Goal: Task Accomplishment & Management: Manage account settings

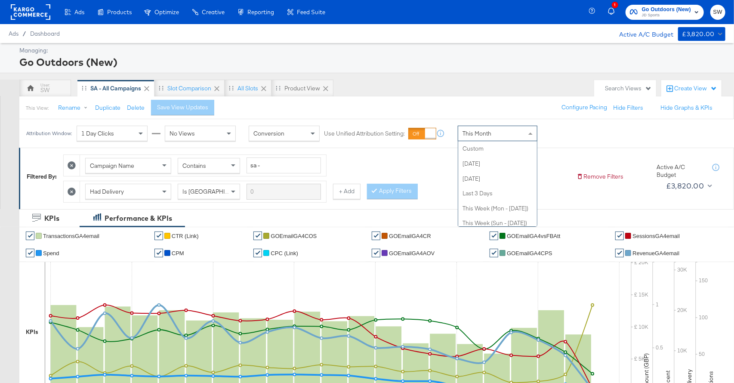
click at [507, 131] on div "This Month" at bounding box center [497, 133] width 79 height 15
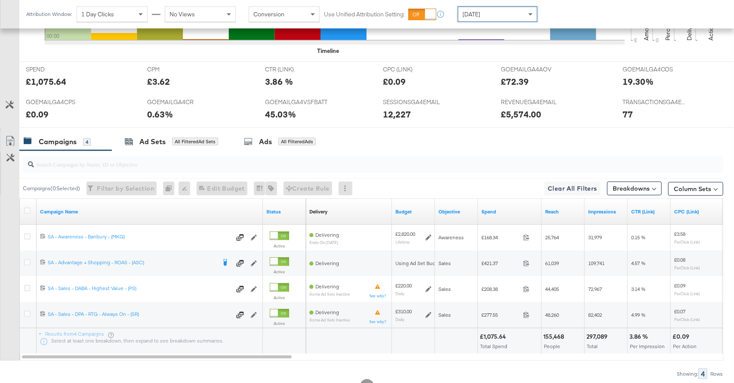
scroll to position [383, 0]
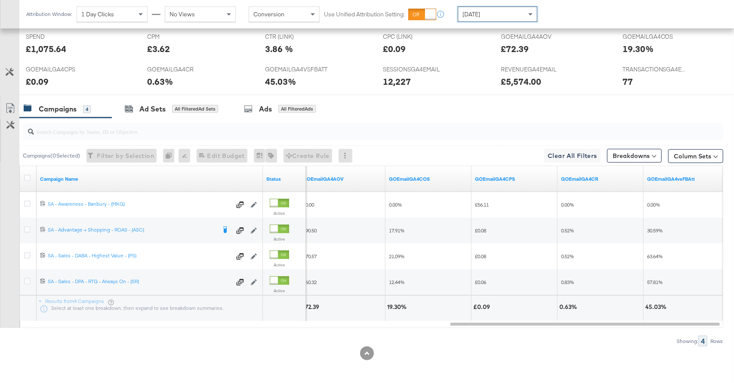
click at [501, 14] on div "[DATE]" at bounding box center [497, 14] width 79 height 15
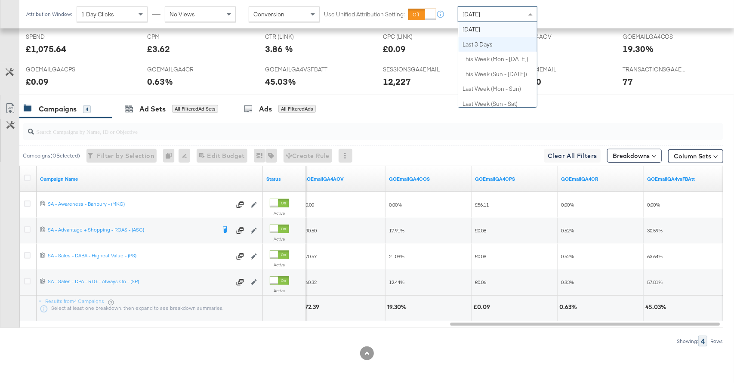
scroll to position [0, 0]
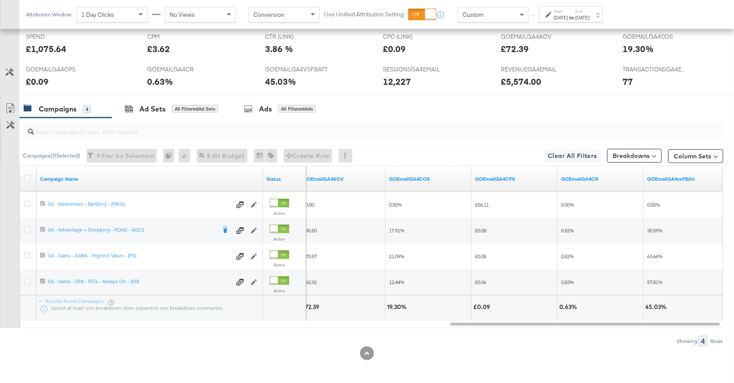
click at [550, 15] on icon at bounding box center [549, 15] width 6 height 6
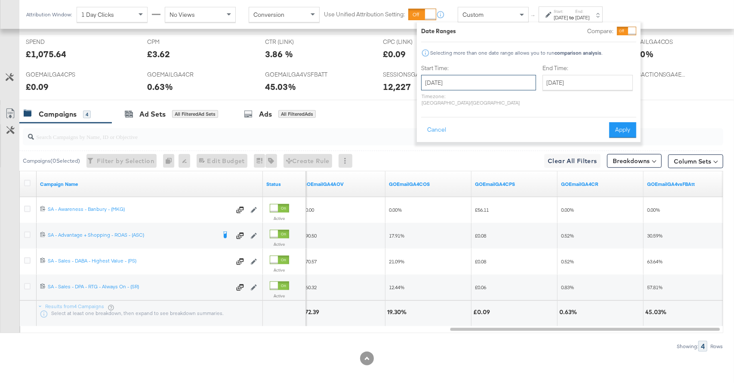
click at [429, 80] on input "August 21st 2025" at bounding box center [478, 82] width 115 height 15
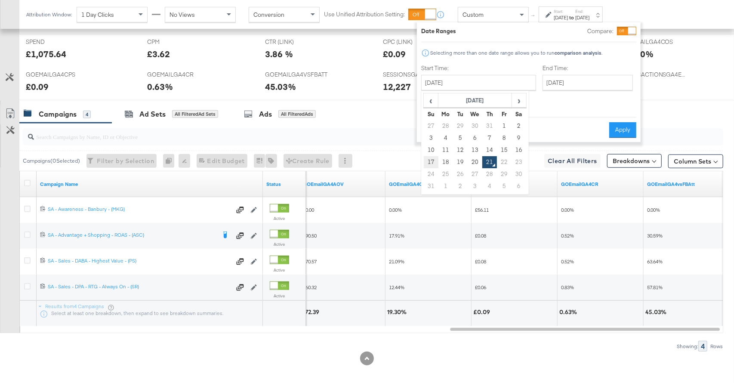
click at [430, 164] on td "17" at bounding box center [431, 162] width 15 height 12
type input "August 17th 2025"
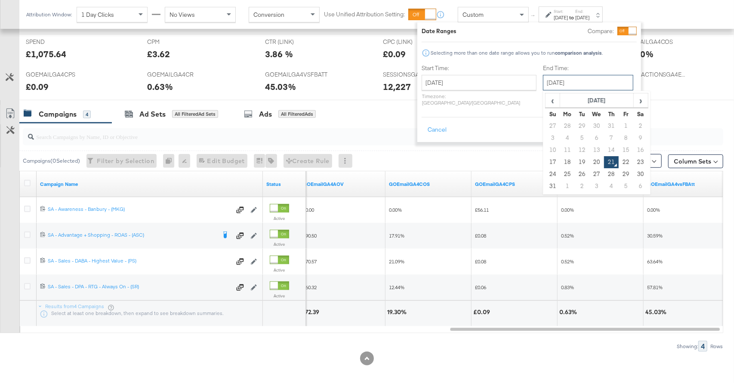
click at [543, 80] on input "August 21st 2025" at bounding box center [588, 82] width 90 height 15
click at [590, 161] on td "20" at bounding box center [597, 162] width 15 height 12
type input "August 20th 2025"
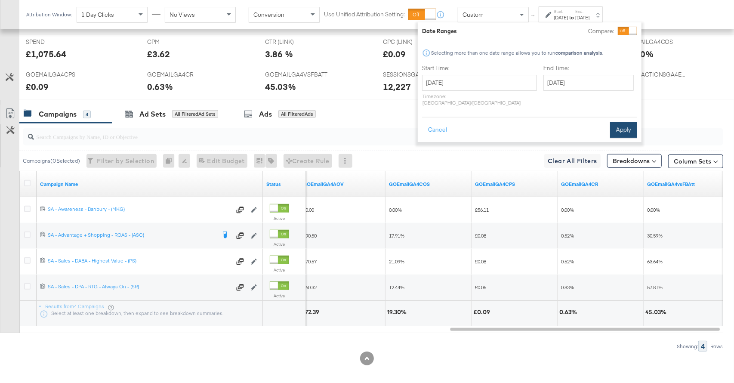
click at [622, 124] on button "Apply" at bounding box center [623, 129] width 27 height 15
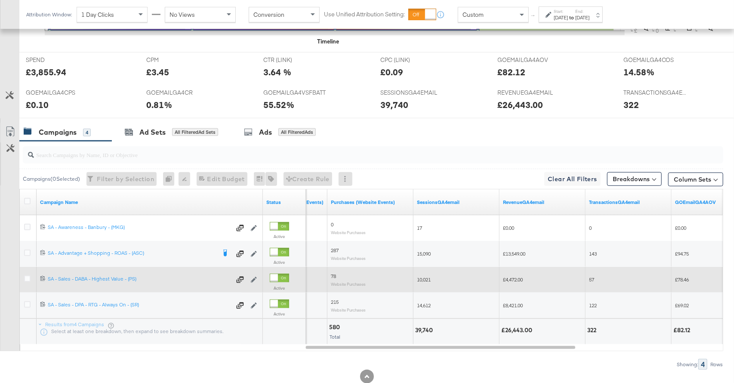
scroll to position [0, 0]
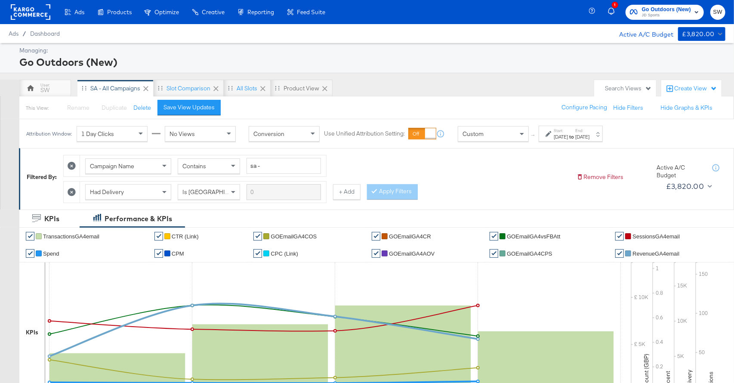
click at [671, 8] on span "Go Outdoors (New)" at bounding box center [666, 9] width 49 height 9
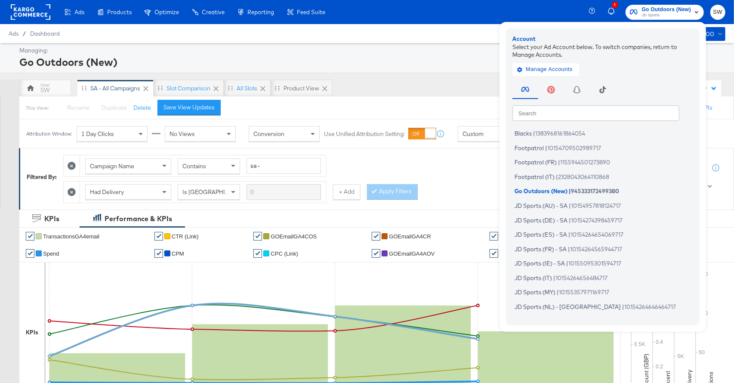
click at [565, 115] on input "text" at bounding box center [596, 112] width 167 height 15
click at [560, 135] on span "1383968161864054" at bounding box center [560, 133] width 50 height 7
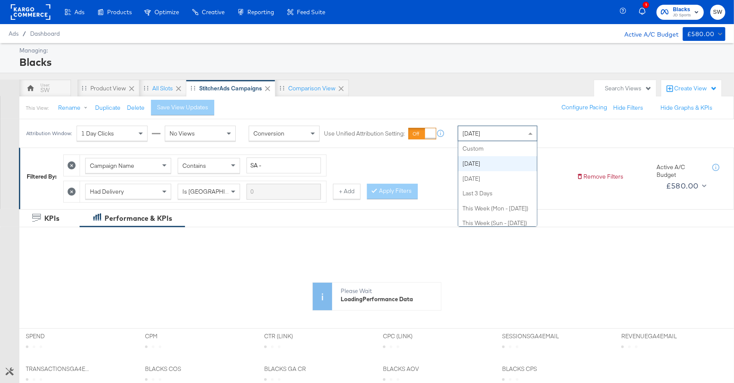
click at [498, 132] on div "[DATE]" at bounding box center [497, 133] width 79 height 15
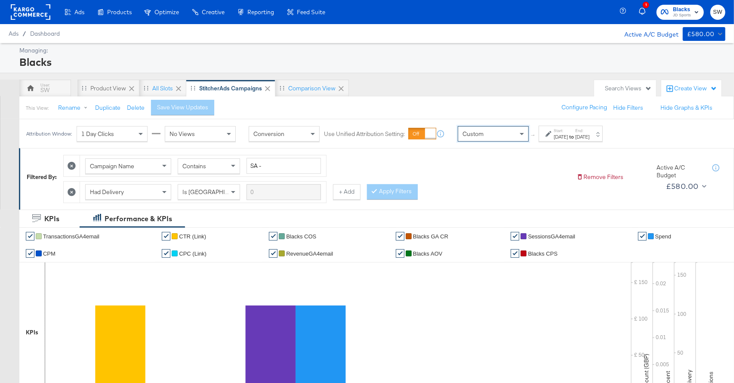
drag, startPoint x: 494, startPoint y: 148, endPoint x: 535, endPoint y: 139, distance: 41.7
click at [547, 135] on icon at bounding box center [549, 134] width 6 height 6
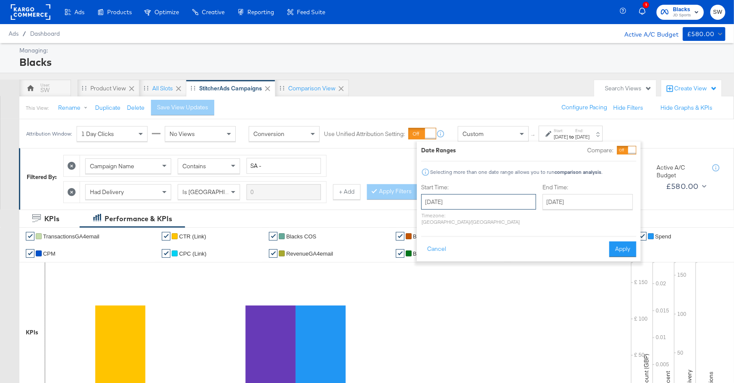
click at [472, 205] on input "August 21st 2025" at bounding box center [478, 201] width 115 height 15
click at [433, 279] on td "17" at bounding box center [431, 281] width 15 height 12
type input "August 17th 2025"
drag, startPoint x: 437, startPoint y: 244, endPoint x: 442, endPoint y: 223, distance: 21.5
click at [437, 244] on button "Cancel" at bounding box center [437, 248] width 31 height 15
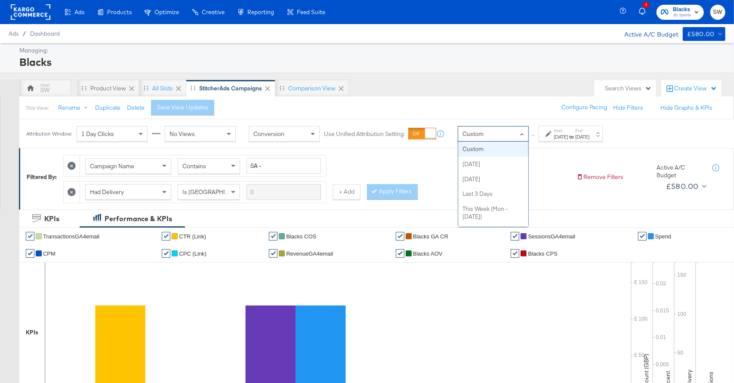
click at [492, 134] on div "Custom" at bounding box center [493, 134] width 70 height 15
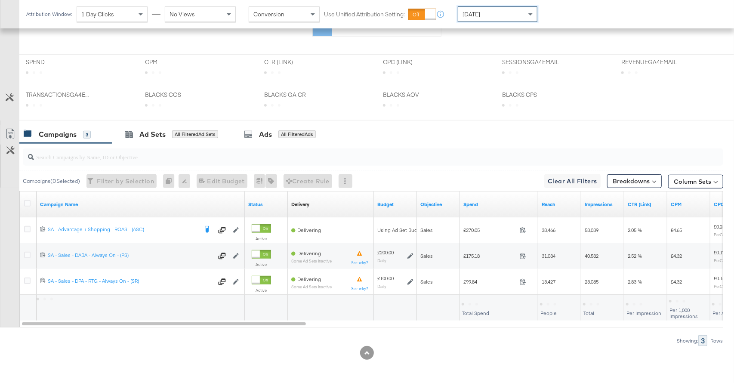
scroll to position [358, 0]
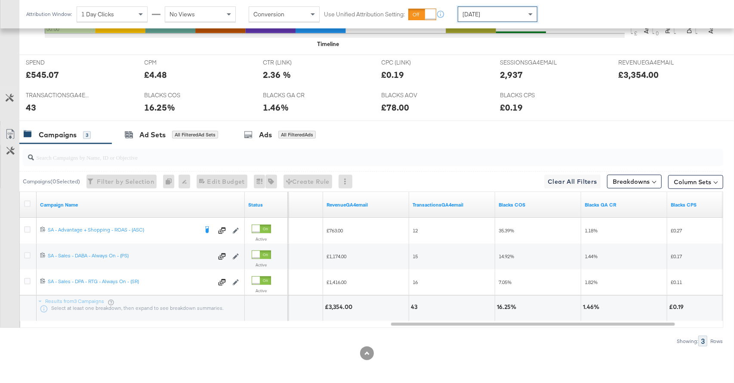
click at [515, 13] on div "[DATE]" at bounding box center [497, 14] width 79 height 15
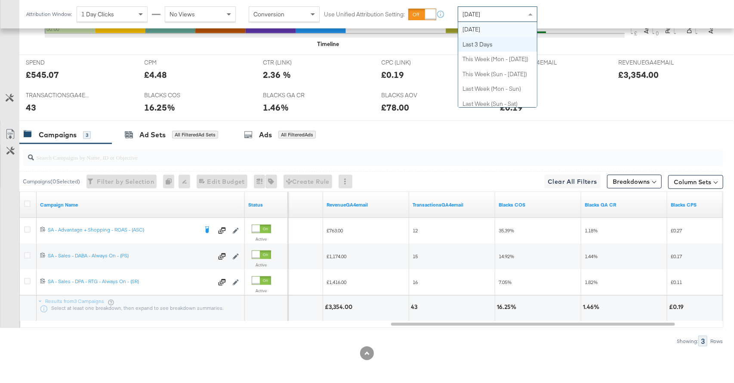
scroll to position [0, 0]
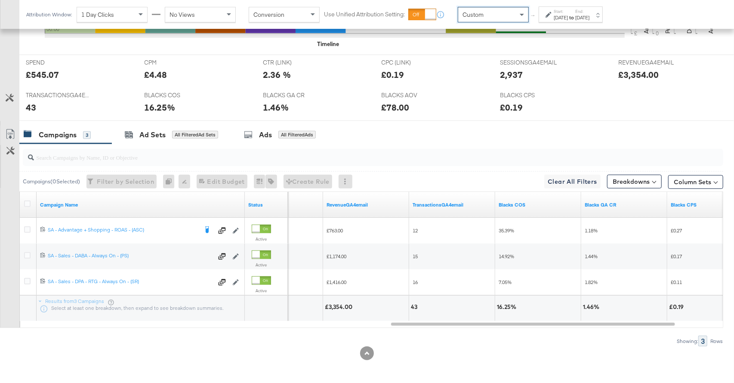
click at [548, 20] on div "Start: Aug 21st 2025 to End: Aug 21st 2025" at bounding box center [568, 15] width 44 height 12
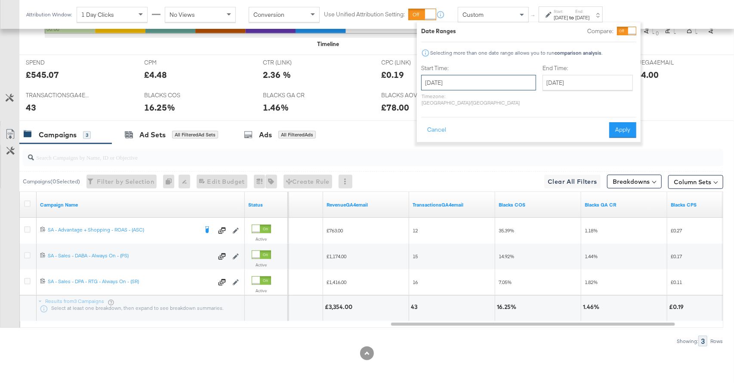
click at [477, 89] on input "August 21st 2025" at bounding box center [478, 82] width 115 height 15
click at [426, 159] on td "17" at bounding box center [431, 162] width 15 height 12
type input "August 17th 2025"
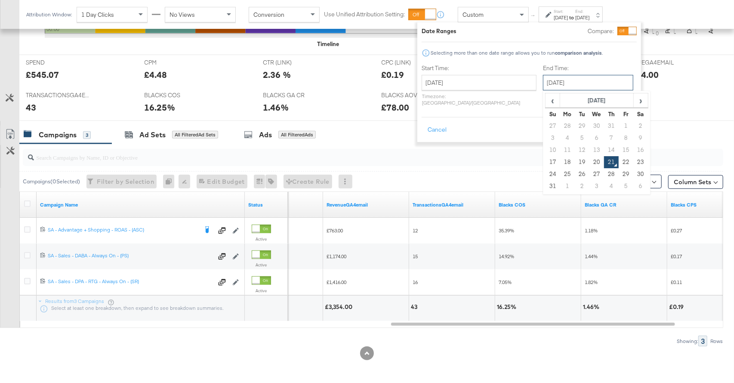
drag, startPoint x: 573, startPoint y: 78, endPoint x: 583, endPoint y: 136, distance: 58.9
click at [573, 78] on input "August 21st 2025" at bounding box center [588, 82] width 90 height 15
click at [590, 161] on td "20" at bounding box center [597, 162] width 15 height 12
type input "August 20th 2025"
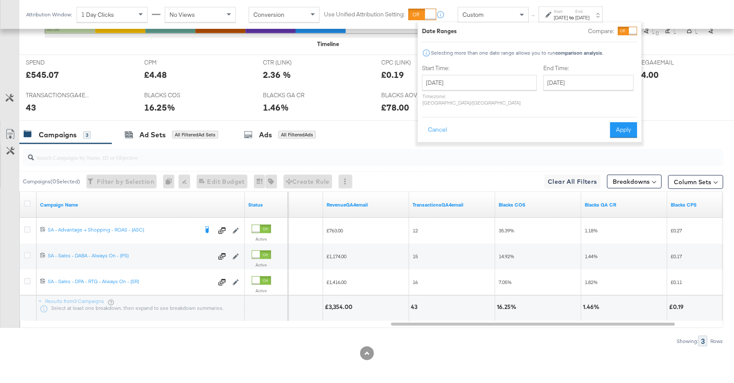
click at [619, 130] on button "Apply" at bounding box center [623, 129] width 27 height 15
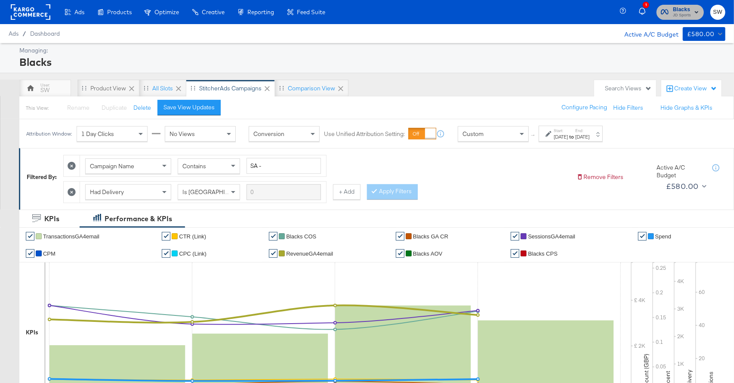
click at [682, 12] on span "JD Sports" at bounding box center [682, 15] width 18 height 7
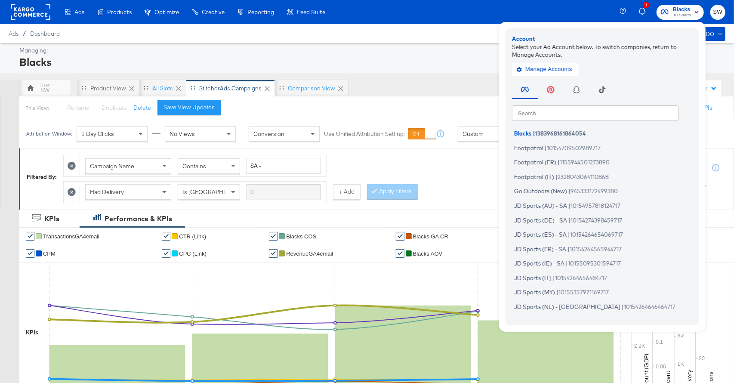
click at [586, 116] on input "text" at bounding box center [595, 112] width 167 height 15
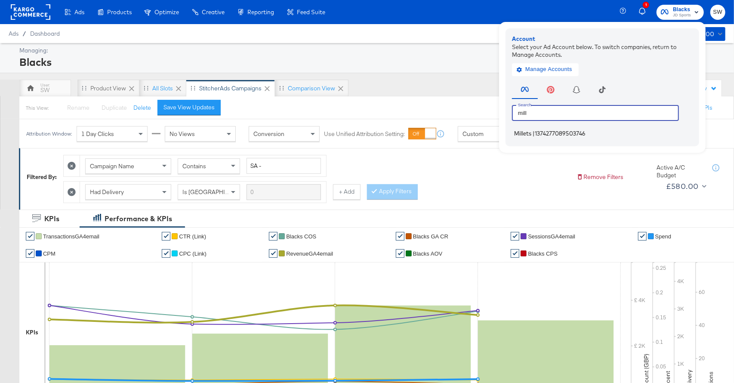
type input "mill"
drag, startPoint x: 580, startPoint y: 135, endPoint x: 596, endPoint y: 133, distance: 15.5
click at [581, 135] on span "1374277089503746" at bounding box center [560, 133] width 51 height 7
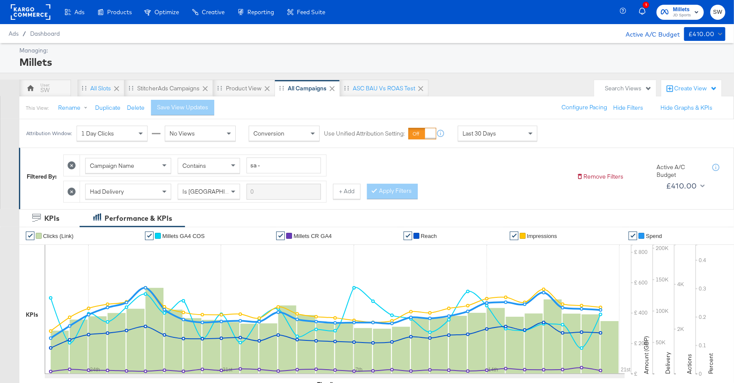
click at [491, 134] on span "Last 30 Days" at bounding box center [480, 134] width 34 height 8
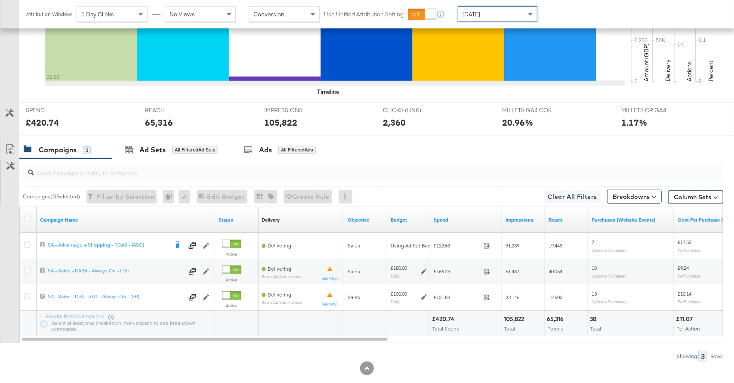
scroll to position [308, 0]
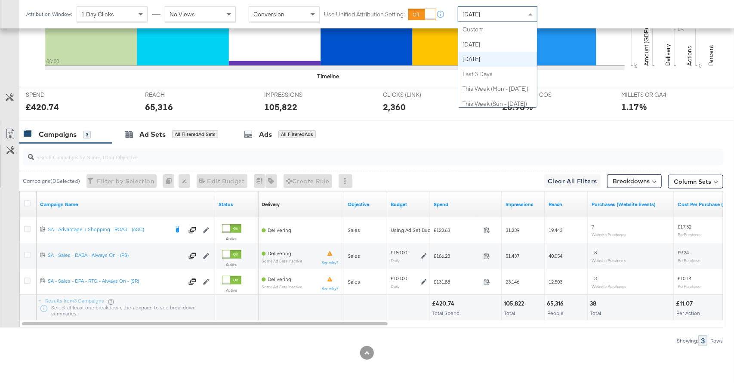
drag, startPoint x: 502, startPoint y: 18, endPoint x: 503, endPoint y: 25, distance: 7.0
click at [501, 19] on div "[DATE]" at bounding box center [497, 14] width 79 height 15
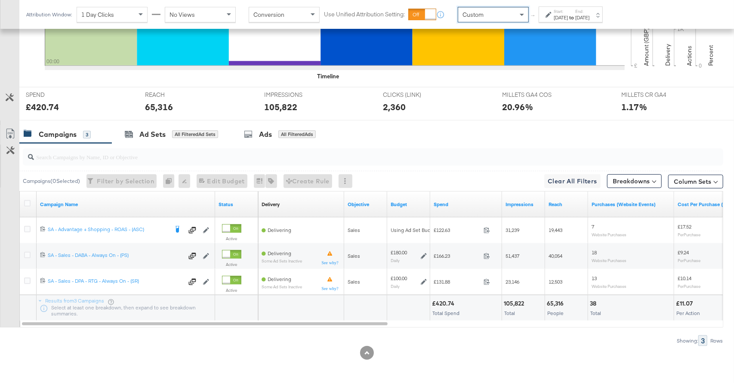
click at [546, 18] on div "Start: Aug 21st 2025 to End: Aug 21st 2025" at bounding box center [568, 15] width 44 height 12
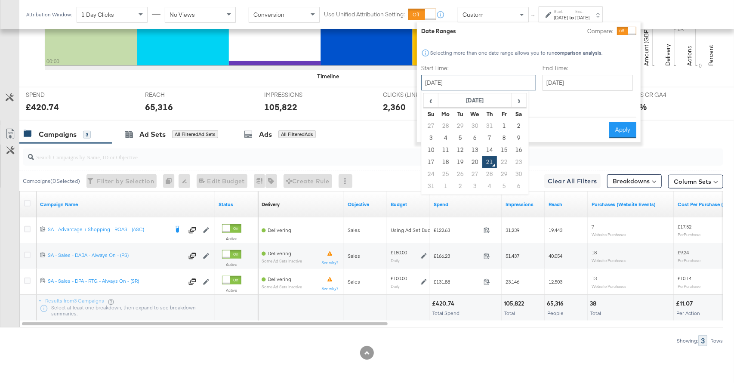
click at [464, 82] on input "August 21st 2025" at bounding box center [478, 82] width 115 height 15
click at [429, 160] on td "17" at bounding box center [431, 162] width 15 height 12
type input "August 17th 2025"
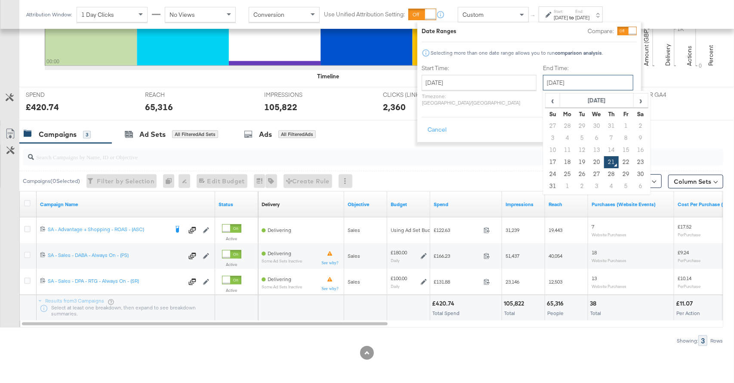
click at [579, 77] on input "August 21st 2025" at bounding box center [588, 82] width 90 height 15
click at [590, 161] on td "20" at bounding box center [597, 162] width 15 height 12
type input "August 20th 2025"
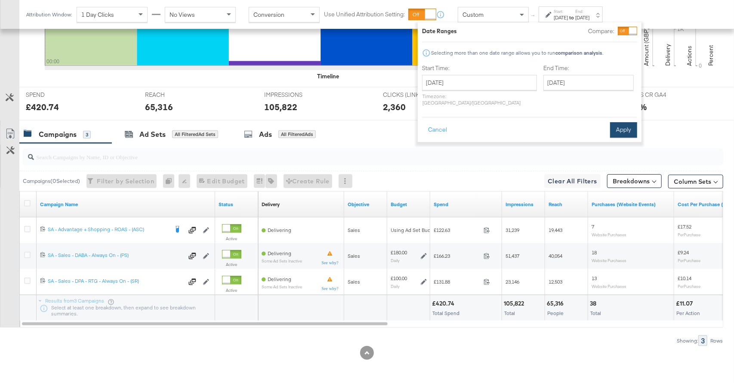
click at [620, 127] on button "Apply" at bounding box center [623, 129] width 27 height 15
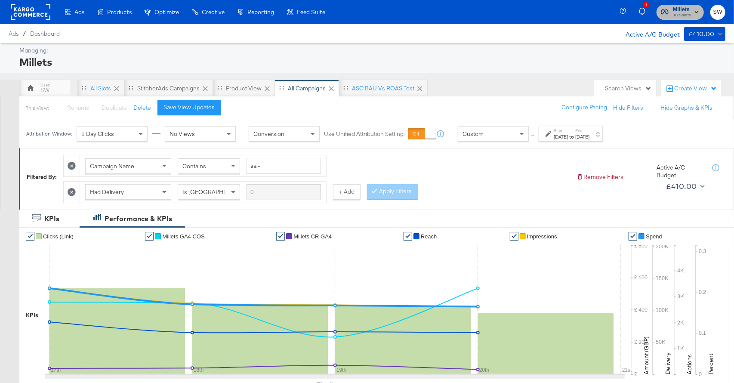
click at [688, 13] on span "JD Sports" at bounding box center [682, 15] width 18 height 7
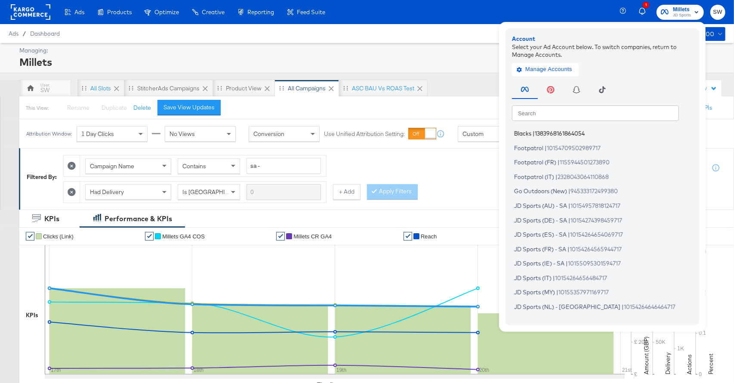
click at [527, 133] on span "Blacks" at bounding box center [522, 133] width 17 height 7
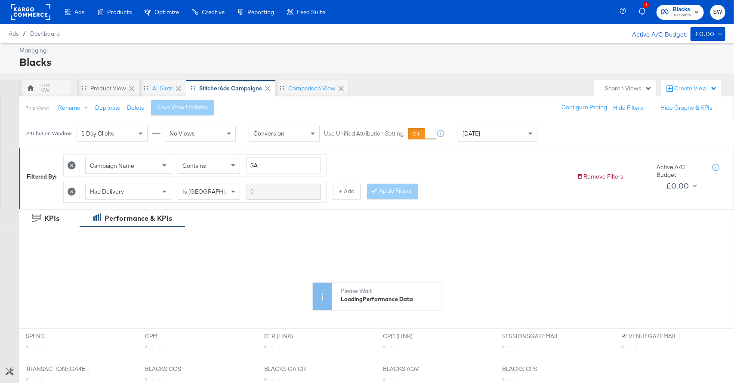
click at [504, 133] on div "[DATE]" at bounding box center [497, 133] width 79 height 15
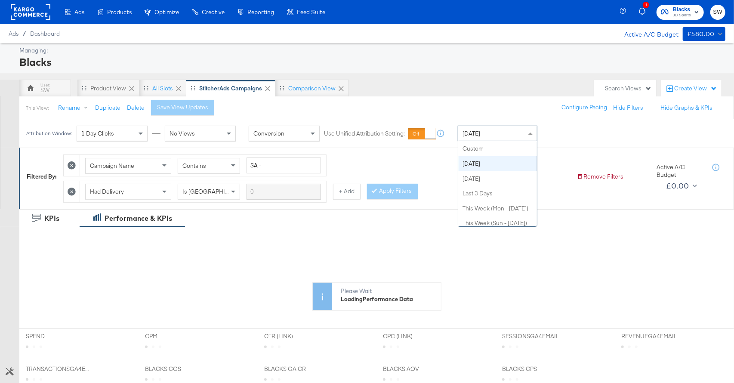
scroll to position [15, 0]
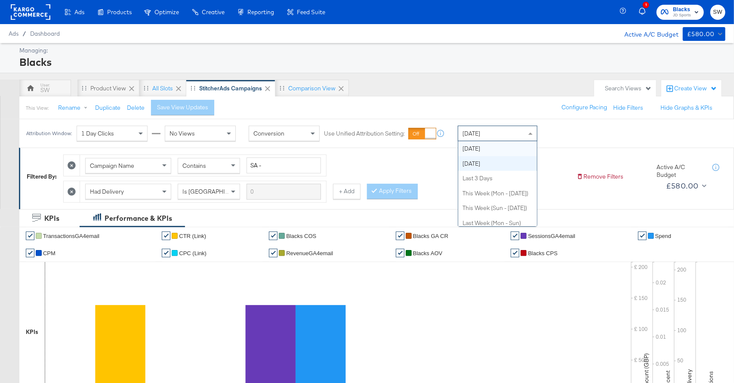
click at [587, 133] on div "Attribution Window: 1 Day Clicks No Views Conversion Use Unified Attribution Se…" at bounding box center [367, 133] width 734 height 28
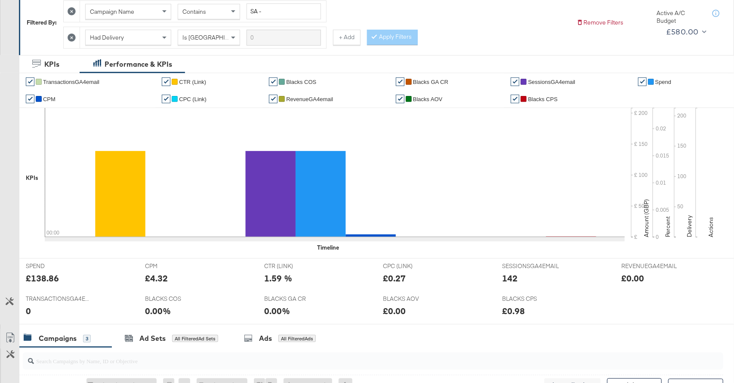
scroll to position [358, 0]
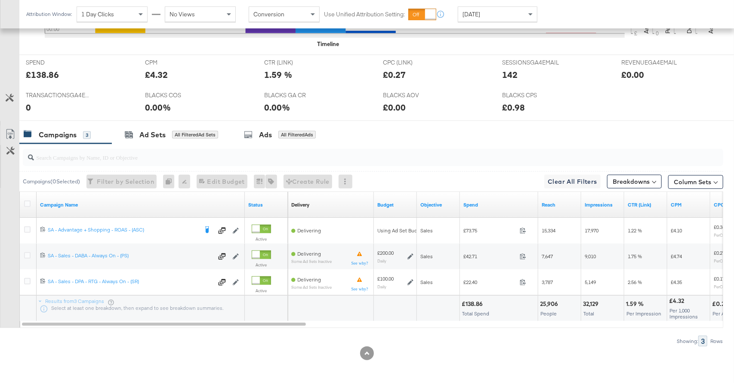
click at [494, 12] on div "[DATE]" at bounding box center [497, 14] width 79 height 15
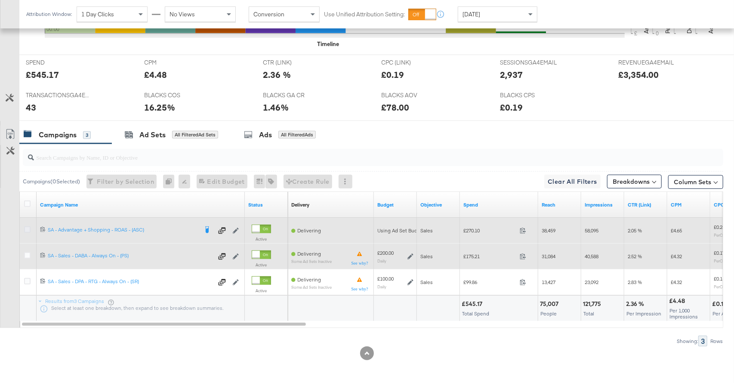
click at [30, 226] on icon at bounding box center [27, 229] width 6 height 6
click at [0, 0] on input "checkbox" at bounding box center [0, 0] width 0 height 0
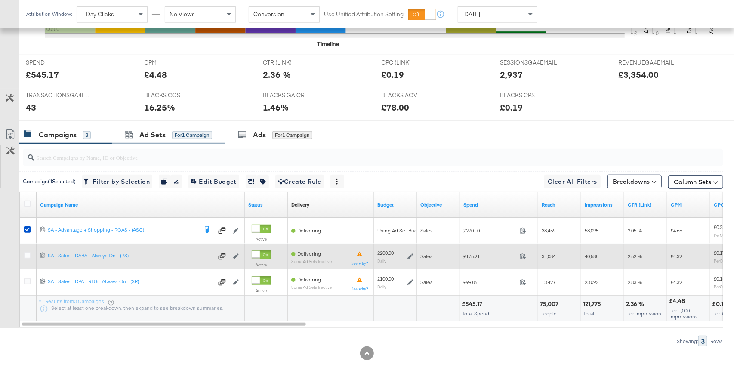
click at [191, 140] on div "Ad Sets for 1 Campaign" at bounding box center [168, 135] width 113 height 19
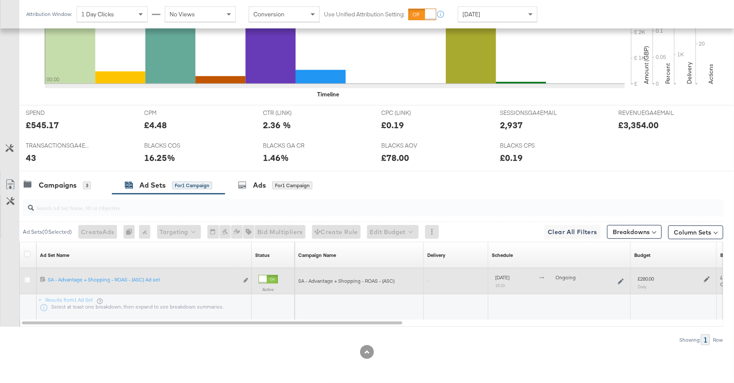
scroll to position [306, 0]
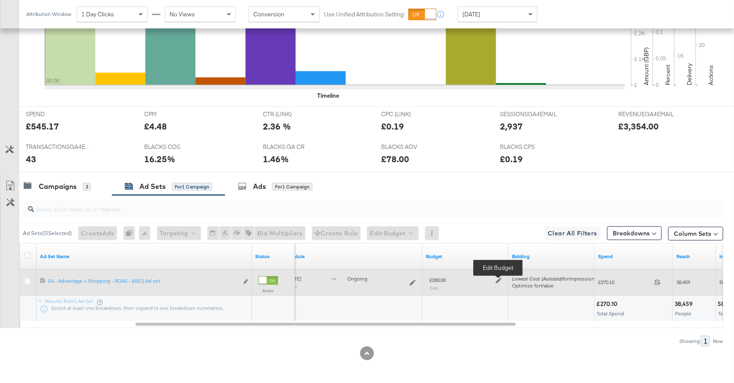
click at [496, 280] on icon at bounding box center [499, 281] width 6 height 6
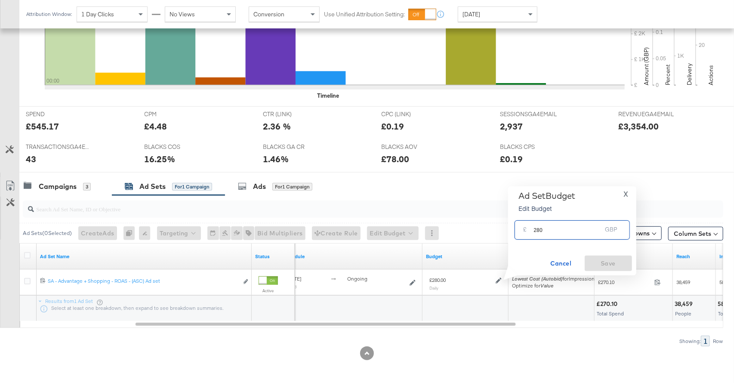
drag, startPoint x: 548, startPoint y: 233, endPoint x: 536, endPoint y: 231, distance: 12.2
click at [536, 231] on input "280" at bounding box center [568, 226] width 68 height 19
type input "230"
drag, startPoint x: 601, startPoint y: 260, endPoint x: 466, endPoint y: 259, distance: 135.1
click at [601, 260] on span "Save" at bounding box center [608, 263] width 40 height 11
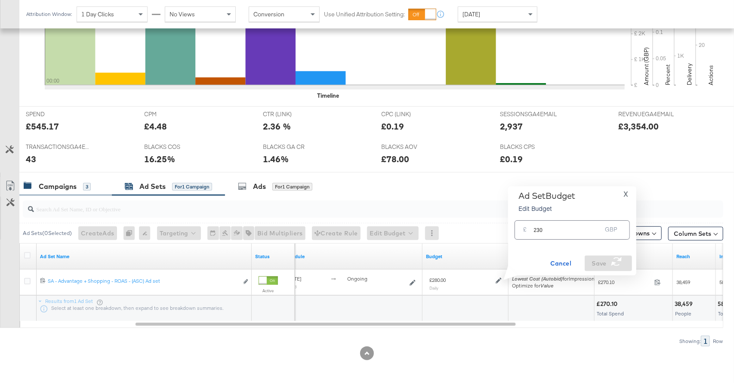
click at [70, 187] on div "Campaigns" at bounding box center [58, 187] width 38 height 10
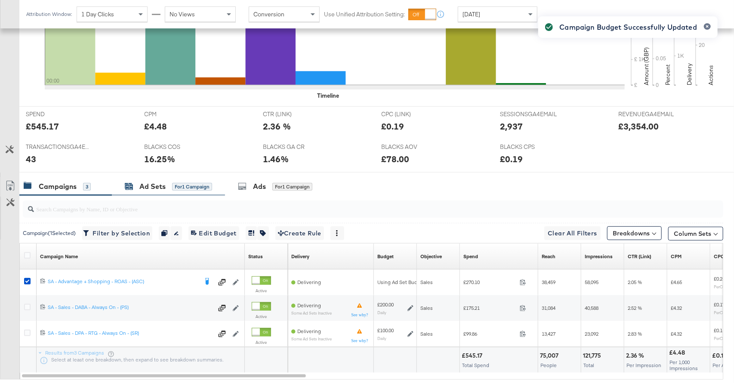
click at [177, 187] on div "for 1 Campaign" at bounding box center [192, 187] width 40 height 8
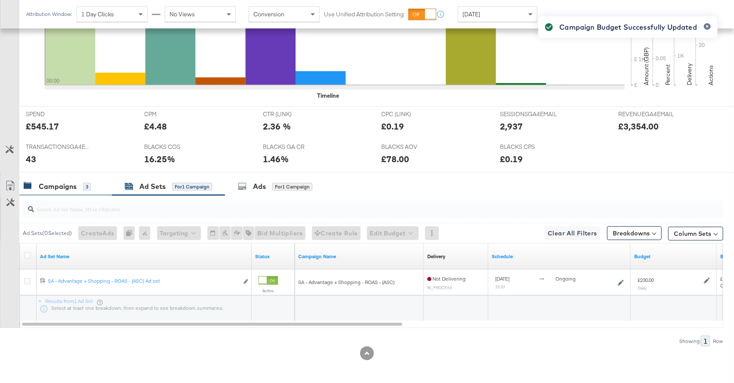
click at [73, 188] on div "Campaigns" at bounding box center [58, 187] width 38 height 10
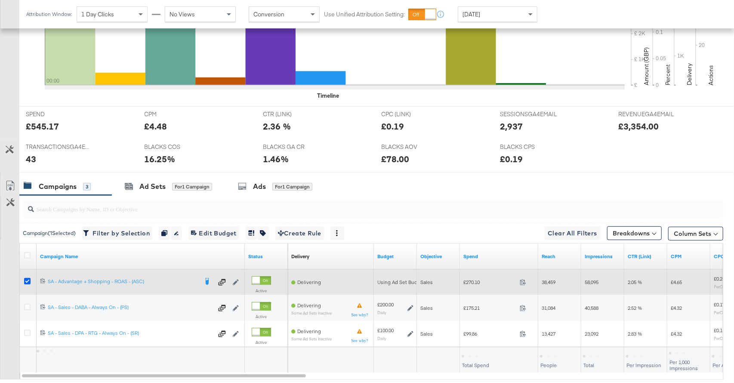
click at [28, 278] on icon at bounding box center [27, 281] width 6 height 6
click at [0, 0] on input "checkbox" at bounding box center [0, 0] width 0 height 0
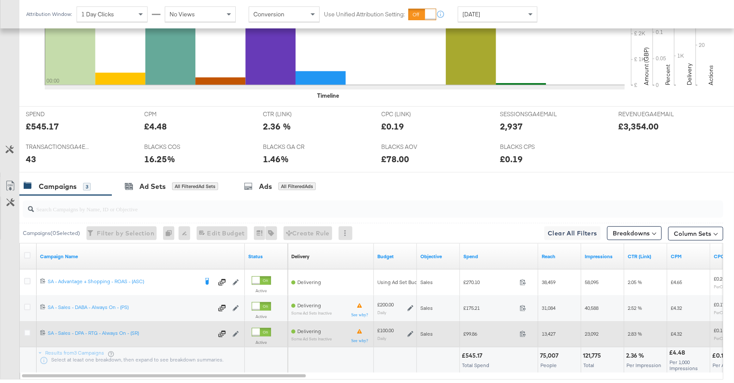
click at [412, 332] on icon at bounding box center [411, 334] width 6 height 6
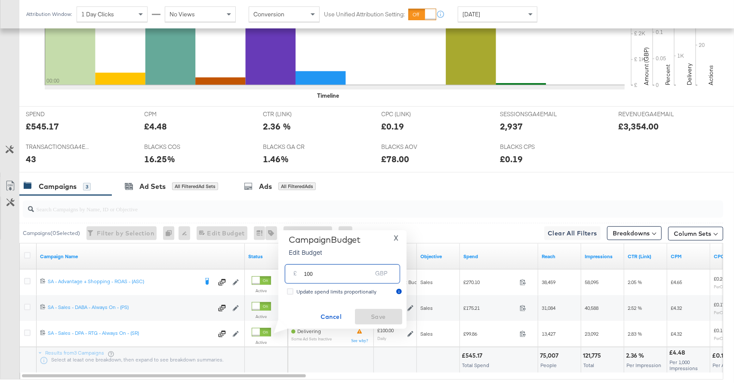
drag, startPoint x: 343, startPoint y: 273, endPoint x: 306, endPoint y: 275, distance: 37.1
click at [306, 275] on input "100" at bounding box center [338, 270] width 68 height 19
type input "150"
click at [386, 318] on span "Save" at bounding box center [378, 317] width 40 height 11
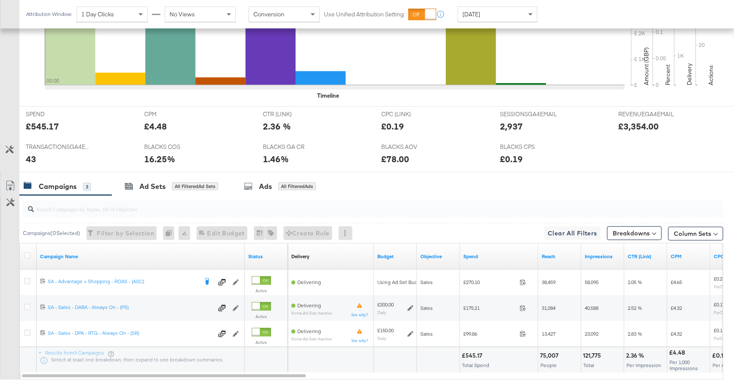
scroll to position [0, 0]
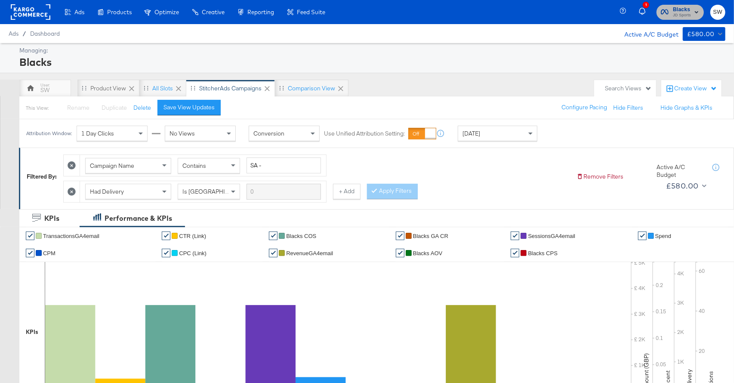
click at [677, 15] on span "JD Sports" at bounding box center [682, 15] width 18 height 7
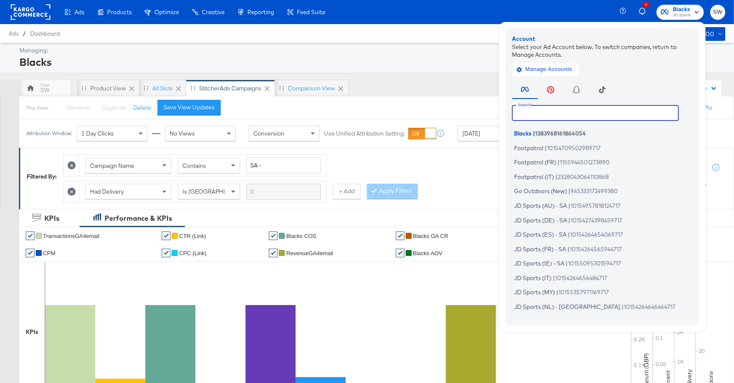
click at [579, 108] on input "text" at bounding box center [595, 112] width 167 height 15
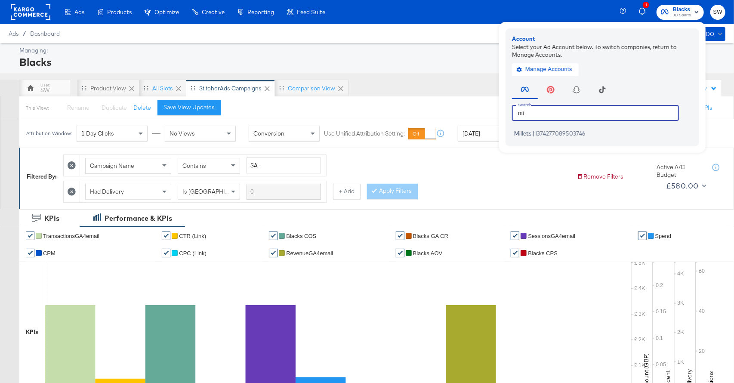
scroll to position [0, 0]
type input "mill"
click at [566, 134] on span "1374277089503746" at bounding box center [560, 133] width 51 height 7
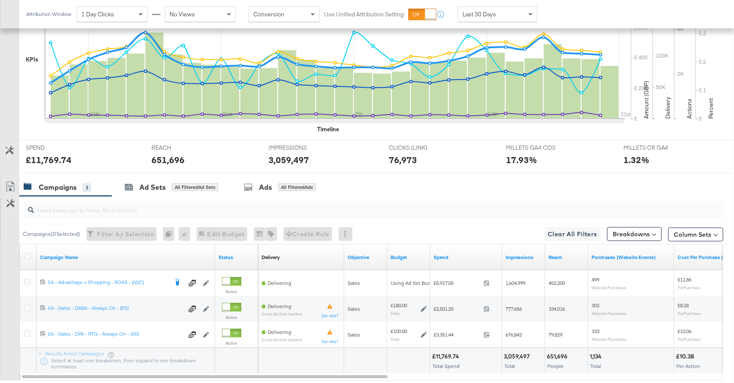
scroll to position [308, 0]
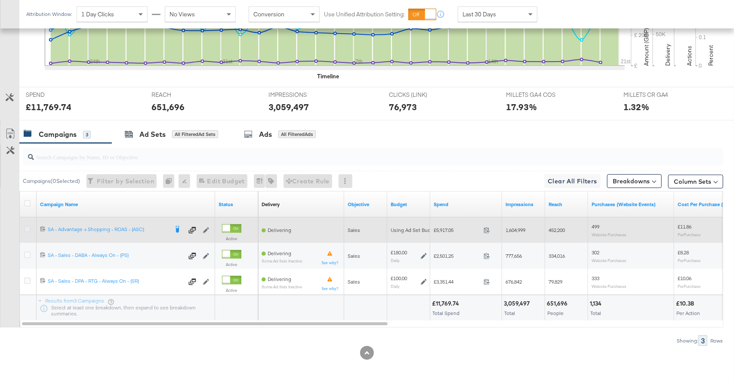
click at [28, 228] on icon at bounding box center [27, 229] width 6 height 6
click at [0, 0] on input "checkbox" at bounding box center [0, 0] width 0 height 0
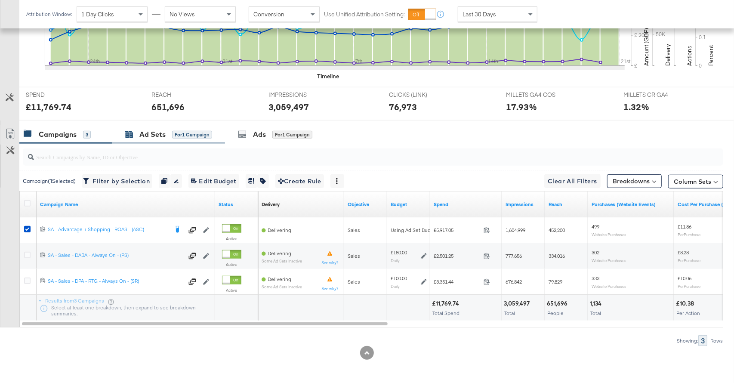
click at [164, 137] on div "Ad Sets" at bounding box center [152, 135] width 26 height 10
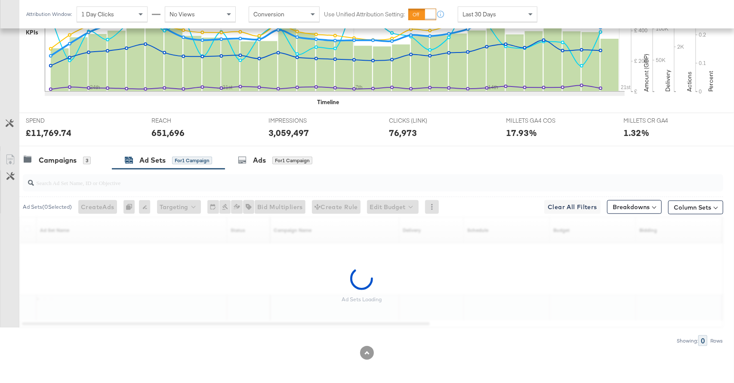
scroll to position [256, 0]
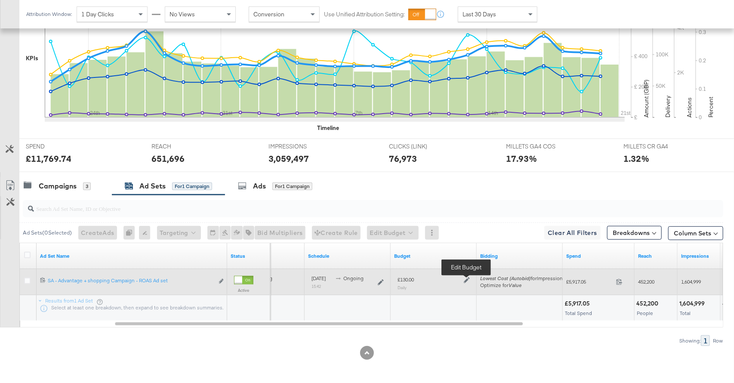
click at [464, 280] on icon at bounding box center [467, 280] width 6 height 6
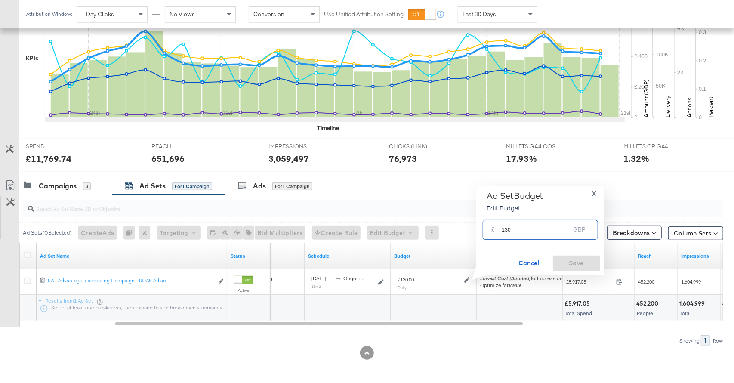
drag, startPoint x: 519, startPoint y: 229, endPoint x: 505, endPoint y: 230, distance: 13.4
click at [505, 230] on input "130" at bounding box center [536, 226] width 68 height 19
type input "110"
click at [563, 258] on span "Save" at bounding box center [576, 263] width 40 height 11
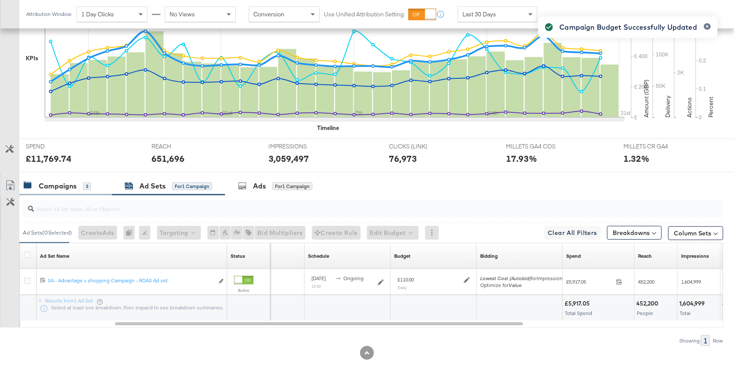
click at [51, 188] on div "Campaigns" at bounding box center [58, 186] width 38 height 10
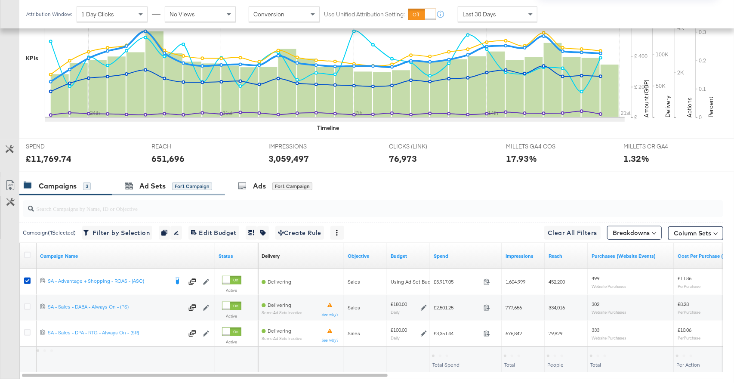
drag, startPoint x: 154, startPoint y: 185, endPoint x: 170, endPoint y: 190, distance: 17.0
click at [153, 186] on div "Ad Sets" at bounding box center [152, 186] width 26 height 10
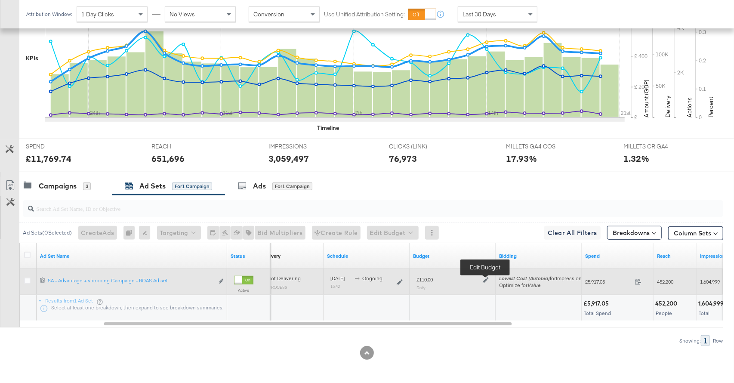
click at [485, 279] on icon at bounding box center [486, 280] width 6 height 6
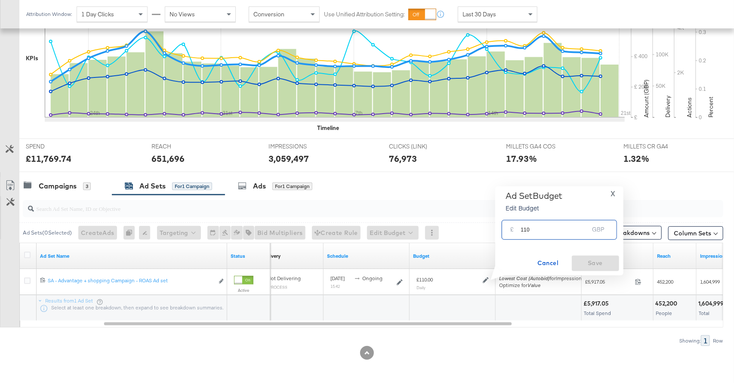
click at [526, 230] on input "110" at bounding box center [555, 226] width 68 height 19
type input "100"
click at [586, 263] on span "Save" at bounding box center [595, 263] width 40 height 11
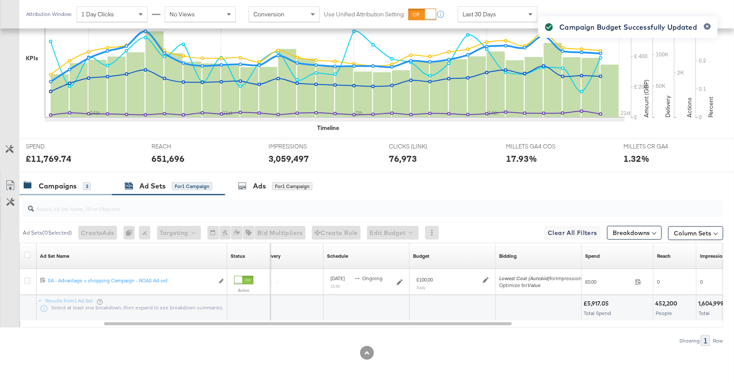
click at [82, 188] on div "Campaigns 3" at bounding box center [57, 186] width 67 height 10
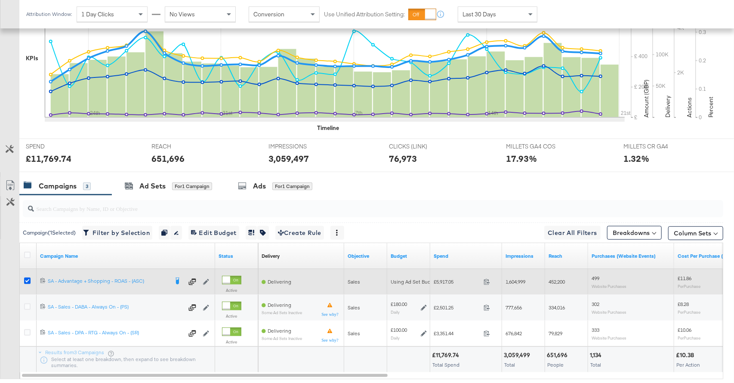
click at [27, 278] on icon at bounding box center [27, 281] width 6 height 6
click at [0, 0] on input "checkbox" at bounding box center [0, 0] width 0 height 0
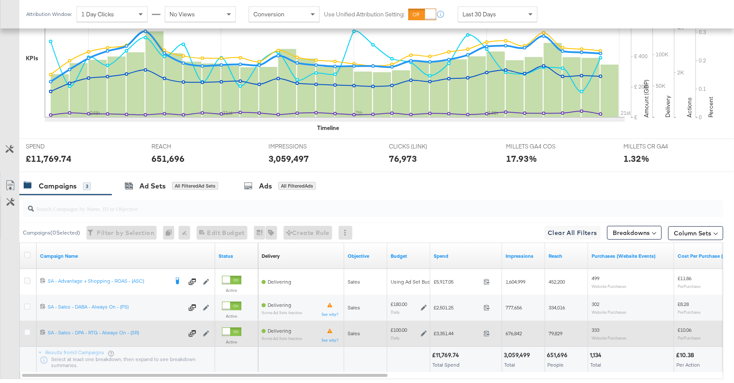
click at [425, 332] on icon at bounding box center [424, 334] width 6 height 6
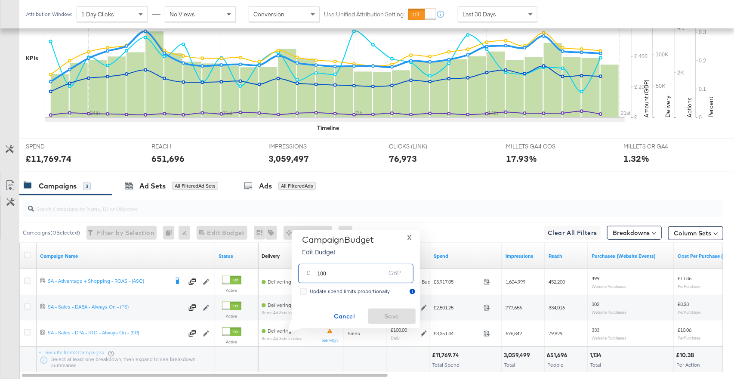
click at [346, 277] on input "100" at bounding box center [352, 270] width 68 height 19
type input "110"
click at [399, 318] on span "Save" at bounding box center [392, 316] width 40 height 11
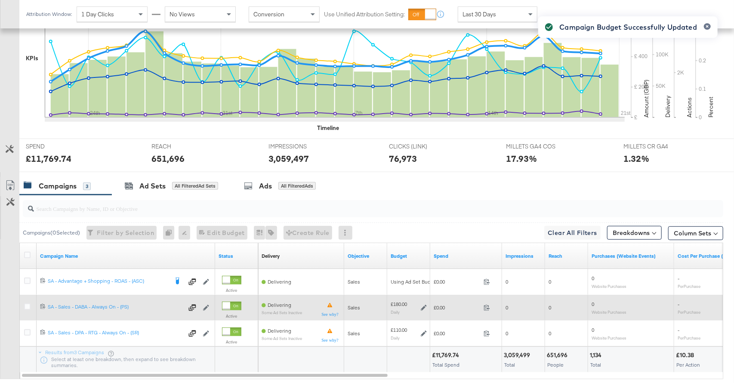
click at [425, 305] on icon at bounding box center [424, 308] width 6 height 6
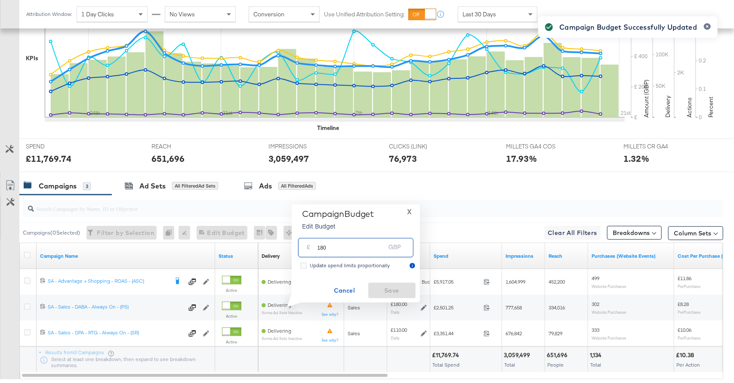
drag, startPoint x: 338, startPoint y: 250, endPoint x: 312, endPoint y: 247, distance: 25.6
click at [312, 247] on div "£ 180 GBP" at bounding box center [355, 247] width 115 height 19
type input "200"
click at [396, 289] on span "Save" at bounding box center [392, 290] width 40 height 11
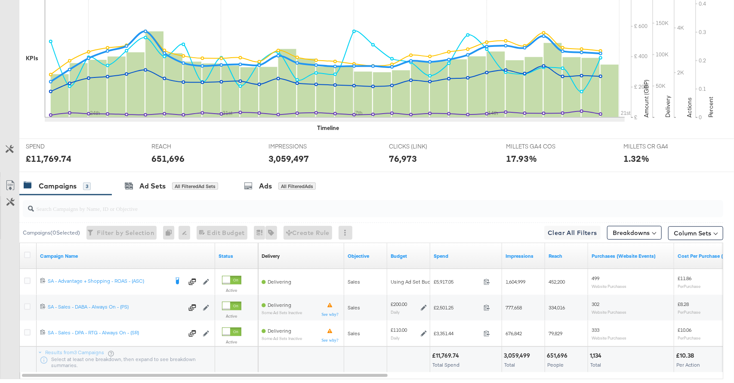
scroll to position [0, 0]
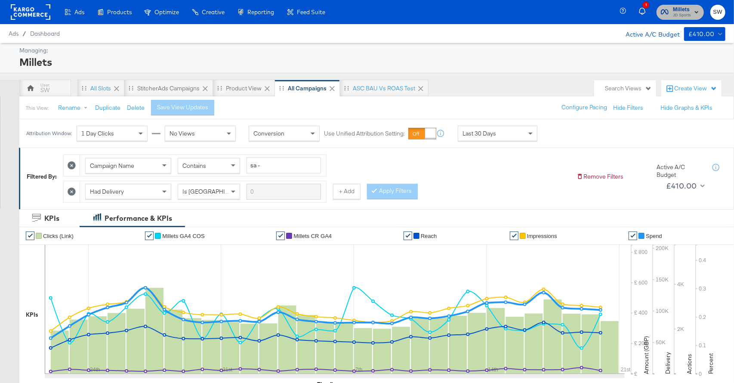
click at [673, 12] on span "JD Sports" at bounding box center [682, 15] width 18 height 7
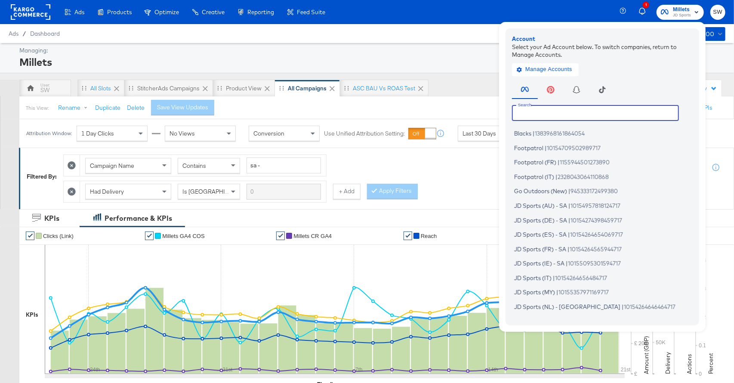
click at [556, 117] on input "text" at bounding box center [595, 112] width 167 height 15
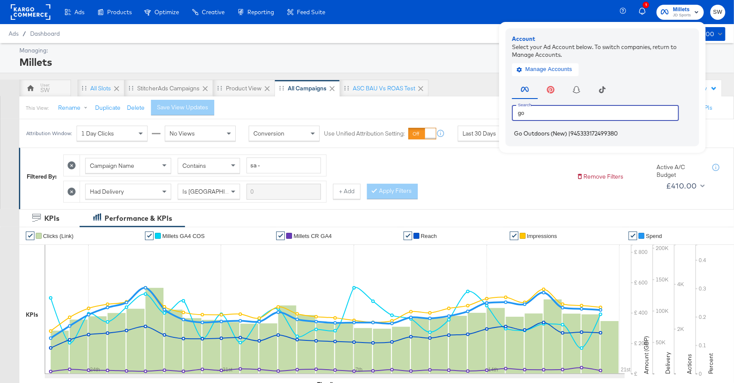
type input "go"
click at [556, 136] on span "Go Outdoors (New)" at bounding box center [540, 133] width 53 height 7
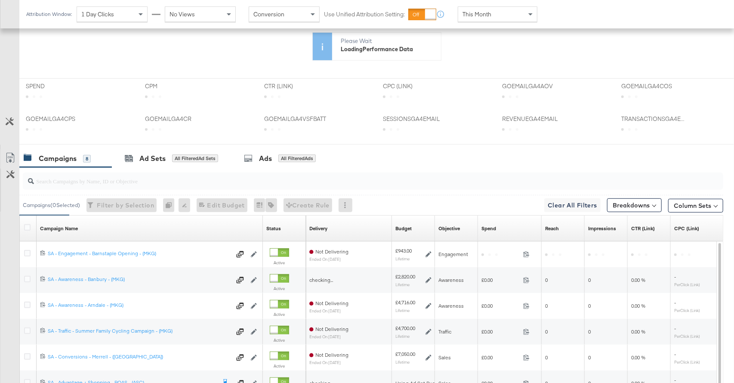
scroll to position [252, 0]
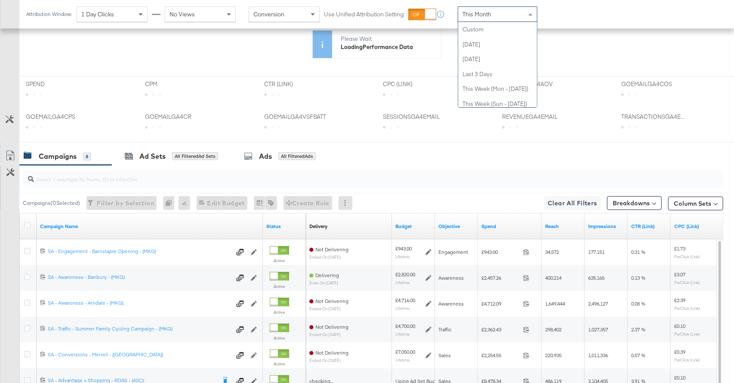
click at [487, 15] on span "This Month" at bounding box center [477, 14] width 29 height 8
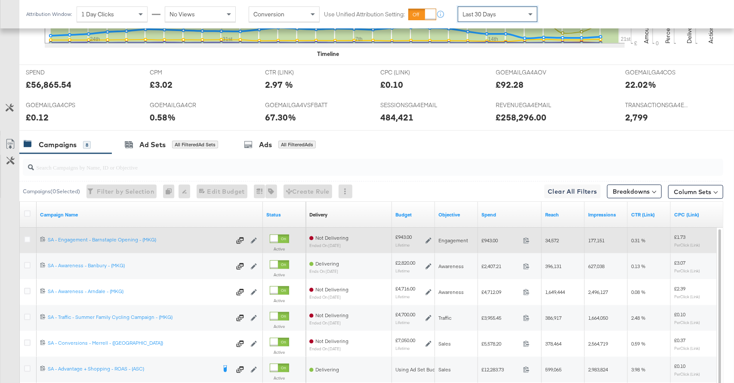
scroll to position [432, 0]
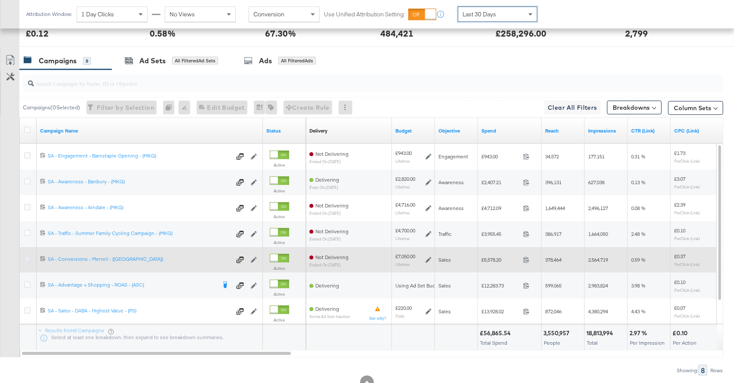
click at [27, 257] on icon at bounding box center [27, 259] width 6 height 6
click at [0, 0] on input "checkbox" at bounding box center [0, 0] width 0 height 0
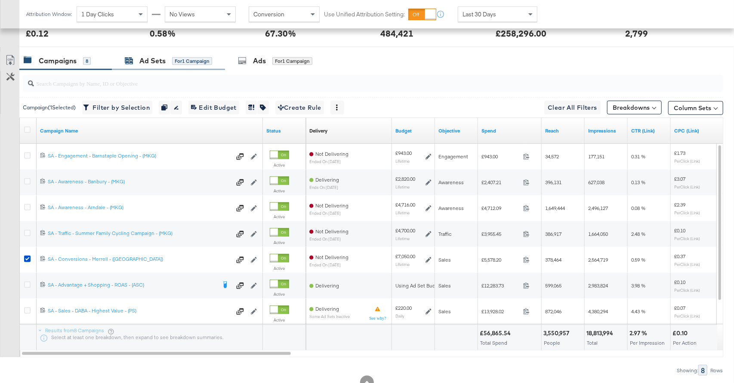
click at [165, 62] on div "Ad Sets" at bounding box center [152, 61] width 26 height 10
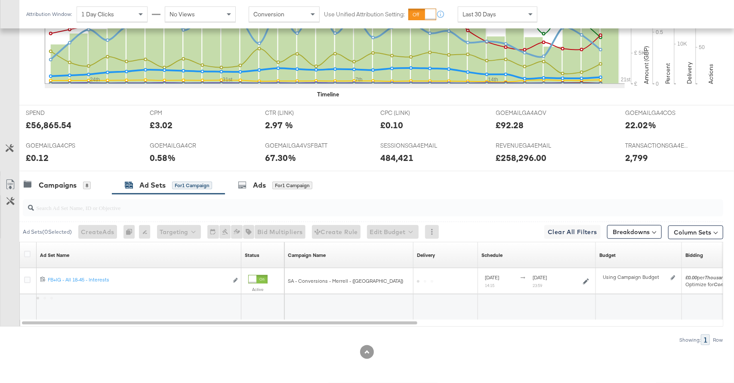
scroll to position [306, 0]
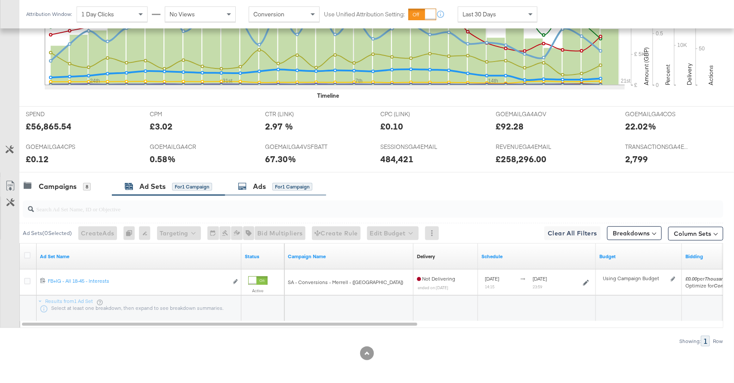
click at [250, 182] on div "Ads for 1 Campaign" at bounding box center [275, 187] width 74 height 10
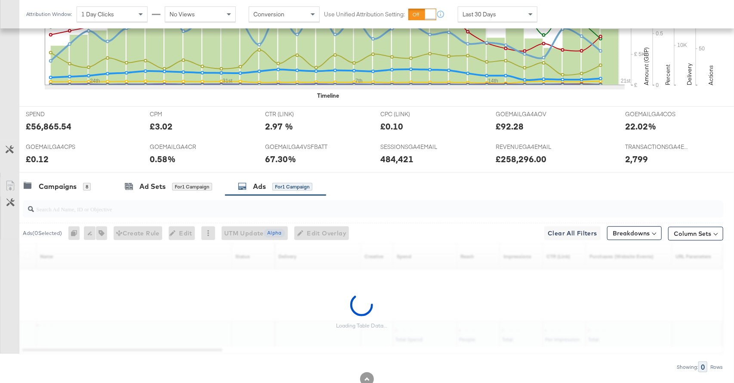
scroll to position [332, 0]
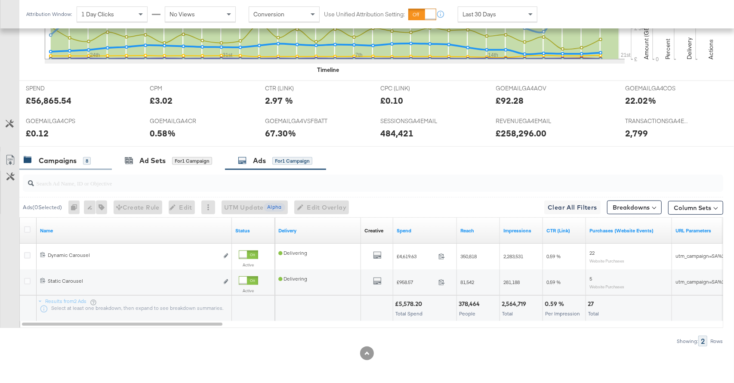
click at [63, 161] on div "Campaigns" at bounding box center [58, 161] width 38 height 10
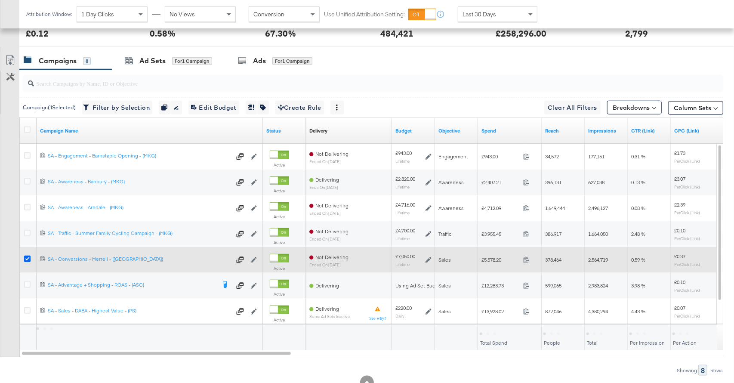
click at [27, 257] on icon at bounding box center [27, 259] width 6 height 6
click at [0, 0] on input "checkbox" at bounding box center [0, 0] width 0 height 0
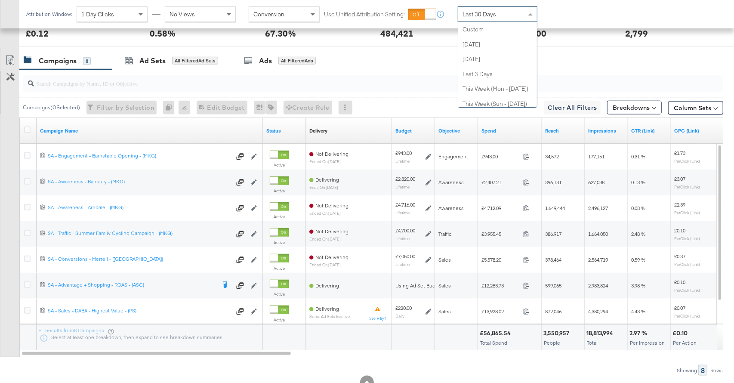
click at [492, 15] on span "Last 30 Days" at bounding box center [480, 14] width 34 height 8
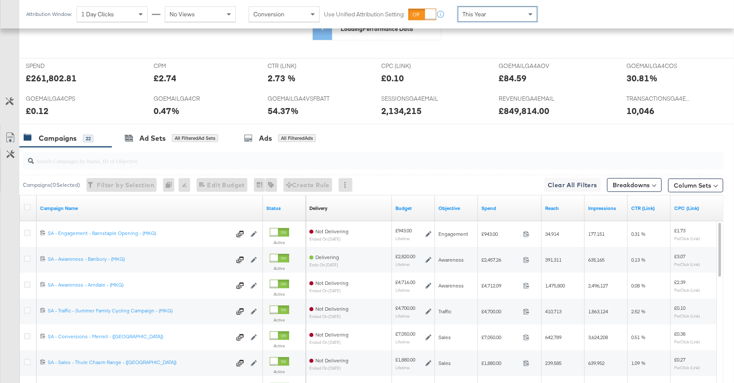
scroll to position [269, 0]
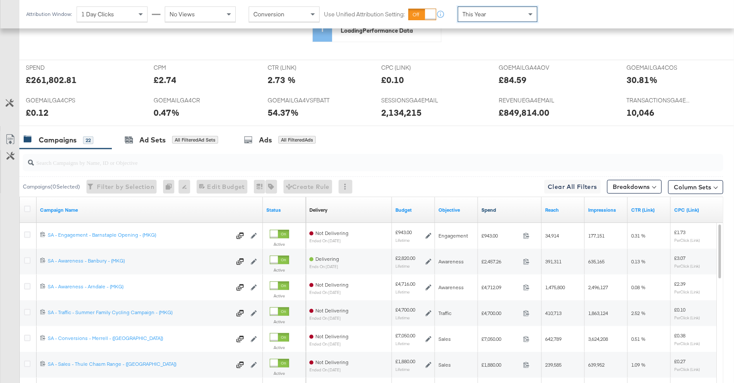
click at [504, 210] on link "Spend" at bounding box center [510, 210] width 57 height 7
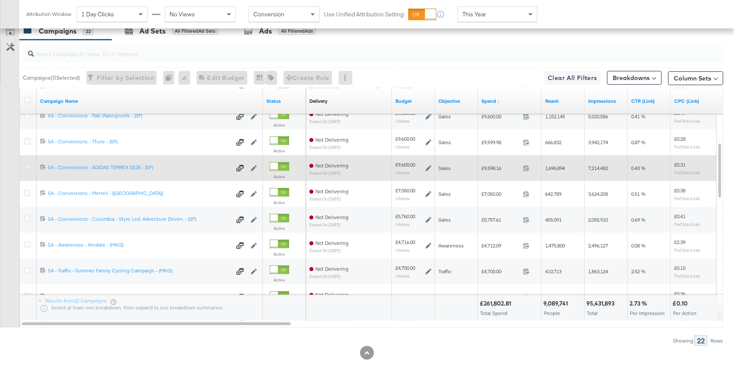
click at [27, 168] on icon at bounding box center [27, 167] width 6 height 6
click at [0, 0] on input "checkbox" at bounding box center [0, 0] width 0 height 0
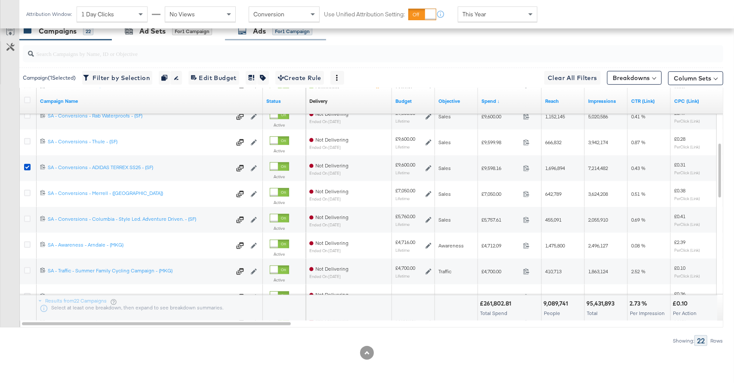
drag, startPoint x: 267, startPoint y: 43, endPoint x: 263, endPoint y: 38, distance: 6.1
click at [268, 42] on input "search" at bounding box center [347, 50] width 626 height 17
click at [262, 34] on div "Ads" at bounding box center [259, 31] width 13 height 10
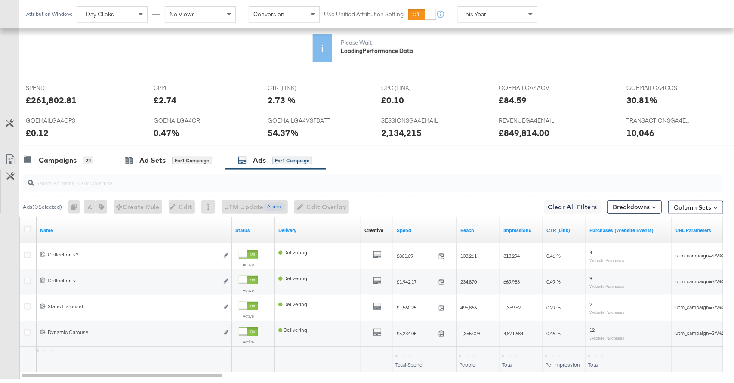
scroll to position [300, 0]
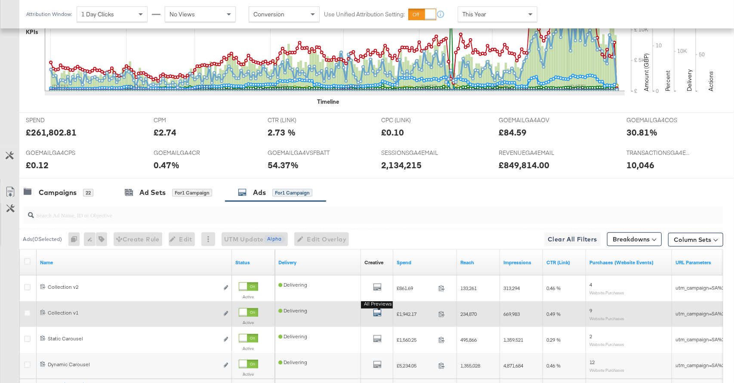
click at [378, 309] on icon "default" at bounding box center [377, 313] width 9 height 9
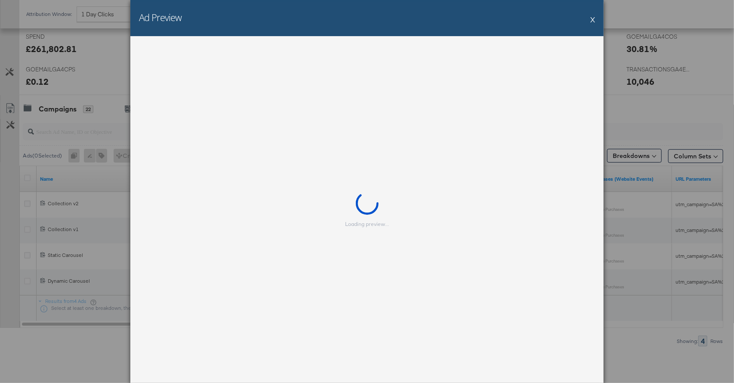
click at [377, 227] on div "Loading preview..." at bounding box center [366, 209] width 473 height 347
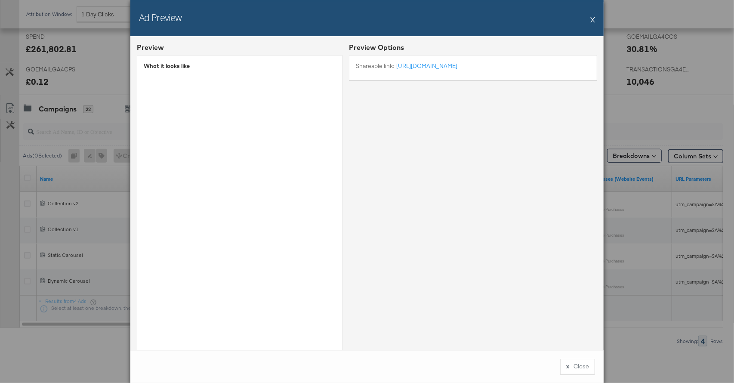
click at [594, 18] on button "X" at bounding box center [592, 19] width 5 height 17
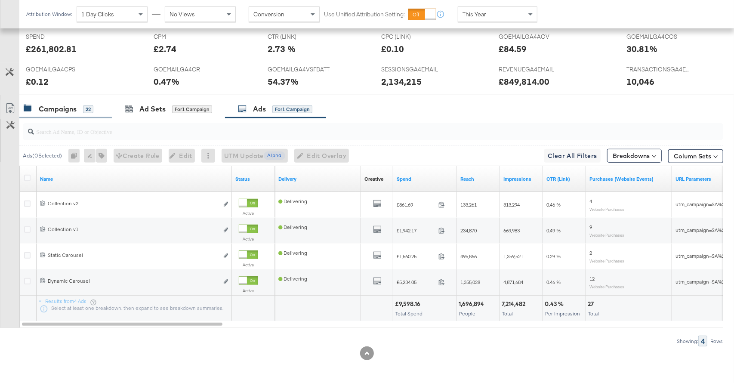
click at [81, 106] on div "Campaigns 22" at bounding box center [59, 109] width 70 height 10
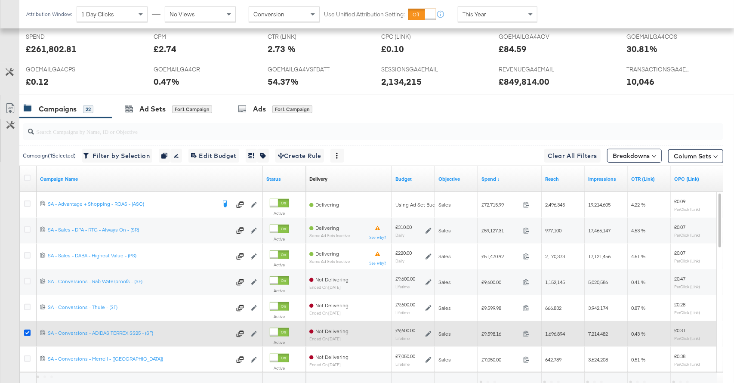
click at [27, 332] on icon at bounding box center [27, 333] width 6 height 6
click at [0, 0] on input "checkbox" at bounding box center [0, 0] width 0 height 0
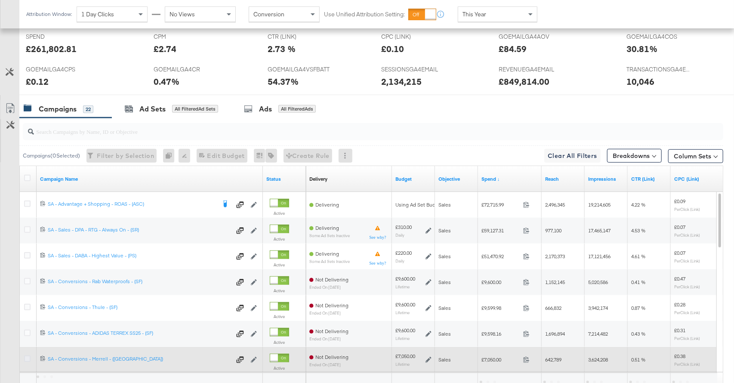
click at [27, 358] on icon at bounding box center [27, 358] width 6 height 6
click at [0, 0] on input "checkbox" at bounding box center [0, 0] width 0 height 0
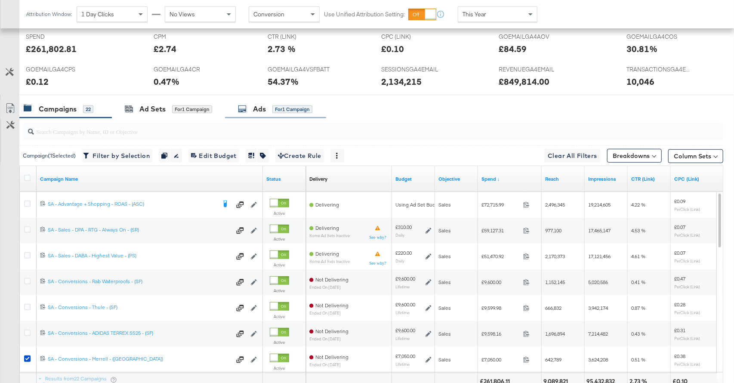
click at [278, 106] on div "for 1 Campaign" at bounding box center [292, 109] width 40 height 8
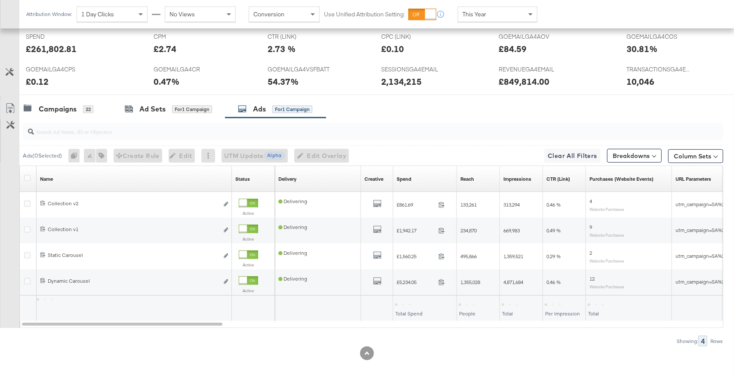
scroll to position [332, 0]
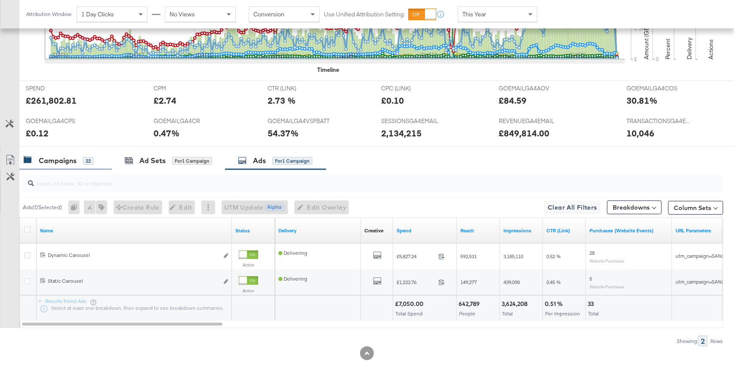
click at [54, 157] on div "Campaigns" at bounding box center [58, 161] width 38 height 10
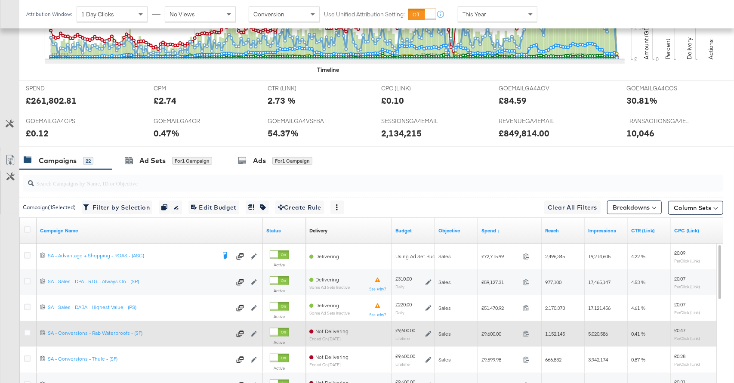
scroll to position [383, 0]
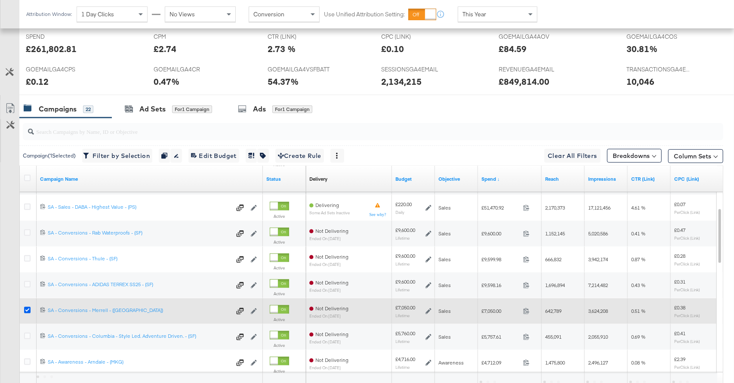
click at [27, 307] on icon at bounding box center [27, 310] width 6 height 6
click at [0, 0] on input "checkbox" at bounding box center [0, 0] width 0 height 0
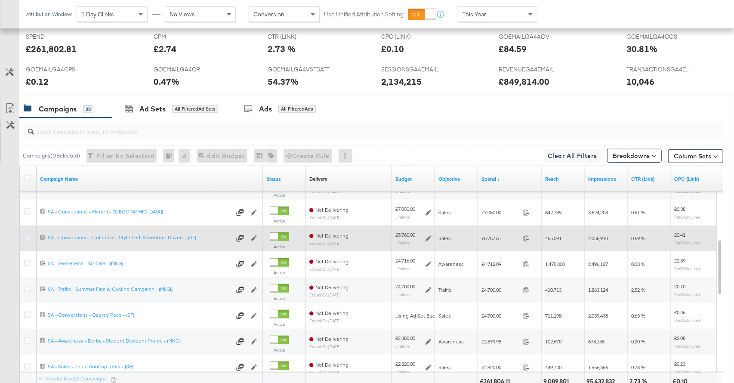
click at [28, 238] on icon at bounding box center [27, 237] width 6 height 6
click at [0, 0] on input "checkbox" at bounding box center [0, 0] width 0 height 0
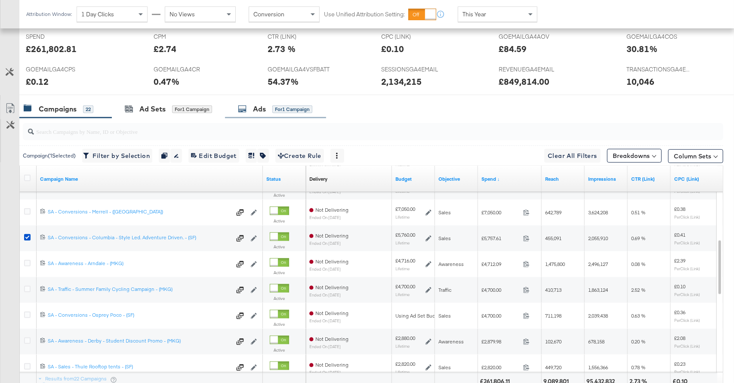
click at [272, 104] on div "Ads for 1 Campaign" at bounding box center [275, 109] width 74 height 10
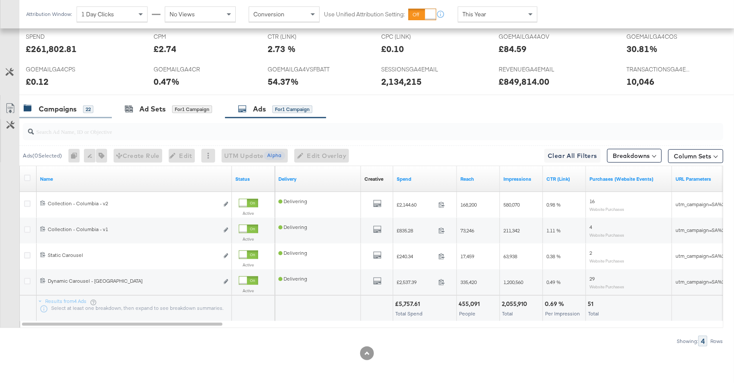
click at [56, 113] on div "Campaigns 22" at bounding box center [65, 109] width 93 height 19
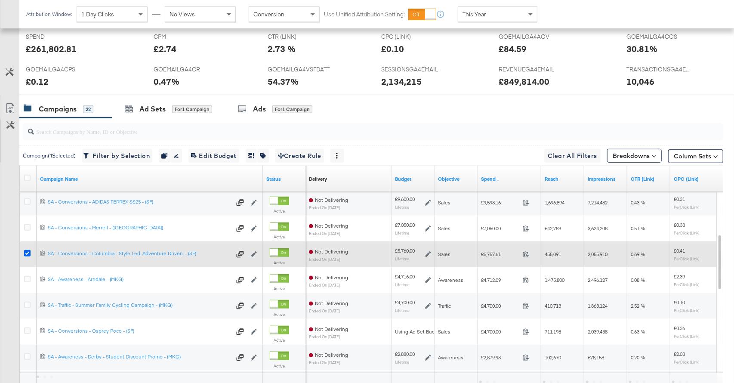
click at [27, 253] on icon at bounding box center [27, 253] width 6 height 6
click at [0, 0] on input "checkbox" at bounding box center [0, 0] width 0 height 0
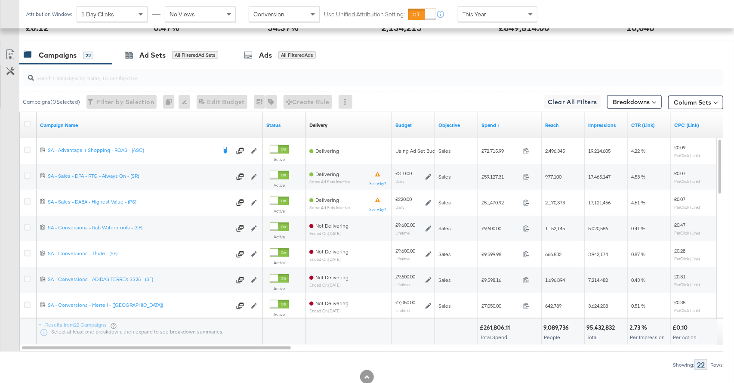
scroll to position [432, 0]
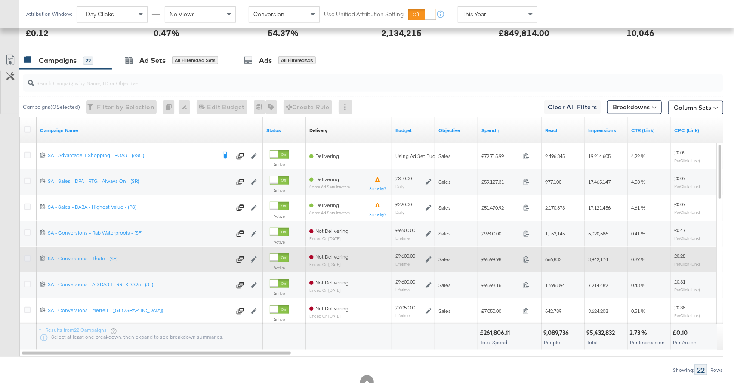
click at [26, 257] on icon at bounding box center [27, 258] width 6 height 6
click at [0, 0] on input "checkbox" at bounding box center [0, 0] width 0 height 0
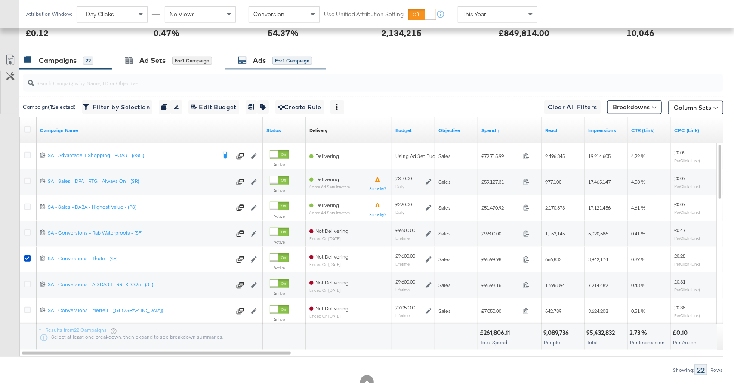
click at [288, 62] on div "for 1 Campaign" at bounding box center [292, 61] width 40 height 8
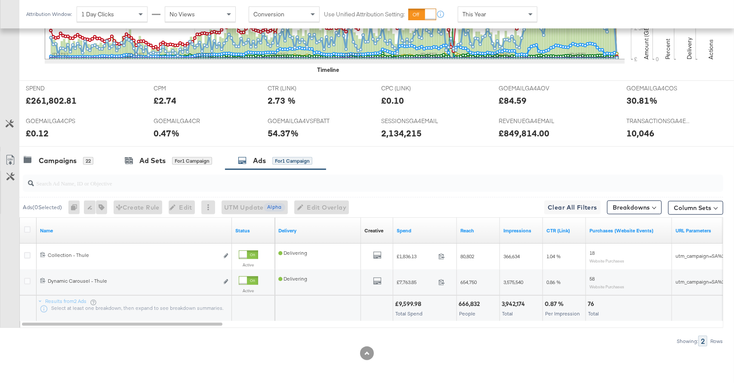
drag, startPoint x: 77, startPoint y: 159, endPoint x: 732, endPoint y: 73, distance: 660.7
click at [78, 160] on div "Campaigns 22" at bounding box center [59, 161] width 70 height 10
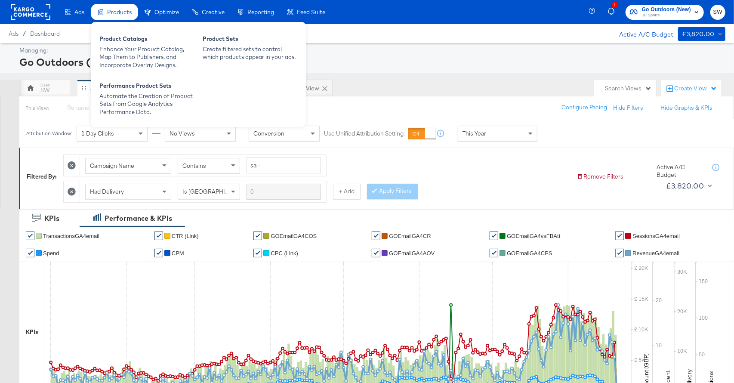
scroll to position [4, 0]
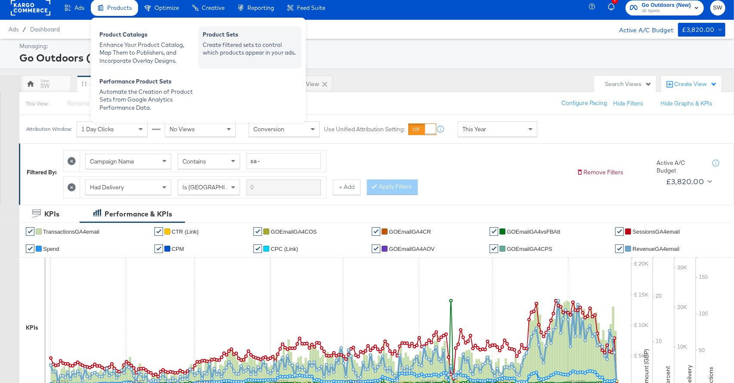
click at [226, 46] on div "Create filtered sets to control which products appear in your ads." at bounding box center [250, 49] width 95 height 16
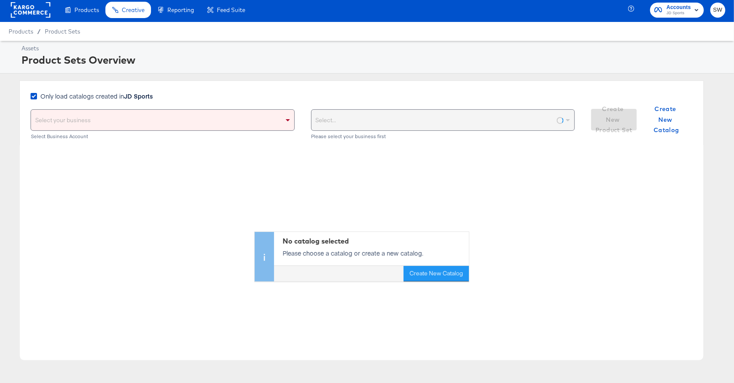
scroll to position [5, 0]
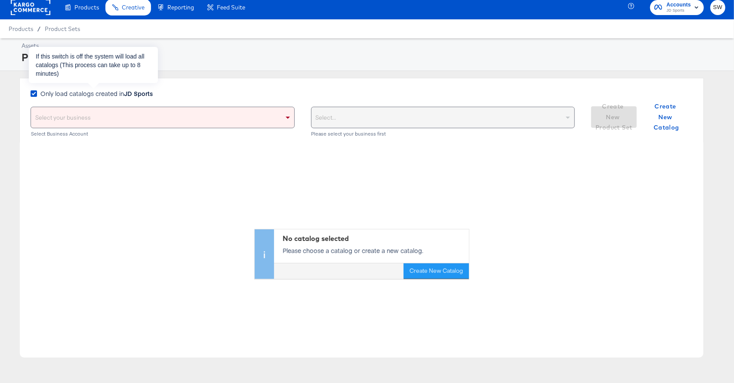
drag, startPoint x: 34, startPoint y: 94, endPoint x: 71, endPoint y: 116, distance: 43.2
click at [34, 95] on icon at bounding box center [34, 93] width 6 height 6
click at [0, 0] on input "Only load catalogs created in JD Sports" at bounding box center [0, 0] width 0 height 0
click at [71, 116] on div "Select your business" at bounding box center [162, 117] width 263 height 21
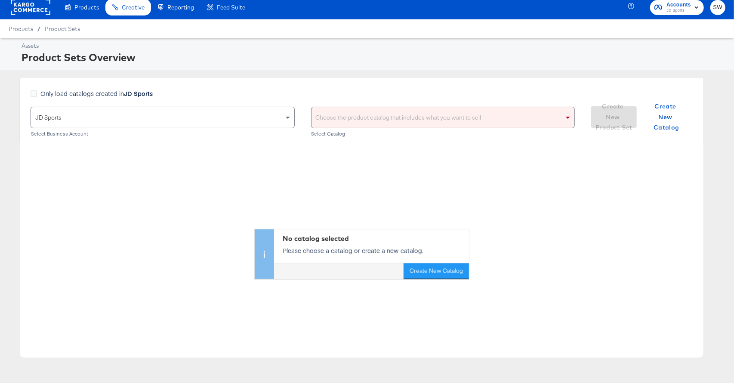
drag, startPoint x: 83, startPoint y: 148, endPoint x: 198, endPoint y: 146, distance: 114.5
click at [334, 113] on div "Choose the product catalog that includes what you want to sell" at bounding box center [443, 117] width 263 height 21
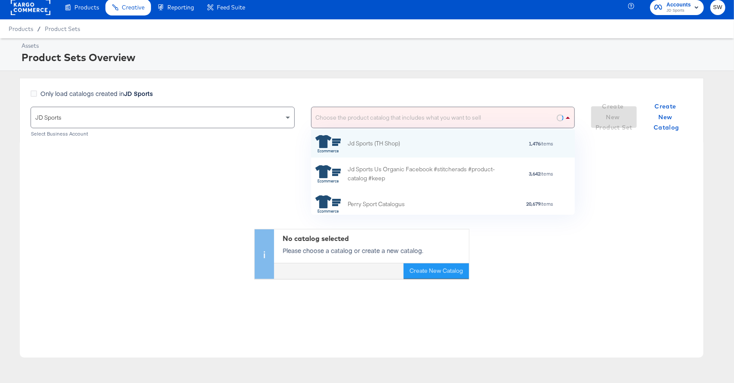
scroll to position [0, 0]
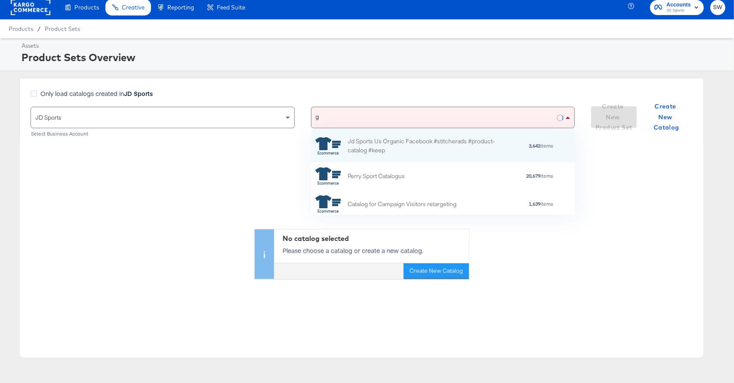
type input "go"
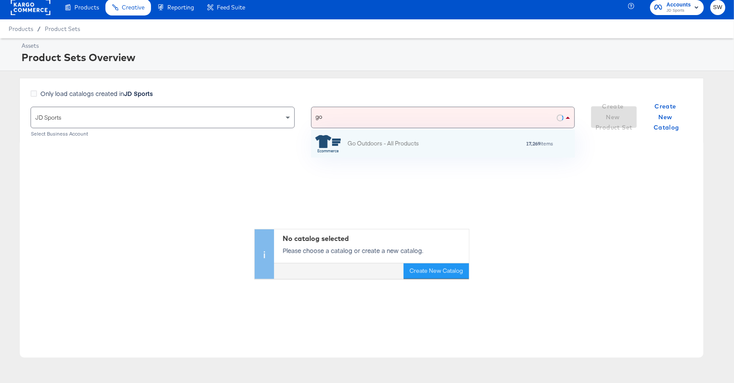
click at [373, 137] on div "Go Outdoors - All Products" at bounding box center [367, 143] width 104 height 17
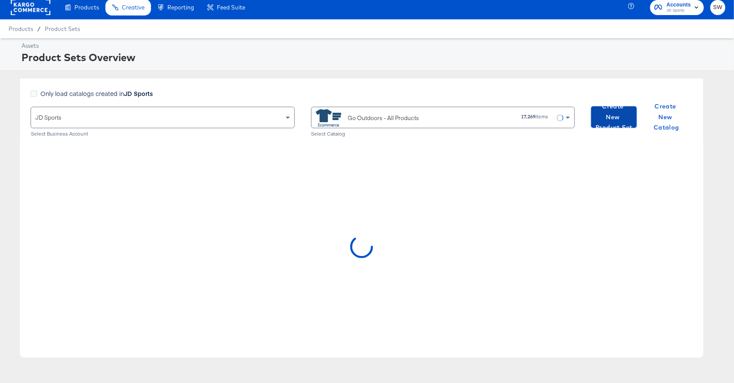
click at [613, 117] on span "Create New Product Set" at bounding box center [614, 117] width 39 height 32
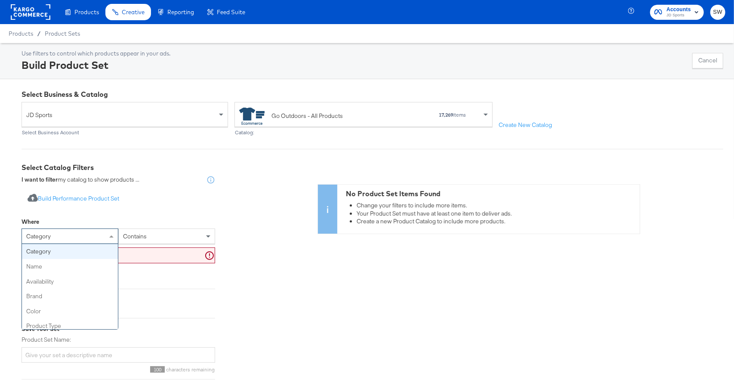
click at [87, 235] on div "category" at bounding box center [70, 236] width 96 height 15
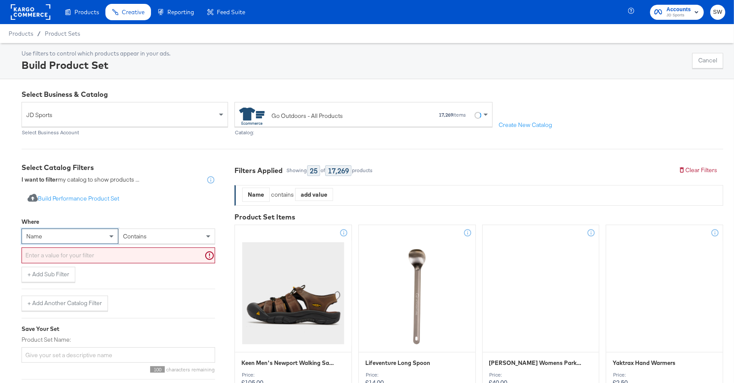
click at [123, 259] on input "text" at bounding box center [119, 255] width 194 height 16
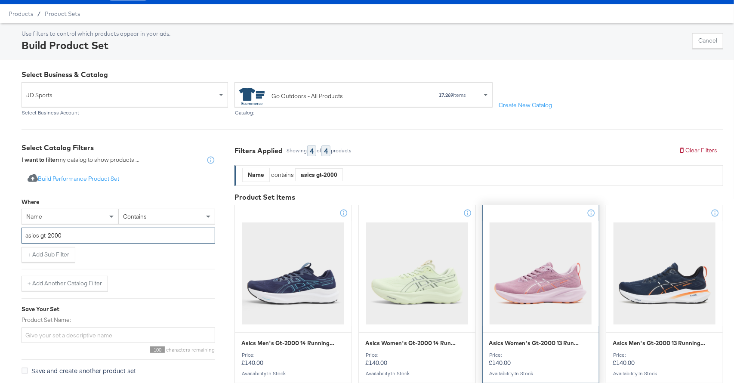
scroll to position [52, 0]
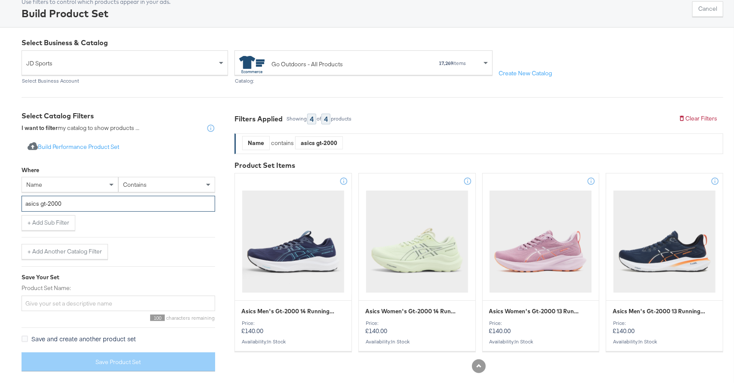
click at [40, 204] on input "asics gt-2000" at bounding box center [119, 204] width 194 height 16
drag, startPoint x: 97, startPoint y: 201, endPoint x: 40, endPoint y: 203, distance: 56.8
click at [40, 203] on input "asics gt-2000" at bounding box center [119, 204] width 194 height 16
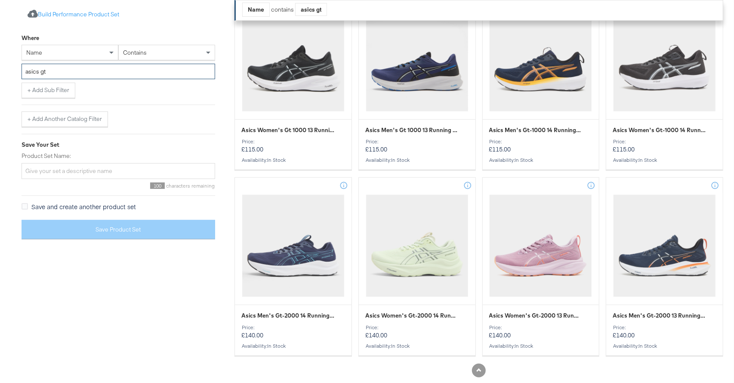
scroll to position [231, 0]
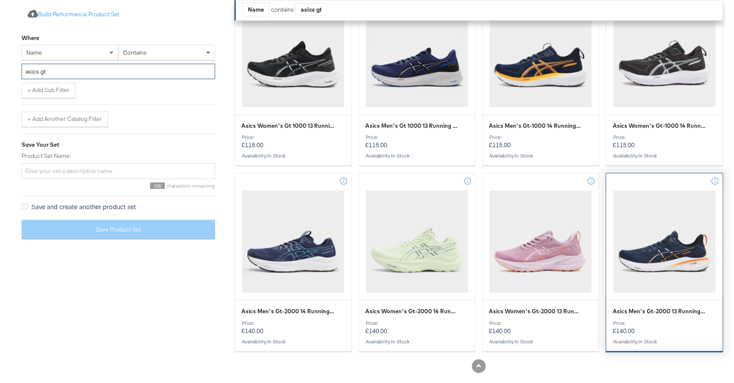
type input "asics gt"
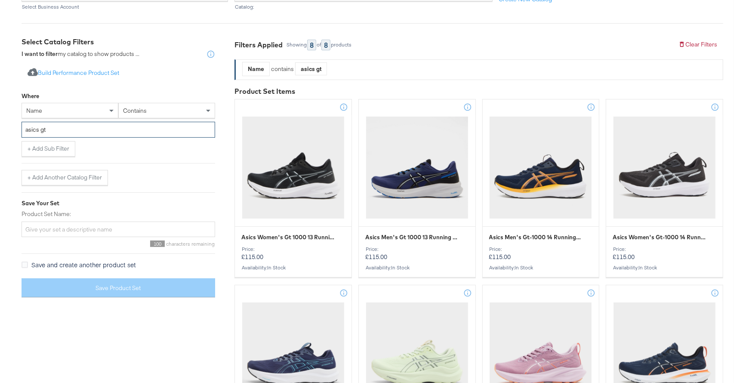
scroll to position [114, 0]
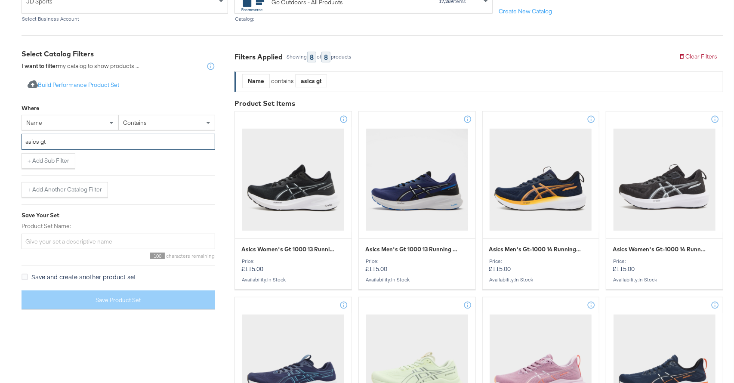
click at [110, 138] on input "asics gt" at bounding box center [119, 142] width 194 height 16
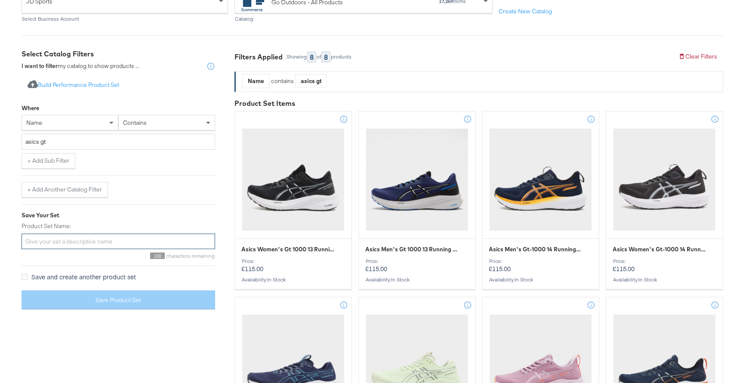
click at [84, 244] on input "Product Set Name:" at bounding box center [119, 242] width 194 height 16
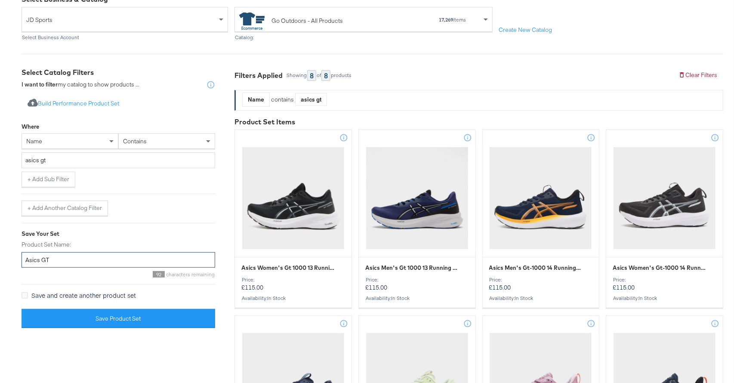
scroll to position [91, 0]
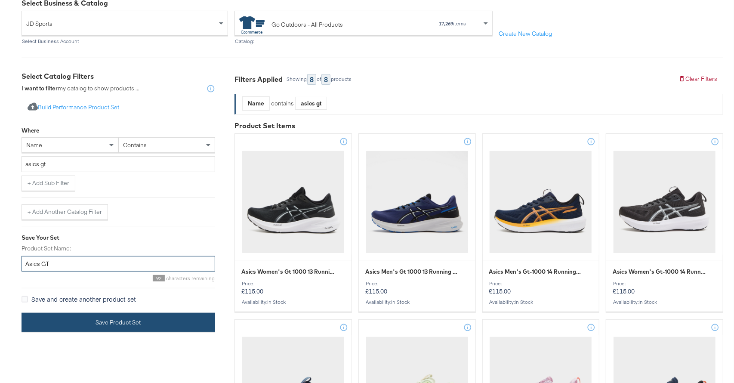
type input "Asics GT"
click at [111, 317] on button "Save Product Set" at bounding box center [119, 322] width 194 height 19
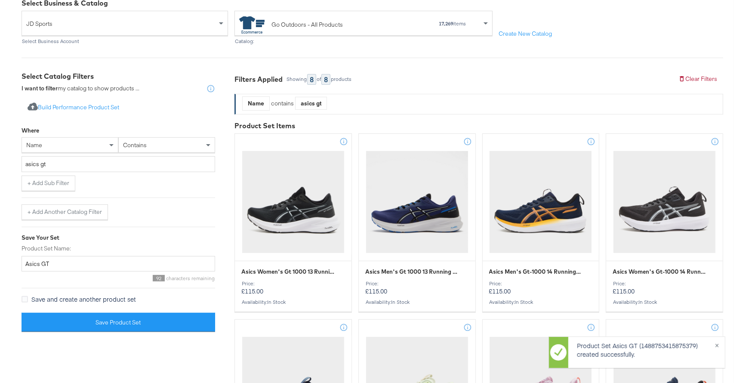
scroll to position [0, 0]
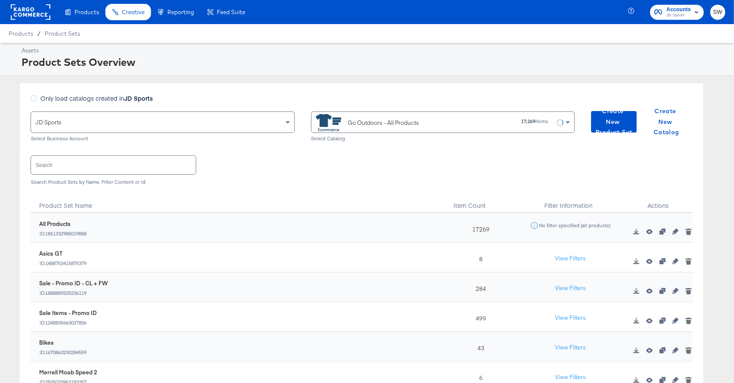
click at [46, 18] on rect at bounding box center [31, 11] width 40 height 15
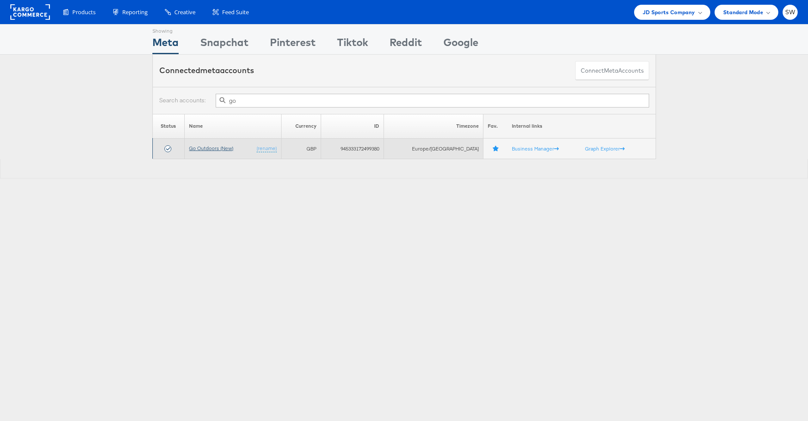
type input "go"
click at [204, 148] on link "Go Outdoors (New)" at bounding box center [211, 148] width 44 height 6
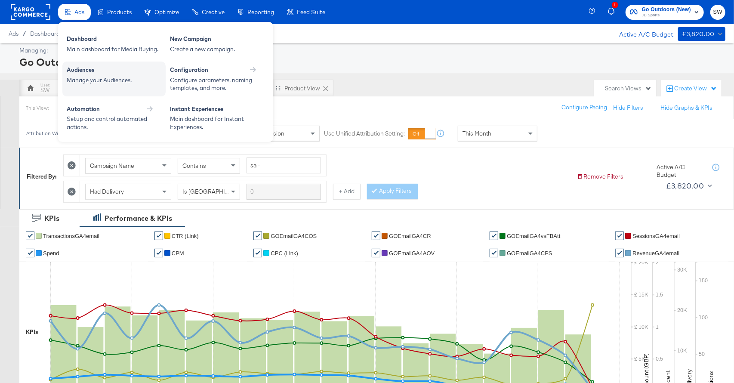
click at [101, 74] on div "Audiences" at bounding box center [114, 71] width 95 height 10
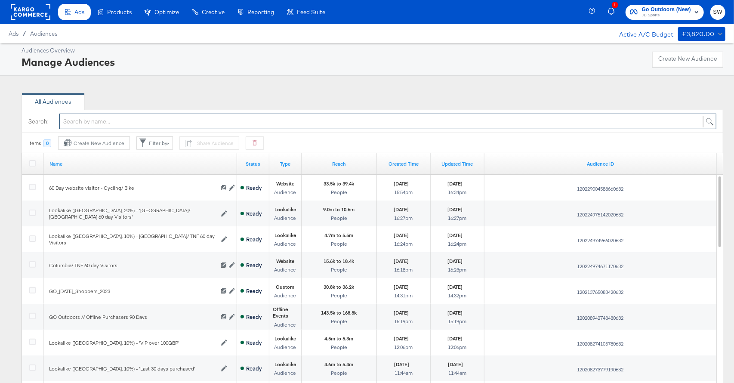
click at [144, 123] on input "text" at bounding box center [387, 122] width 657 height 16
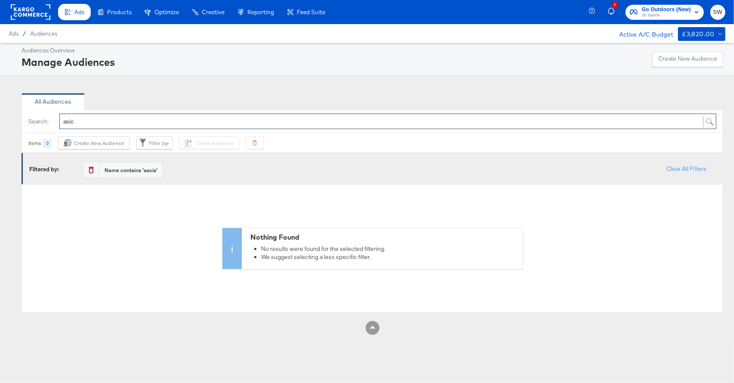
type input "asics"
drag, startPoint x: 150, startPoint y: 119, endPoint x: 56, endPoint y: 122, distance: 93.9
click at [56, 122] on div "Search: asics" at bounding box center [373, 121] width 702 height 23
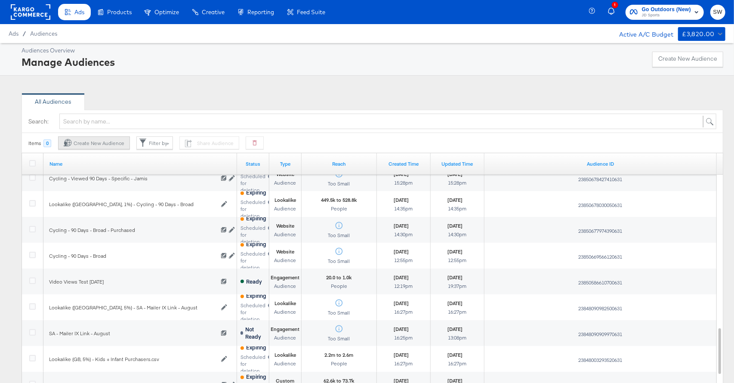
click at [111, 139] on div "Create New Audience" at bounding box center [94, 143] width 61 height 8
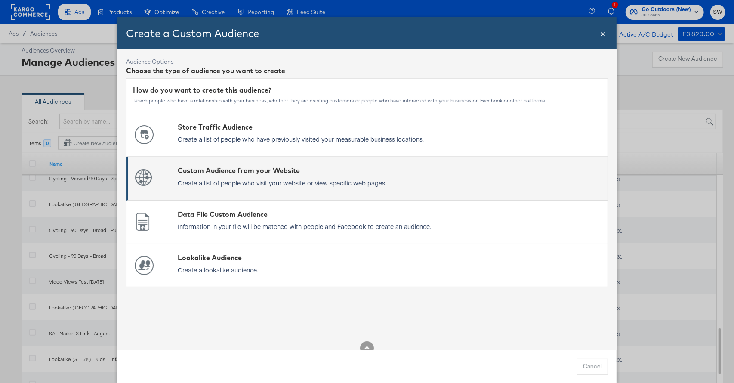
click at [263, 173] on div "Custom Audience from your Website" at bounding box center [282, 171] width 209 height 10
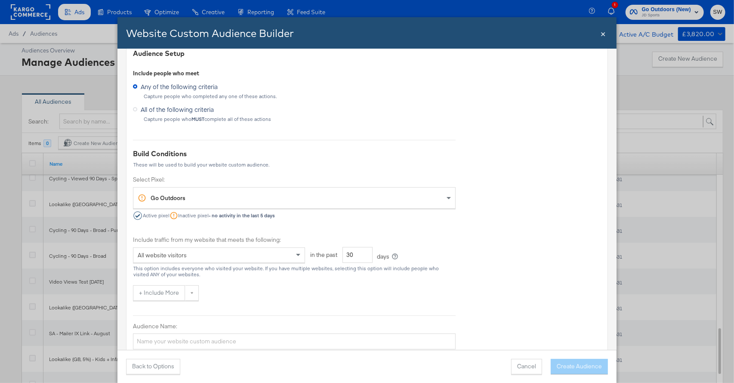
scroll to position [43, 0]
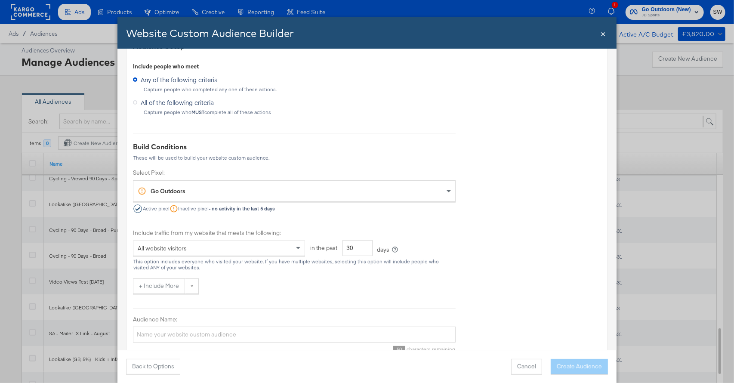
click at [219, 185] on div "Go Outdoors" at bounding box center [291, 191] width 307 height 21
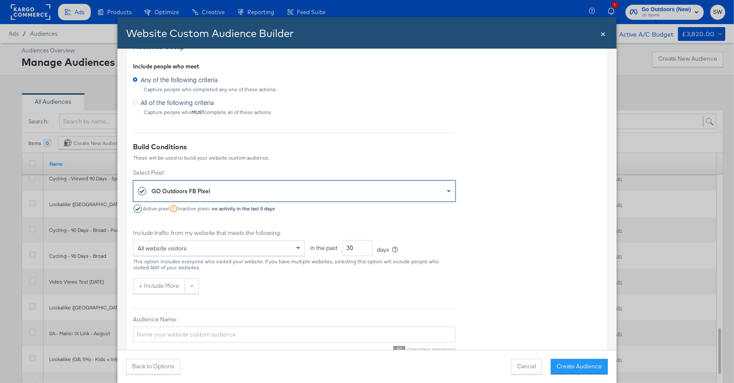
scroll to position [68, 0]
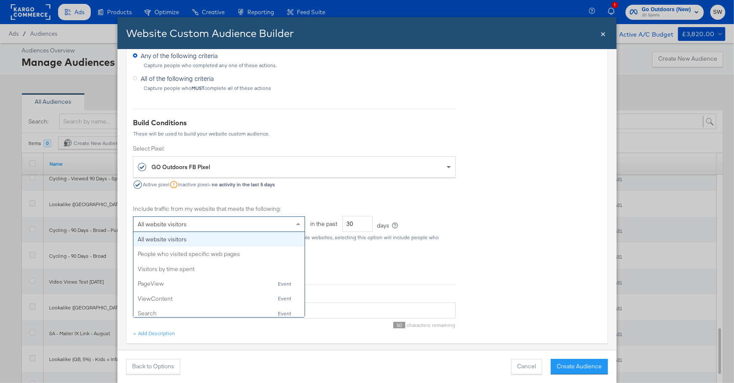
click at [208, 216] on div "All website visitors" at bounding box center [219, 223] width 172 height 15
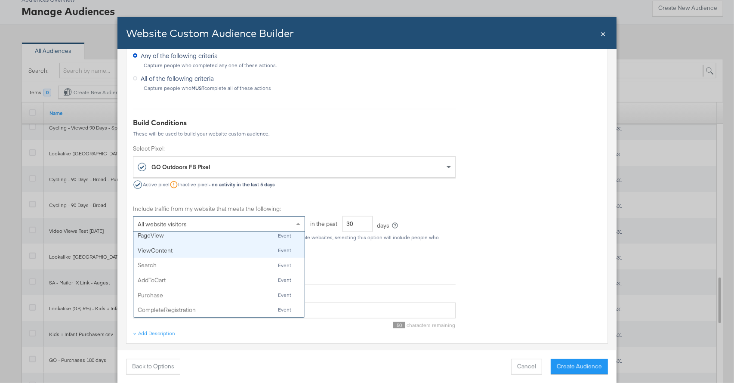
scroll to position [52, 0]
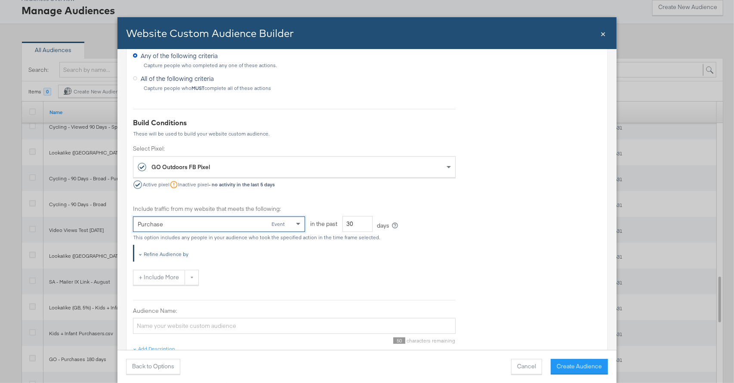
click at [166, 255] on div "Refine Audience by" at bounding box center [166, 254] width 45 height 7
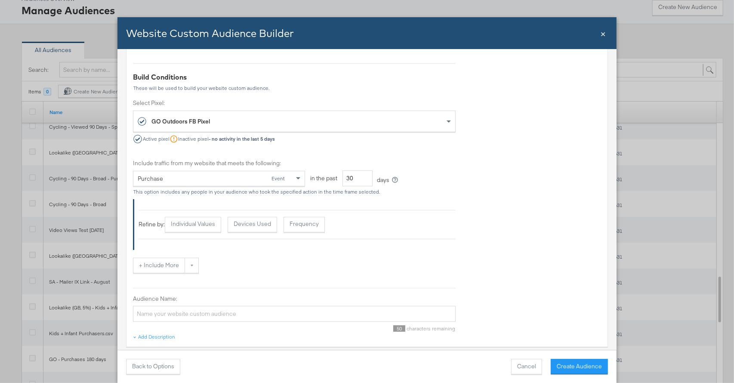
scroll to position [115, 0]
click at [199, 226] on button "Individual Values" at bounding box center [193, 222] width 56 height 15
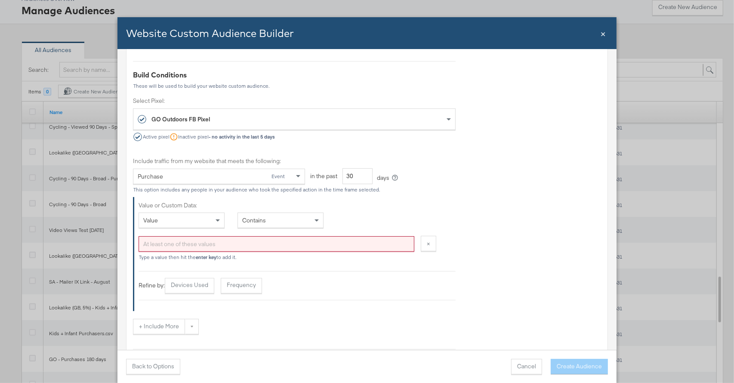
click at [201, 223] on div "Value" at bounding box center [181, 220] width 85 height 15
click at [270, 222] on input "text" at bounding box center [270, 221] width 65 height 16
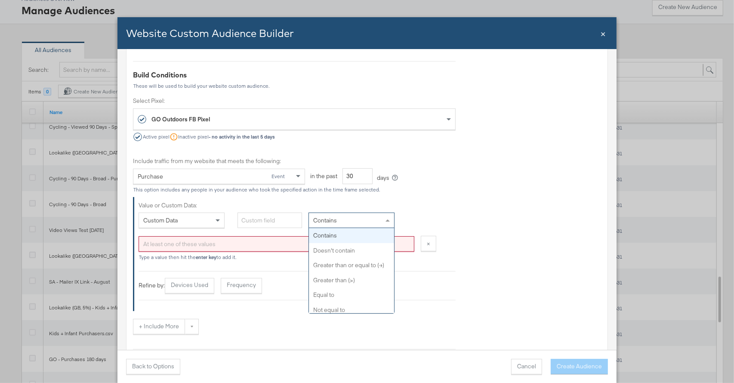
click at [340, 218] on div "Contains" at bounding box center [351, 220] width 85 height 15
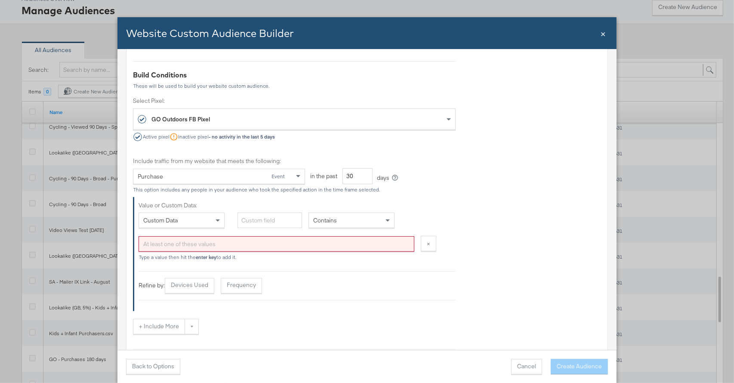
click at [324, 200] on div "Value or Custom Data: Custom Data Contains At least one of these values Type a …" at bounding box center [294, 254] width 323 height 114
click at [427, 244] on span "×" at bounding box center [428, 243] width 3 height 8
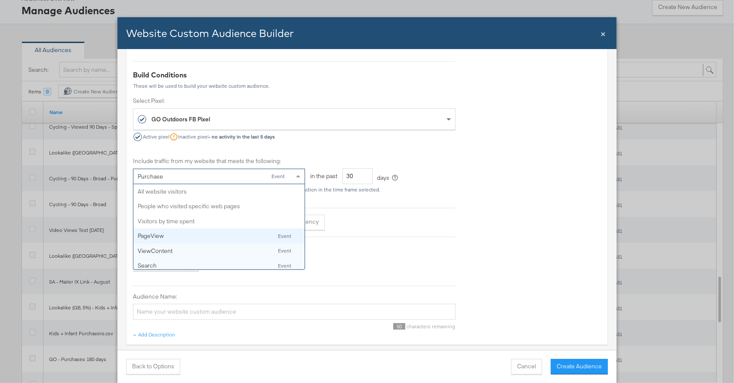
click at [262, 174] on div "Purchase Event" at bounding box center [216, 176] width 156 height 15
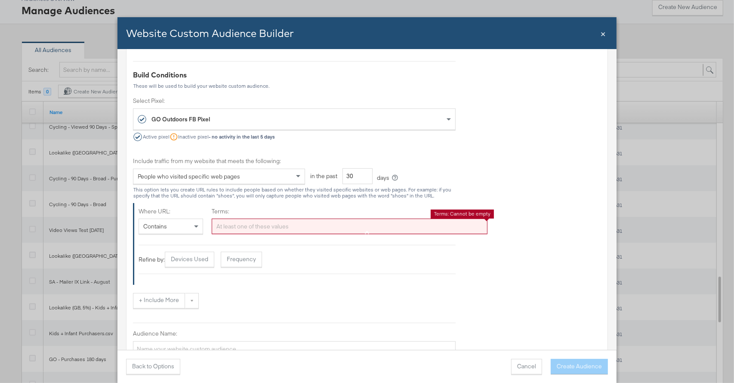
click at [234, 226] on div "At least one of these values" at bounding box center [349, 226] width 275 height 15
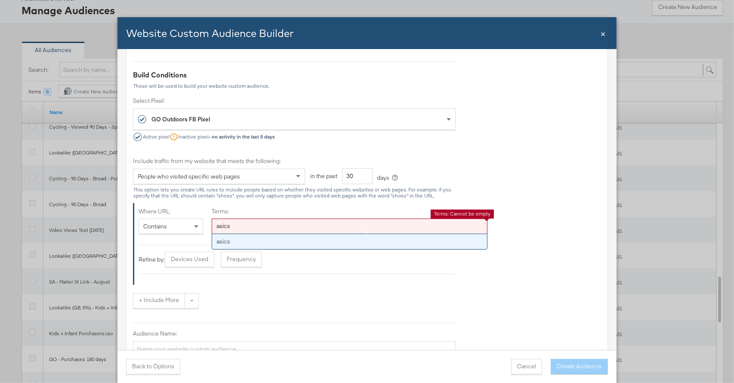
type input "asics"
click at [447, 178] on div "Include traffic from my website that meets the following: People who visited sp…" at bounding box center [294, 166] width 323 height 35
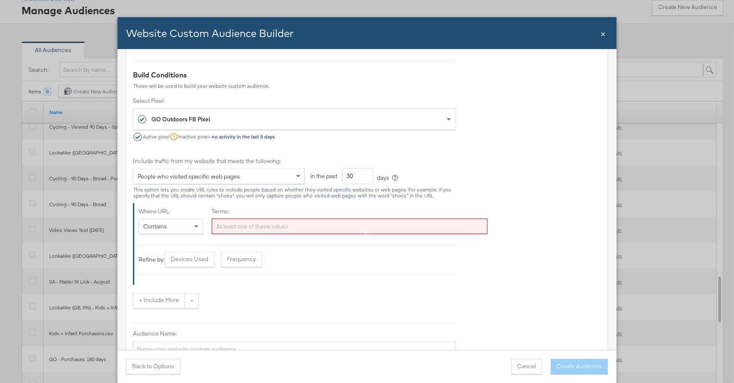
click at [284, 226] on div "At least one of these values" at bounding box center [349, 226] width 275 height 15
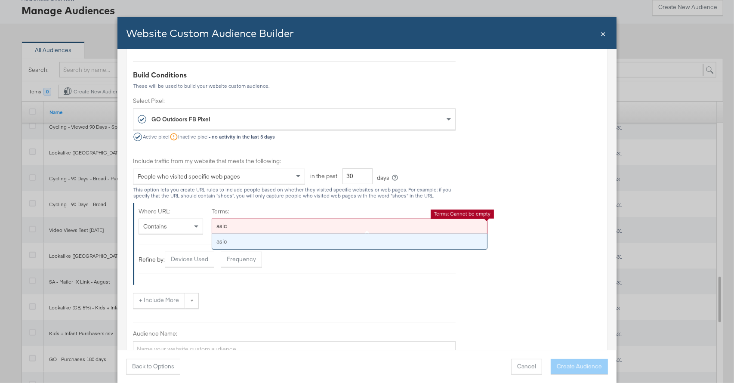
type input "asics"
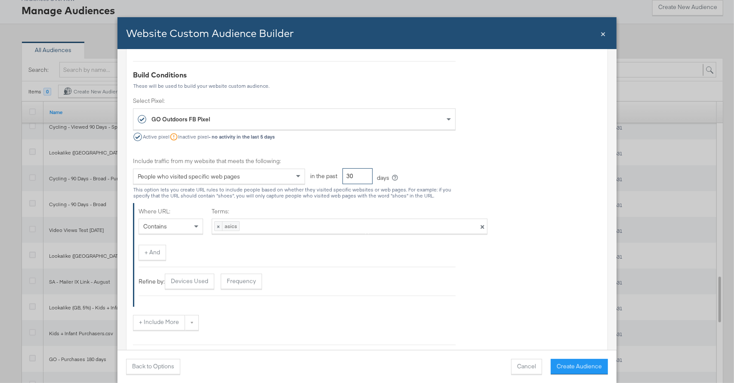
drag, startPoint x: 361, startPoint y: 176, endPoint x: 344, endPoint y: 176, distance: 16.8
click at [344, 176] on input "30" at bounding box center [358, 176] width 30 height 16
type input "60"
click at [498, 176] on div "Audience Setup Include people who meet Any of the following criteria Capture pe…" at bounding box center [367, 183] width 482 height 441
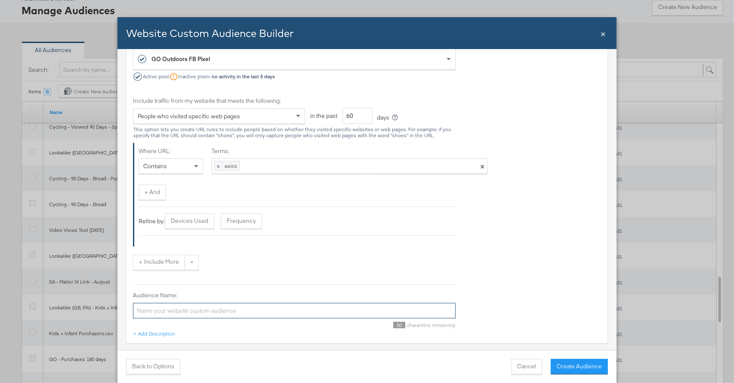
click at [173, 310] on input "Audience Name:" at bounding box center [294, 311] width 323 height 16
type input "6"
type input "Asics Site Visitors 60 Days"
click at [585, 371] on button "Create Audience" at bounding box center [579, 366] width 57 height 15
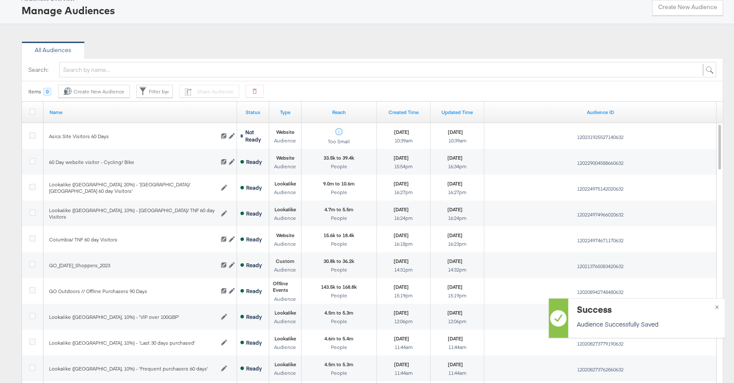
scroll to position [0, 0]
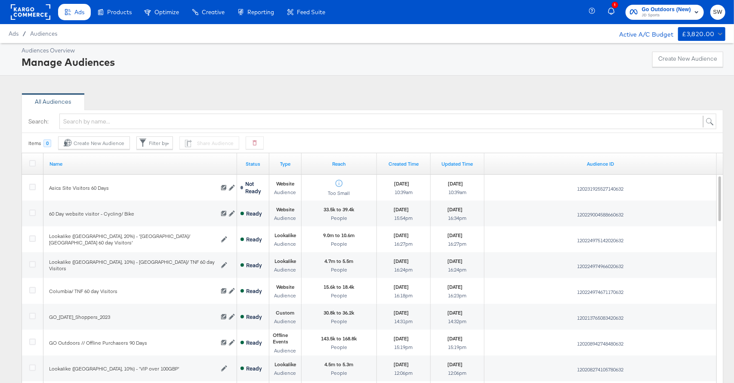
click at [38, 11] on rect at bounding box center [31, 11] width 40 height 15
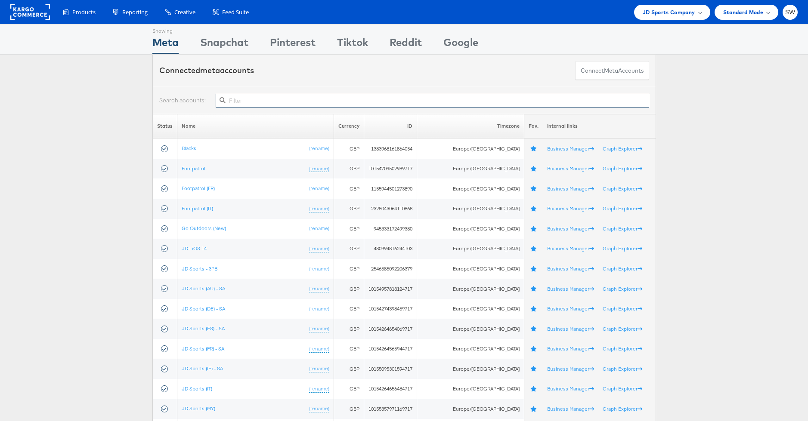
click at [247, 102] on input "text" at bounding box center [432, 101] width 433 height 14
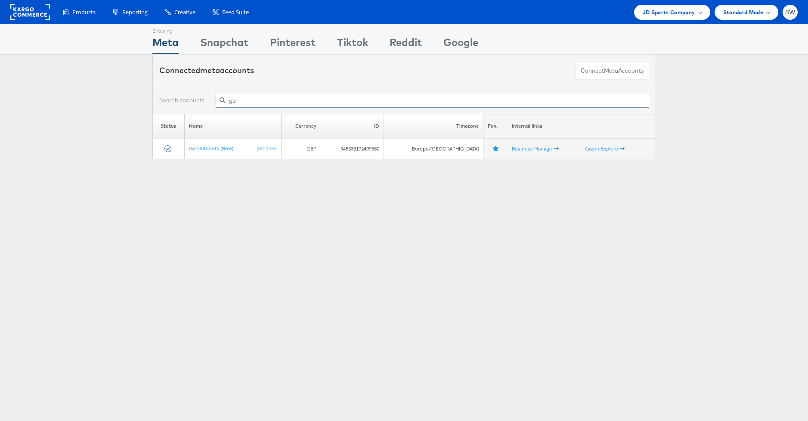
type input "g"
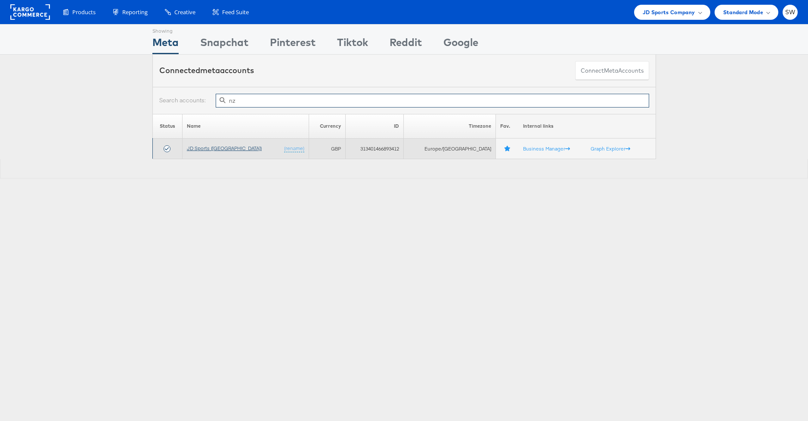
type input "nz"
click at [216, 149] on link "JD Sports ([GEOGRAPHIC_DATA])" at bounding box center [224, 148] width 75 height 6
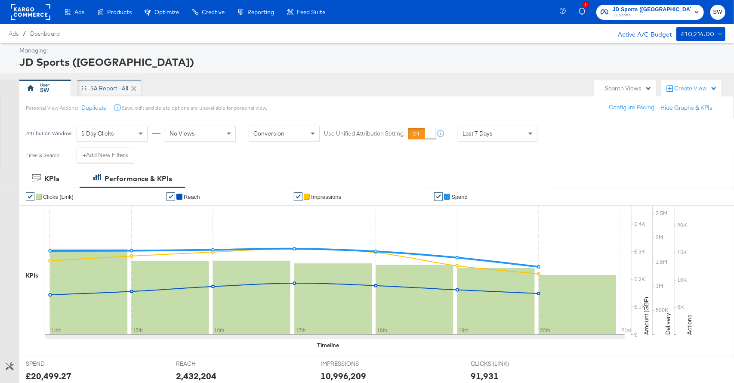
click at [107, 90] on div "SA Report - All" at bounding box center [109, 88] width 38 height 8
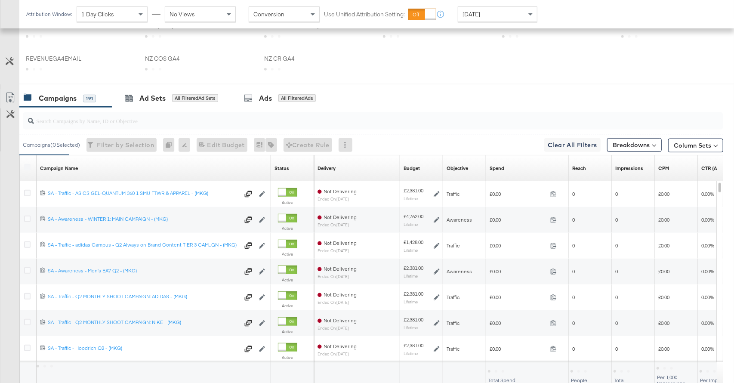
scroll to position [374, 0]
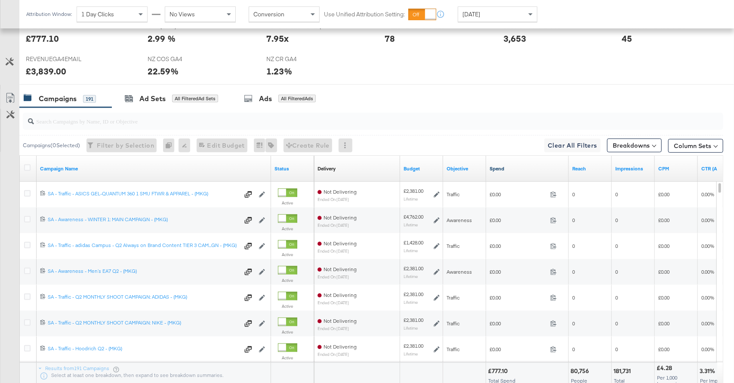
click at [504, 167] on link "Spend" at bounding box center [528, 168] width 76 height 7
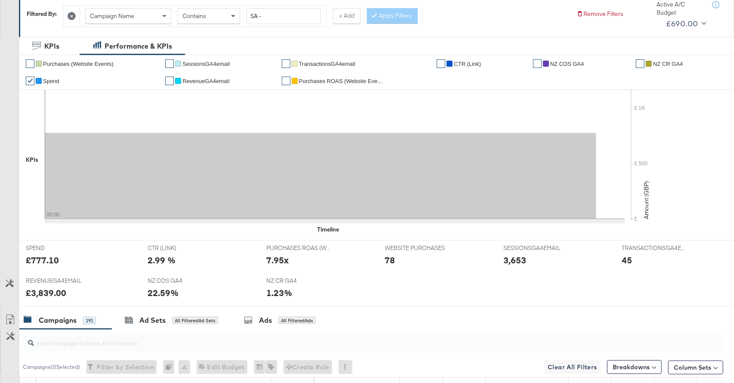
scroll to position [0, 0]
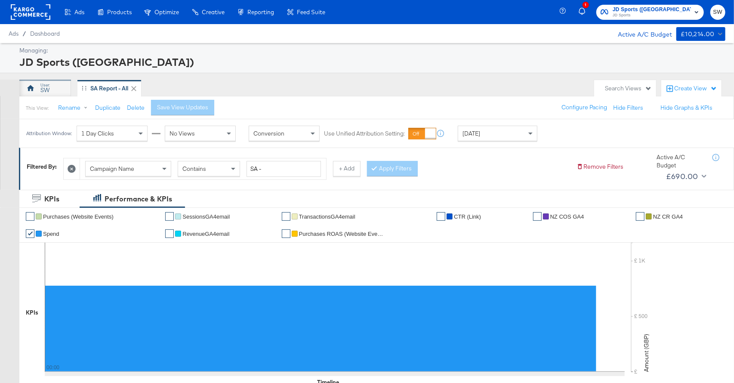
click at [52, 89] on div "SW" at bounding box center [45, 88] width 52 height 17
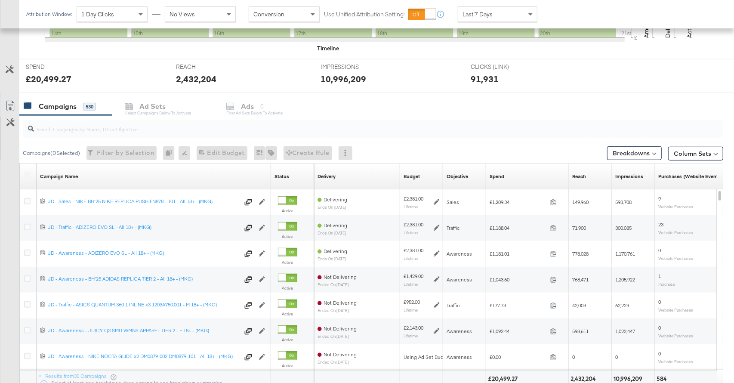
scroll to position [298, 0]
click at [220, 130] on input "search" at bounding box center [347, 124] width 626 height 17
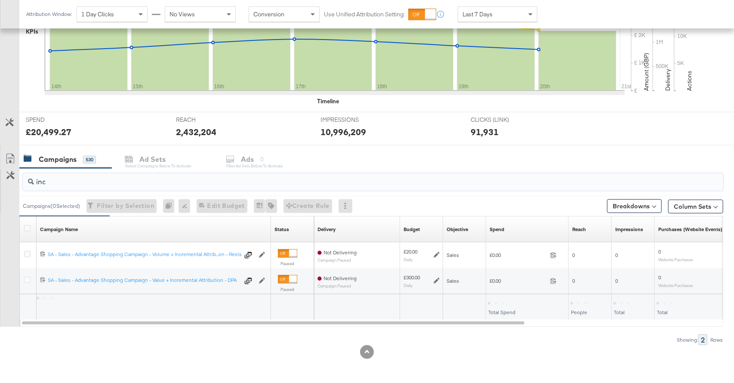
scroll to position [243, 0]
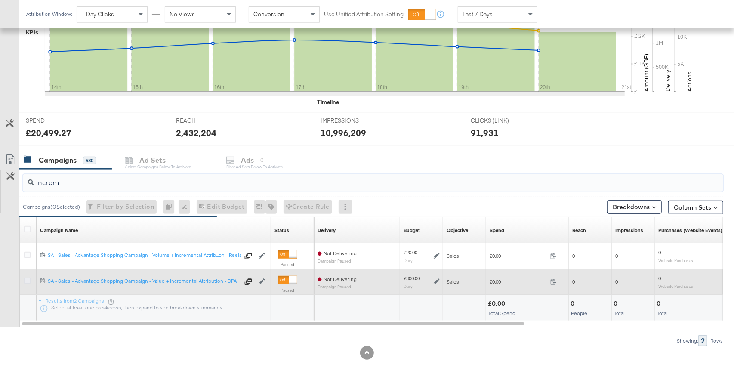
type input "increm"
click at [27, 280] on icon at bounding box center [27, 281] width 6 height 6
click at [0, 0] on input "checkbox" at bounding box center [0, 0] width 0 height 0
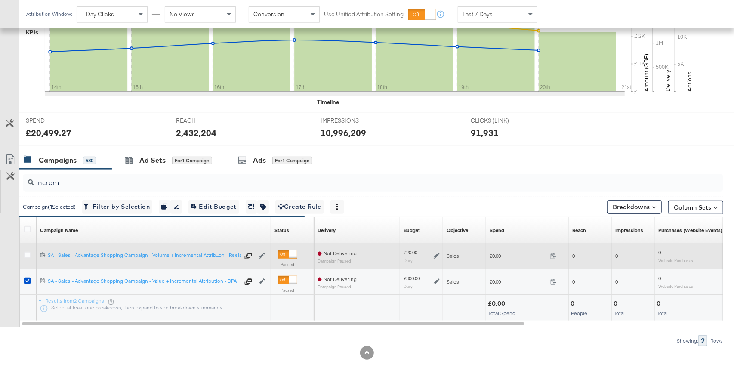
click at [27, 257] on icon at bounding box center [27, 255] width 6 height 6
click at [0, 0] on input "checkbox" at bounding box center [0, 0] width 0 height 0
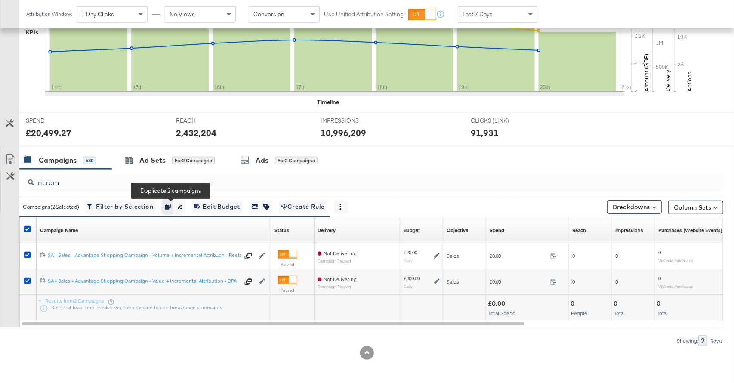
click at [169, 209] on icon "button" at bounding box center [168, 207] width 6 height 6
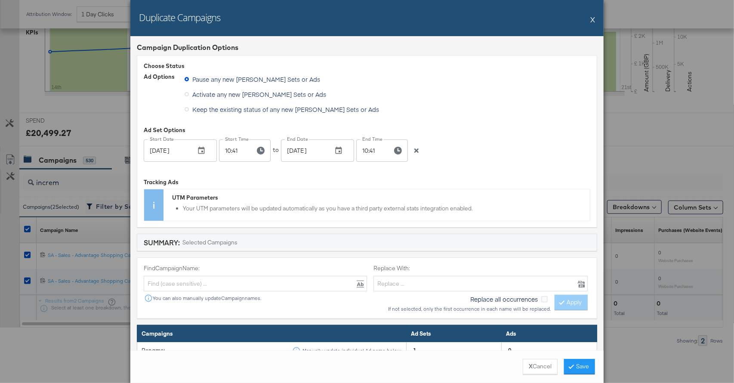
click at [415, 149] on icon "button" at bounding box center [416, 150] width 4 height 4
click at [202, 151] on icon "button" at bounding box center [201, 150] width 6 height 7
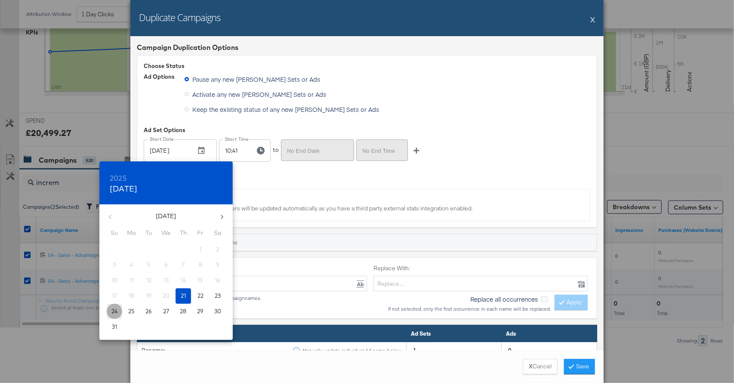
click at [110, 311] on span "24" at bounding box center [114, 311] width 15 height 8
type input "Aug 24, 2025"
click at [244, 156] on div at bounding box center [367, 191] width 734 height 383
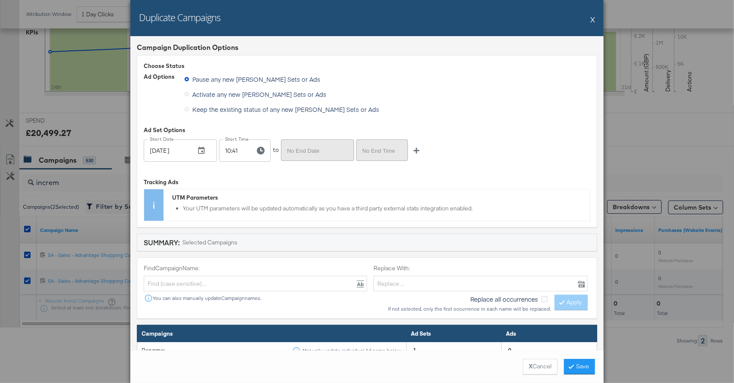
click at [227, 148] on input "10:41" at bounding box center [233, 150] width 29 height 22
click at [258, 149] on icon "button" at bounding box center [261, 151] width 8 height 8
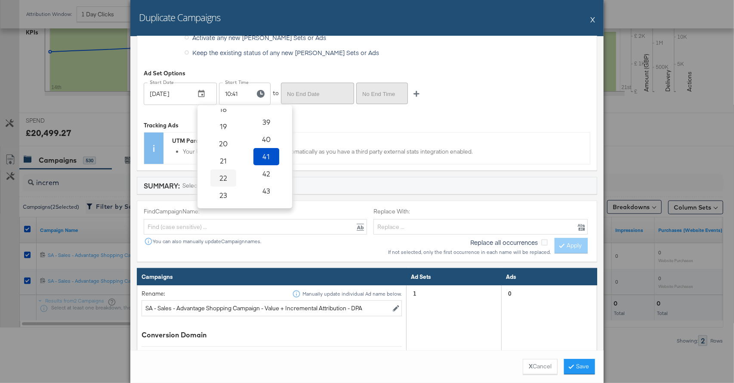
scroll to position [61, 0]
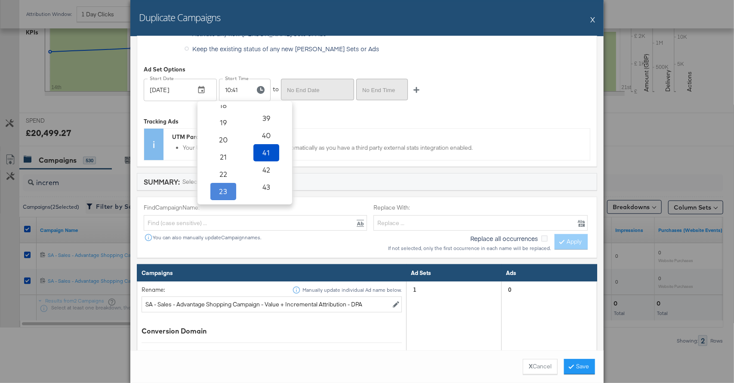
click at [226, 194] on span "23" at bounding box center [223, 191] width 19 height 12
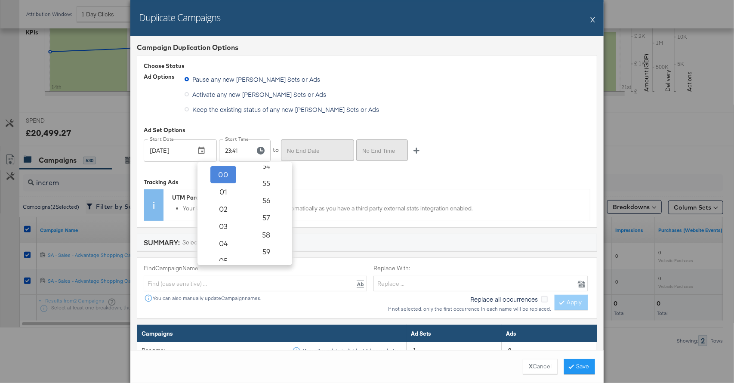
click at [225, 175] on span "00" at bounding box center [223, 175] width 19 height 12
click at [269, 191] on span "01" at bounding box center [266, 192] width 19 height 12
type input "00:01"
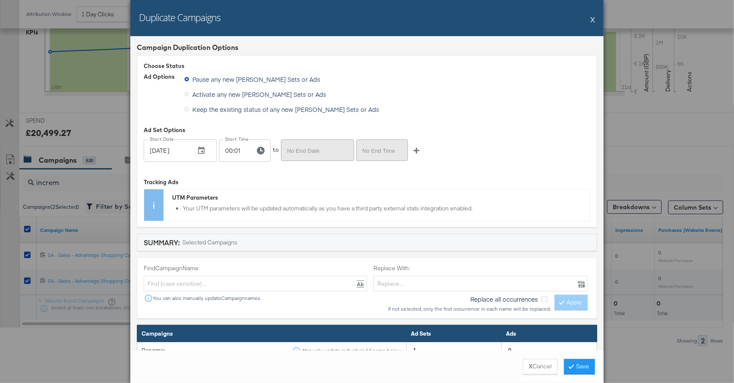
click at [341, 175] on div "Tracking Ads UTM Parameters Your UTM parameters will be updated automatically a…" at bounding box center [367, 195] width 447 height 51
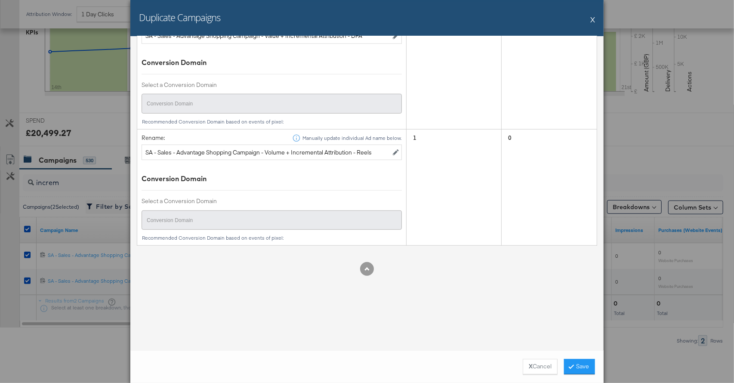
scroll to position [346, 0]
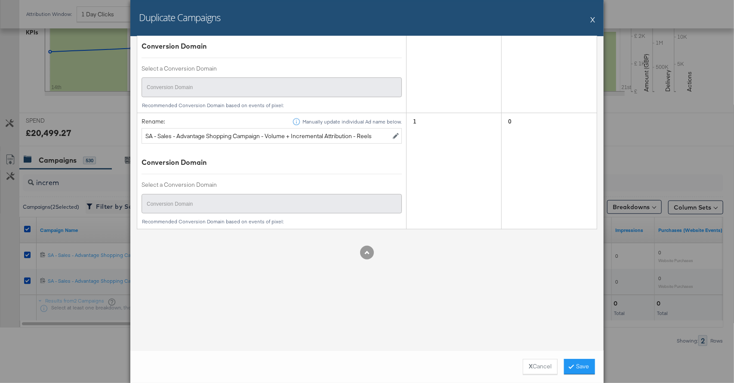
click at [586, 362] on button "Save" at bounding box center [579, 366] width 31 height 15
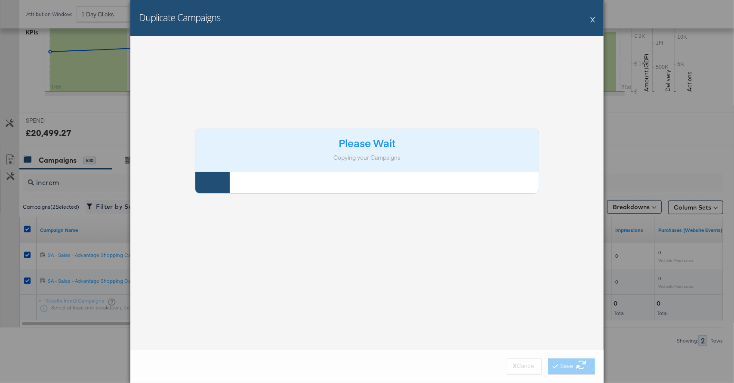
scroll to position [0, 0]
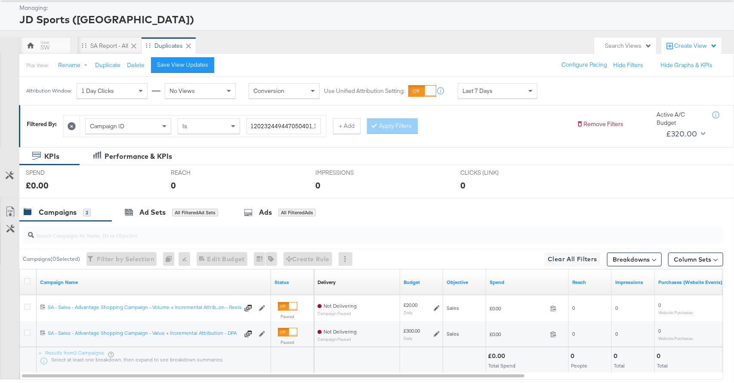
scroll to position [95, 0]
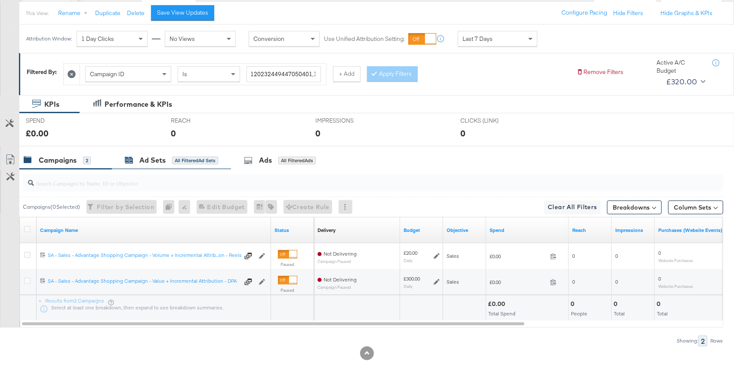
click at [152, 159] on div "Ad Sets" at bounding box center [152, 160] width 26 height 10
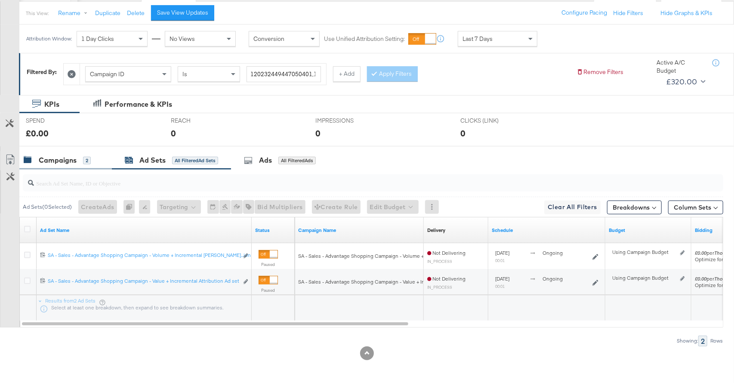
click at [65, 164] on div "Campaigns" at bounding box center [58, 160] width 38 height 10
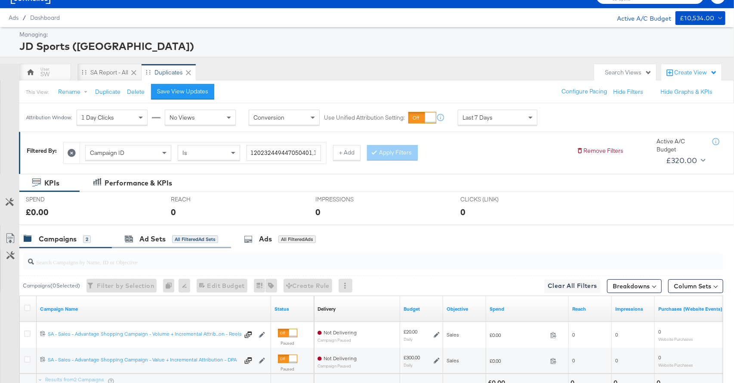
scroll to position [4, 0]
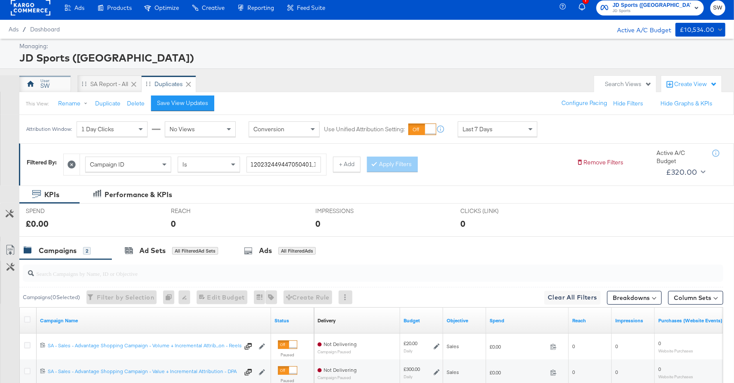
click at [54, 83] on div "SW" at bounding box center [45, 83] width 52 height 17
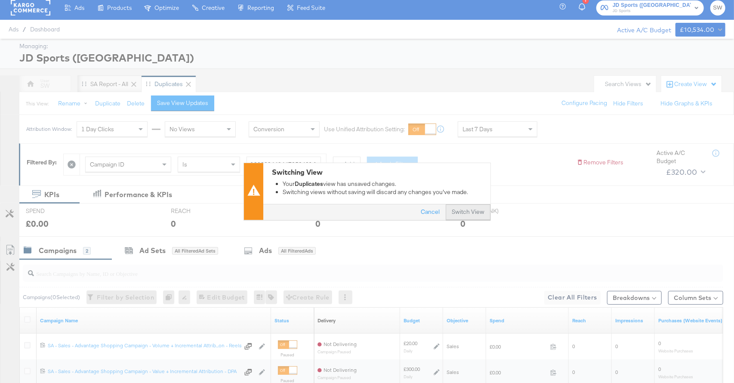
click at [470, 213] on button "Switch View" at bounding box center [468, 212] width 45 height 15
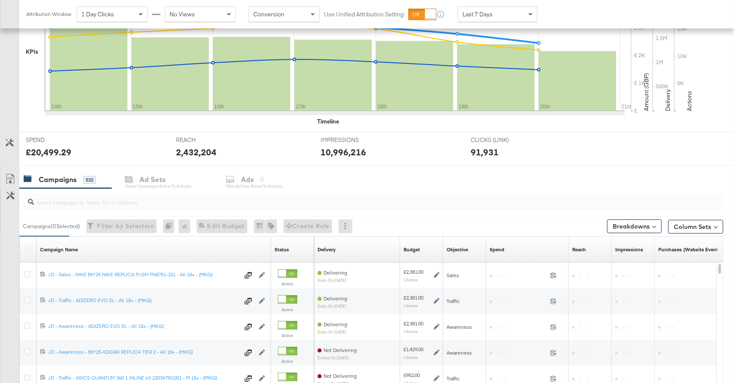
scroll to position [297, 0]
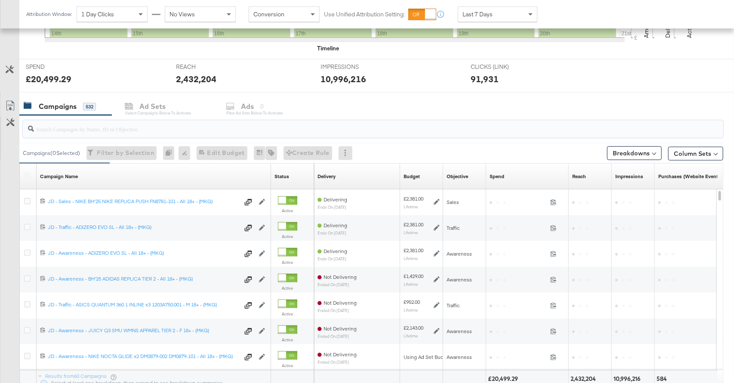
click at [297, 132] on input "search" at bounding box center [347, 125] width 626 height 17
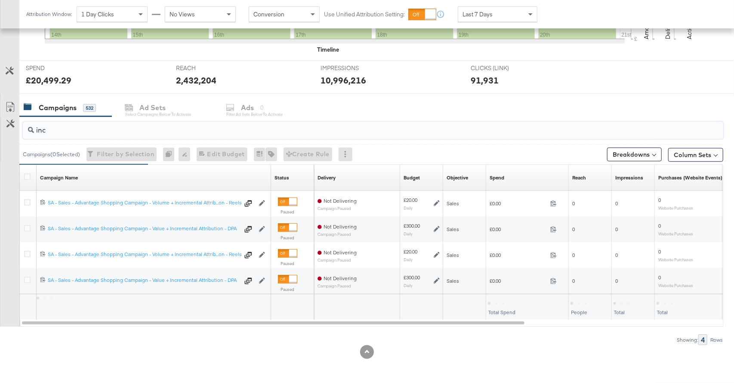
scroll to position [295, 0]
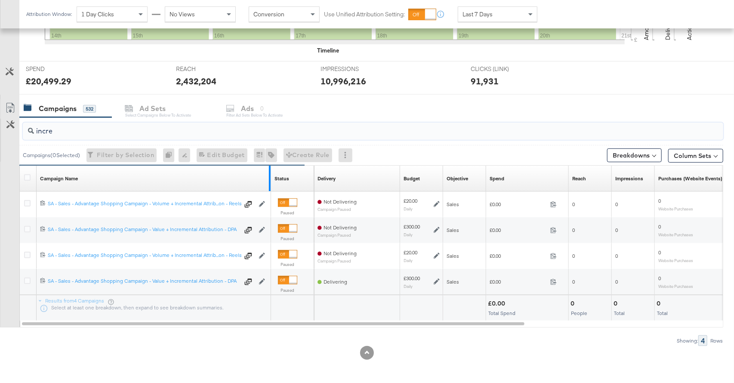
type input "incre"
drag, startPoint x: 268, startPoint y: 181, endPoint x: 301, endPoint y: 182, distance: 33.1
click at [301, 182] on div "Campaign Name Sorting Unavailable Status Sorting Unavailable" at bounding box center [167, 179] width 294 height 26
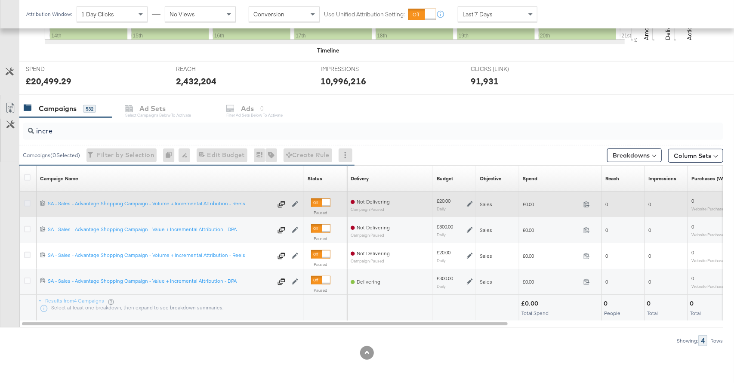
click at [28, 202] on icon at bounding box center [27, 203] width 6 height 6
click at [0, 0] on input "checkbox" at bounding box center [0, 0] width 0 height 0
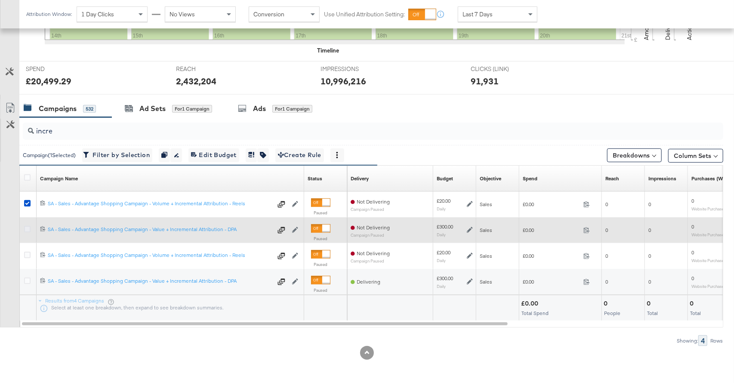
click at [26, 227] on icon at bounding box center [27, 229] width 6 height 6
click at [0, 0] on input "checkbox" at bounding box center [0, 0] width 0 height 0
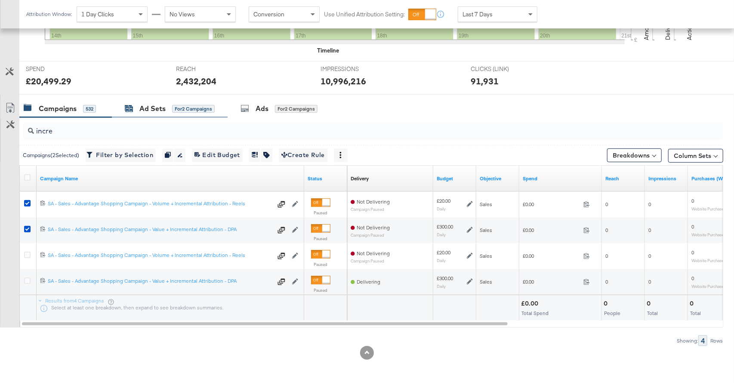
click at [159, 108] on div "Ad Sets" at bounding box center [152, 109] width 26 height 10
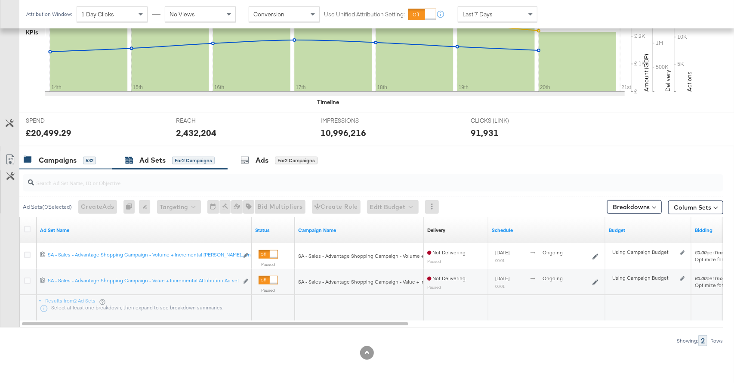
click at [68, 162] on div "Campaigns" at bounding box center [58, 160] width 38 height 10
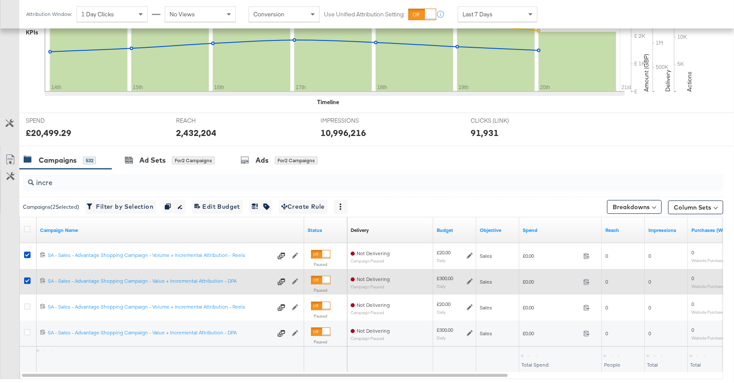
scroll to position [295, 0]
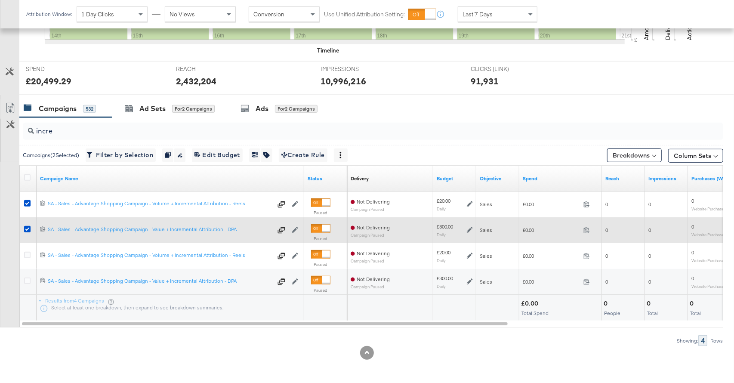
drag, startPoint x: 28, startPoint y: 203, endPoint x: 25, endPoint y: 221, distance: 18.4
click at [28, 203] on icon at bounding box center [27, 203] width 6 height 6
click at [0, 0] on input "checkbox" at bounding box center [0, 0] width 0 height 0
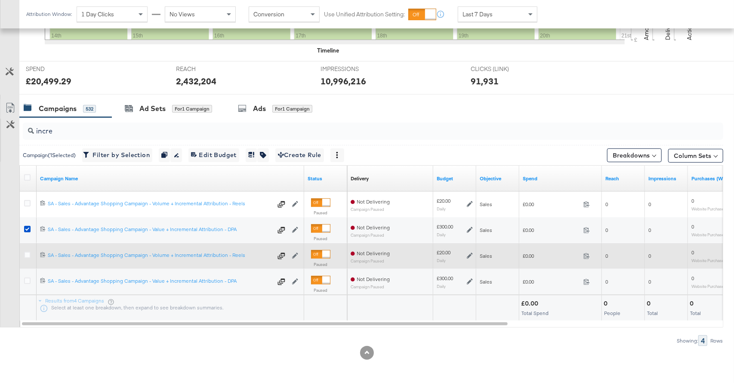
drag, startPoint x: 26, startPoint y: 227, endPoint x: 27, endPoint y: 247, distance: 19.8
click at [26, 228] on icon at bounding box center [27, 229] width 6 height 6
click at [0, 0] on input "checkbox" at bounding box center [0, 0] width 0 height 0
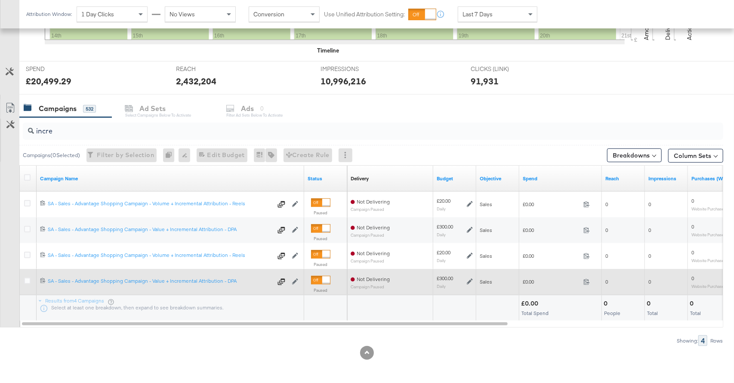
drag, startPoint x: 28, startPoint y: 254, endPoint x: 30, endPoint y: 269, distance: 15.2
click at [28, 254] on icon at bounding box center [27, 255] width 6 height 6
click at [0, 0] on input "checkbox" at bounding box center [0, 0] width 0 height 0
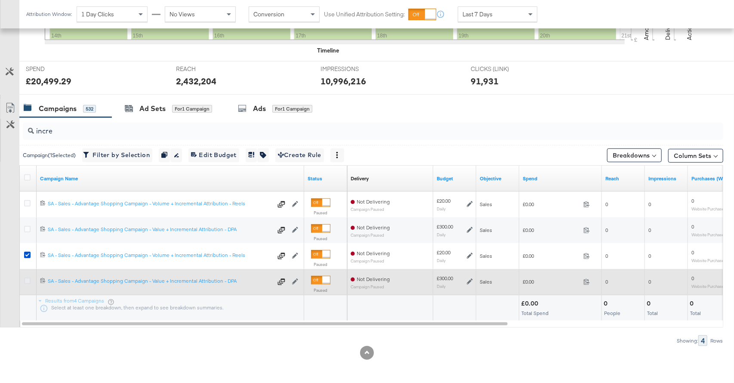
click at [28, 282] on icon at bounding box center [27, 281] width 6 height 6
click at [0, 0] on input "checkbox" at bounding box center [0, 0] width 0 height 0
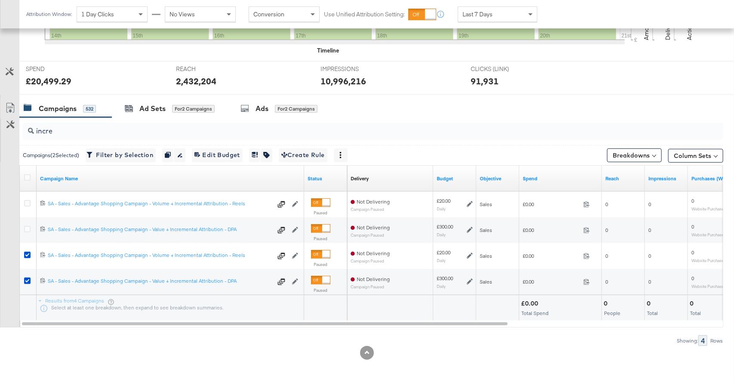
click at [178, 117] on div "incre" at bounding box center [371, 131] width 704 height 28
click at [177, 115] on div "Ad Sets for 2 Campaigns" at bounding box center [170, 108] width 116 height 19
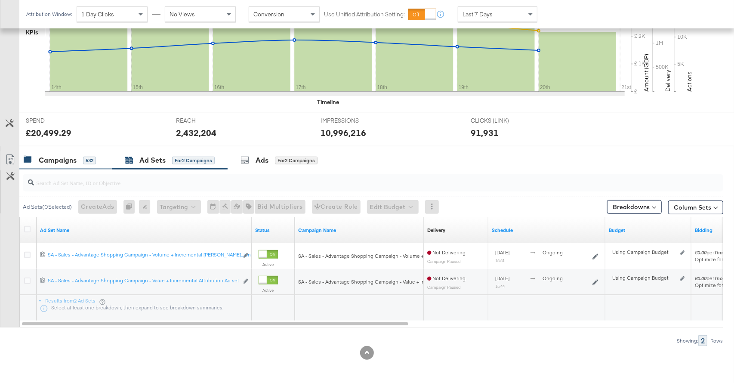
click at [80, 159] on div "Campaigns 532" at bounding box center [60, 160] width 72 height 10
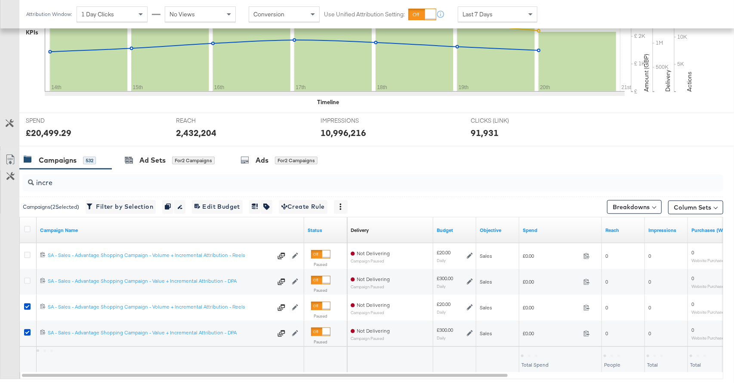
scroll to position [295, 0]
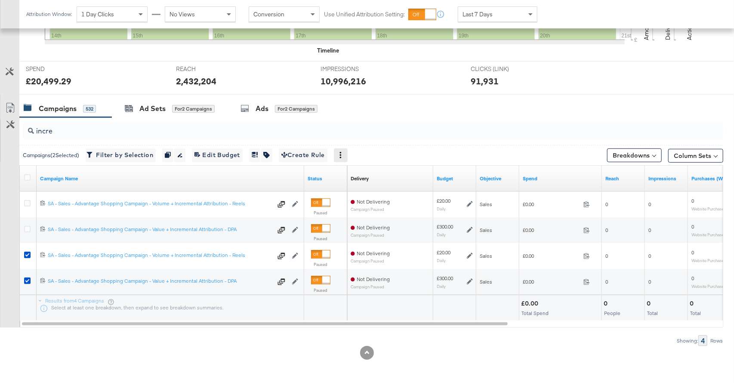
click at [342, 154] on icon at bounding box center [341, 155] width 2 height 6
click at [355, 193] on div "Delete" at bounding box center [370, 197] width 47 height 14
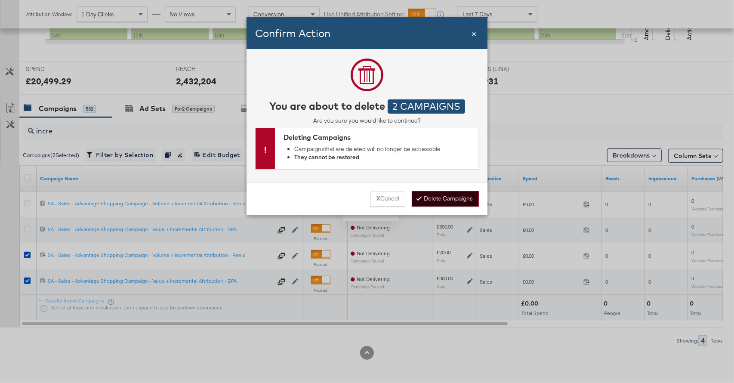
click at [429, 196] on button "Delete Campaigns" at bounding box center [445, 198] width 67 height 15
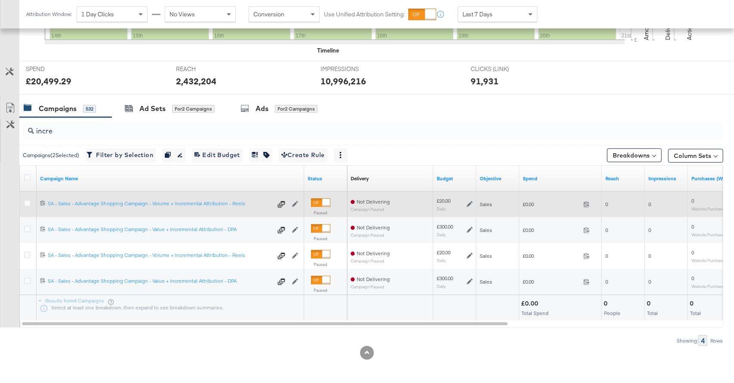
scroll to position [243, 0]
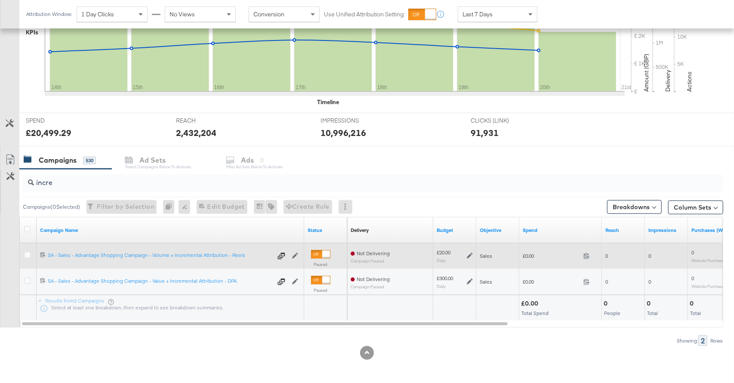
click at [31, 254] on div at bounding box center [28, 256] width 9 height 9
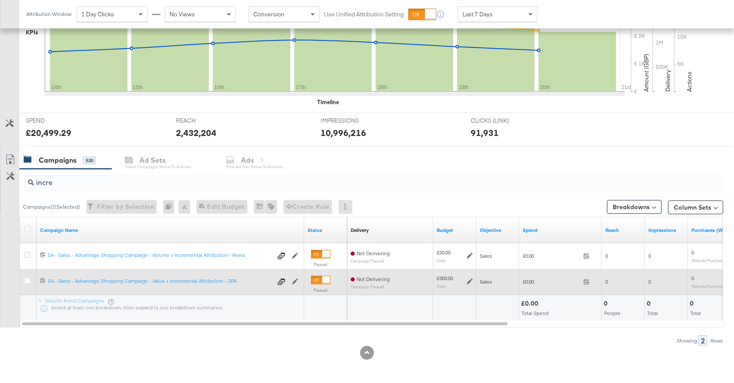
drag, startPoint x: 28, startPoint y: 254, endPoint x: 31, endPoint y: 281, distance: 26.9
click at [28, 254] on icon at bounding box center [27, 255] width 6 height 6
click at [0, 0] on input "checkbox" at bounding box center [0, 0] width 0 height 0
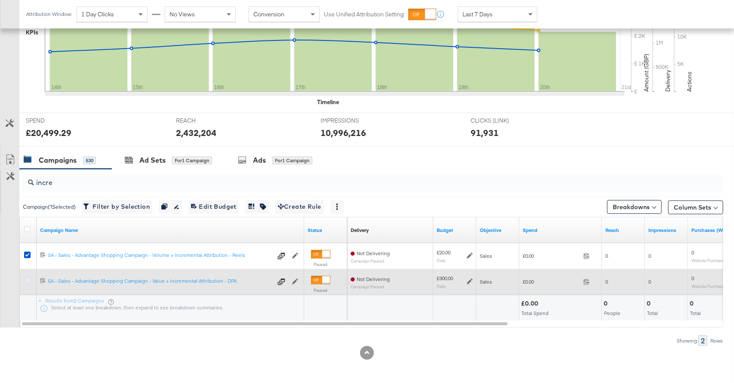
click at [27, 282] on icon at bounding box center [27, 281] width 6 height 6
click at [0, 0] on input "checkbox" at bounding box center [0, 0] width 0 height 0
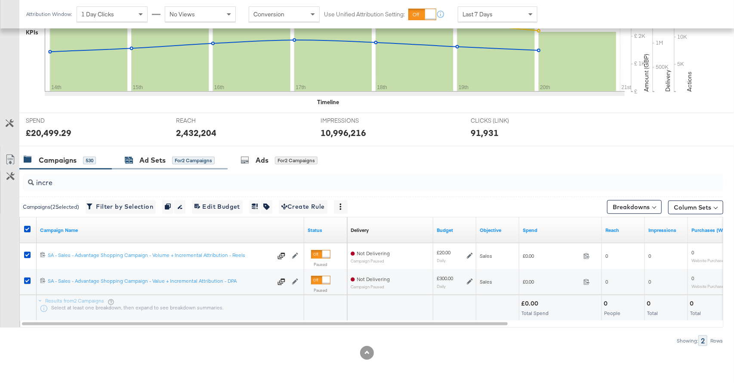
click at [148, 155] on div "Ad Sets" at bounding box center [152, 160] width 26 height 10
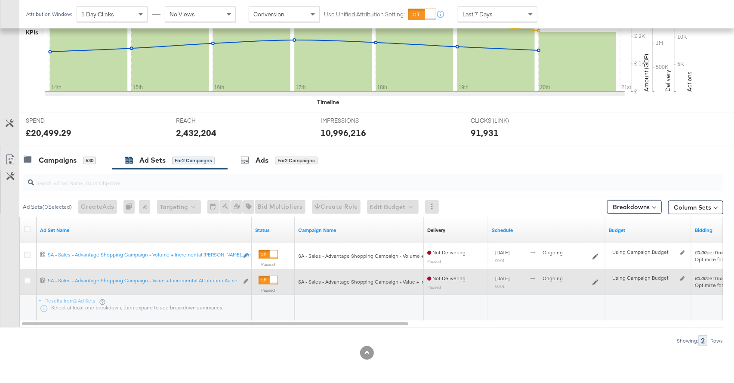
scroll to position [0, 0]
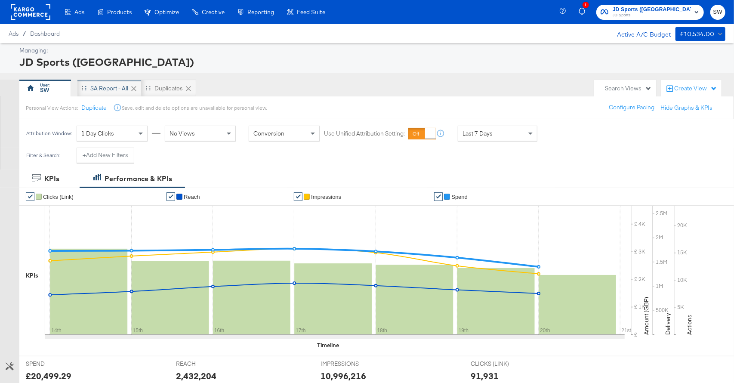
click at [98, 80] on div "SA Report - All" at bounding box center [109, 88] width 64 height 17
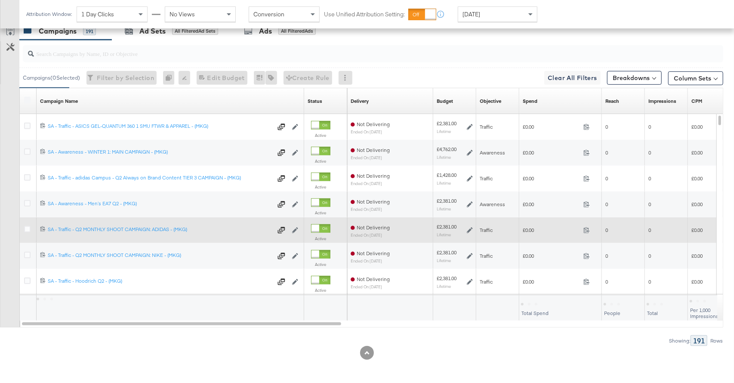
scroll to position [442, 0]
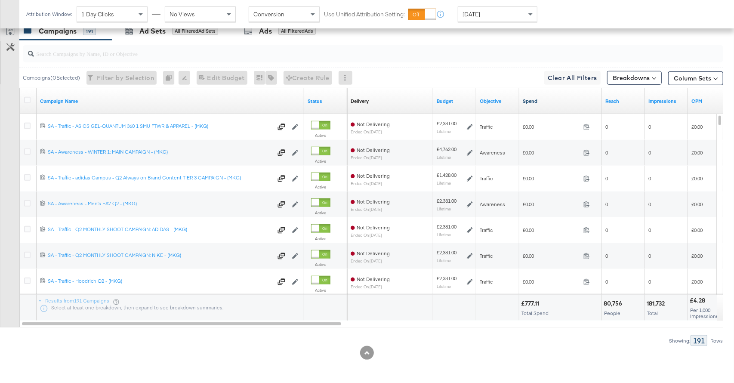
click at [540, 101] on link "Spend" at bounding box center [561, 101] width 76 height 7
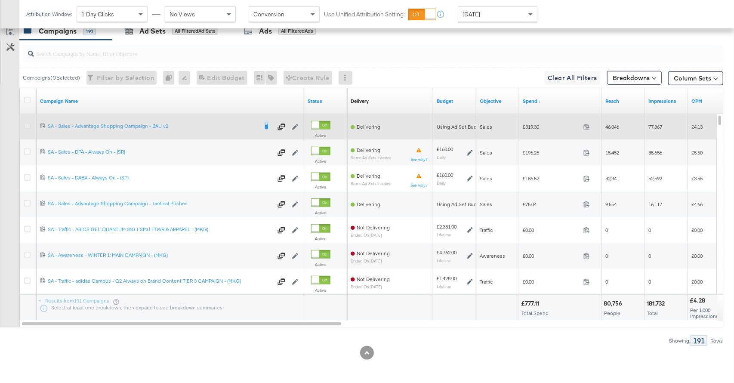
click at [28, 123] on icon at bounding box center [27, 126] width 6 height 6
click at [0, 0] on input "checkbox" at bounding box center [0, 0] width 0 height 0
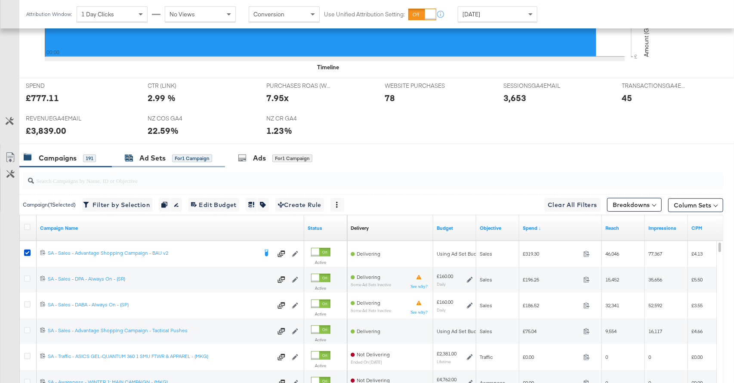
click at [159, 153] on div "Ad Sets" at bounding box center [152, 158] width 26 height 10
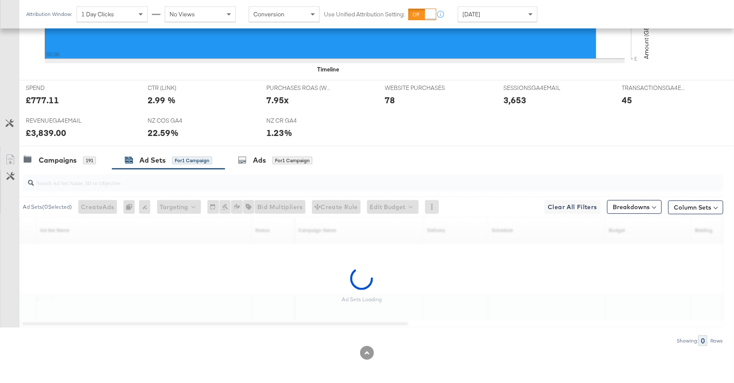
scroll to position [287, 0]
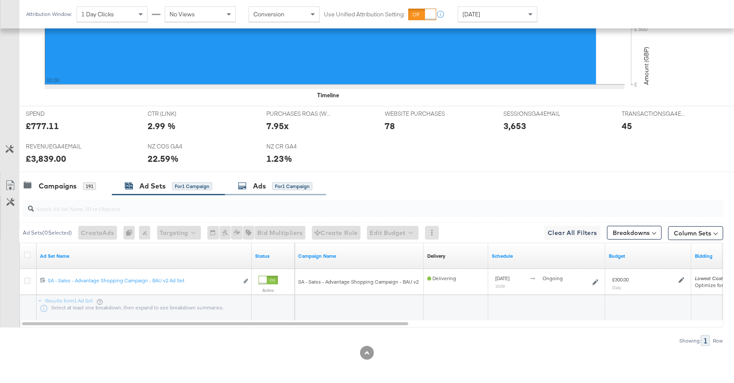
click at [268, 185] on div "Ads for 1 Campaign" at bounding box center [275, 186] width 74 height 10
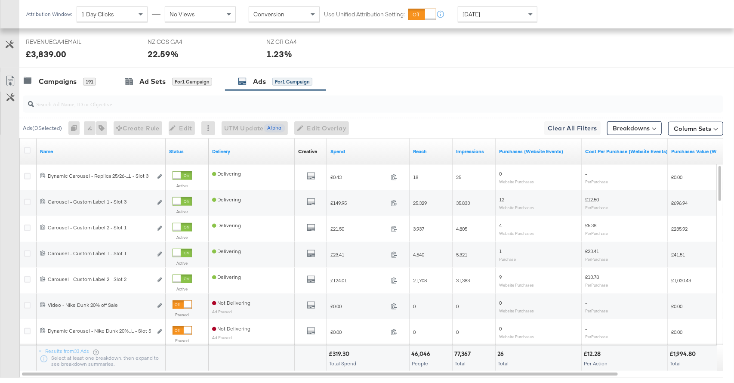
scroll to position [392, 0]
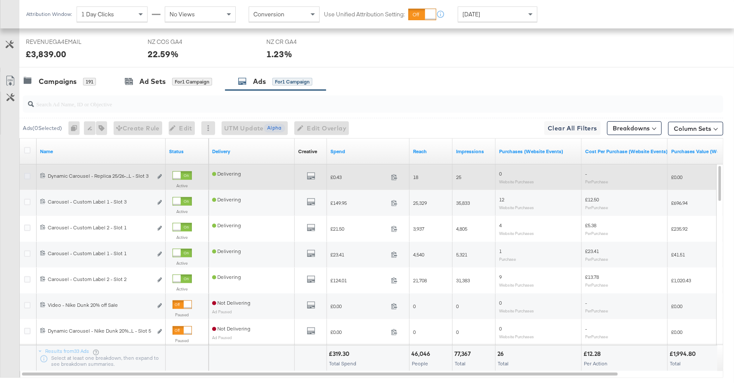
click at [28, 174] on icon at bounding box center [27, 176] width 6 height 6
click at [0, 0] on input "checkbox" at bounding box center [0, 0] width 0 height 0
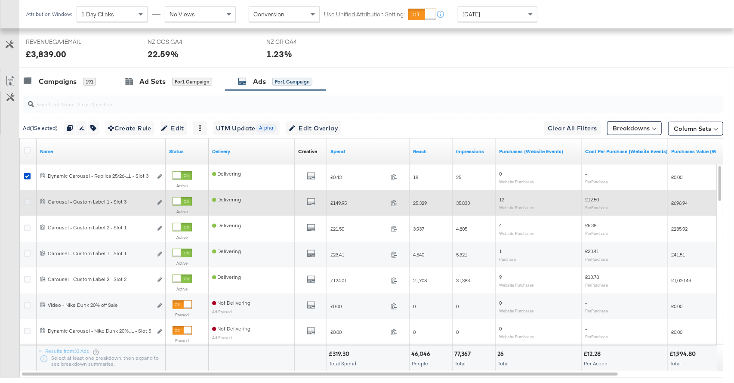
click at [28, 199] on icon at bounding box center [27, 202] width 6 height 6
click at [0, 0] on input "checkbox" at bounding box center [0, 0] width 0 height 0
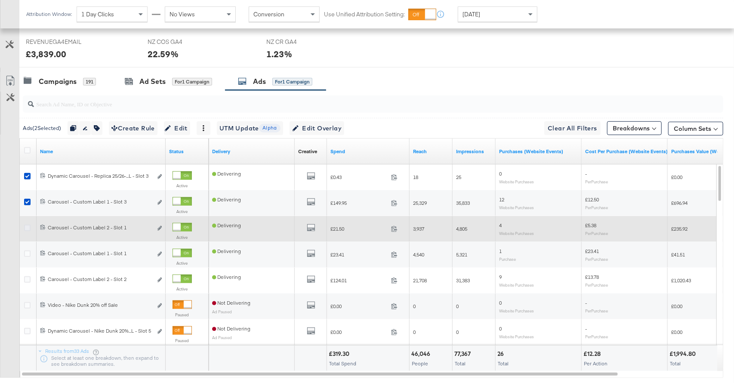
click at [28, 226] on icon at bounding box center [27, 228] width 6 height 6
click at [0, 0] on input "checkbox" at bounding box center [0, 0] width 0 height 0
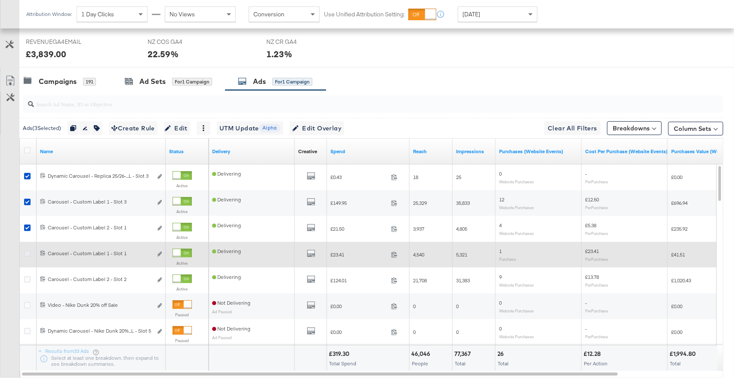
click at [28, 253] on icon at bounding box center [27, 253] width 6 height 6
click at [0, 0] on input "checkbox" at bounding box center [0, 0] width 0 height 0
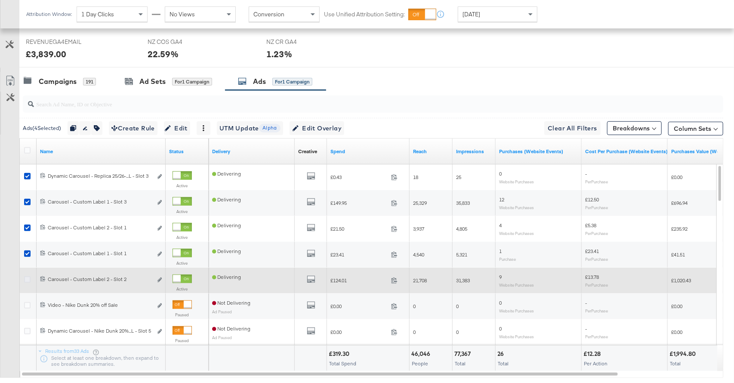
click at [25, 276] on icon at bounding box center [27, 279] width 6 height 6
click at [0, 0] on input "checkbox" at bounding box center [0, 0] width 0 height 0
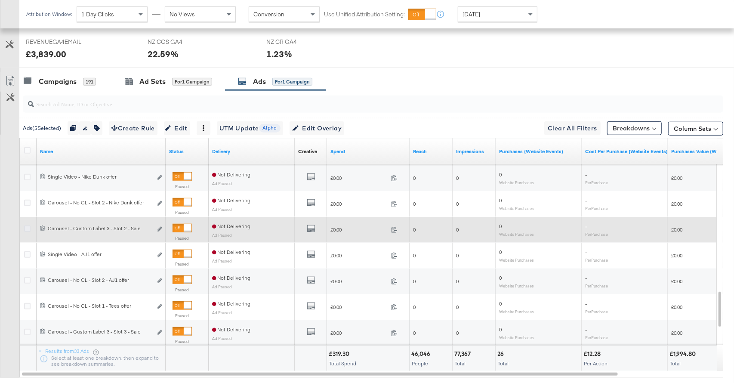
click at [26, 228] on icon at bounding box center [27, 229] width 6 height 6
click at [0, 0] on input "checkbox" at bounding box center [0, 0] width 0 height 0
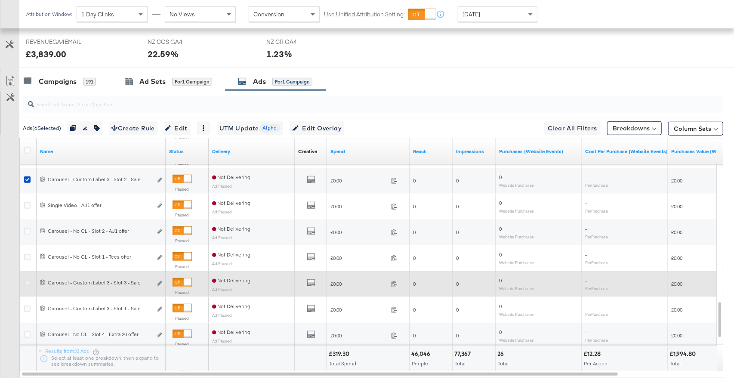
click at [29, 281] on icon at bounding box center [27, 283] width 6 height 6
click at [0, 0] on input "checkbox" at bounding box center [0, 0] width 0 height 0
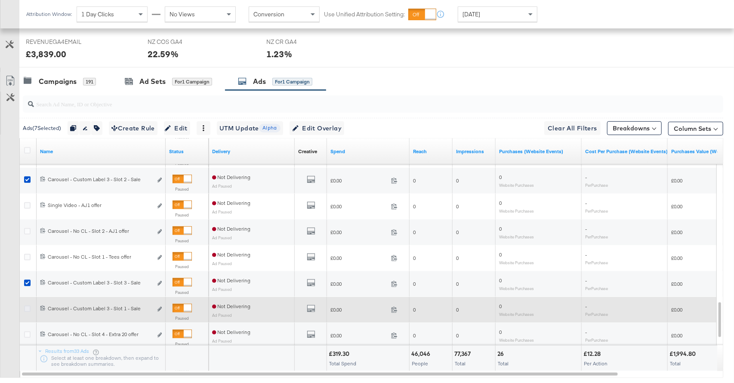
click at [27, 306] on icon at bounding box center [27, 309] width 6 height 6
click at [0, 0] on input "checkbox" at bounding box center [0, 0] width 0 height 0
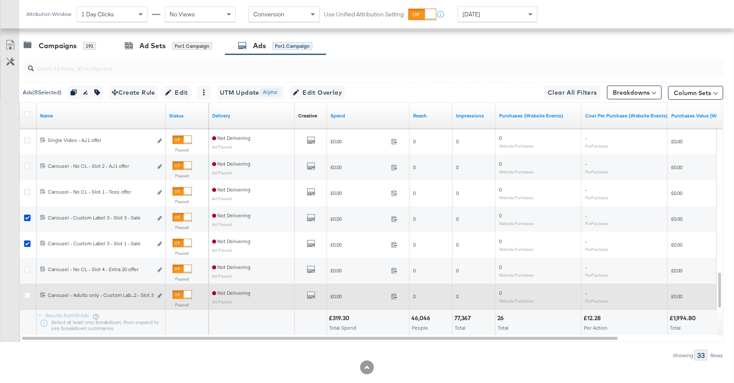
scroll to position [430, 0]
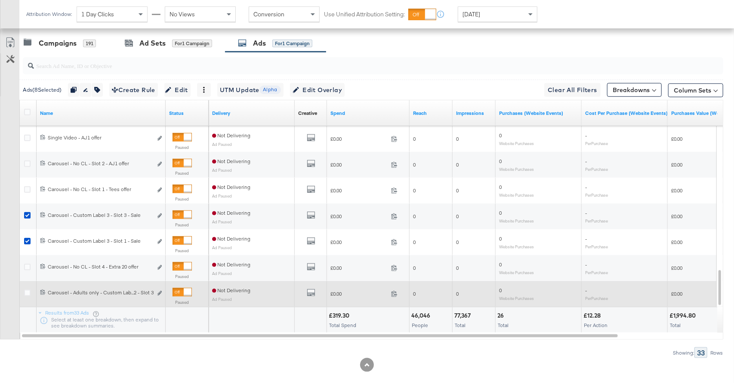
click at [28, 292] on icon at bounding box center [27, 293] width 6 height 6
click at [0, 0] on input "checkbox" at bounding box center [0, 0] width 0 height 0
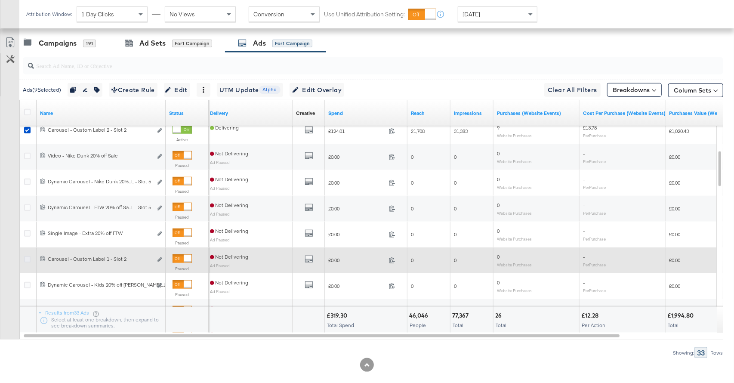
click at [26, 257] on icon at bounding box center [27, 259] width 6 height 6
click at [0, 0] on input "checkbox" at bounding box center [0, 0] width 0 height 0
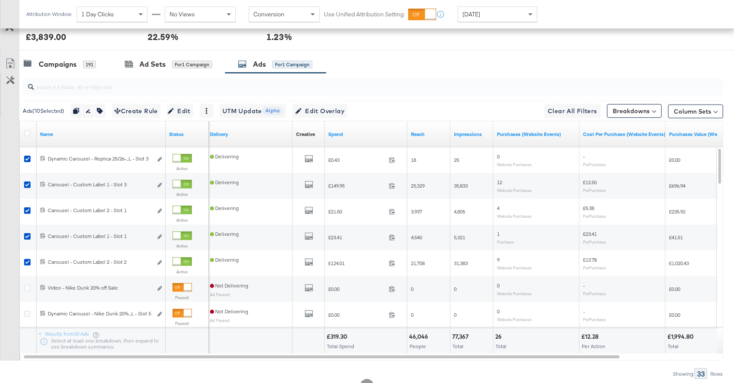
scroll to position [391, 0]
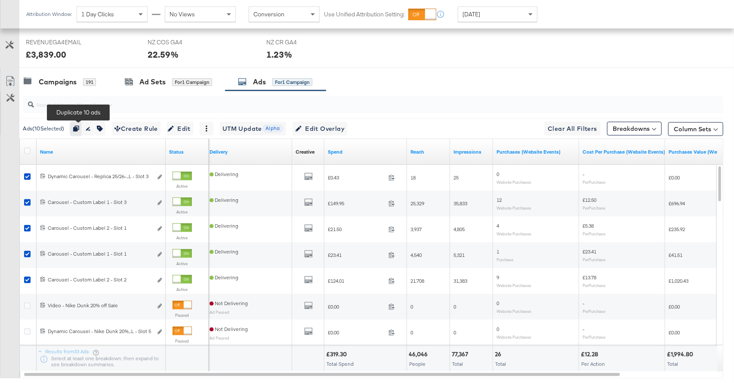
click at [79, 127] on icon "button" at bounding box center [76, 129] width 6 height 6
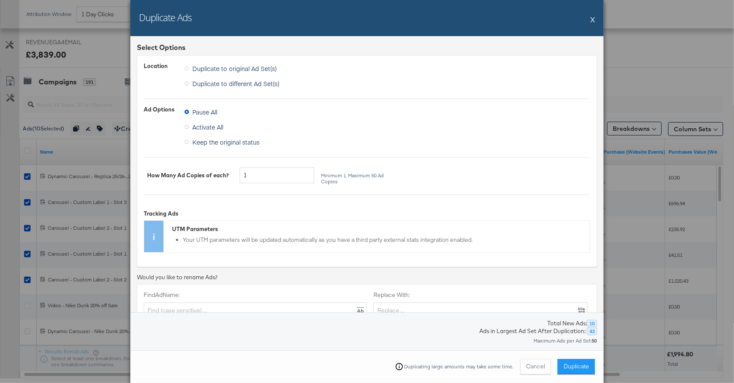
click at [188, 84] on icon at bounding box center [187, 83] width 4 height 4
click at [0, 0] on input "Duplicate to different Ad Set(s)" at bounding box center [0, 0] width 0 height 0
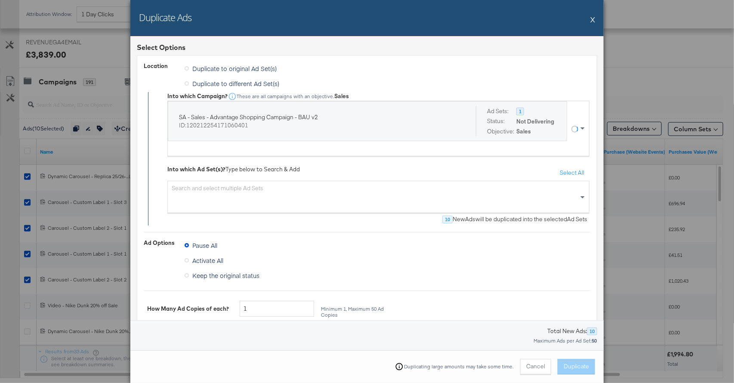
click at [265, 195] on div "Search and select multiple Ad Sets" at bounding box center [378, 197] width 422 height 32
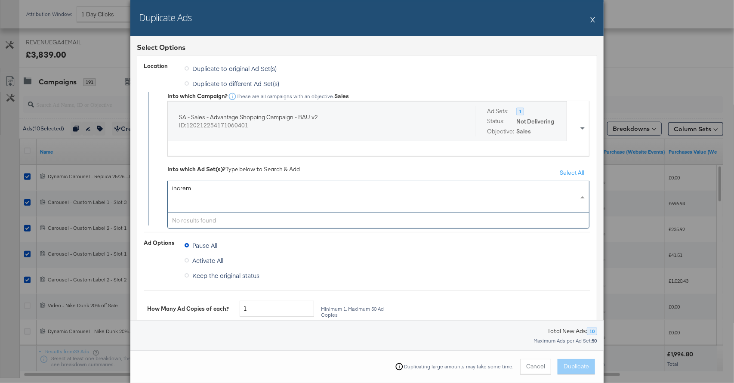
type input "increm"
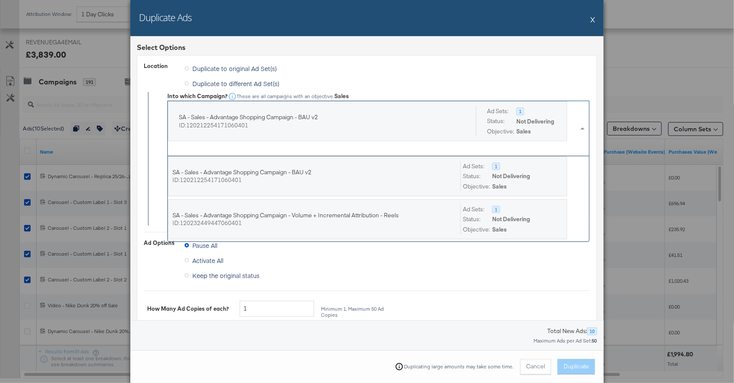
click at [233, 142] on div "SA - Sales - Advantage Shopping Campaign - BAU v2 ID: 120212254171060401 Ad Set…" at bounding box center [373, 128] width 411 height 55
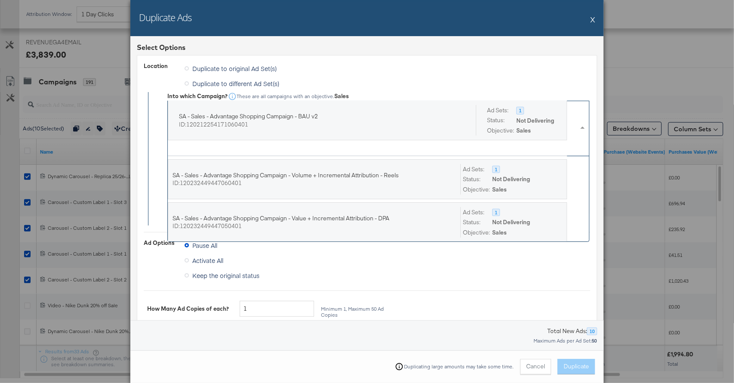
scroll to position [42, 0]
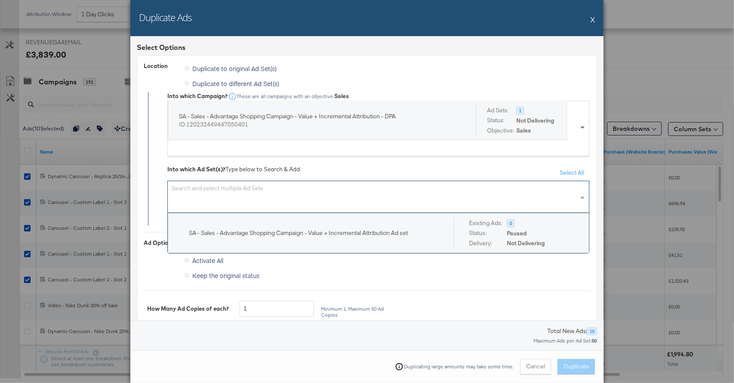
click at [268, 193] on div "Search and select multiple Ad Sets" at bounding box center [378, 197] width 422 height 32
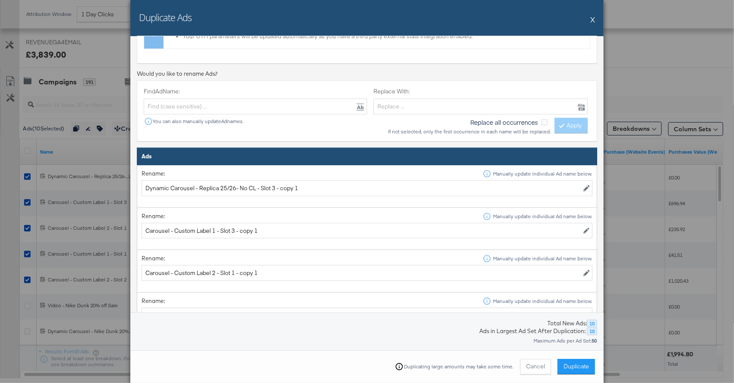
scroll to position [395, 0]
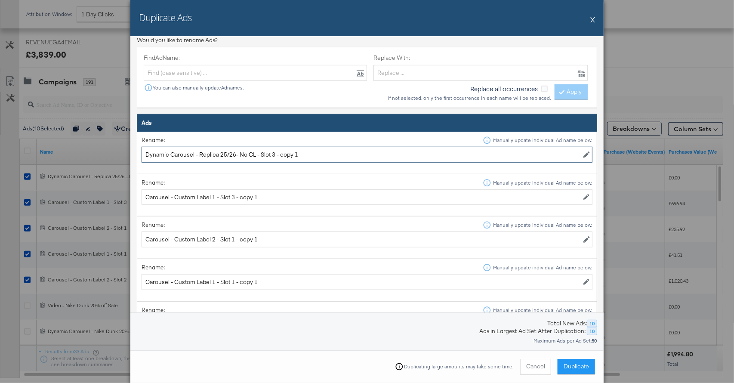
drag, startPoint x: 310, startPoint y: 158, endPoint x: 275, endPoint y: 155, distance: 34.6
click at [275, 155] on input "Dynamic Carousel - Replica 25/26- No CL - Slot 3 - copy 1" at bounding box center [367, 155] width 451 height 16
type input "Dynamic Carousel - Replica 25/26- No CL - Slot 3"
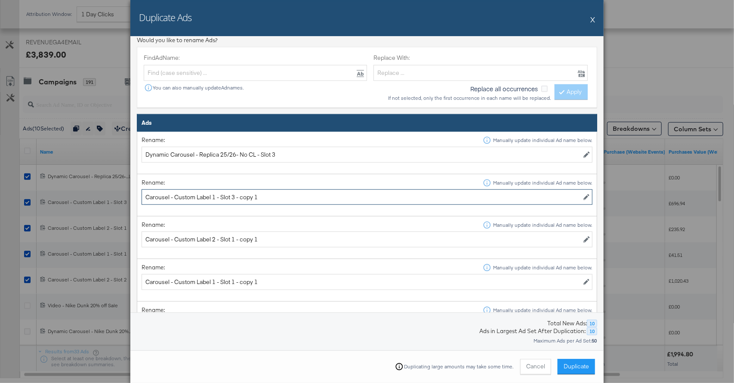
drag, startPoint x: 269, startPoint y: 195, endPoint x: 237, endPoint y: 195, distance: 31.8
click at [237, 195] on input "Carousel - Custom Label 1 - Slot 3 - copy 1" at bounding box center [367, 197] width 451 height 16
type input "Carousel - Custom Label 1 - Slot 3"
drag, startPoint x: 266, startPoint y: 239, endPoint x: 248, endPoint y: 238, distance: 17.2
click at [235, 239] on input "Carousel - Custom Label 2 - Slot 1" at bounding box center [367, 240] width 451 height 16
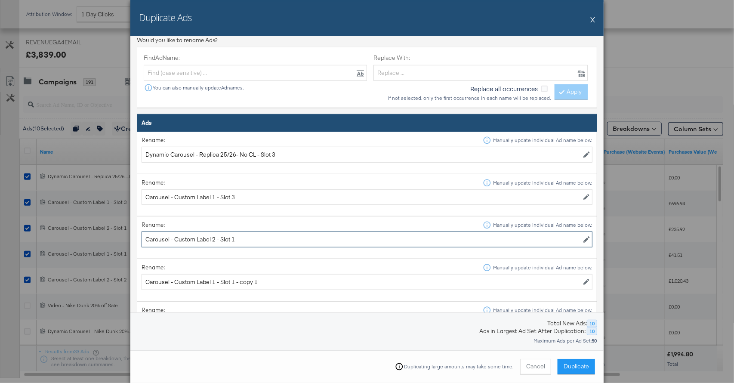
type input "Carousel - Custom Label 2 - Slot 1"
drag, startPoint x: 266, startPoint y: 279, endPoint x: 235, endPoint y: 281, distance: 31.0
click at [235, 281] on input "Carousel - Custom Label 1 - Slot 1" at bounding box center [367, 282] width 451 height 16
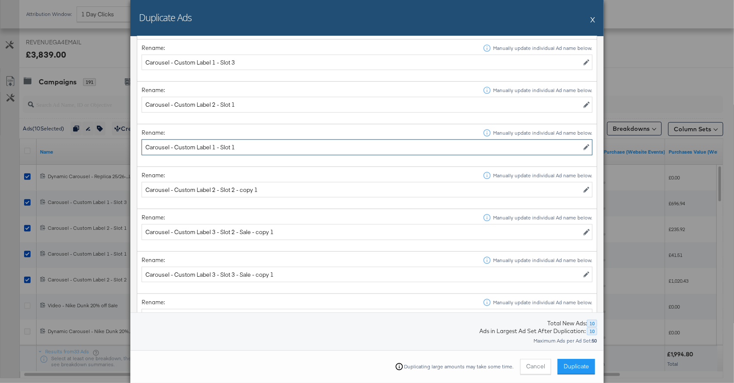
scroll to position [539, 0]
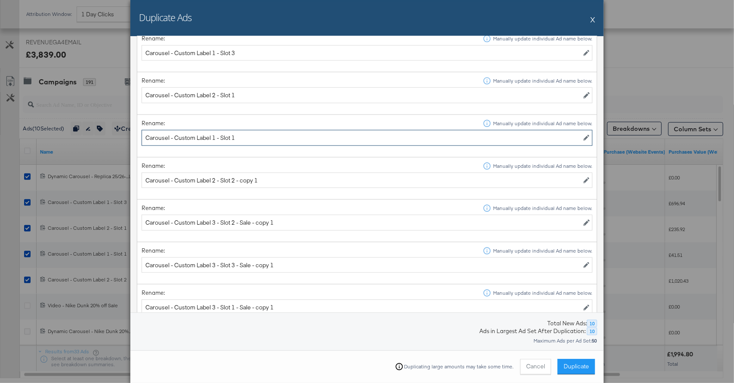
type input "Carousel - Custom Label 1 - Slot 1"
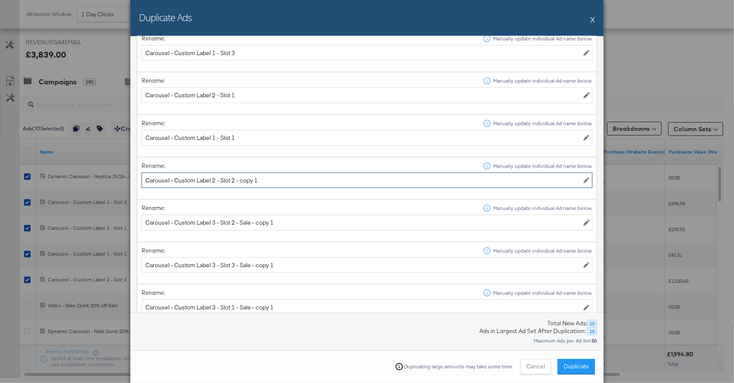
drag, startPoint x: 262, startPoint y: 180, endPoint x: 236, endPoint y: 179, distance: 25.8
click at [236, 179] on input "Carousel - Custom Label 2 - Slot 2 - copy 1" at bounding box center [367, 181] width 451 height 16
type input "Carousel - Custom Label 2 - Slot 2"
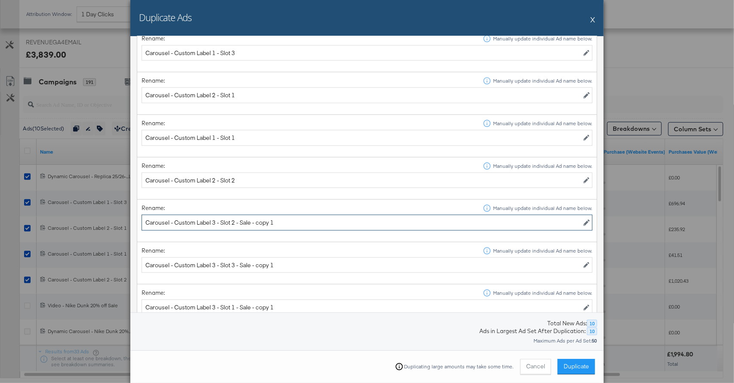
drag, startPoint x: 281, startPoint y: 224, endPoint x: 259, endPoint y: 226, distance: 22.1
click at [253, 222] on input "Carousel - Custom Label 3 - Slot 2 - Sale - copy 1" at bounding box center [367, 223] width 451 height 16
type input "Carousel - Custom Label 3 - Slot 2 - Sale"
drag, startPoint x: 282, startPoint y: 266, endPoint x: 256, endPoint y: 263, distance: 26.8
click at [253, 264] on input "Carousel - Custom Label 3 - Slot 3 - Sale - copy 1" at bounding box center [367, 265] width 451 height 16
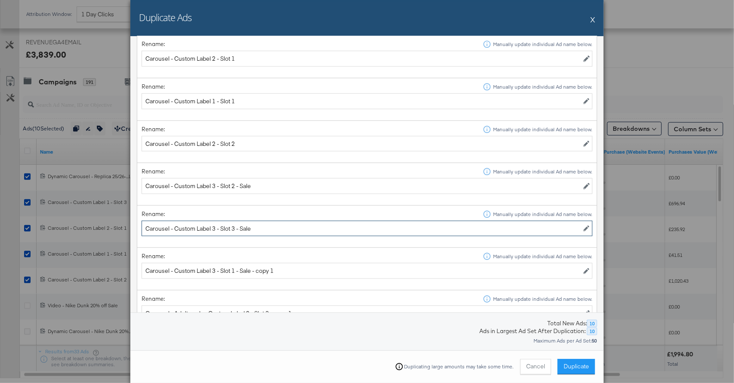
scroll to position [584, 0]
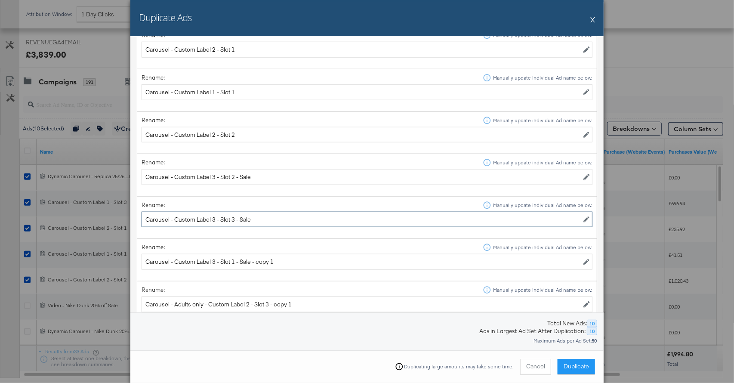
type input "Carousel - Custom Label 3 - Slot 3 - Sale"
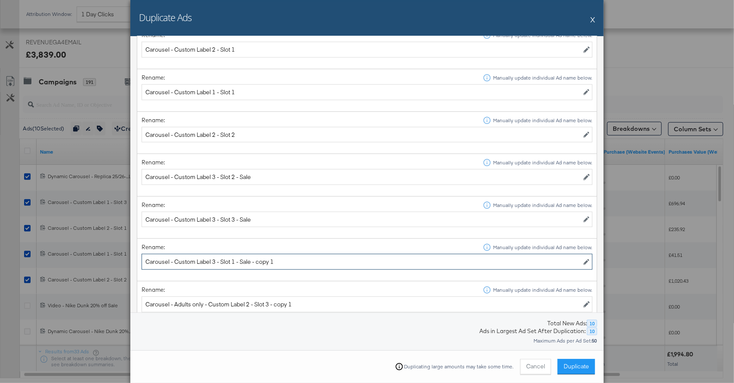
drag, startPoint x: 280, startPoint y: 265, endPoint x: 255, endPoint y: 262, distance: 25.1
click at [252, 262] on input "Carousel - Custom Label 3 - Slot 1 - Sale - copy 1" at bounding box center [367, 262] width 451 height 16
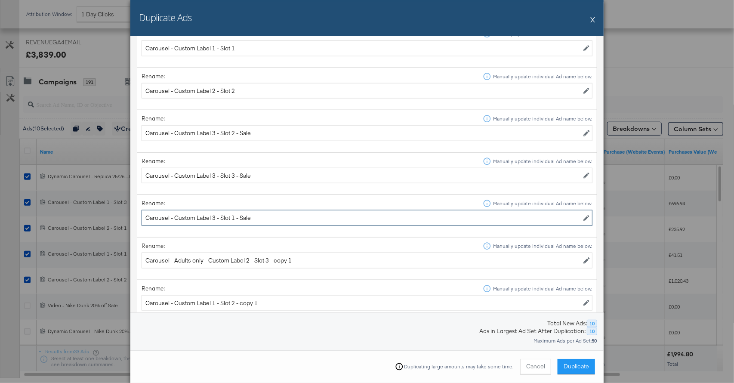
scroll to position [633, 0]
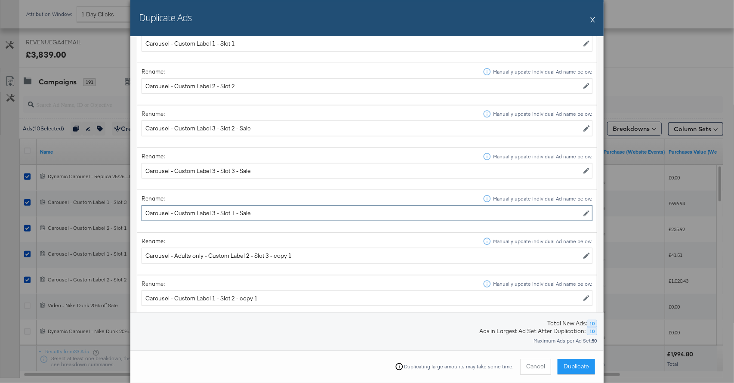
type input "Carousel - Custom Label 3 - Slot 1 - Sale"
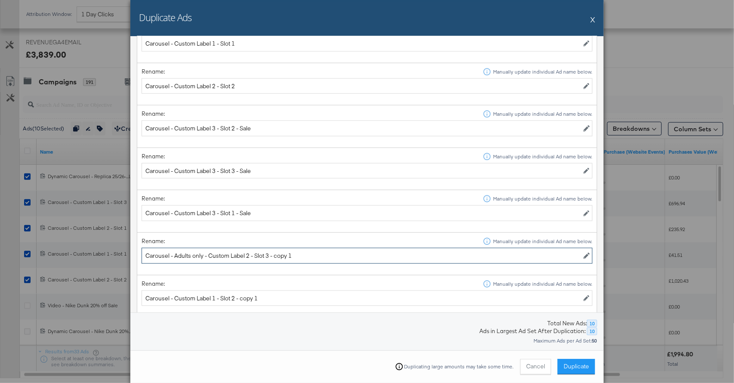
drag, startPoint x: 298, startPoint y: 253, endPoint x: 279, endPoint y: 253, distance: 18.9
click at [270, 255] on input "Carousel - Adults only - Custom Label 2 - Slot 3 - copy 1" at bounding box center [367, 256] width 451 height 16
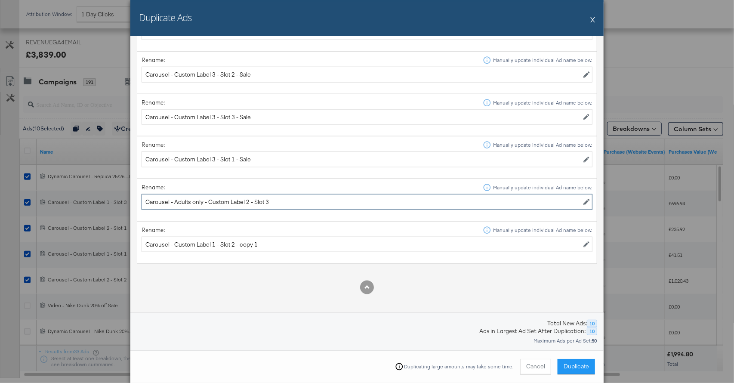
scroll to position [702, 0]
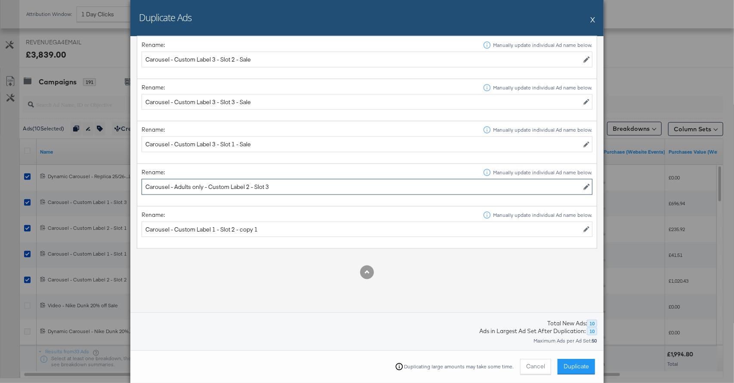
type input "Carousel - Adults only - Custom Label 2 - Slot 3"
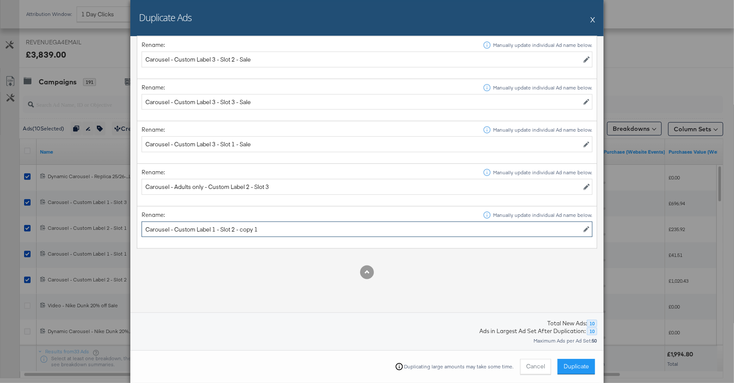
drag, startPoint x: 283, startPoint y: 232, endPoint x: 236, endPoint y: 229, distance: 46.6
click at [236, 229] on input "Carousel - Custom Label 1 - Slot 2 - copy 1" at bounding box center [367, 230] width 451 height 16
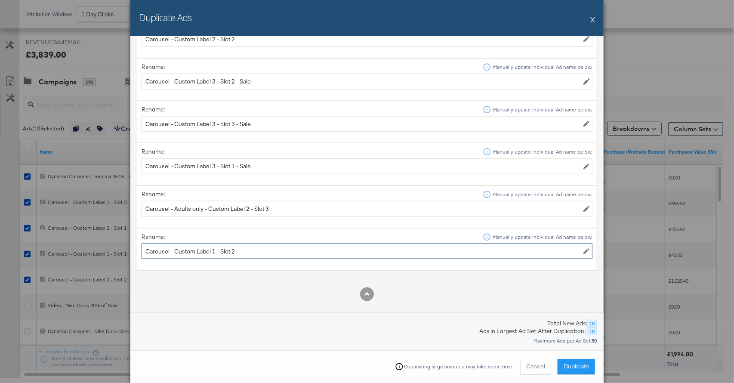
scroll to position [722, 0]
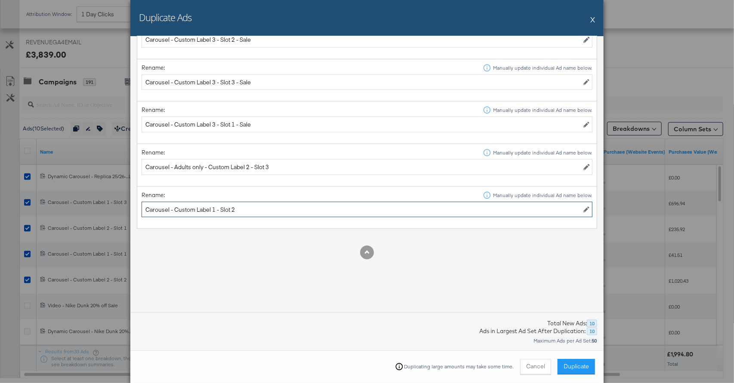
type input "Carousel - Custom Label 1 - Slot 2"
drag, startPoint x: 203, startPoint y: 166, endPoint x: 175, endPoint y: 167, distance: 28.0
click at [175, 167] on input "Carousel - Adults only - Custom Label 2 - Slot 3" at bounding box center [367, 167] width 451 height 16
click at [250, 167] on input "Carousel - Custom Label 2 - Slot 3" at bounding box center [367, 167] width 451 height 16
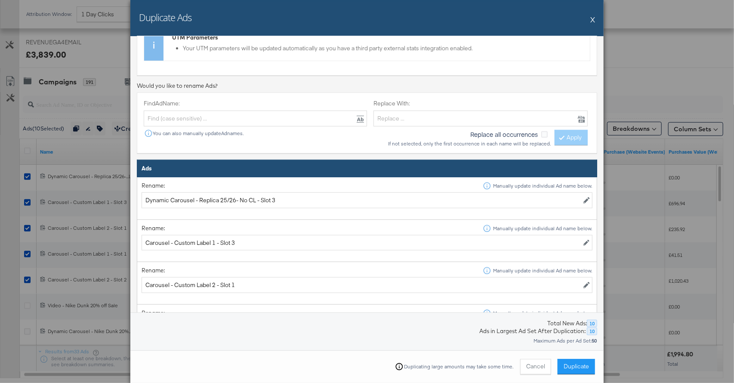
scroll to position [349, 0]
type input "Carousel - Custom Label 2 - Slot 3 - Adults"
drag, startPoint x: 235, startPoint y: 200, endPoint x: 199, endPoint y: 201, distance: 36.2
click at [199, 201] on input "Dynamic Carousel - Replica 25/26- No CL - Slot 3" at bounding box center [367, 200] width 451 height 16
click at [268, 201] on input "Dynamic Carousel - No CL - Slot 3" at bounding box center [367, 200] width 451 height 16
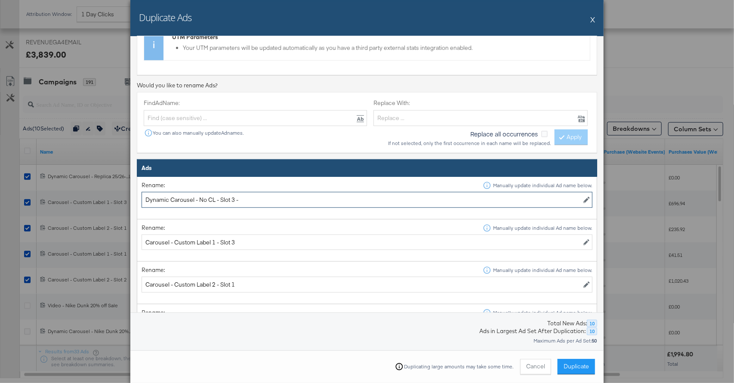
paste input "Replica 25/26"
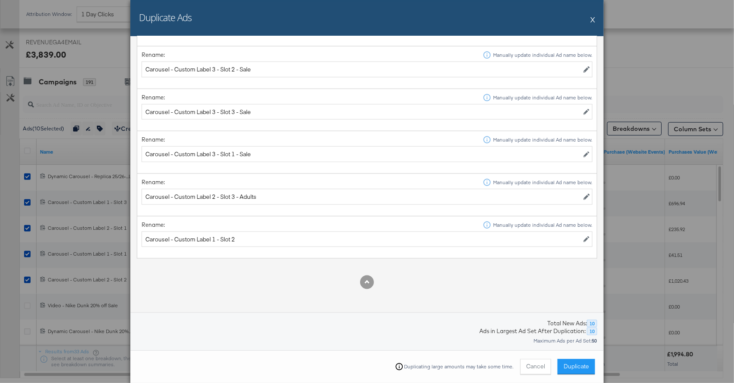
scroll to position [693, 0]
type input "Dynamic Carousel - No CL - Slot 3 - Replica 25/26"
click at [573, 365] on span "Duplicate" at bounding box center [576, 366] width 25 height 8
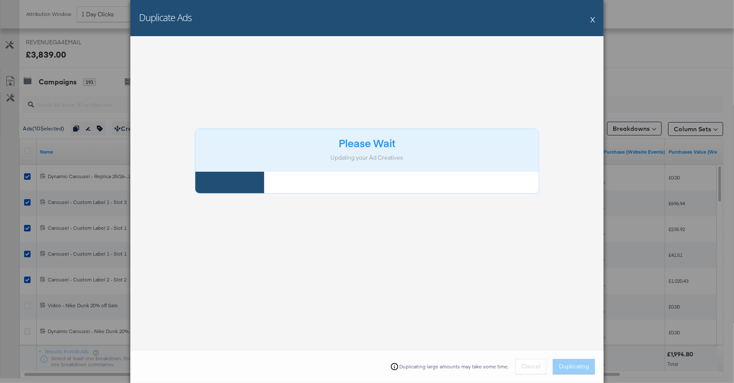
scroll to position [0, 0]
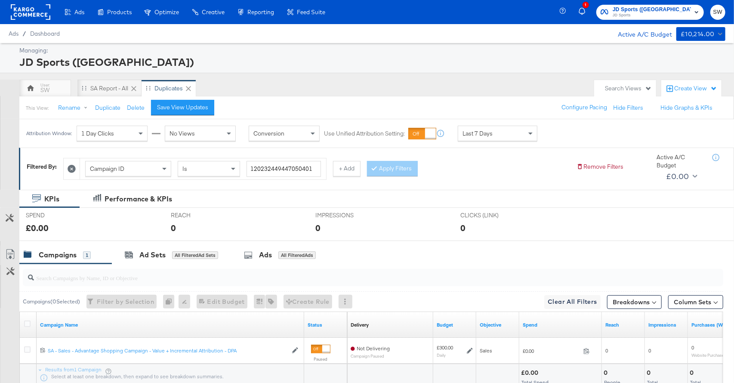
scroll to position [36, 0]
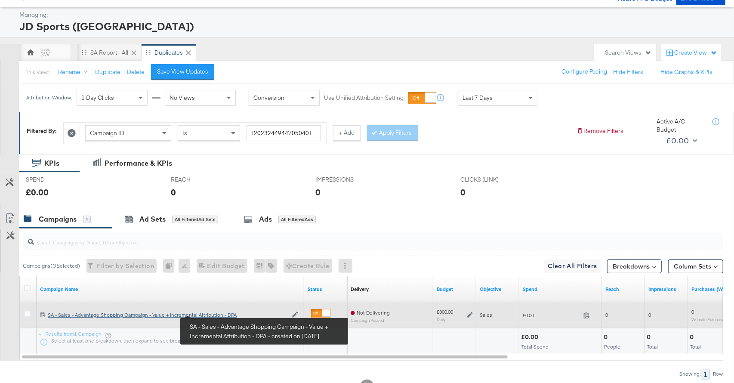
click at [213, 314] on div "SA - Sales - Advantage Shopping Campaign - Value + Incremental Attribution - DP…" at bounding box center [168, 315] width 240 height 7
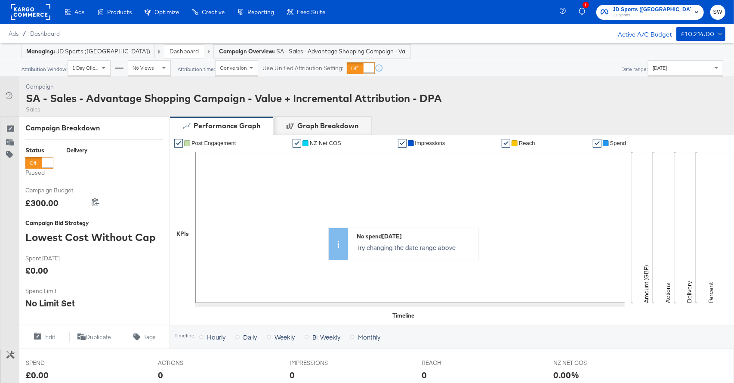
scroll to position [274, 0]
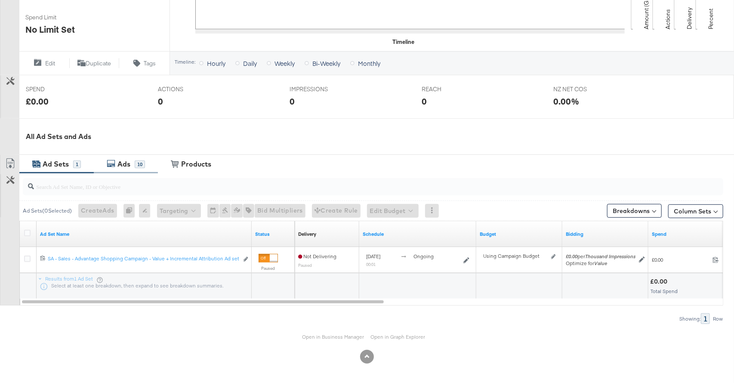
click at [130, 163] on div "Ads" at bounding box center [124, 164] width 19 height 10
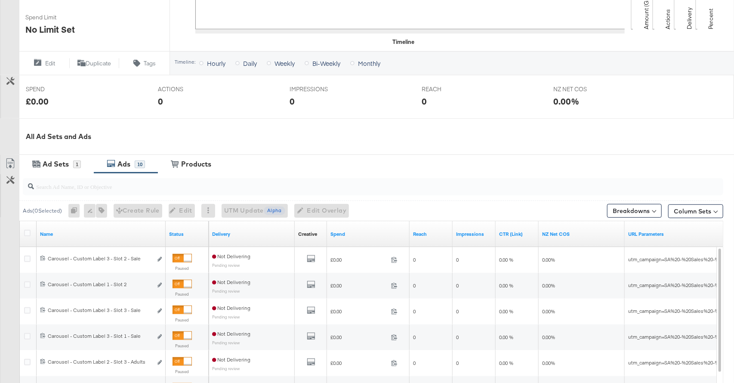
scroll to position [429, 0]
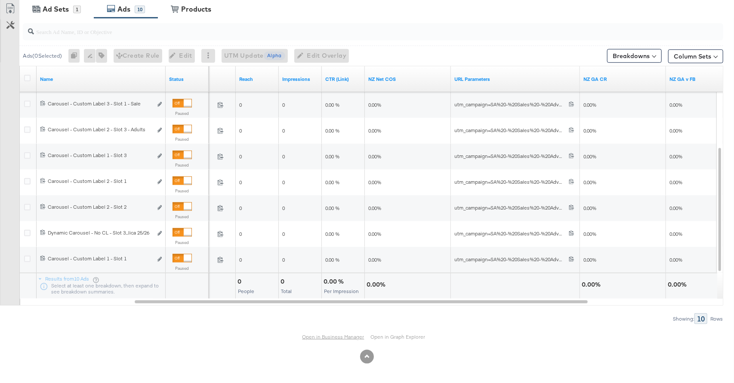
click at [330, 337] on link "Open in Business Manager" at bounding box center [334, 337] width 62 height 6
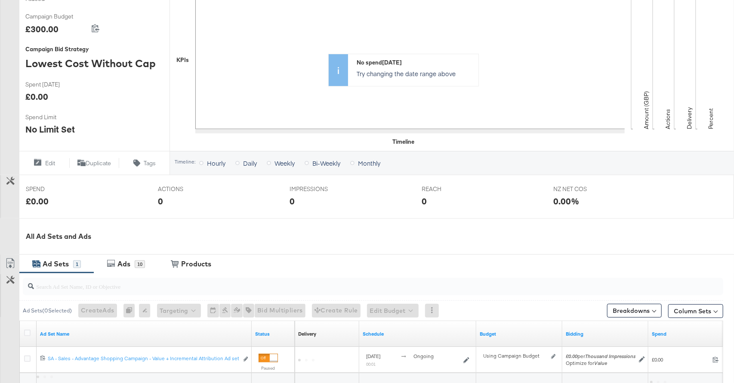
scroll to position [274, 0]
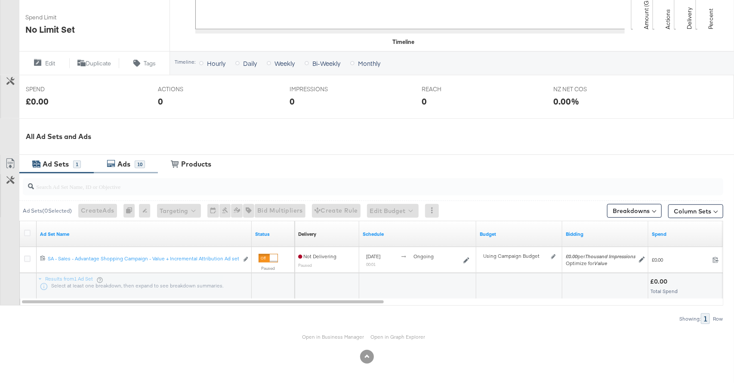
click at [140, 156] on div "Ads 10" at bounding box center [126, 164] width 64 height 19
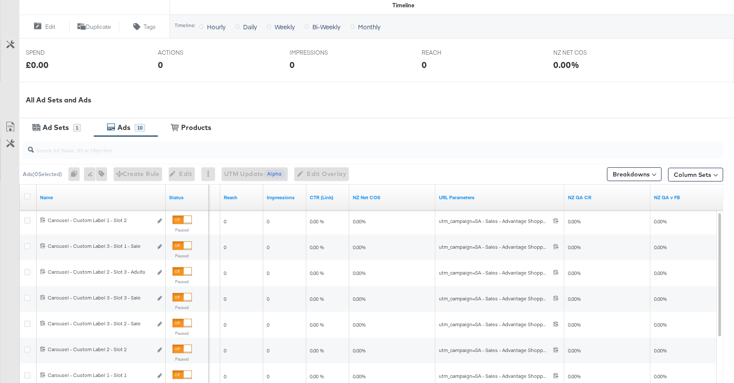
scroll to position [224, 0]
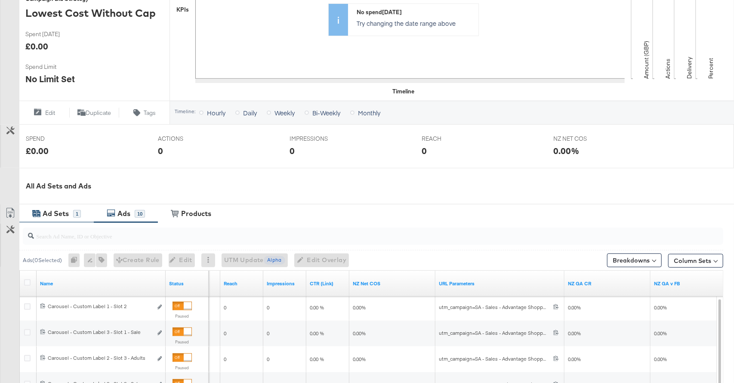
click at [64, 212] on div "Ad Sets" at bounding box center [56, 214] width 26 height 10
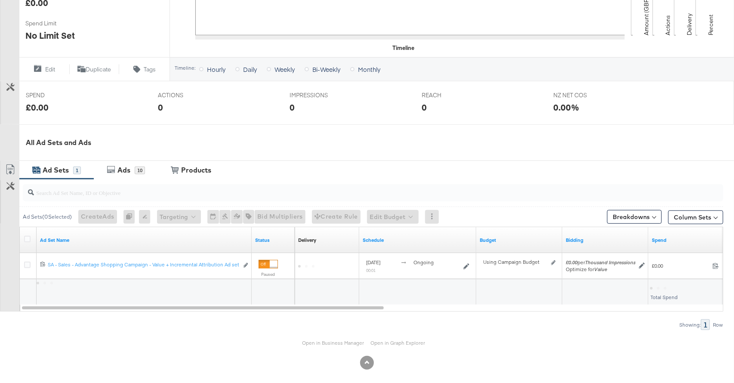
scroll to position [274, 0]
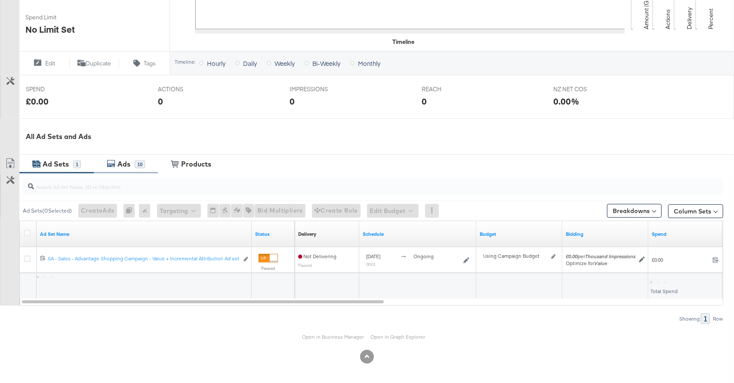
click at [136, 166] on div "10" at bounding box center [140, 165] width 10 height 8
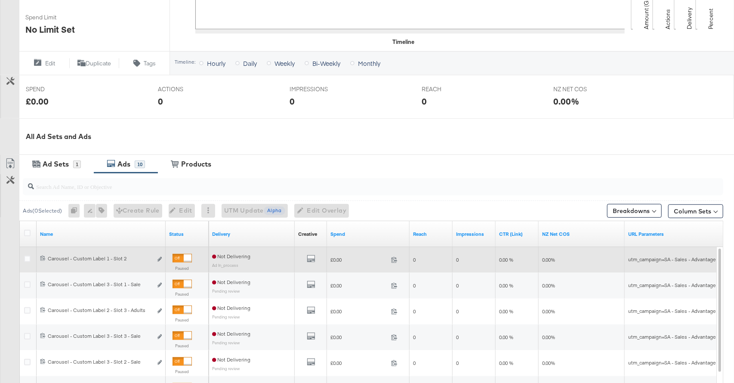
click at [182, 258] on div at bounding box center [182, 258] width 19 height 9
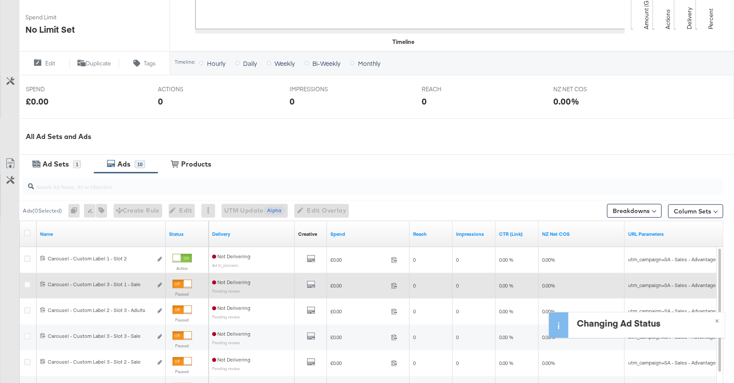
click at [182, 284] on div at bounding box center [182, 284] width 19 height 9
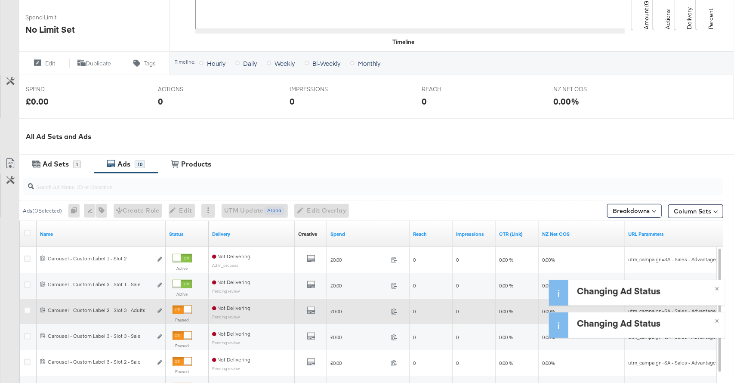
click at [182, 306] on div at bounding box center [182, 310] width 19 height 9
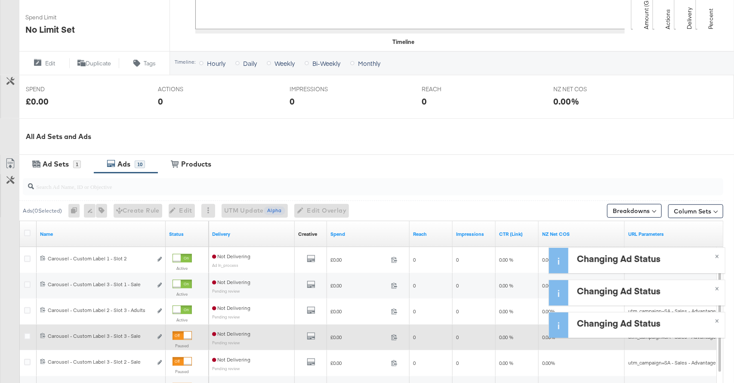
click at [185, 334] on div at bounding box center [188, 336] width 8 height 8
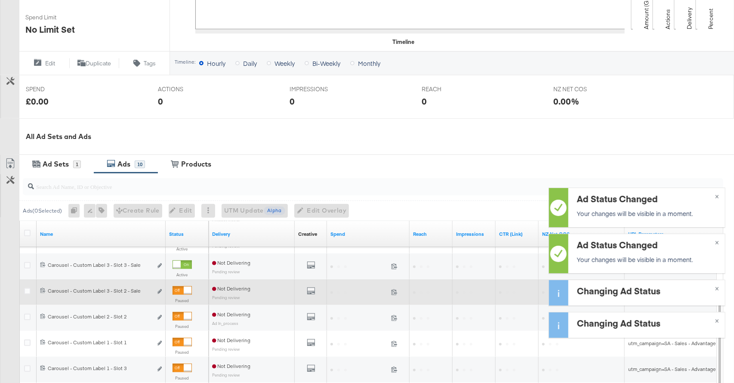
click at [184, 288] on div at bounding box center [188, 291] width 8 height 8
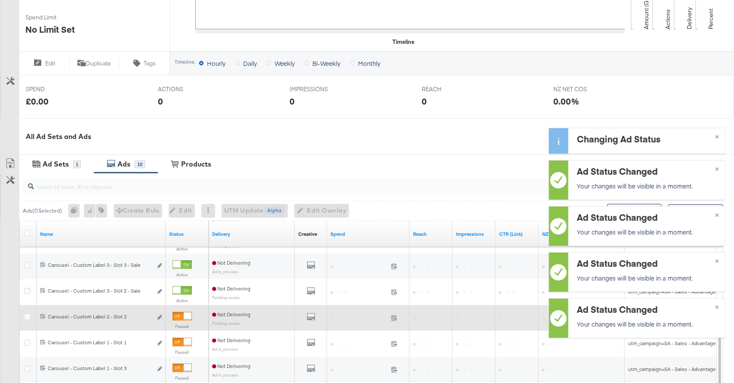
click at [182, 316] on div at bounding box center [182, 316] width 19 height 9
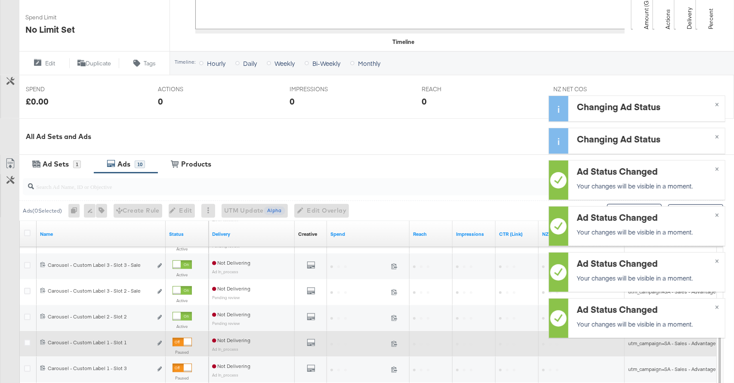
click at [183, 338] on div at bounding box center [182, 342] width 19 height 9
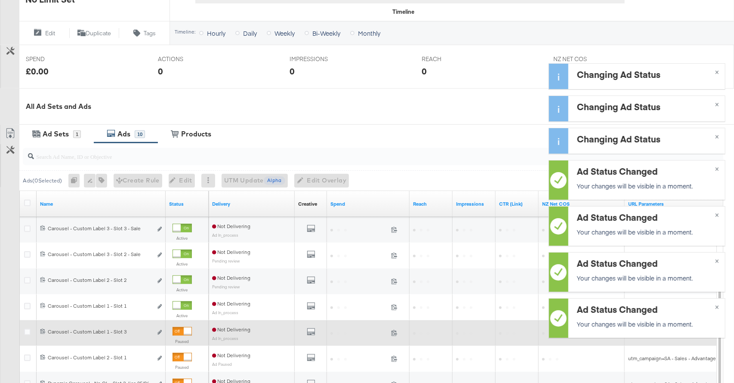
scroll to position [305, 0]
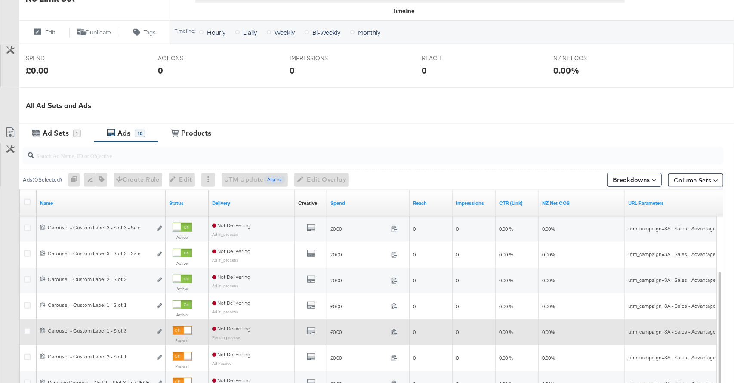
click at [183, 319] on div "Paused" at bounding box center [187, 336] width 43 height 34
click at [182, 330] on div at bounding box center [182, 331] width 19 height 9
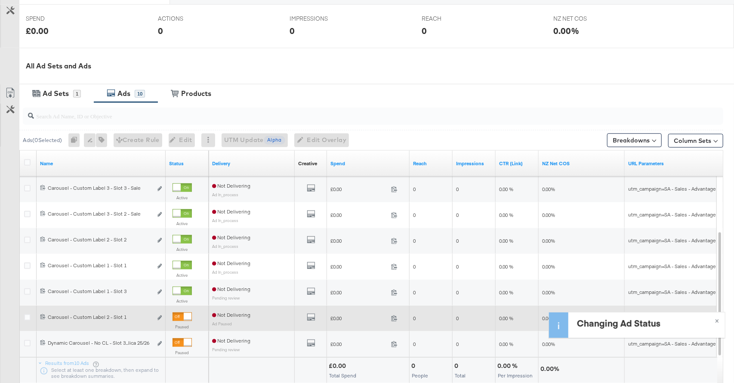
scroll to position [392, 0]
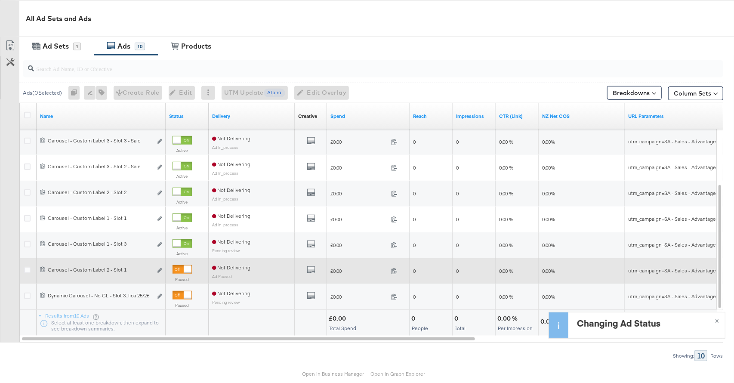
click at [186, 270] on div at bounding box center [188, 270] width 8 height 8
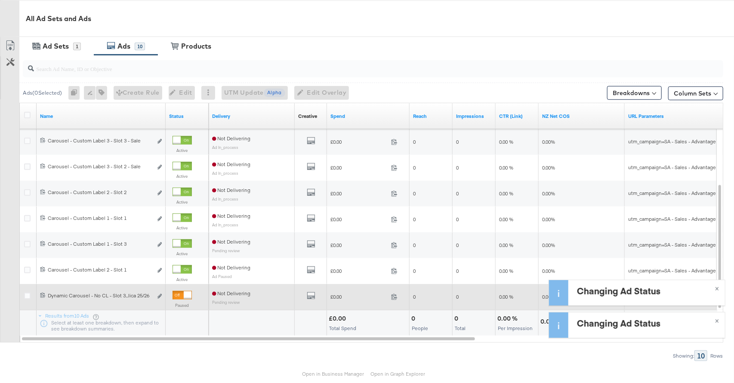
click at [185, 295] on div at bounding box center [188, 295] width 8 height 8
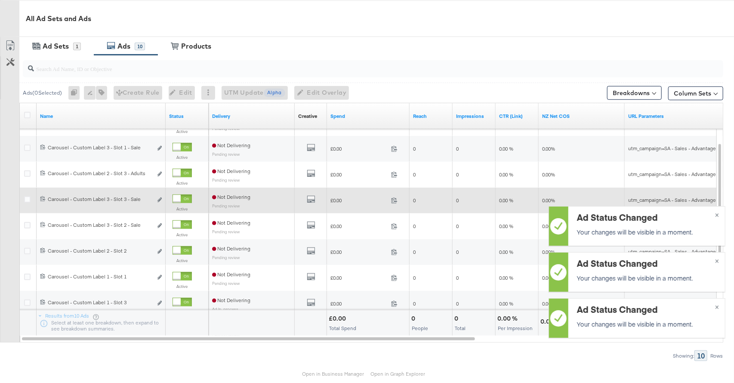
click at [181, 199] on div at bounding box center [177, 199] width 8 height 8
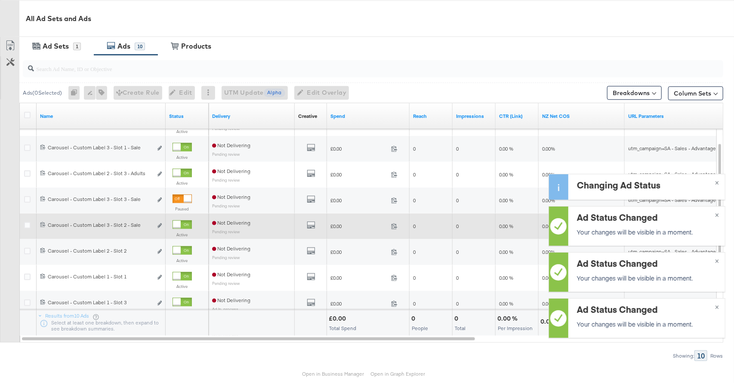
click at [181, 225] on div at bounding box center [177, 225] width 8 height 8
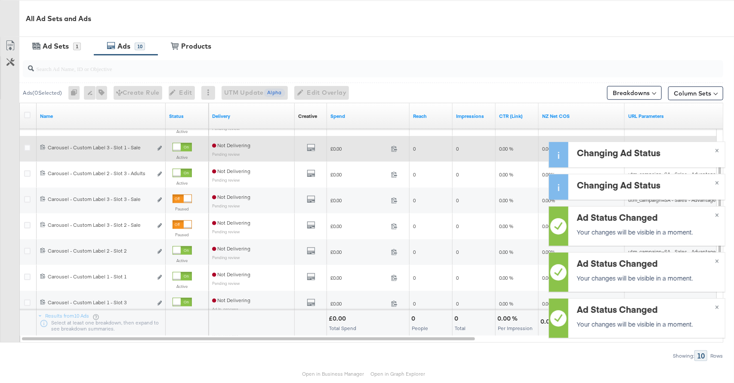
click at [182, 145] on div at bounding box center [182, 147] width 19 height 9
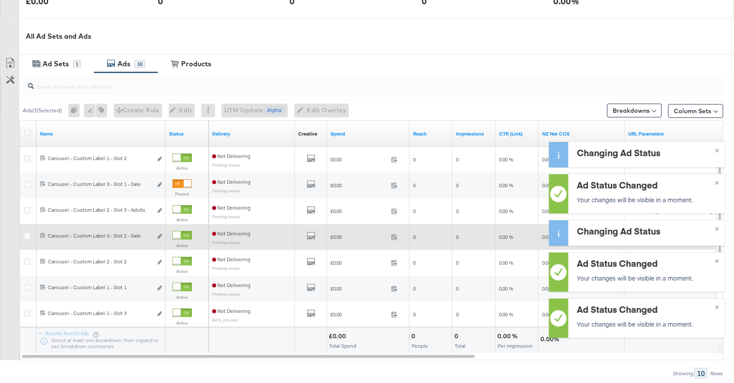
scroll to position [346, 0]
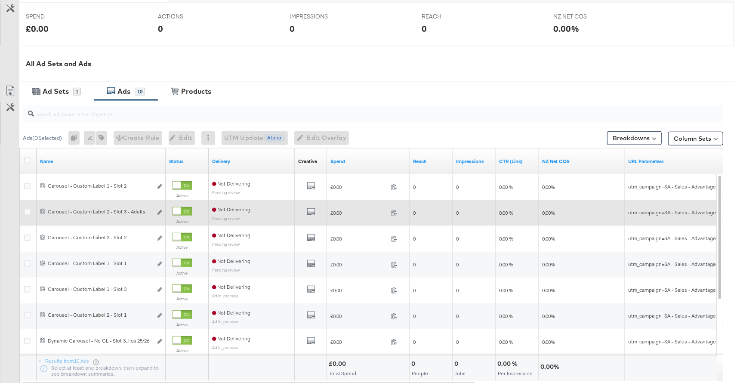
click at [177, 211] on div at bounding box center [177, 211] width 8 height 8
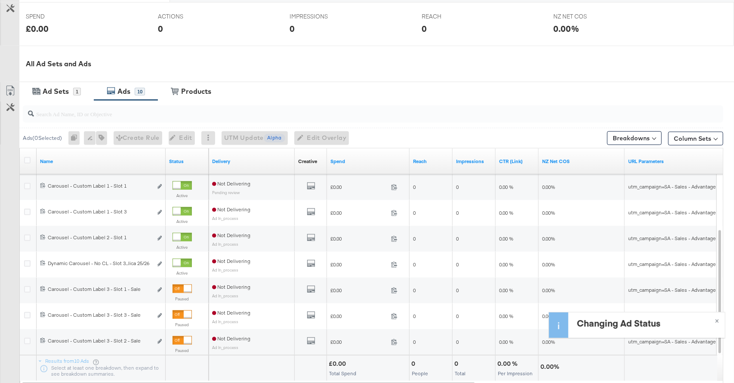
scroll to position [352, 0]
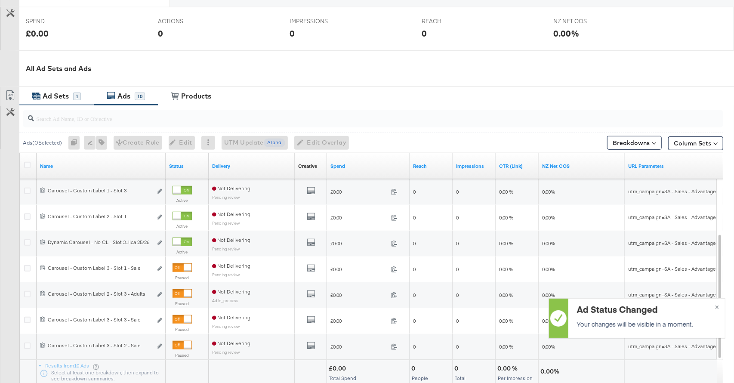
click at [63, 100] on div "Ad Sets" at bounding box center [56, 96] width 26 height 10
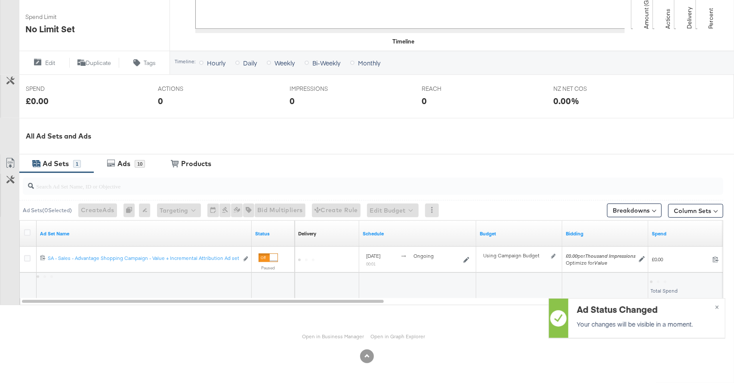
scroll to position [274, 0]
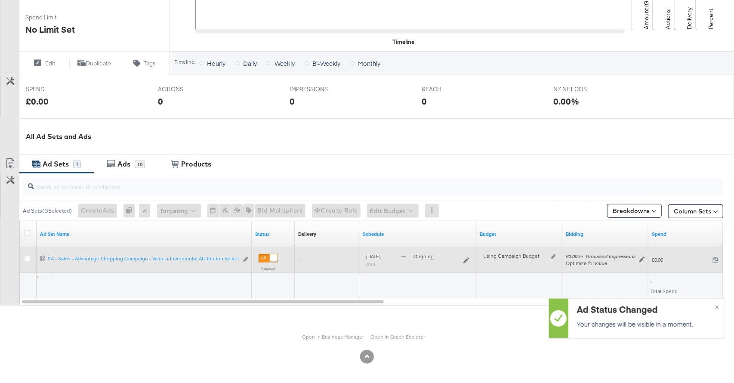
click at [270, 257] on div at bounding box center [274, 258] width 8 height 8
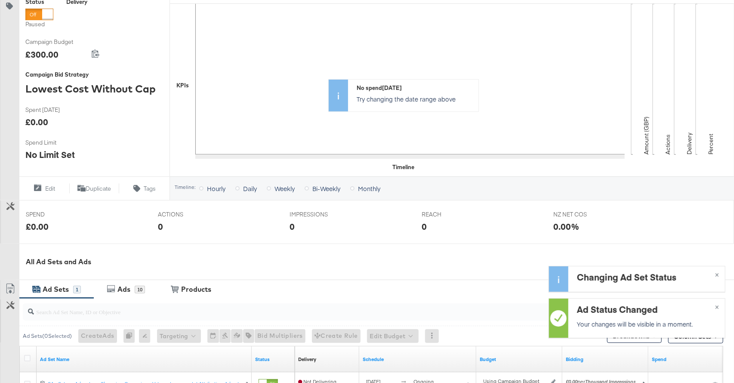
scroll to position [83, 0]
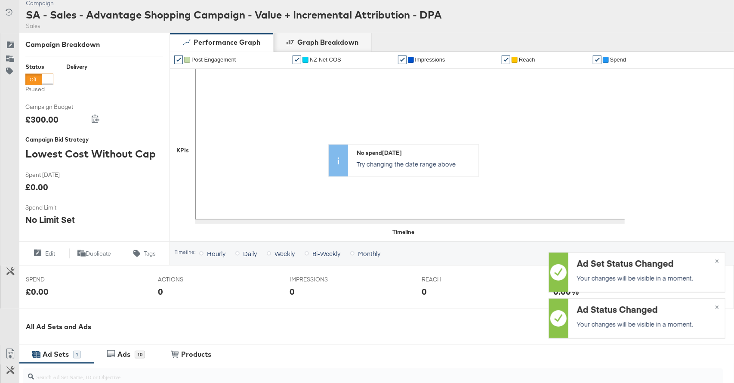
click at [46, 78] on div at bounding box center [47, 79] width 11 height 11
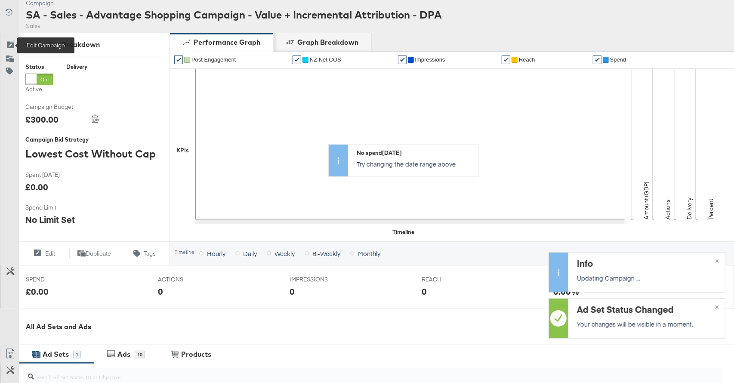
click at [12, 44] on icon at bounding box center [10, 45] width 9 height 9
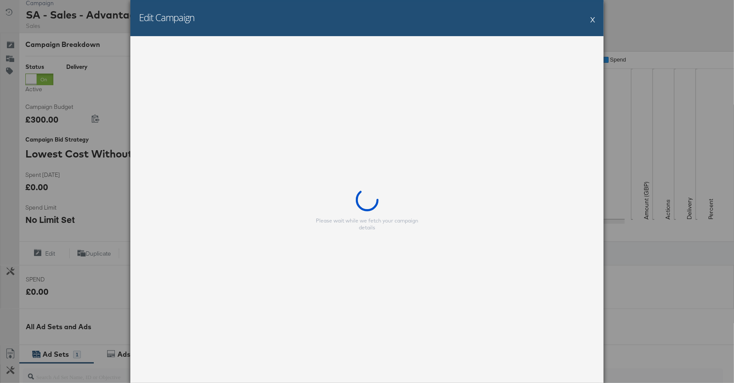
click at [595, 21] on button "X" at bounding box center [592, 19] width 5 height 17
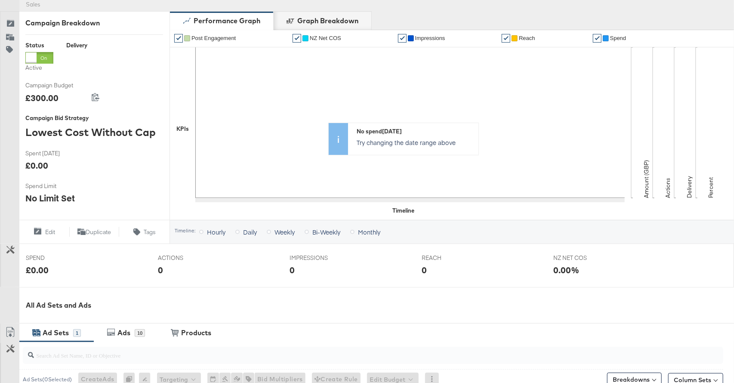
scroll to position [93, 0]
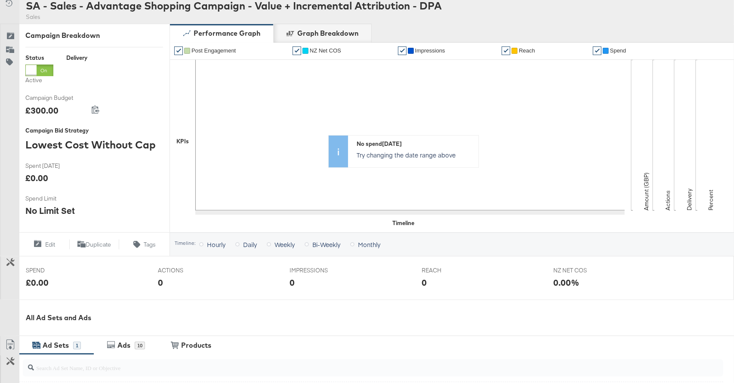
click at [7, 31] on button "Edit Campaign" at bounding box center [9, 37] width 19 height 13
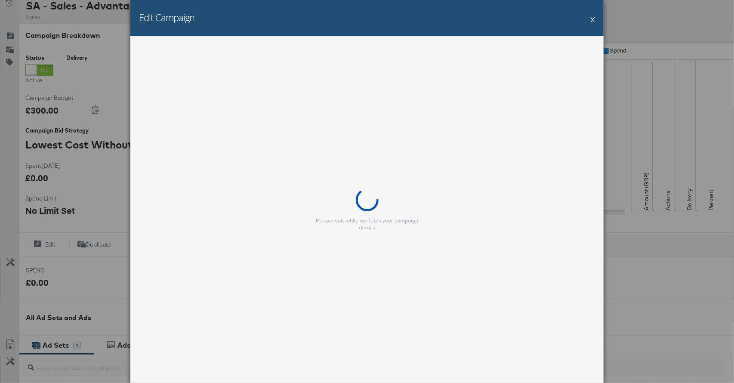
click at [592, 20] on button "X" at bounding box center [592, 19] width 5 height 17
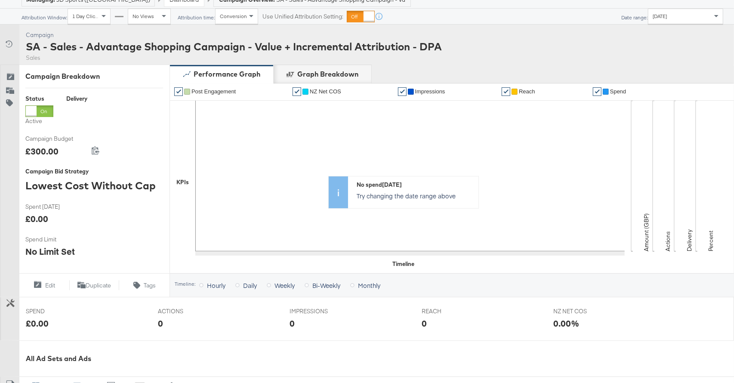
scroll to position [0, 0]
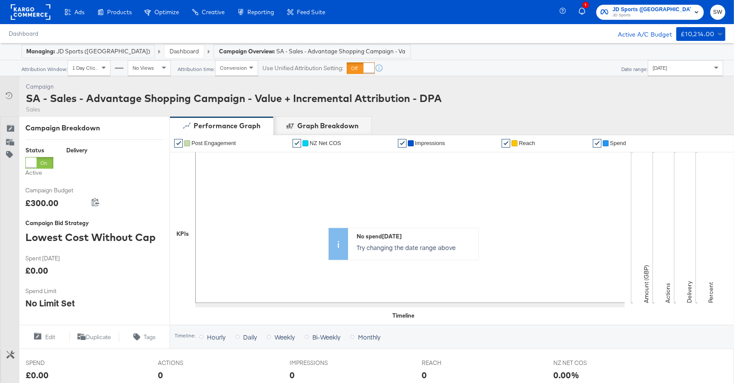
click at [170, 52] on link "Dashboard" at bounding box center [184, 51] width 29 height 8
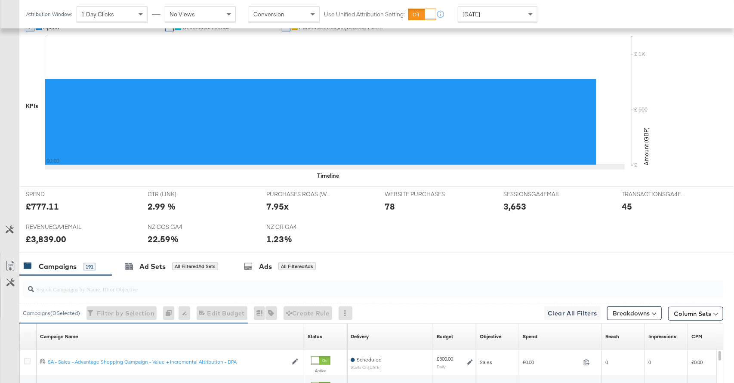
scroll to position [344, 0]
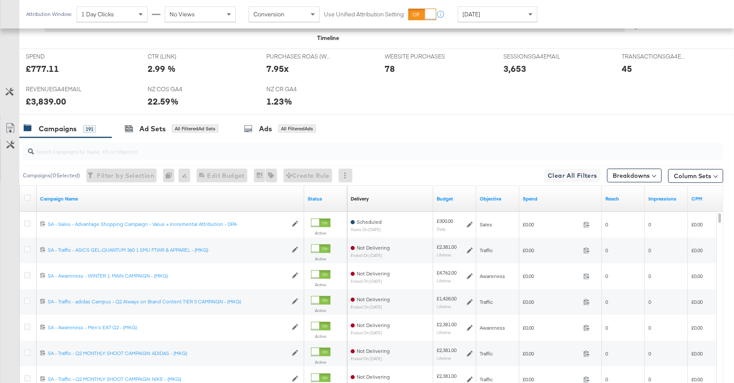
click at [320, 145] on input "search" at bounding box center [347, 147] width 626 height 17
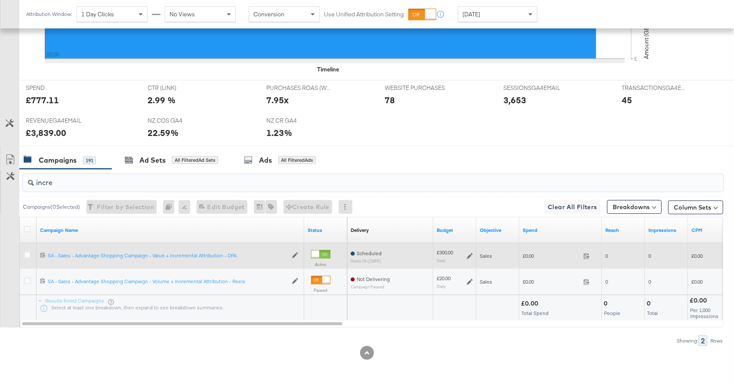
type input "incre"
click at [473, 257] on icon at bounding box center [470, 256] width 6 height 6
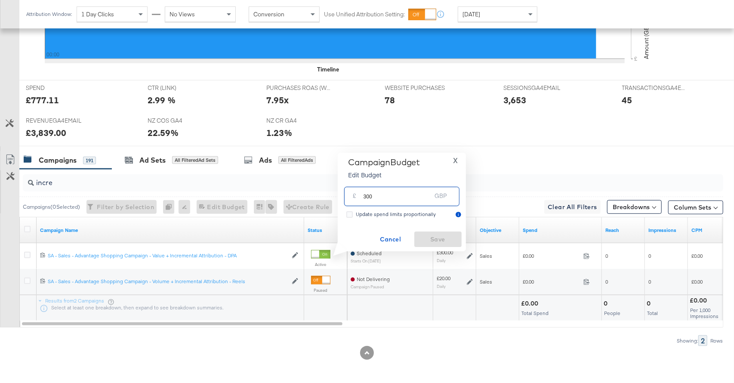
drag, startPoint x: 387, startPoint y: 200, endPoint x: 355, endPoint y: 197, distance: 32.4
click at [355, 197] on div "£ 300 GBP" at bounding box center [401, 196] width 115 height 19
type input "100"
click at [436, 241] on span "Save" at bounding box center [438, 239] width 40 height 11
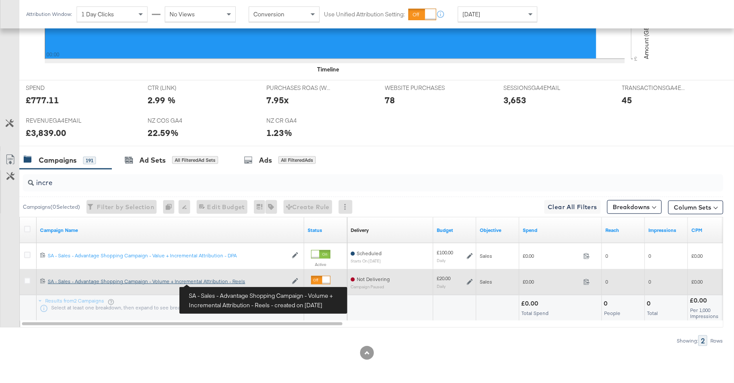
click at [212, 283] on div "SA - Sales - Advantage Shopping Campaign - Volume + Incremental Attribution - R…" at bounding box center [168, 281] width 240 height 7
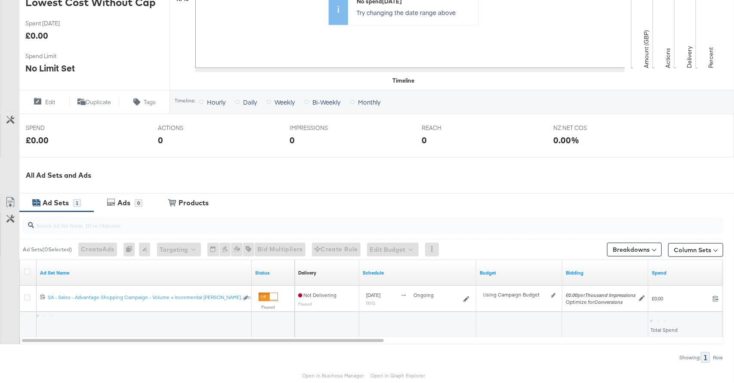
scroll to position [274, 0]
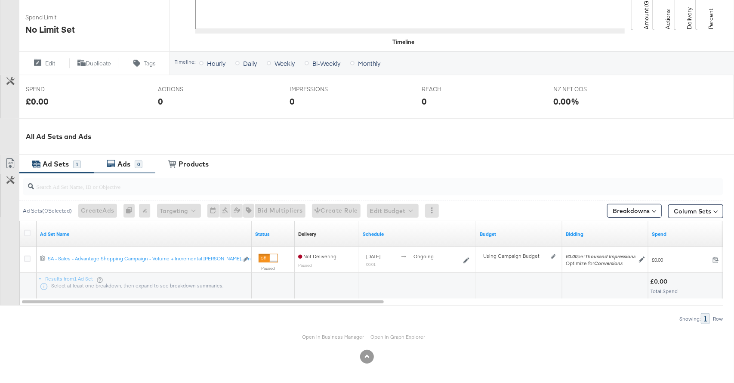
click at [127, 161] on div "Ads" at bounding box center [123, 164] width 13 height 10
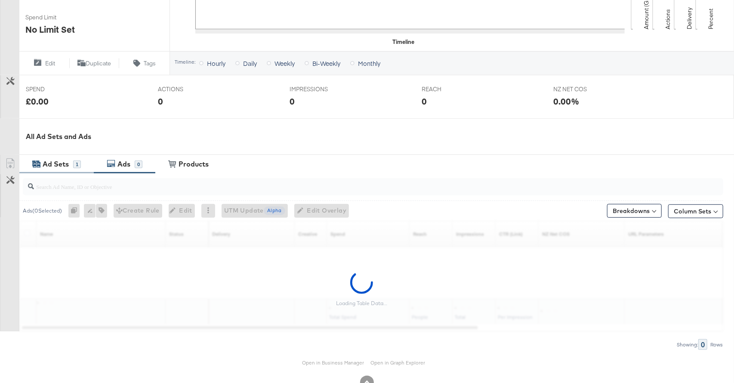
click at [58, 167] on div "Ad Sets" at bounding box center [56, 164] width 26 height 10
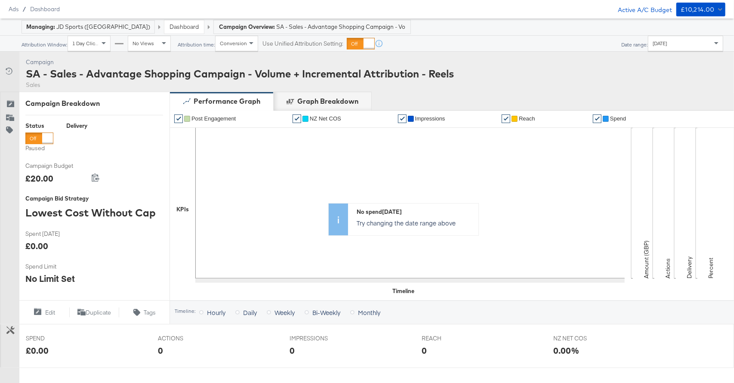
scroll to position [0, 0]
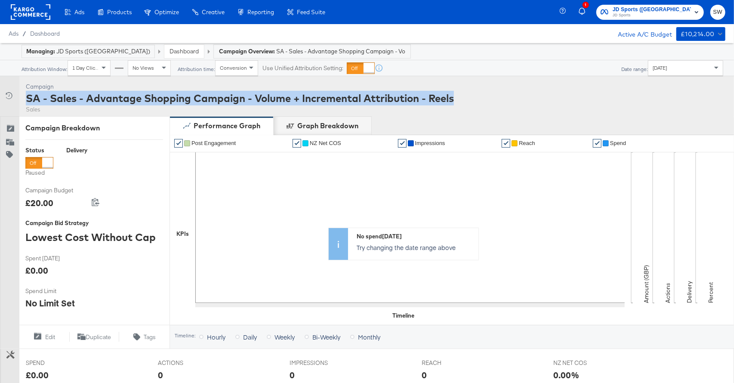
drag, startPoint x: 471, startPoint y: 103, endPoint x: 26, endPoint y: 97, distance: 444.6
click at [26, 97] on div "Campaign Activity Campaign SA - Sales - Advantage Shopping Campaign - Volume + …" at bounding box center [367, 96] width 734 height 40
copy div "SA - Sales - Advantage Shopping Campaign - Volume + Incremental Attribution - R…"
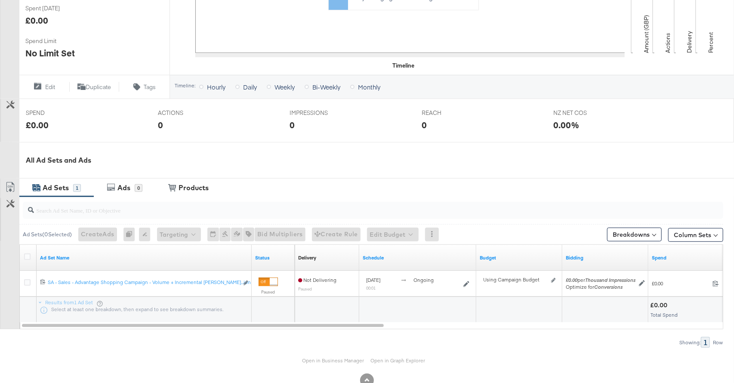
scroll to position [274, 0]
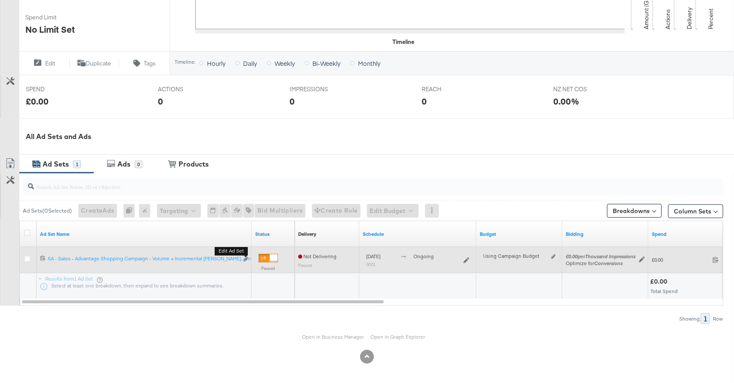
click at [244, 262] on button "Edit ad set" at bounding box center [245, 259] width 5 height 9
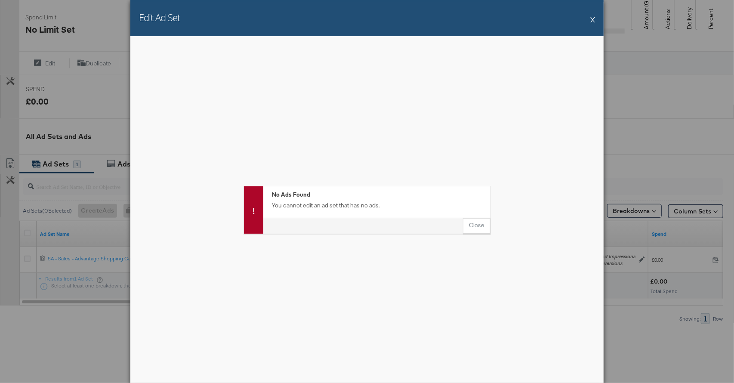
drag, startPoint x: 593, startPoint y: 20, endPoint x: 562, endPoint y: 35, distance: 34.5
click at [593, 20] on button "X" at bounding box center [592, 19] width 5 height 17
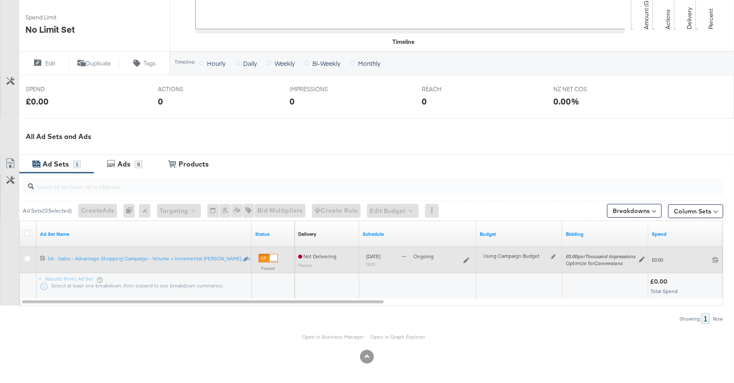
drag, startPoint x: 25, startPoint y: 256, endPoint x: 50, endPoint y: 253, distance: 26.1
click at [25, 256] on icon at bounding box center [27, 259] width 6 height 6
click at [0, 0] on input "checkbox" at bounding box center [0, 0] width 0 height 0
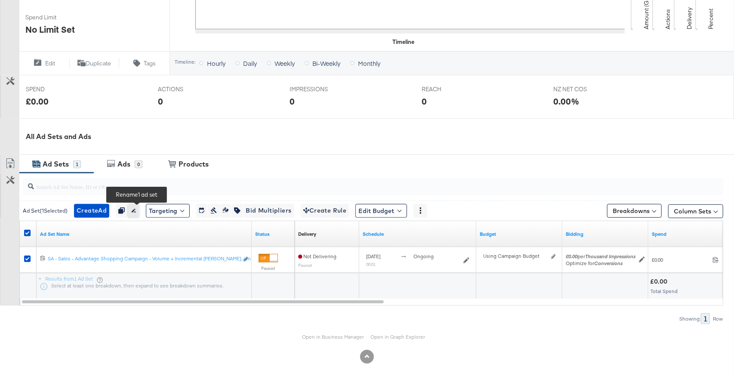
click at [136, 210] on icon "button" at bounding box center [133, 210] width 6 height 6
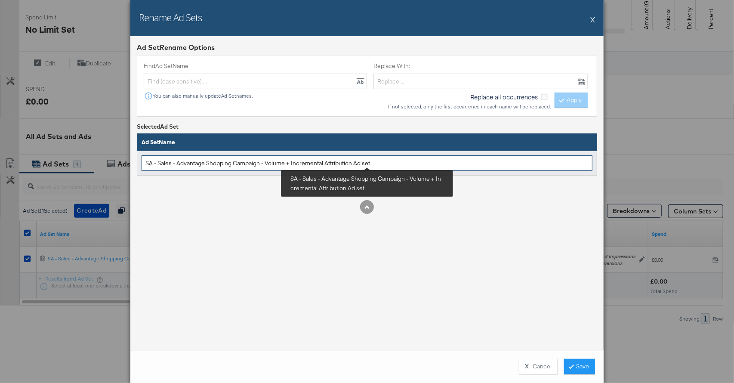
click at [288, 155] on input "SA - Sales - Advantage Shopping Campaign - Volume + Incremental Attribution Ad …" at bounding box center [367, 163] width 451 height 16
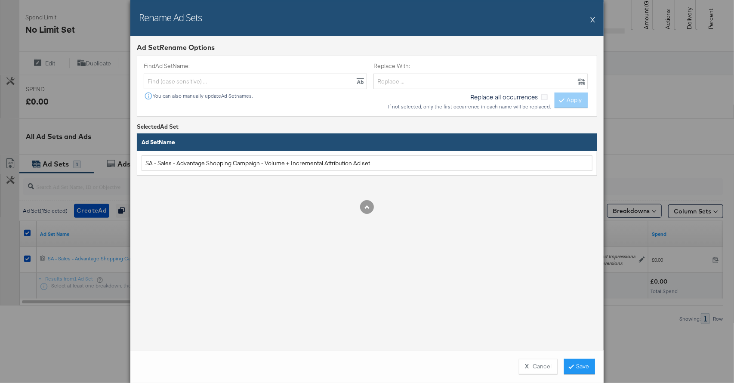
click at [593, 21] on button "X" at bounding box center [592, 19] width 5 height 17
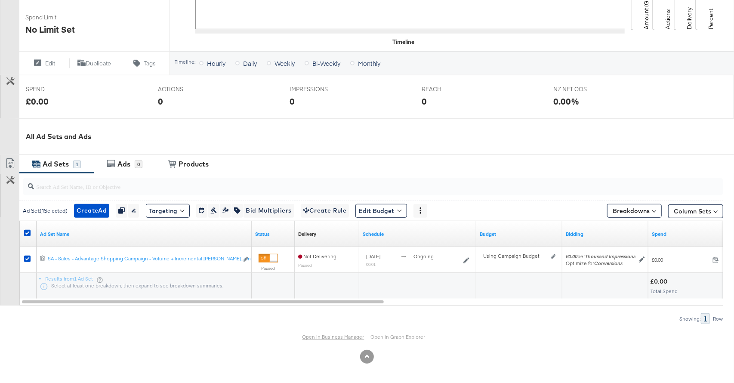
click at [334, 338] on link "Open in Business Manager" at bounding box center [334, 337] width 62 height 6
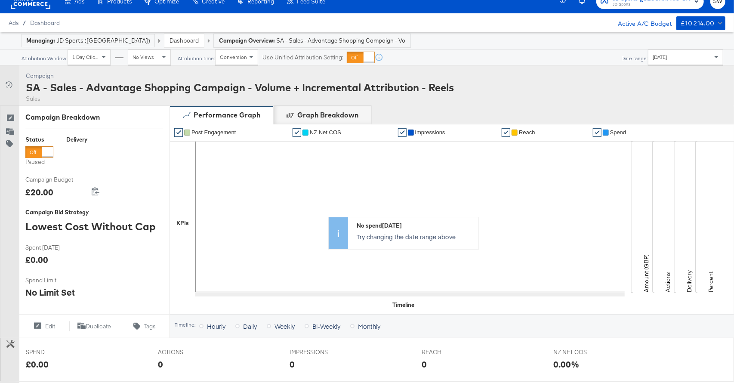
scroll to position [0, 0]
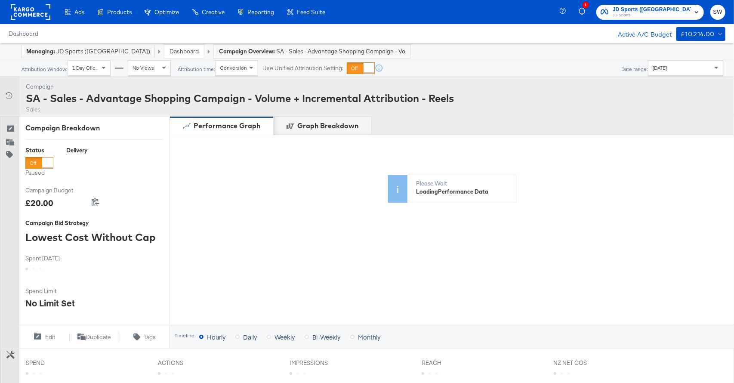
click at [672, 5] on button "JD Sports ([GEOGRAPHIC_DATA]) JD Sports" at bounding box center [650, 12] width 108 height 15
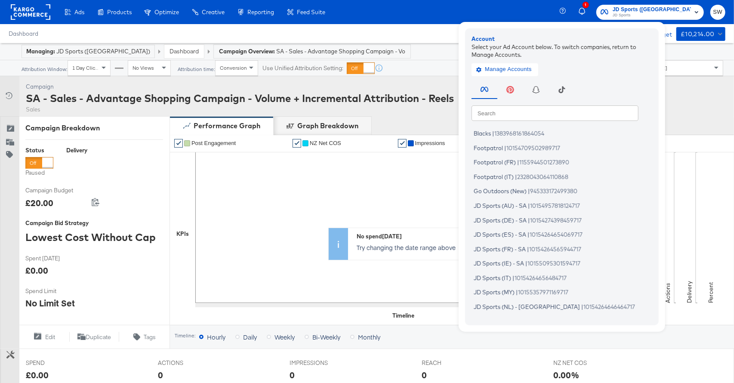
click at [551, 111] on input "text" at bounding box center [555, 112] width 167 height 15
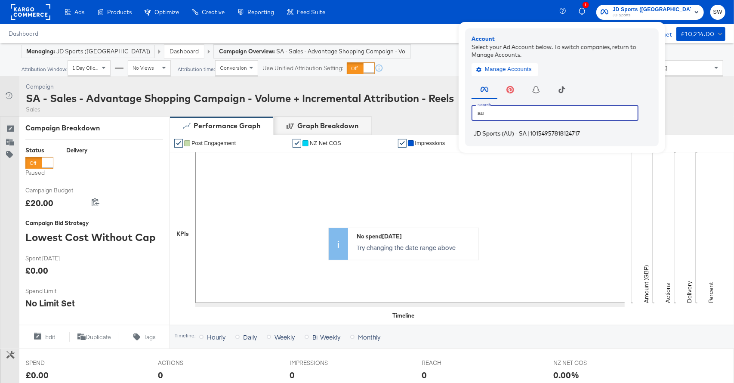
type input "au"
click at [527, 136] on span "JD Sports (AU) - SA" at bounding box center [500, 133] width 53 height 7
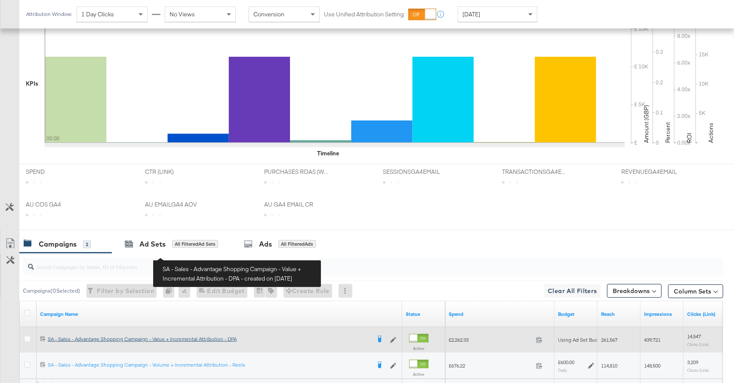
scroll to position [332, 0]
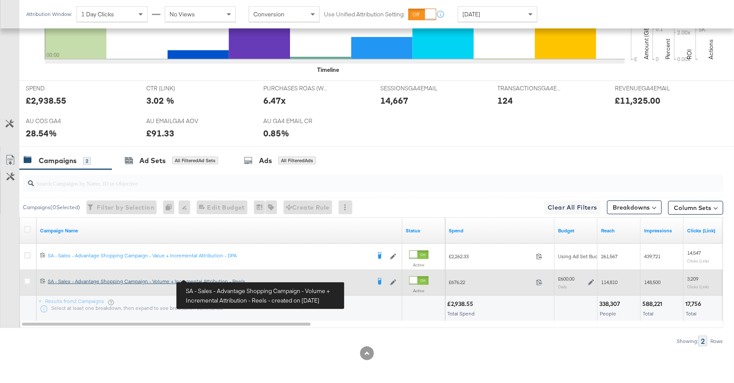
click at [219, 279] on div "SA - Sales - Advantage Shopping Campaign - Volume + Incremental Attribution - R…" at bounding box center [209, 281] width 323 height 7
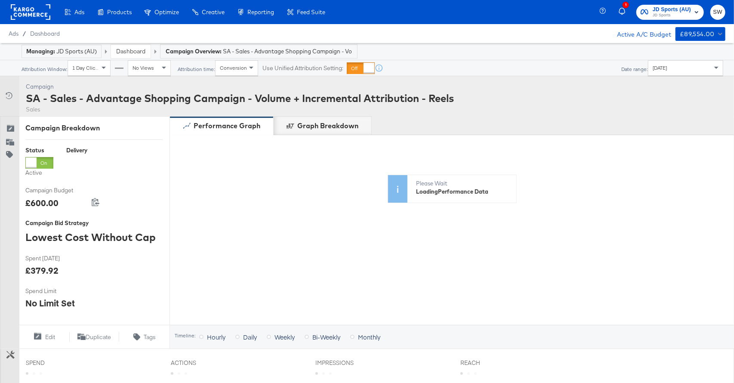
click div "Today"
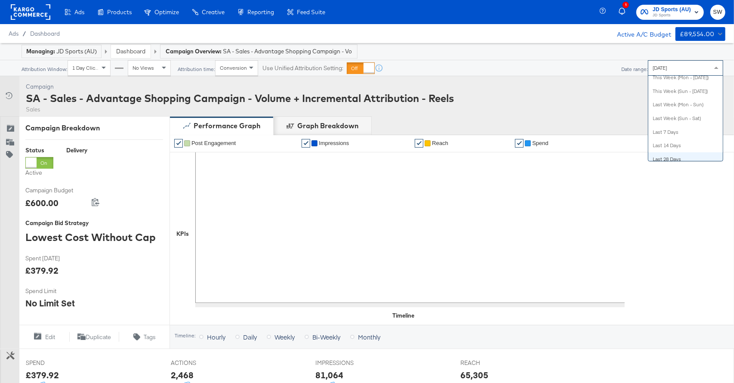
scroll to position [145, 0]
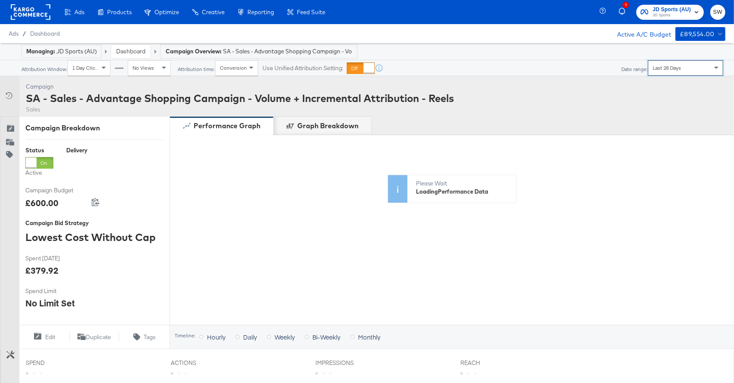
click span "Last 28 Days"
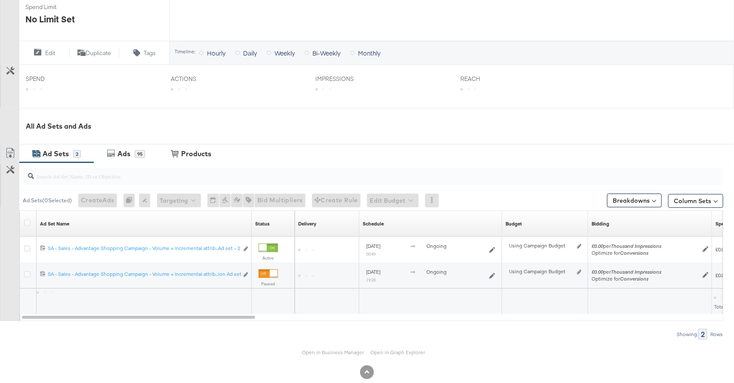
scroll to position [300, 0]
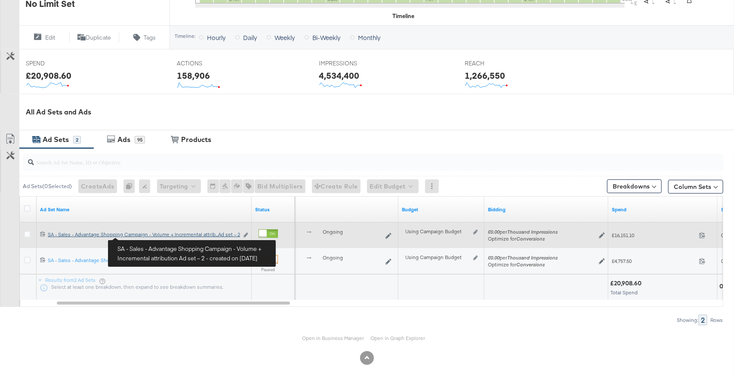
click div "SA - Sales - Advantage Shopping Campaign - Volume + Incremental attribution Ad …"
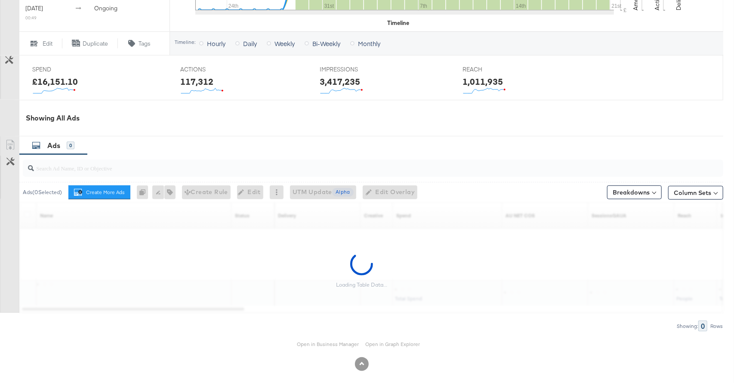
scroll to position [349, 0]
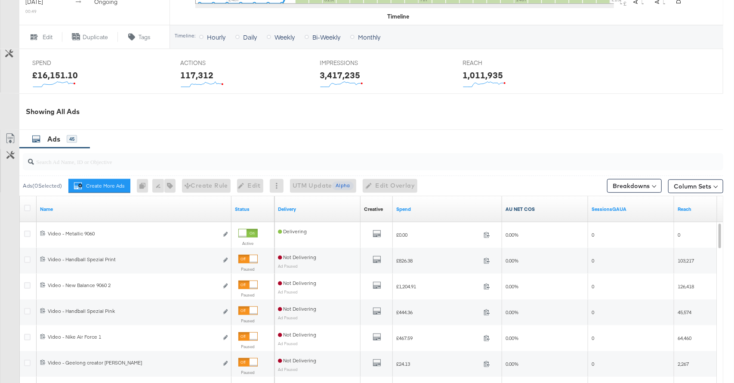
click link "AU NET COS"
click link "AU NET COS ↓"
click div "Spend"
click link "Spend"
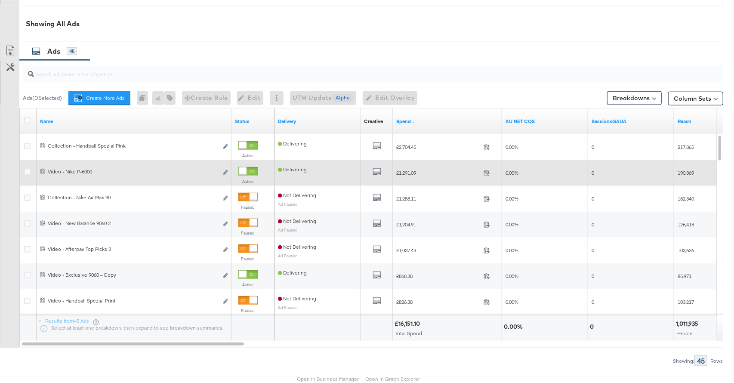
scroll to position [452, 0]
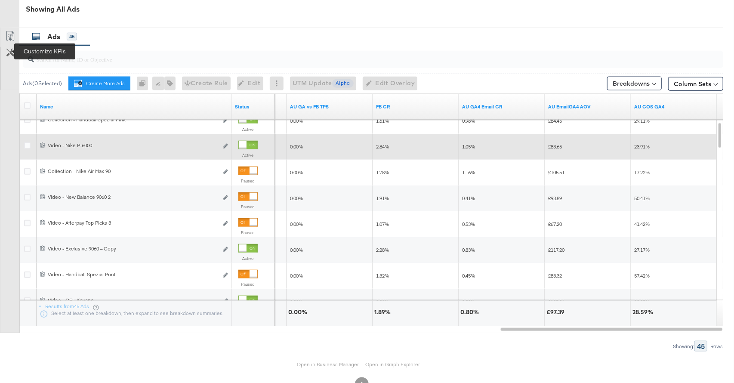
click icon
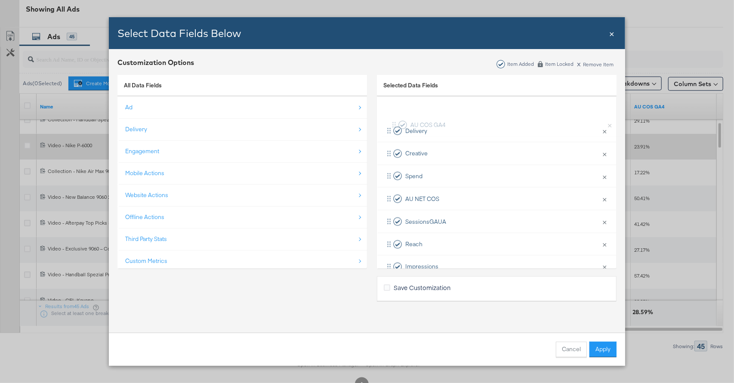
scroll to position [8, 0]
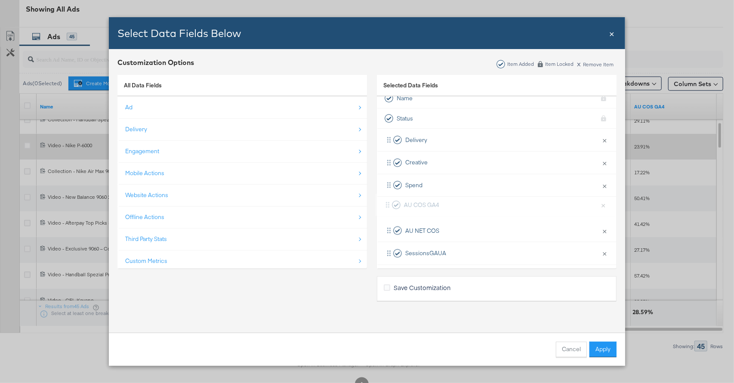
drag, startPoint x: 472, startPoint y: 245, endPoint x: 475, endPoint y: 200, distance: 45.7
click div "Delivery × Remove from KPIs Creative × Remove from KPIs Spend × Remove from KPI…"
click button "Apply"
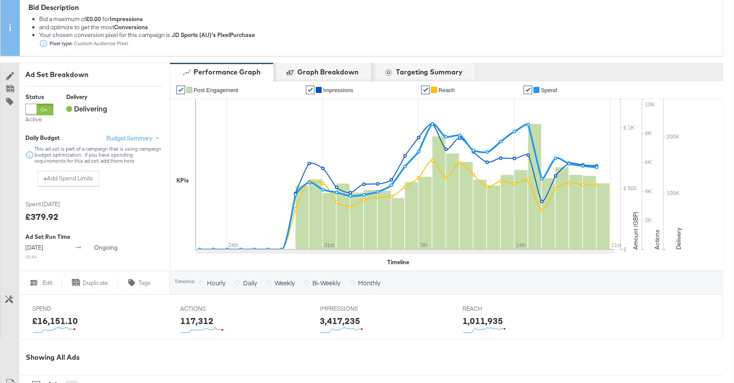
scroll to position [0, 0]
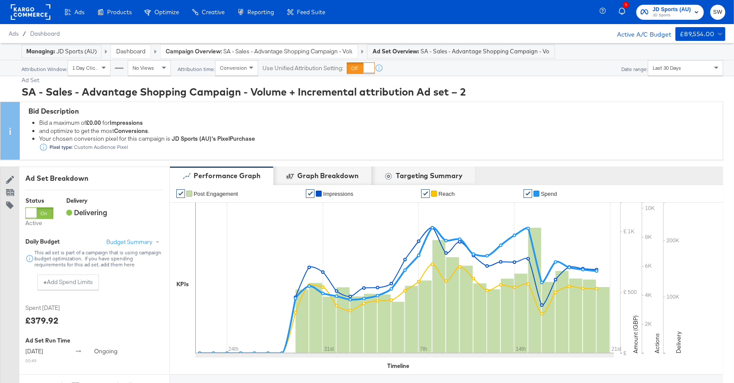
drag, startPoint x: 677, startPoint y: 64, endPoint x: 675, endPoint y: 74, distance: 10.8
click div "Last 30 Days"
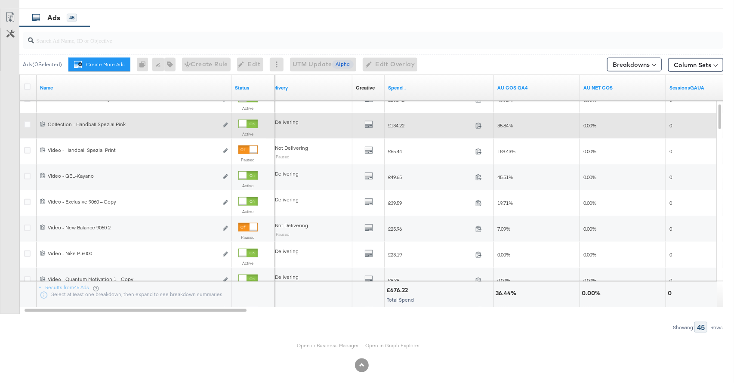
scroll to position [463, 0]
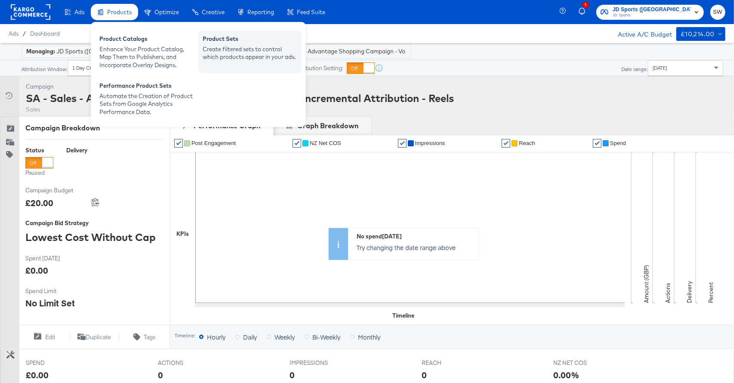
click at [215, 43] on div "Product Sets" at bounding box center [250, 40] width 95 height 10
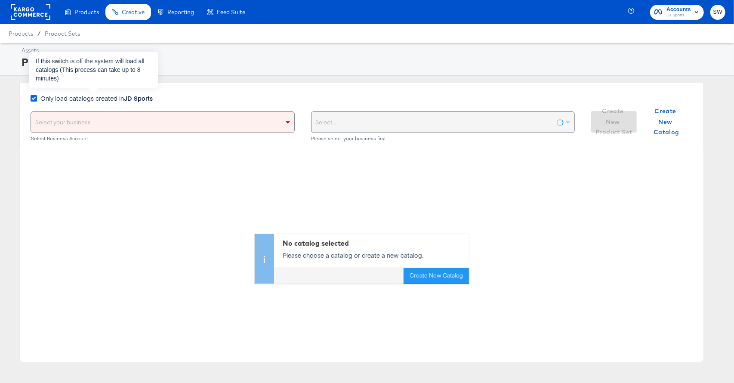
click at [34, 98] on icon at bounding box center [34, 98] width 6 height 6
click at [0, 0] on input "Only load catalogs created in JD Sports" at bounding box center [0, 0] width 0 height 0
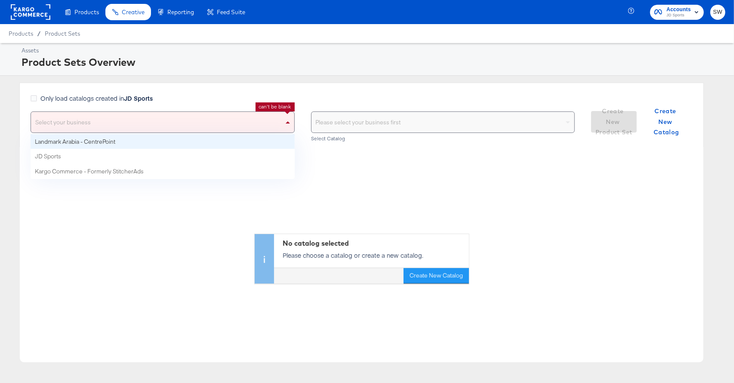
click at [85, 132] on div "Select your business" at bounding box center [163, 122] width 264 height 22
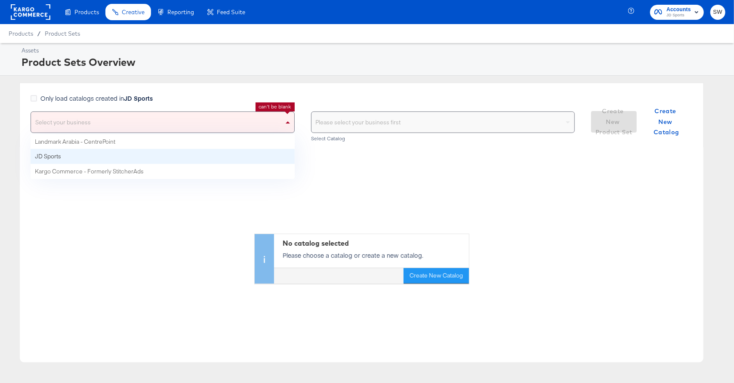
drag, startPoint x: 84, startPoint y: 151, endPoint x: 97, endPoint y: 151, distance: 13.3
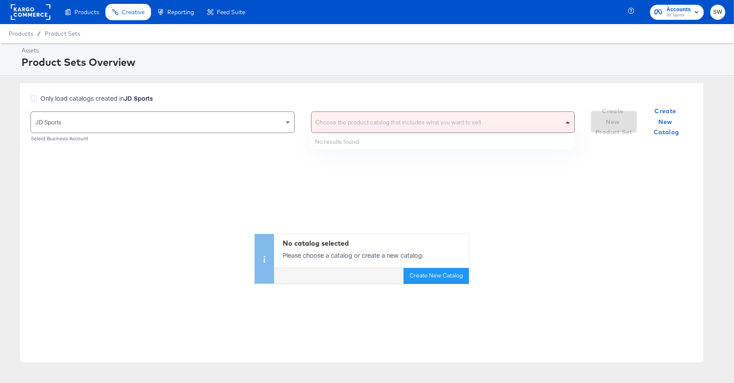
click at [321, 123] on div "Choose the product catalog that includes what you want to sell" at bounding box center [443, 122] width 263 height 21
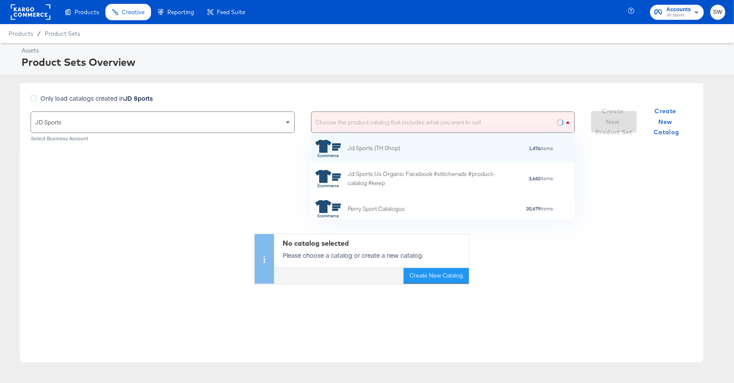
scroll to position [85, 264]
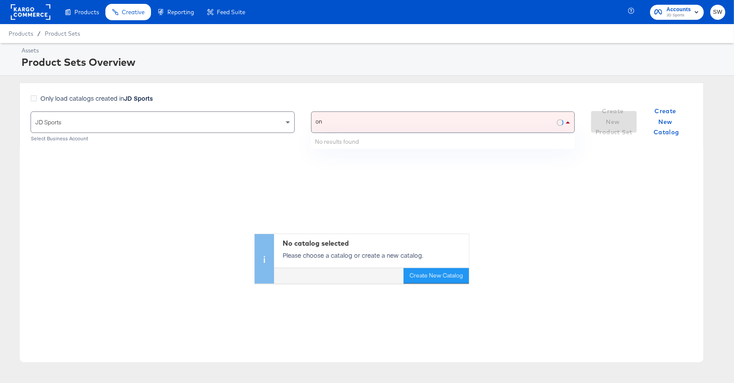
type input "o"
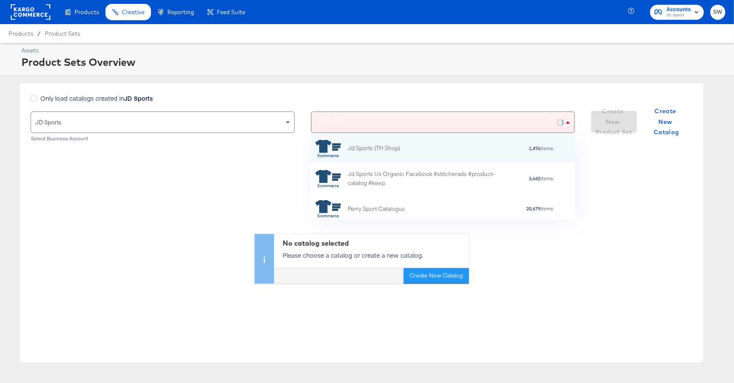
scroll to position [0, 0]
type input "au"
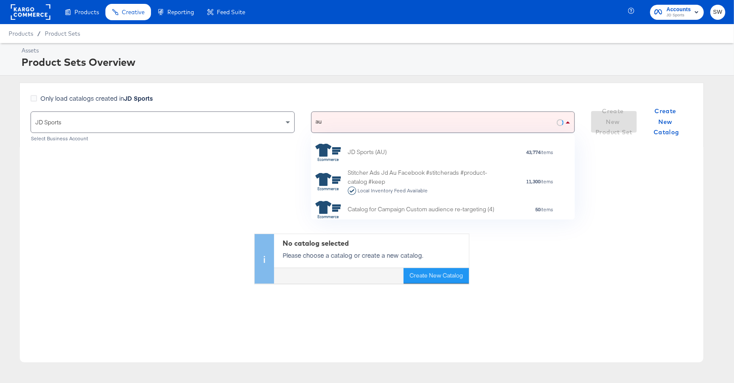
scroll to position [5, 0]
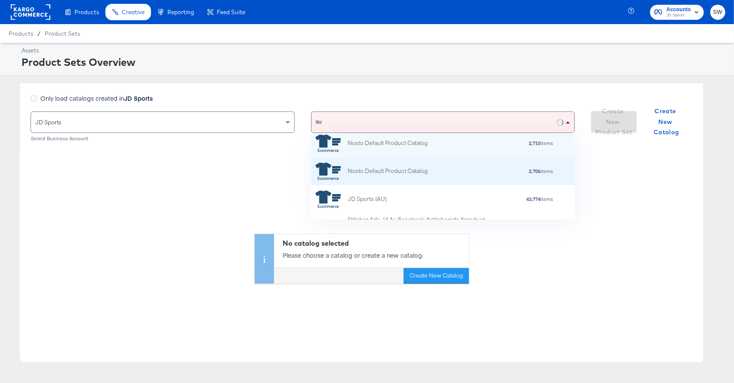
click at [402, 176] on div "Nosto Default Product Catalog" at bounding box center [371, 170] width 112 height 17
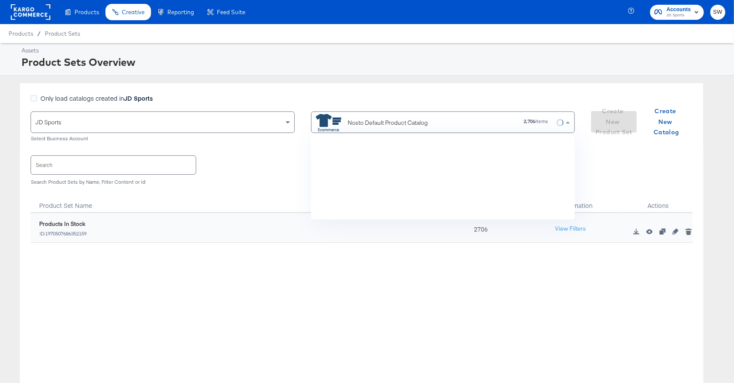
click at [367, 118] on div "Nosto Default Product Catalog" at bounding box center [388, 122] width 80 height 9
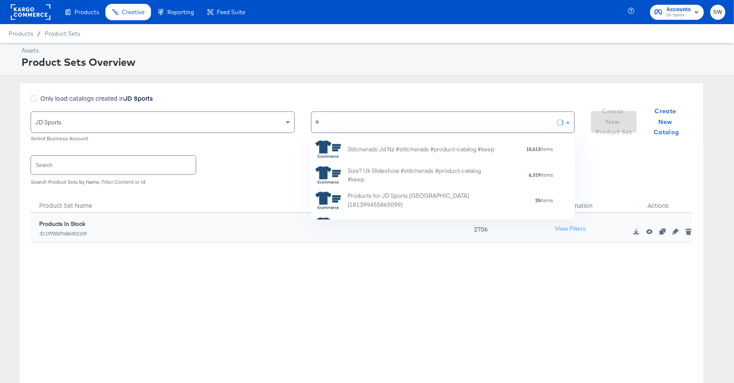
type input "au"
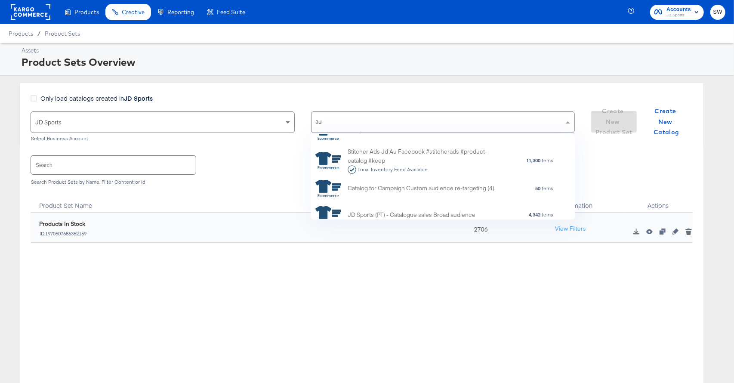
scroll to position [73, 0]
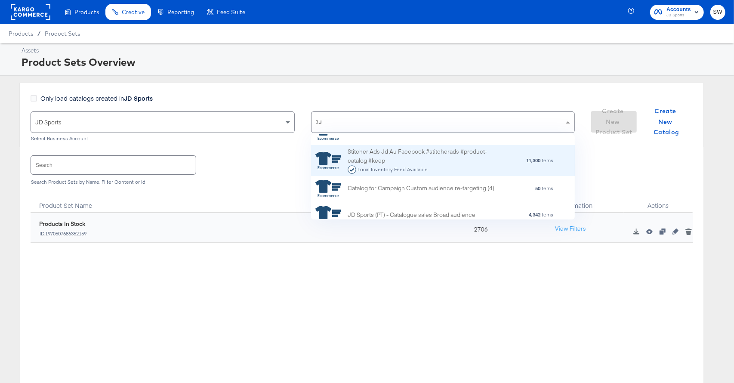
click at [390, 161] on div "Stitcher Ads Jd Au Facebook #stitcherads #product-catalog #keep Local Inventory…" at bounding box center [423, 160] width 151 height 27
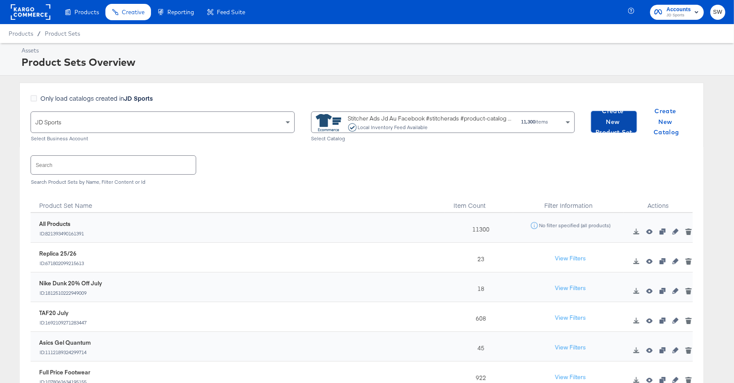
click at [614, 129] on span "Create New Product Set" at bounding box center [614, 122] width 39 height 32
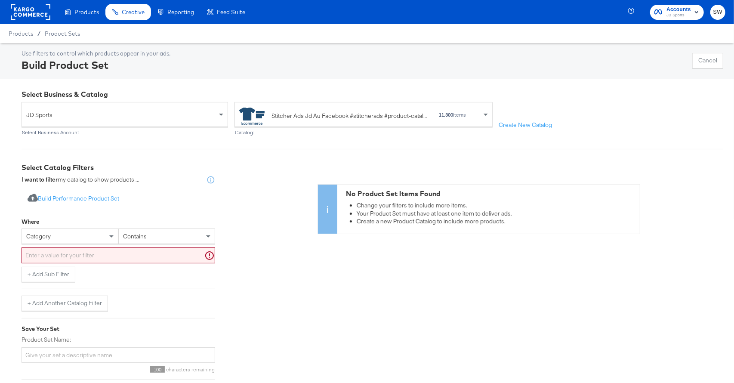
click at [76, 236] on div "category" at bounding box center [70, 236] width 96 height 15
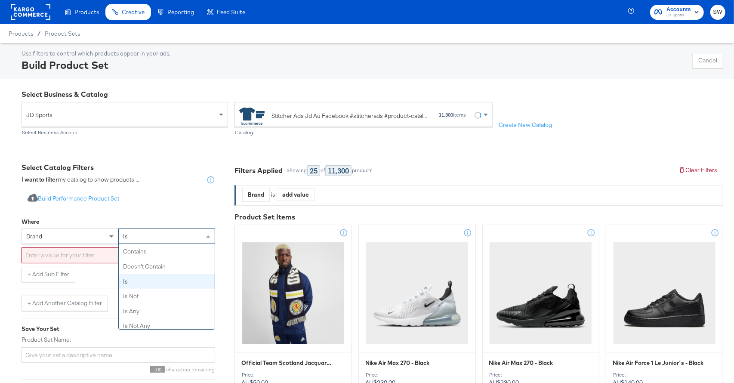
click at [130, 240] on div "is" at bounding box center [167, 236] width 96 height 15
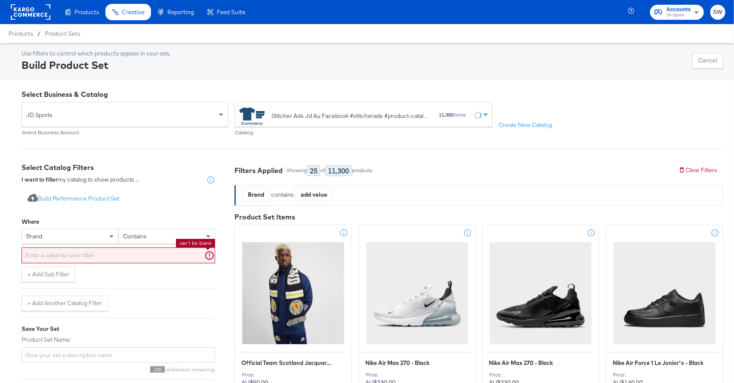
click at [108, 253] on input "text" at bounding box center [119, 255] width 194 height 16
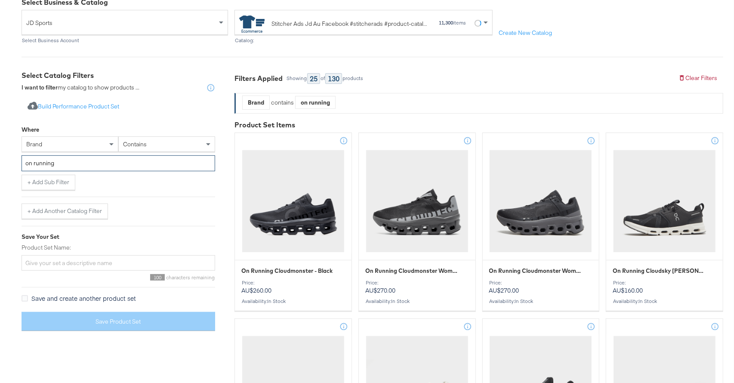
scroll to position [136, 0]
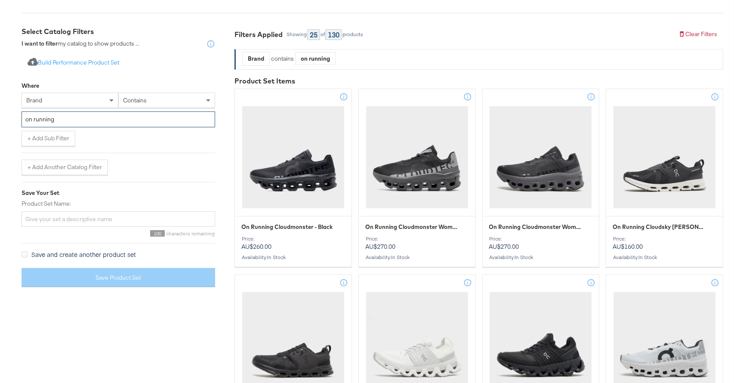
type input "on running"
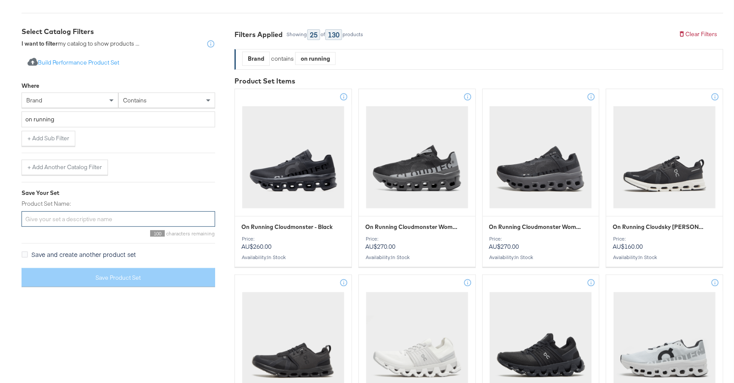
click at [131, 218] on input "Product Set Name:" at bounding box center [119, 219] width 194 height 16
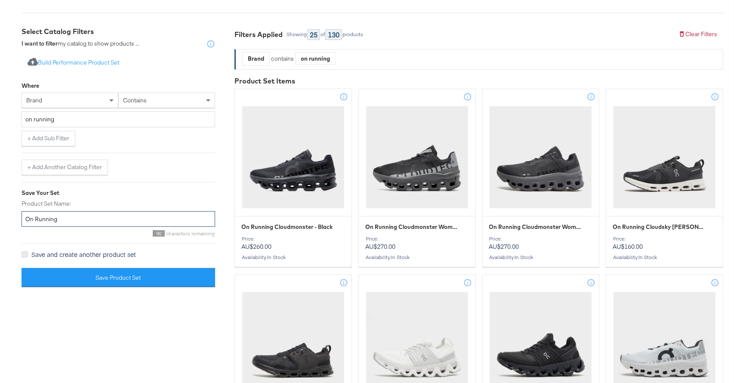
type input "On Running"
click at [25, 253] on icon at bounding box center [25, 254] width 6 height 6
click at [0, 0] on input "Save and create another product set" at bounding box center [0, 0] width 0 height 0
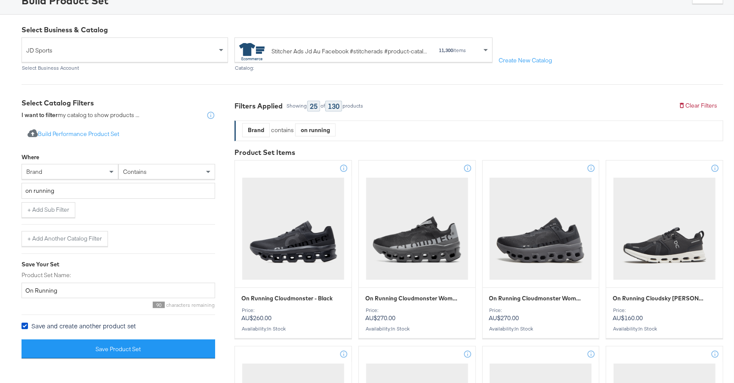
scroll to position [0, 0]
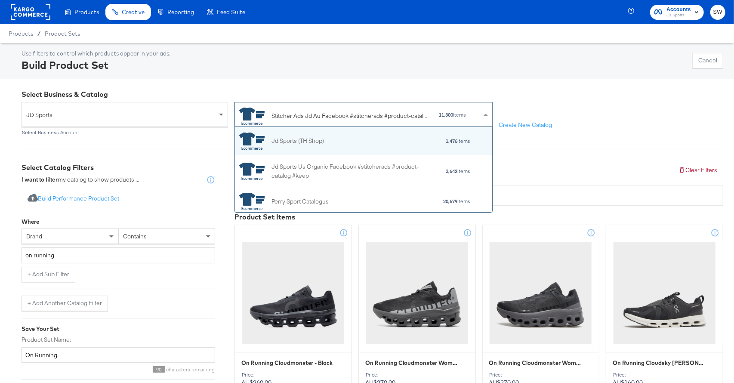
click at [294, 116] on div "Stitcher Ads Jd Au Facebook #stitcherads #product-catalog #keep" at bounding box center [351, 115] width 158 height 9
type input "nz"
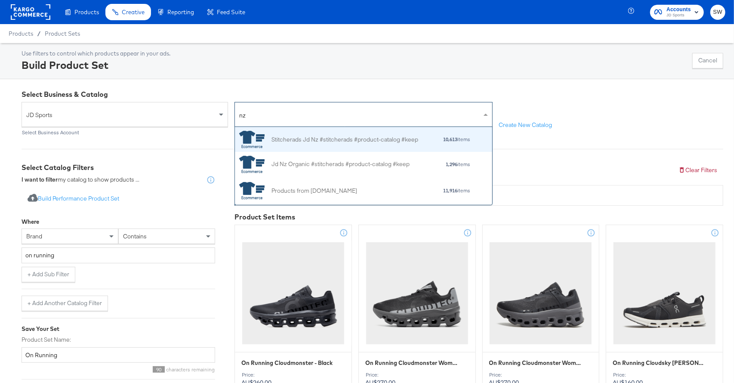
click at [301, 142] on div "Stitcherads Jd Nz #stitcherads #product-catalog #keep" at bounding box center [345, 139] width 147 height 9
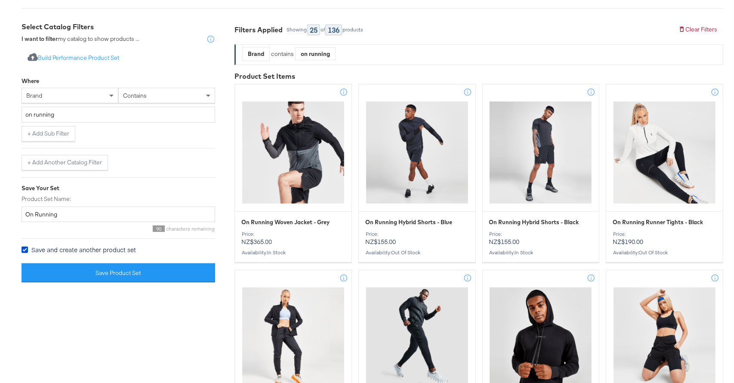
scroll to position [142, 0]
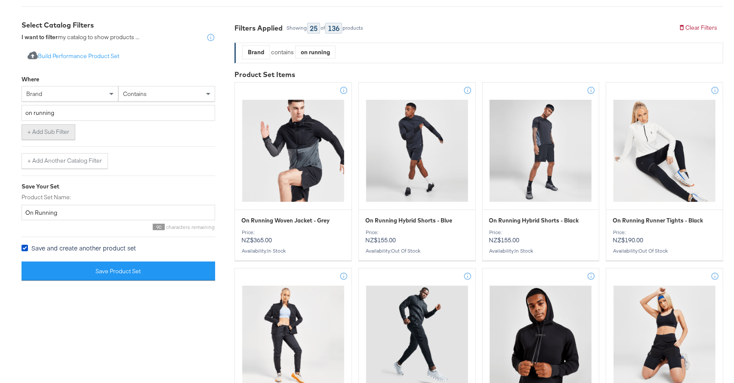
click at [65, 134] on button "+ Add Sub Filter" at bounding box center [49, 131] width 54 height 15
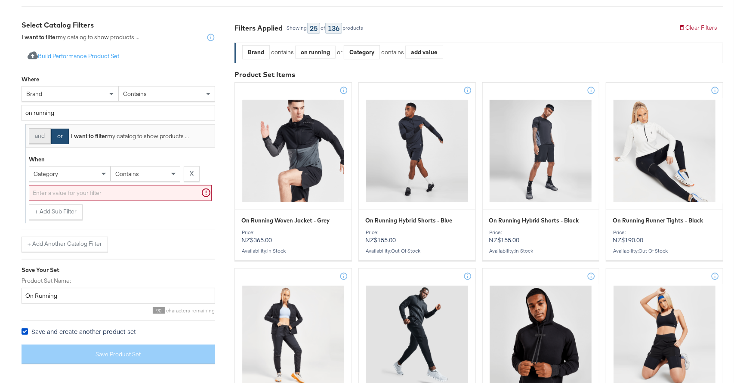
click at [45, 138] on button "and" at bounding box center [40, 135] width 22 height 15
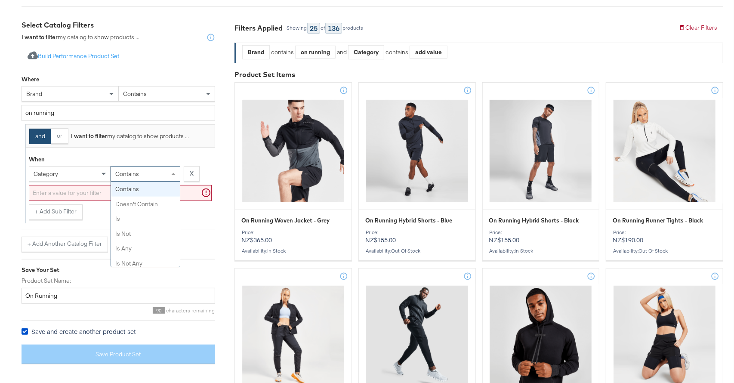
click at [115, 173] on span "contains" at bounding box center [127, 174] width 24 height 8
click at [71, 192] on input "text" at bounding box center [120, 193] width 183 height 16
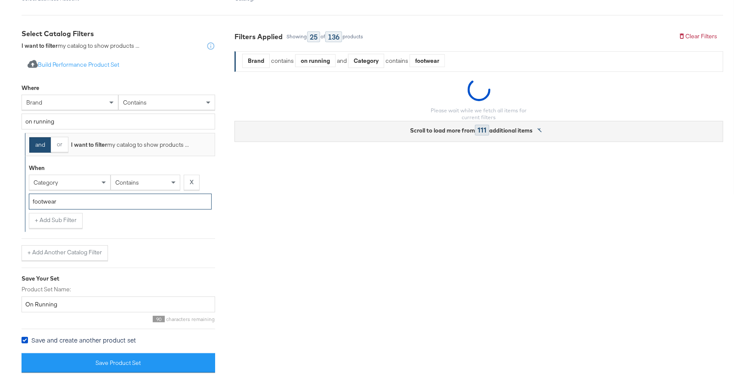
scroll to position [133, 0]
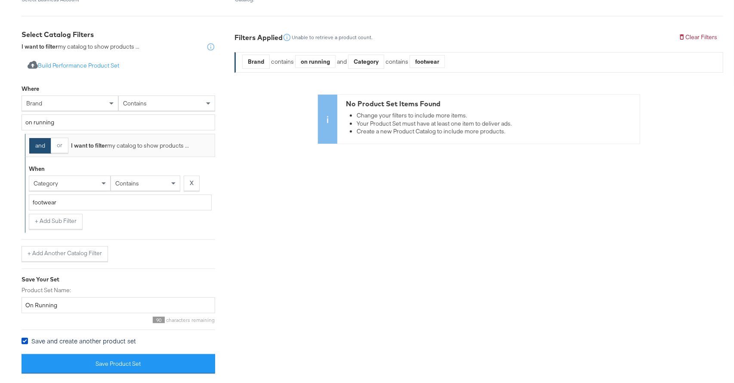
click at [65, 182] on div "category" at bounding box center [69, 183] width 81 height 15
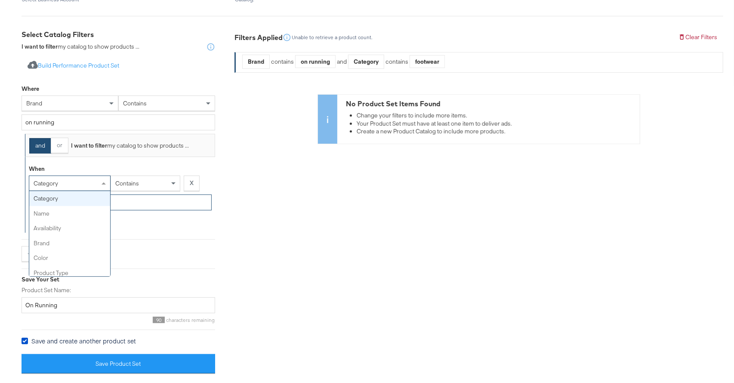
click at [133, 202] on input "footwear" at bounding box center [120, 203] width 183 height 16
drag, startPoint x: 130, startPoint y: 204, endPoint x: 18, endPoint y: 201, distance: 112.4
click at [18, 201] on div "Select Business & Catalog JD Sports Select Business Account Stitcherads Jd Nz #…" at bounding box center [367, 165] width 734 height 438
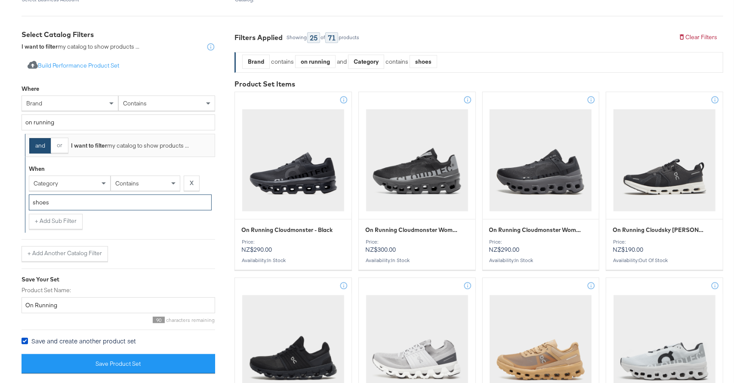
type input "shoes"
click at [193, 182] on strong "X" at bounding box center [192, 183] width 4 height 8
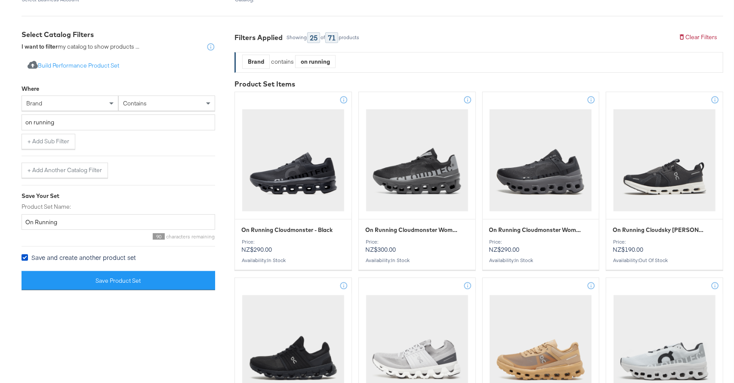
drag, startPoint x: 128, startPoint y: 276, endPoint x: 175, endPoint y: 241, distance: 59.0
click at [128, 276] on button "Save Product Set" at bounding box center [119, 280] width 194 height 19
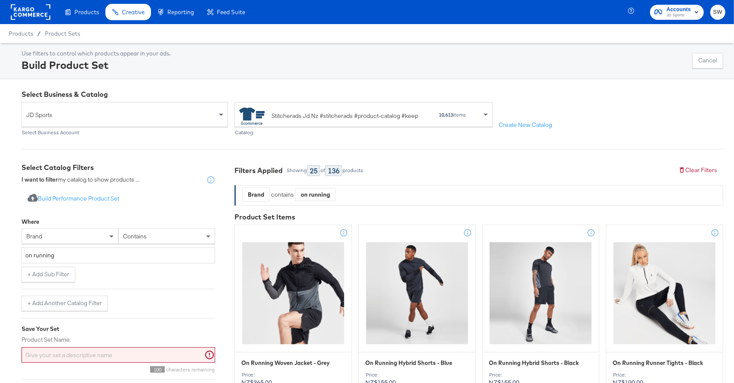
click at [41, 7] on rect at bounding box center [31, 11] width 40 height 15
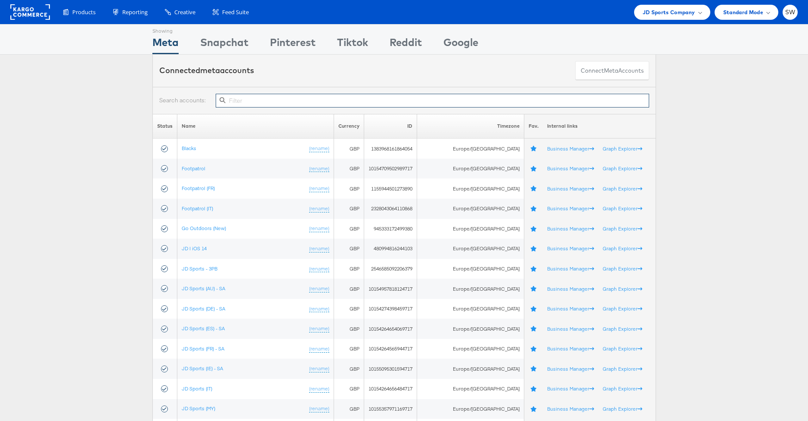
click at [336, 102] on input "text" at bounding box center [432, 101] width 433 height 14
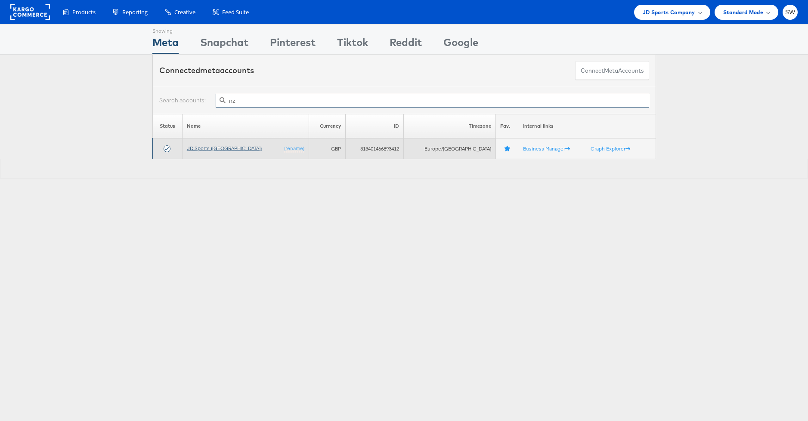
type input "nz"
click at [207, 146] on link "JD Sports ([GEOGRAPHIC_DATA])" at bounding box center [224, 148] width 75 height 6
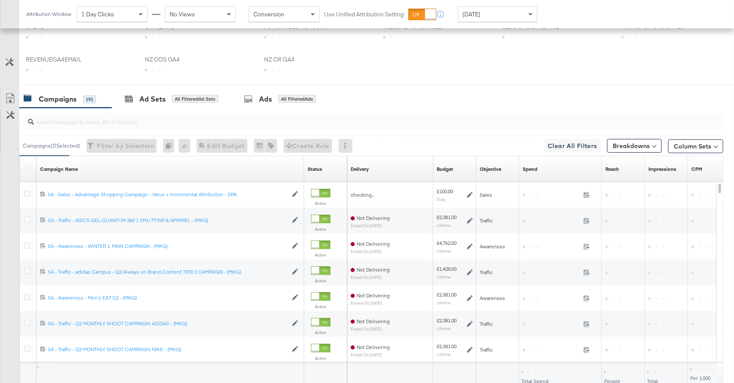
scroll to position [310, 0]
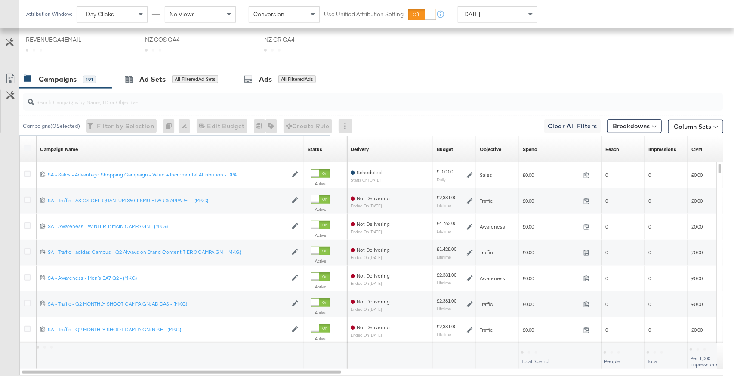
click at [229, 97] on input "search" at bounding box center [347, 98] width 626 height 17
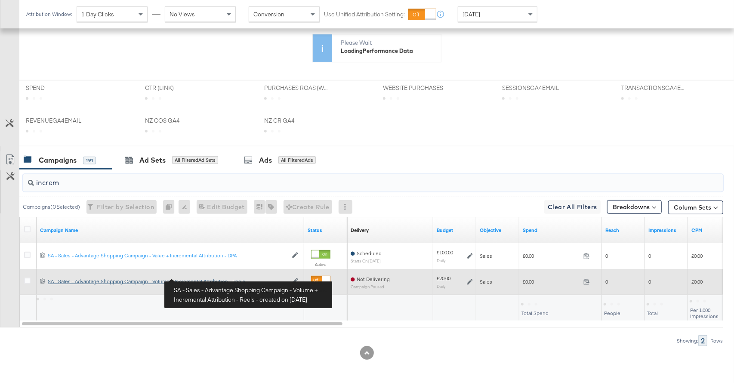
type input "increm"
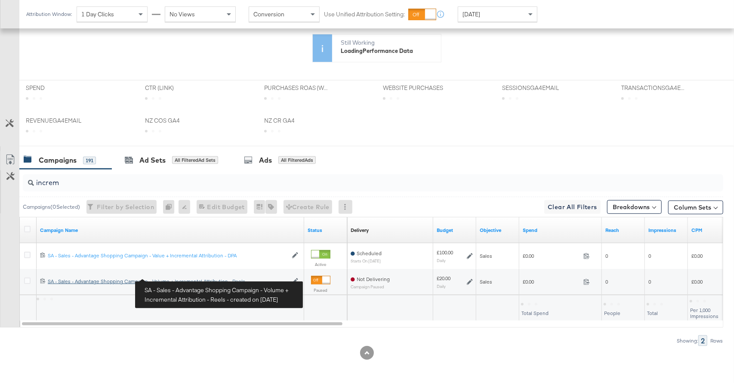
click at [196, 278] on div "SA - Sales - Advantage Shopping Campaign - Volume + Incremental Attribution - R…" at bounding box center [168, 281] width 240 height 7
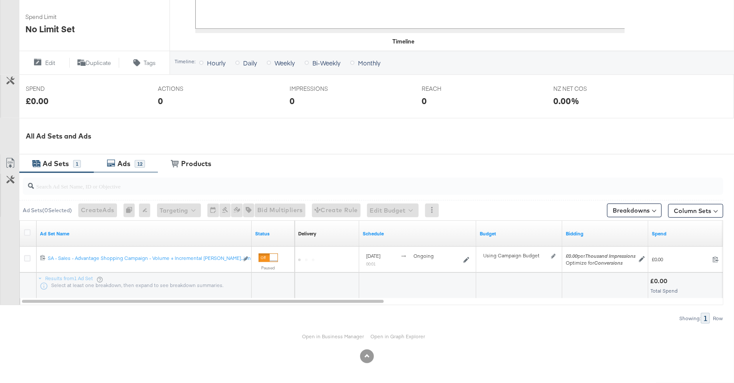
scroll to position [274, 0]
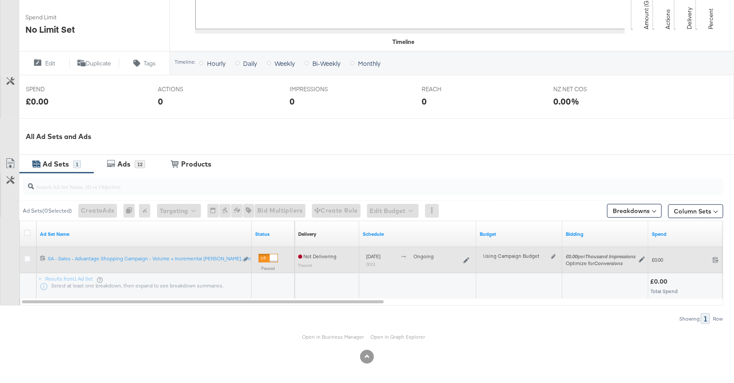
click at [271, 259] on div at bounding box center [274, 258] width 8 height 8
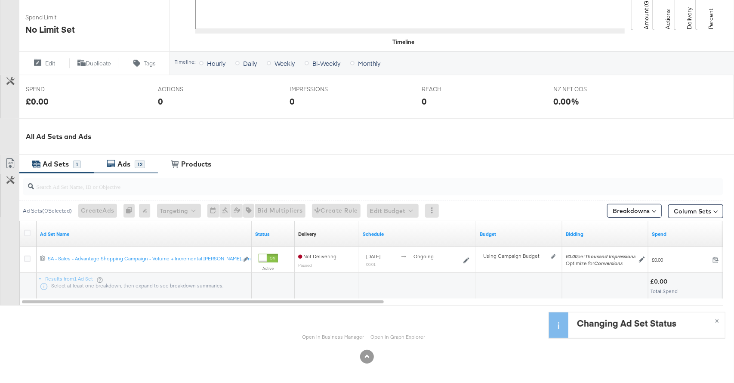
click at [139, 169] on div "Ads 12" at bounding box center [126, 164] width 64 height 19
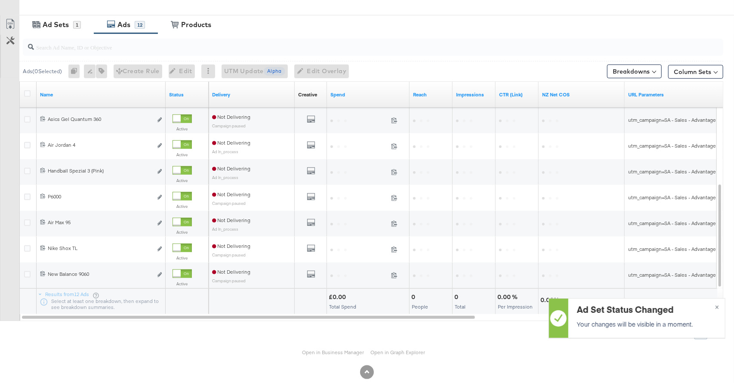
scroll to position [429, 0]
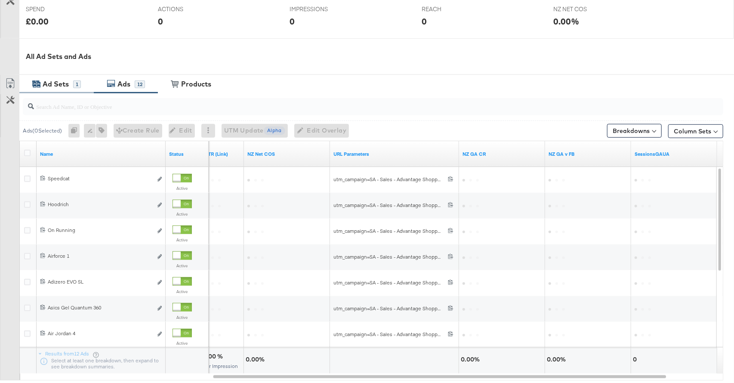
click at [54, 77] on div "Ad Sets 1" at bounding box center [56, 84] width 74 height 19
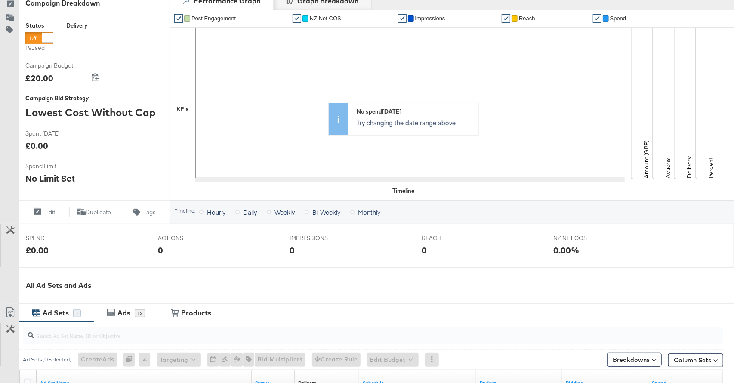
scroll to position [62, 0]
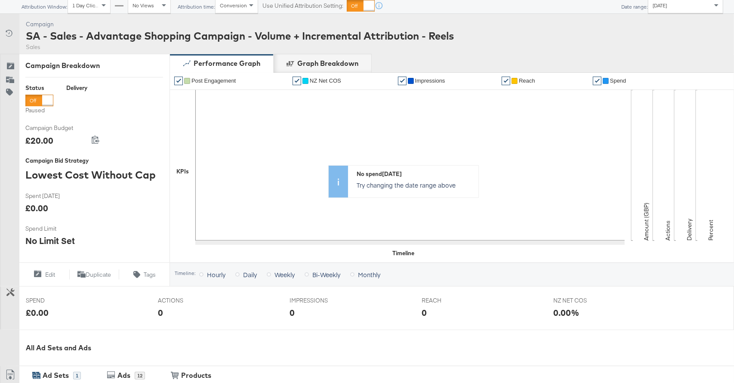
click at [48, 101] on div at bounding box center [47, 100] width 11 height 11
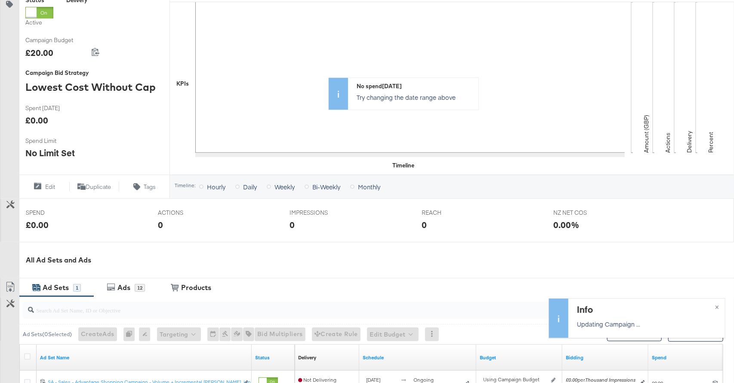
scroll to position [274, 0]
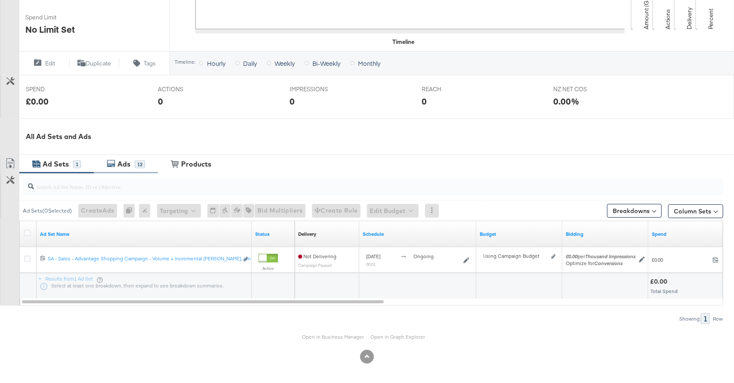
click at [135, 160] on div "12" at bounding box center [140, 164] width 10 height 8
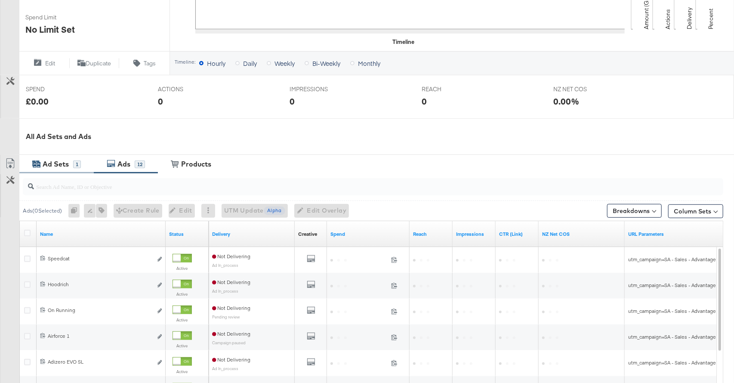
click at [80, 169] on div "Ad Sets 1" at bounding box center [56, 164] width 74 height 19
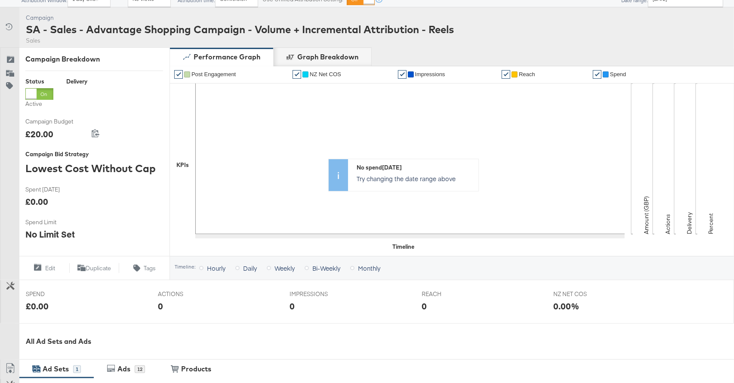
scroll to position [0, 0]
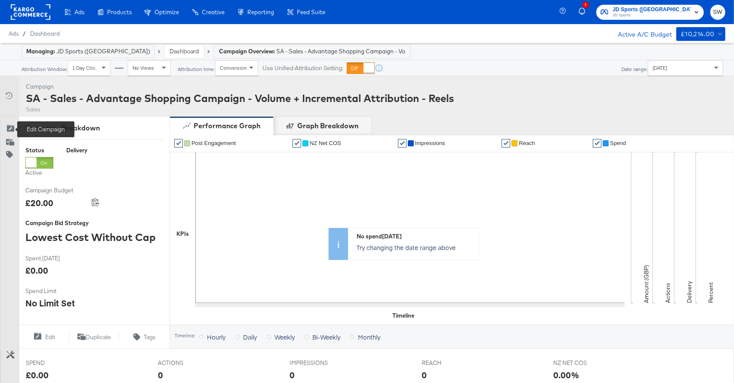
click at [11, 130] on icon at bounding box center [10, 129] width 9 height 9
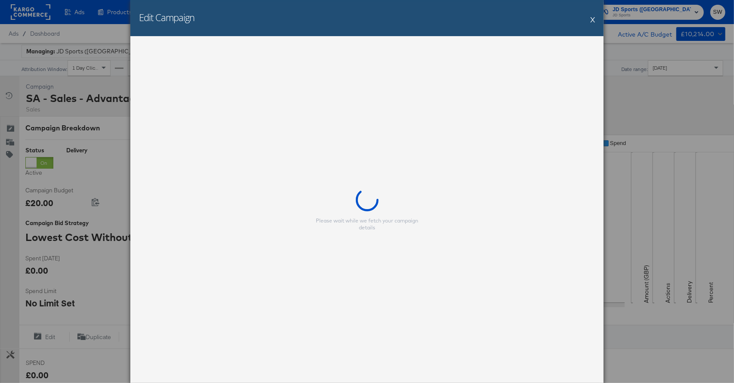
click at [593, 21] on button "X" at bounding box center [592, 19] width 5 height 17
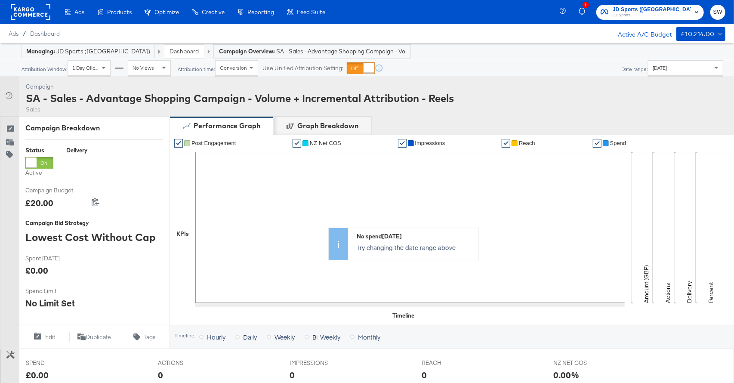
click at [170, 52] on link "Dashboard" at bounding box center [184, 51] width 29 height 8
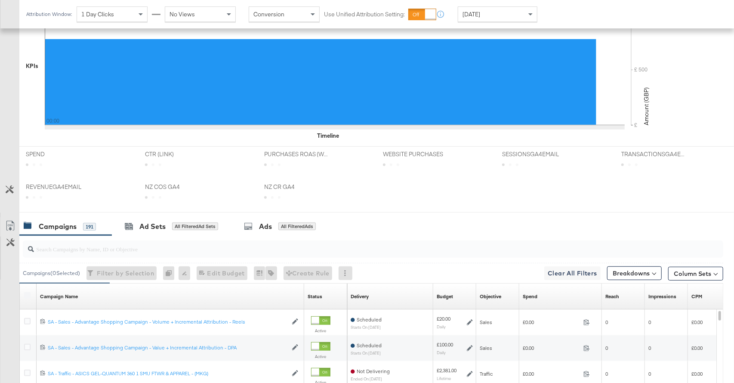
scroll to position [321, 0]
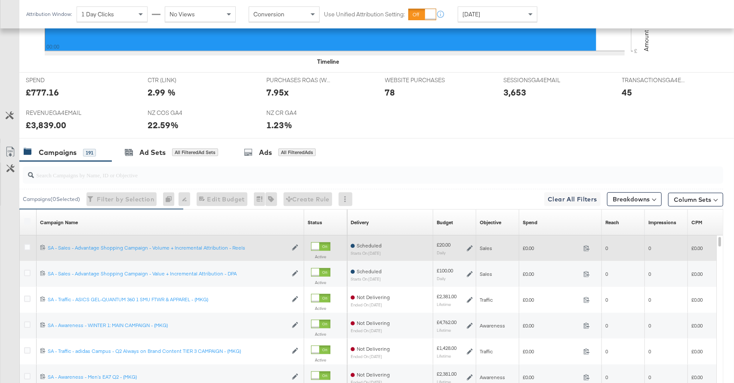
click at [470, 249] on icon at bounding box center [470, 248] width 6 height 6
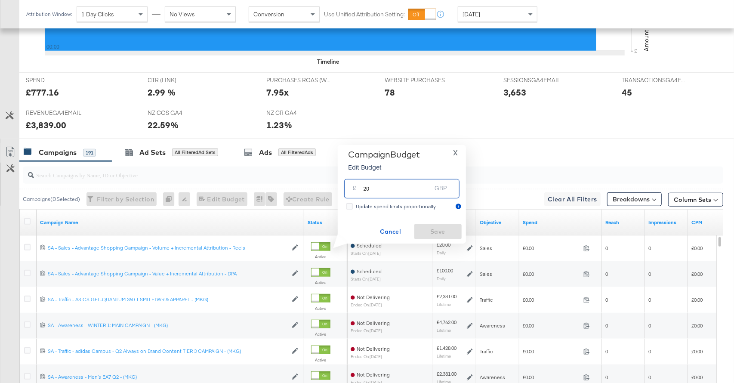
drag, startPoint x: 373, startPoint y: 187, endPoint x: 358, endPoint y: 187, distance: 14.6
click at [358, 187] on div "£ 20 GBP" at bounding box center [401, 188] width 115 height 19
drag, startPoint x: 385, startPoint y: 190, endPoint x: 348, endPoint y: 187, distance: 37.1
click at [348, 187] on div "£ 30 GBP" at bounding box center [401, 188] width 115 height 19
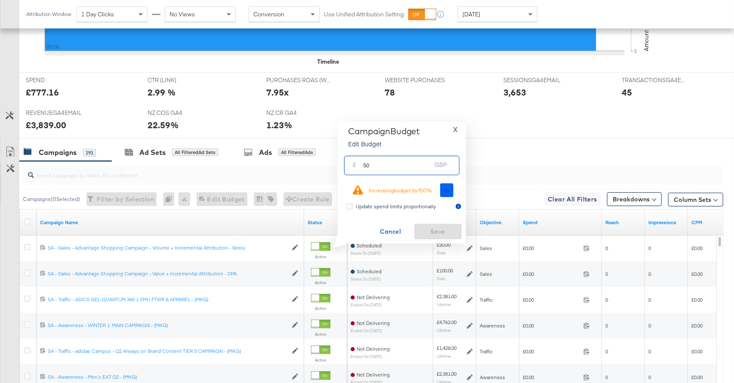
type input "50"
click at [451, 190] on button "Ok" at bounding box center [447, 190] width 14 height 14
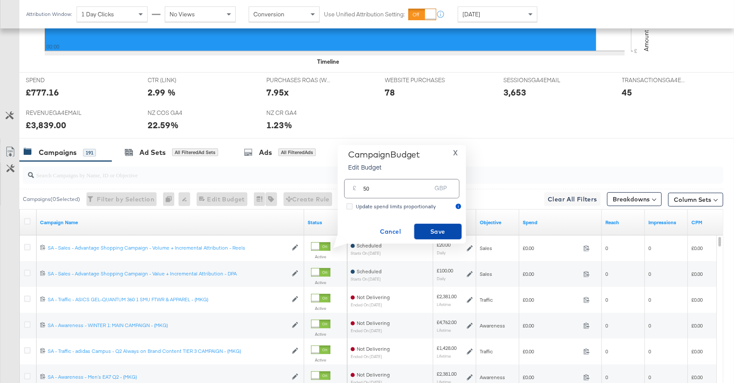
click at [441, 229] on span "Save" at bounding box center [438, 231] width 40 height 11
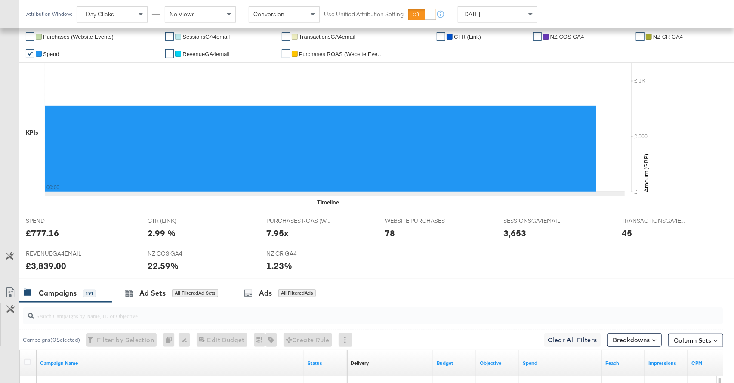
scroll to position [0, 0]
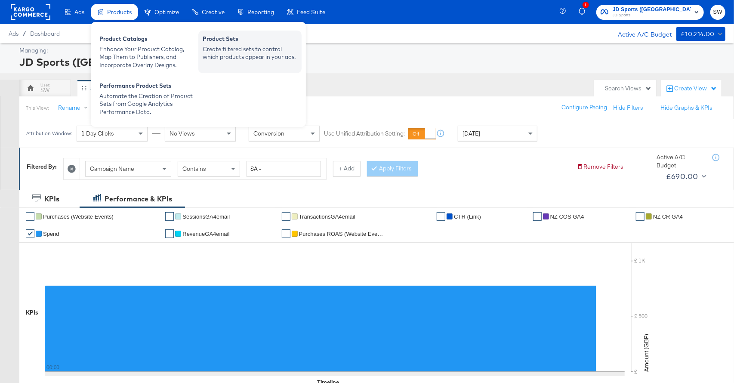
click at [227, 53] on div "Create filtered sets to control which products appear in your ads." at bounding box center [250, 53] width 95 height 16
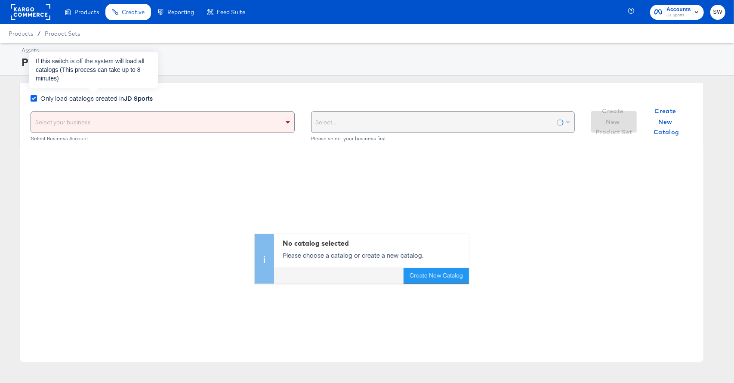
click at [37, 96] on label "Only load catalogs created in JD Sports" at bounding box center [94, 98] width 126 height 9
click at [0, 0] on input "Only load catalogs created in JD Sports" at bounding box center [0, 0] width 0 height 0
click at [66, 128] on div "Select your business" at bounding box center [162, 122] width 263 height 21
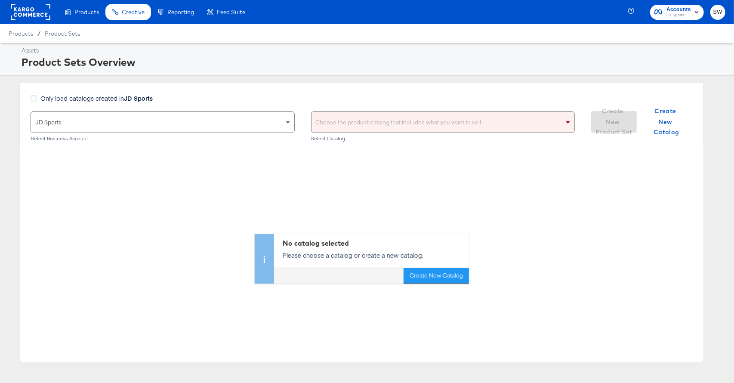
drag, startPoint x: 79, startPoint y: 153, endPoint x: 219, endPoint y: 137, distance: 141.2
click at [342, 124] on div "Choose the product catalog that includes what you want to sell" at bounding box center [443, 122] width 263 height 21
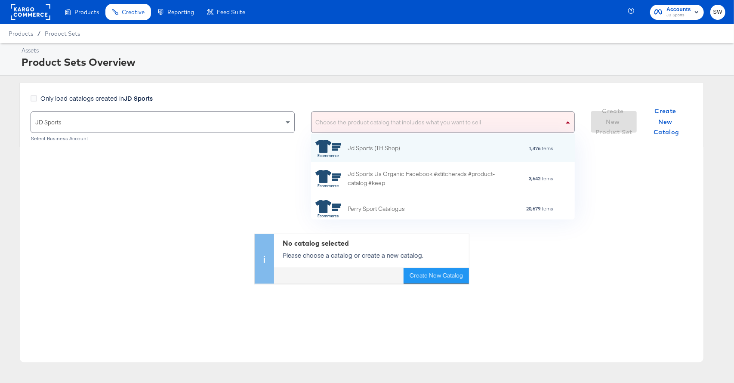
scroll to position [85, 264]
type input "a"
type input "go"
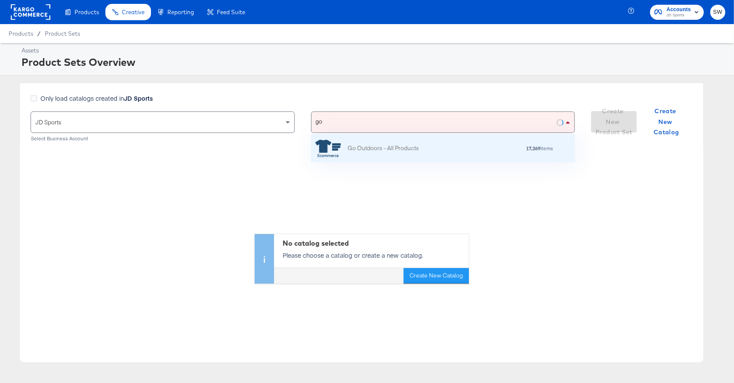
click at [347, 143] on div "Go Outdoors - All Products" at bounding box center [367, 147] width 104 height 17
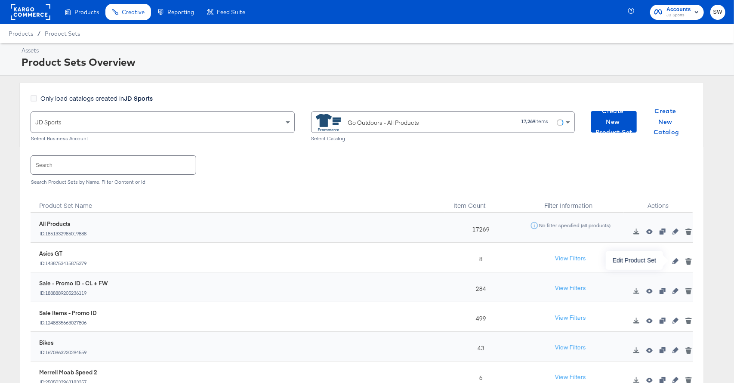
click at [677, 260] on icon "button" at bounding box center [676, 261] width 6 height 6
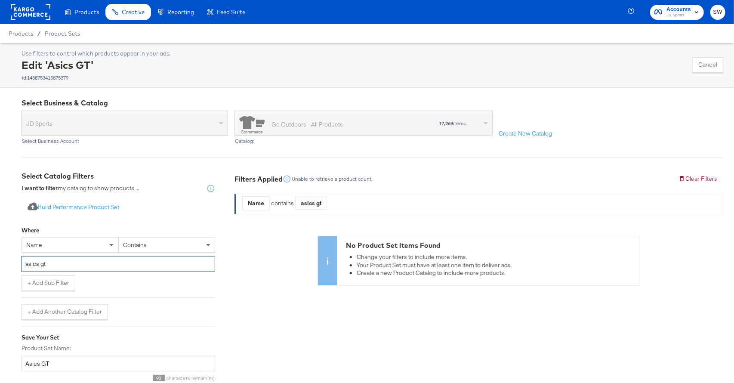
click at [75, 263] on input "asics gt" at bounding box center [119, 264] width 194 height 16
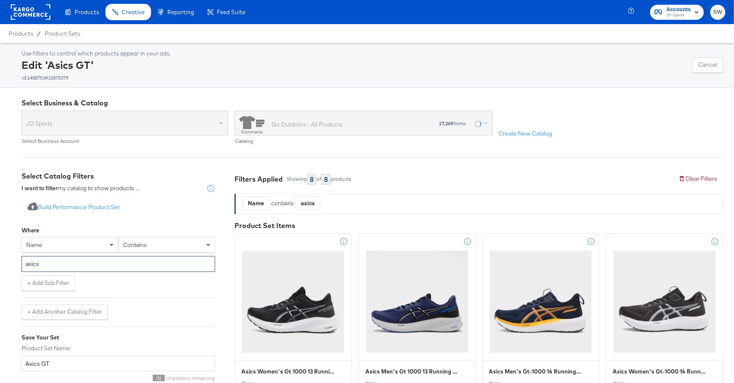
type input "asics"
click at [159, 209] on div "Import product data from Google Analytics to generate product set Build Perform…" at bounding box center [119, 208] width 194 height 16
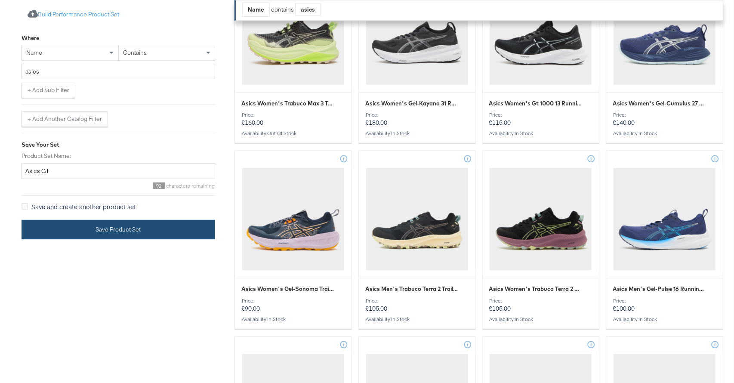
scroll to position [265, 0]
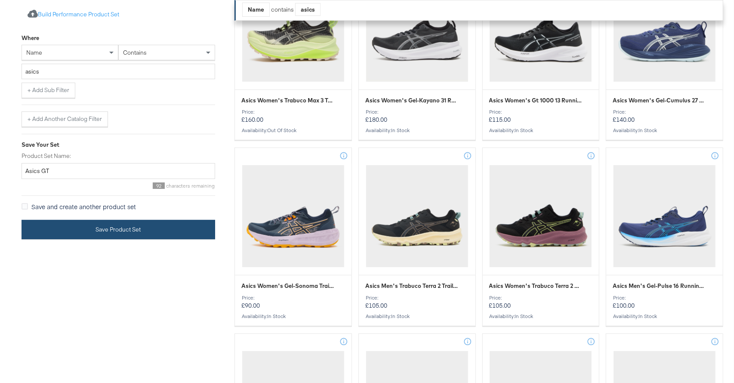
click at [138, 232] on button "Save Product Set" at bounding box center [119, 229] width 194 height 19
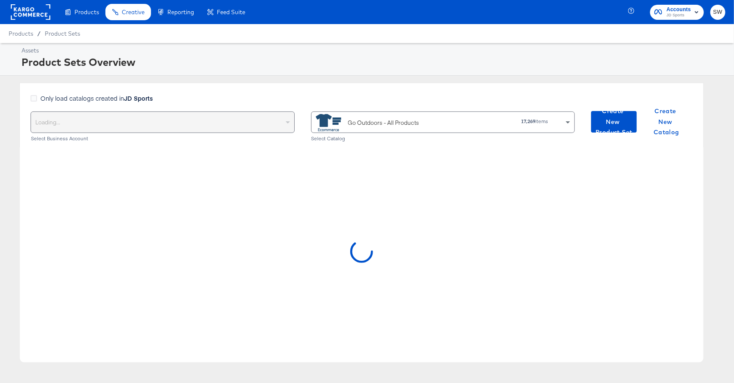
click at [40, 15] on rect at bounding box center [31, 11] width 40 height 15
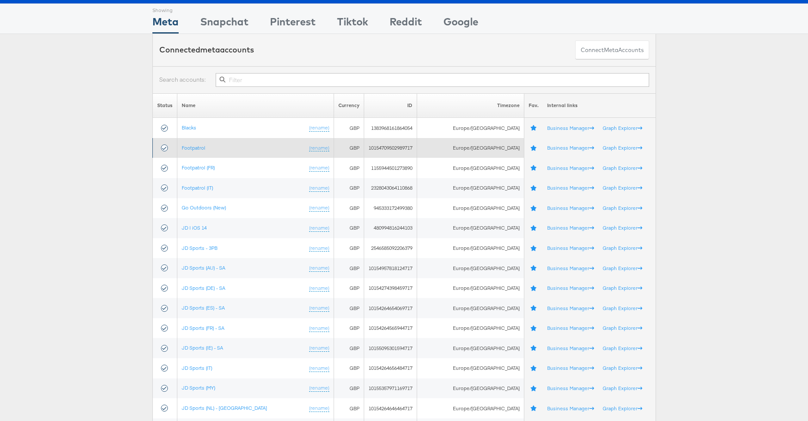
scroll to position [12, 0]
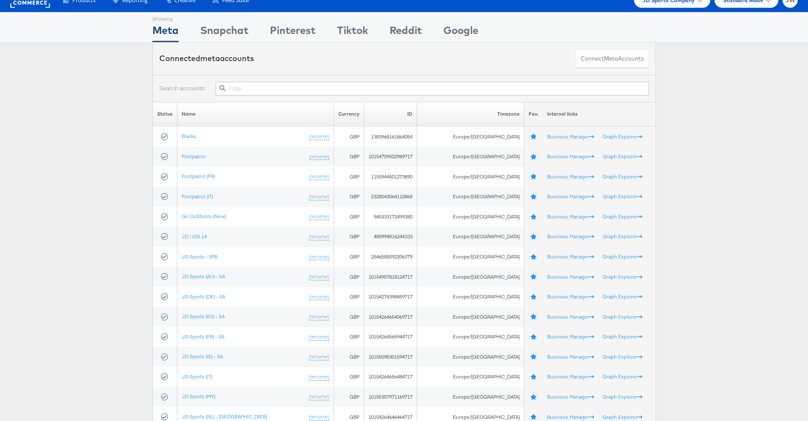
click at [291, 95] on input "text" at bounding box center [432, 89] width 433 height 14
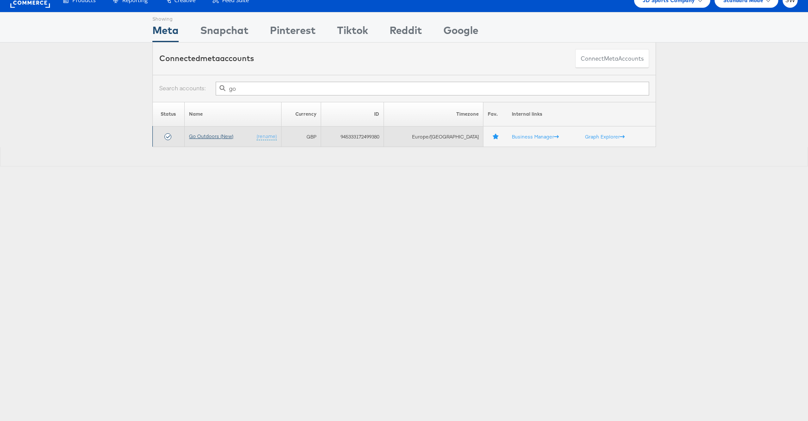
type input "go"
click at [210, 134] on link "Go Outdoors (New)" at bounding box center [211, 136] width 44 height 6
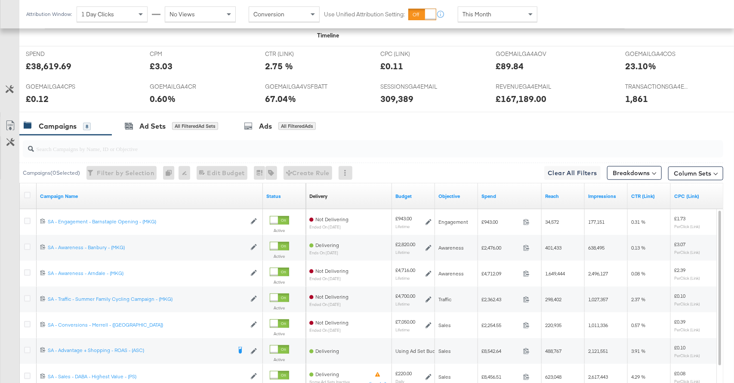
scroll to position [386, 0]
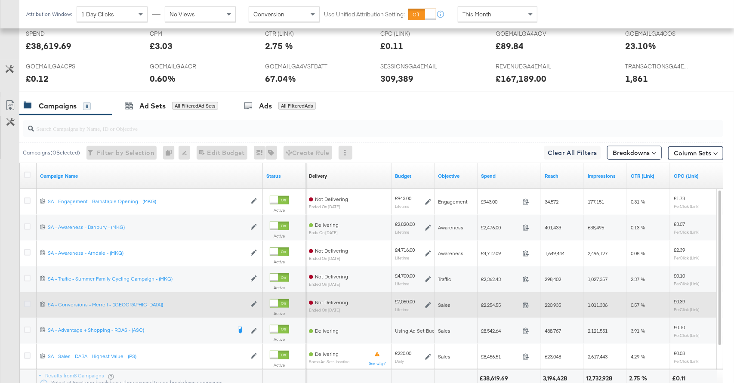
click at [27, 303] on icon at bounding box center [27, 304] width 6 height 6
click at [0, 0] on input "checkbox" at bounding box center [0, 0] width 0 height 0
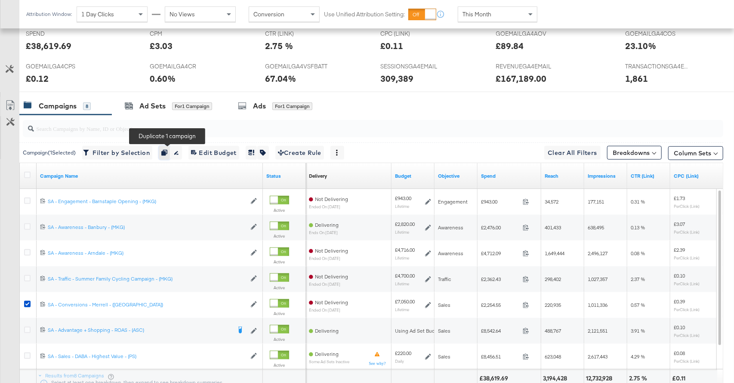
click at [167, 151] on icon "button" at bounding box center [164, 153] width 6 height 6
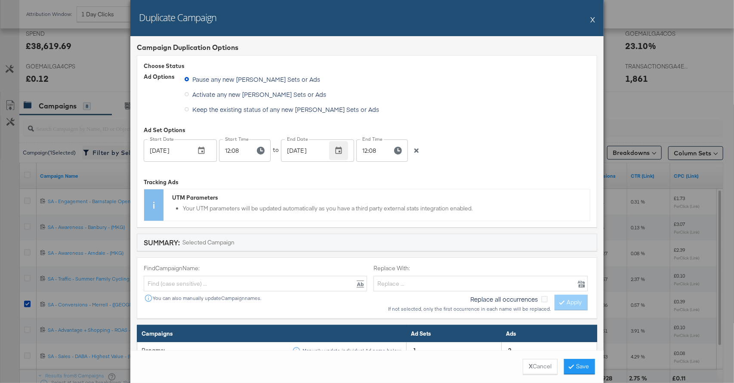
click at [341, 149] on icon "button" at bounding box center [338, 150] width 9 height 9
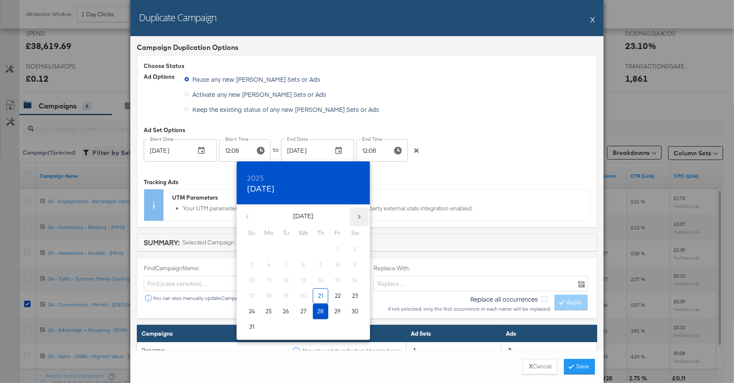
click at [357, 217] on icon "button" at bounding box center [359, 217] width 9 height 9
click at [322, 247] on span "4" at bounding box center [320, 249] width 15 height 8
type input "[DATE]"
click at [367, 155] on div at bounding box center [367, 191] width 734 height 383
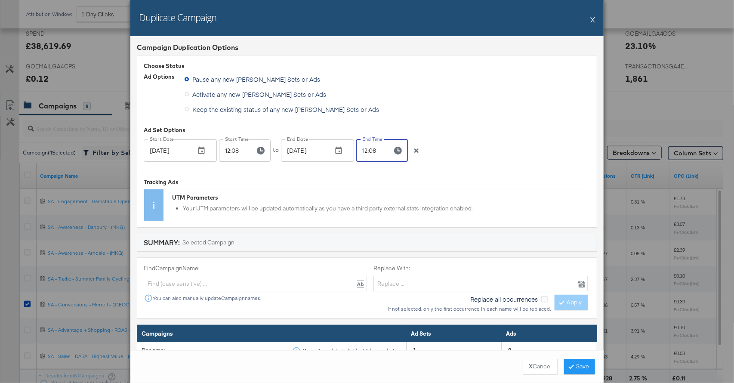
click at [366, 152] on input "12:08" at bounding box center [370, 150] width 29 height 22
click at [374, 151] on input "23:08" at bounding box center [370, 150] width 29 height 22
click at [364, 152] on input "59:__" at bounding box center [370, 150] width 29 height 22
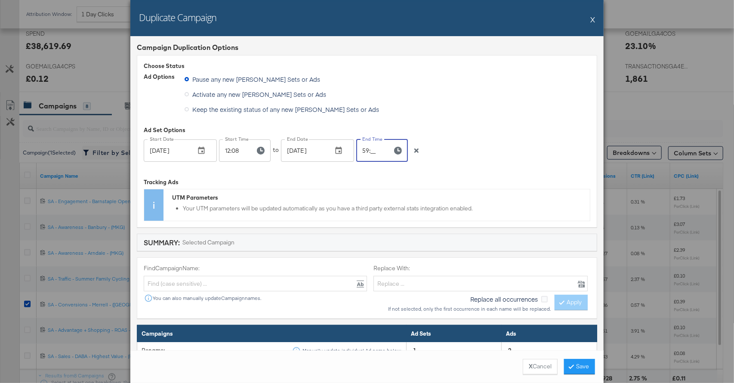
click at [364, 152] on input "59:__" at bounding box center [370, 150] width 29 height 22
click at [364, 152] on input "2_:__" at bounding box center [370, 150] width 29 height 22
type input "23:59"
click at [466, 169] on div "Choose Status Ad Options Pause any new Campaigns, Ad Sets or Ads Activate any n…" at bounding box center [367, 141] width 460 height 172
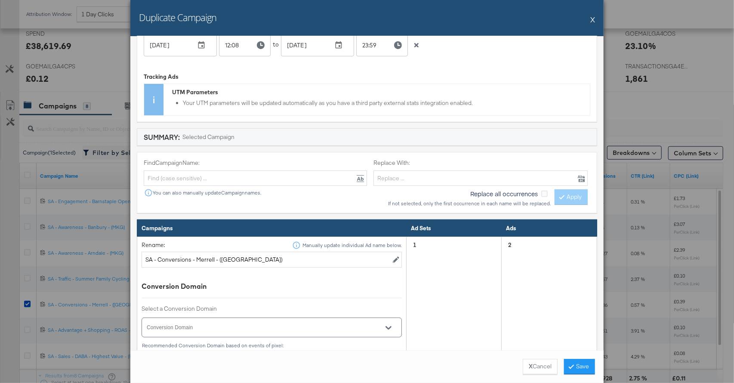
scroll to position [124, 0]
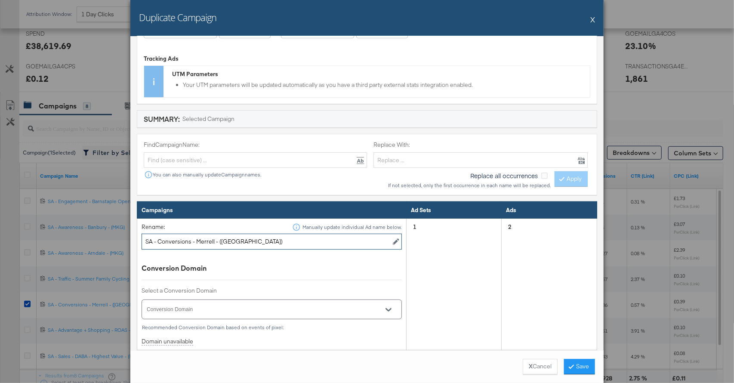
drag, startPoint x: 213, startPoint y: 241, endPoint x: 198, endPoint y: 241, distance: 15.9
click at [198, 241] on input "SA - Conversions - Merrell - (SF)" at bounding box center [272, 242] width 260 height 16
click at [206, 241] on input "SA - Conversions - ASCICS - (SF)" at bounding box center [272, 242] width 260 height 16
type input "SA - Conversions - ASICS - ([GEOGRAPHIC_DATA])"
click at [263, 270] on div "Conversion Domain" at bounding box center [272, 268] width 260 height 10
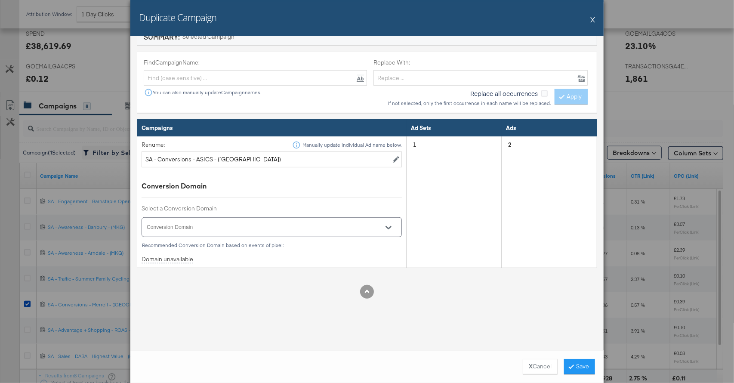
scroll to position [245, 0]
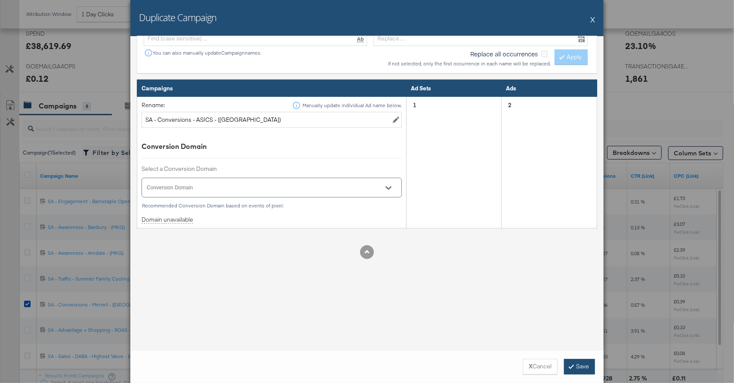
click at [570, 365] on icon at bounding box center [571, 366] width 3 height 5
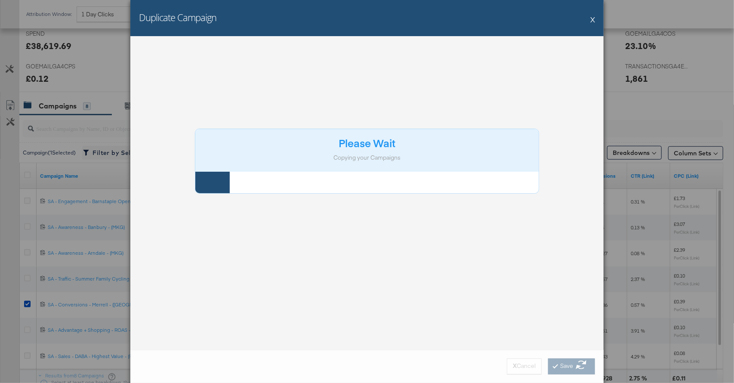
scroll to position [0, 0]
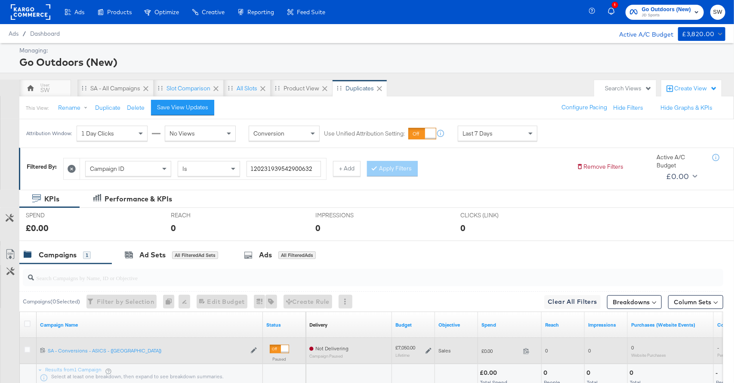
click at [429, 349] on icon at bounding box center [429, 351] width 6 height 6
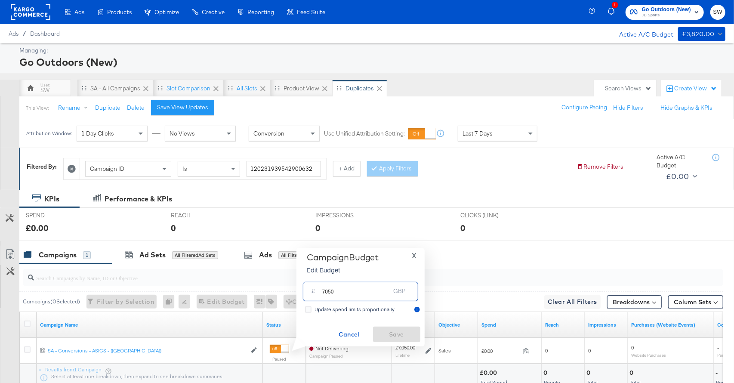
drag, startPoint x: 354, startPoint y: 290, endPoint x: 312, endPoint y: 291, distance: 41.8
click at [312, 291] on div "£ 7050 GBP" at bounding box center [360, 291] width 115 height 19
type input "4700"
click at [400, 332] on span "Save" at bounding box center [397, 334] width 40 height 11
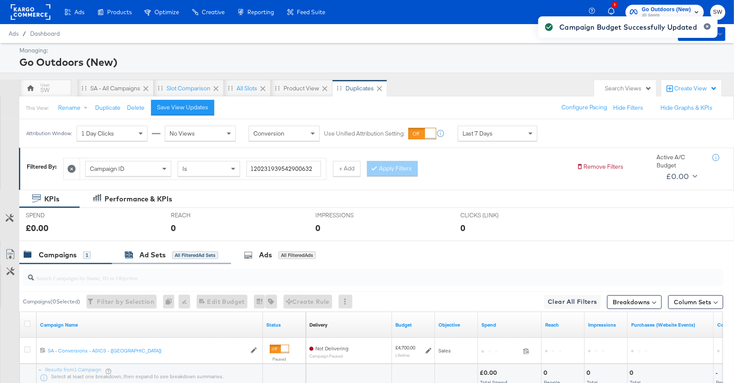
click at [217, 260] on div "Ad Sets All Filtered Ad Sets" at bounding box center [171, 255] width 93 height 10
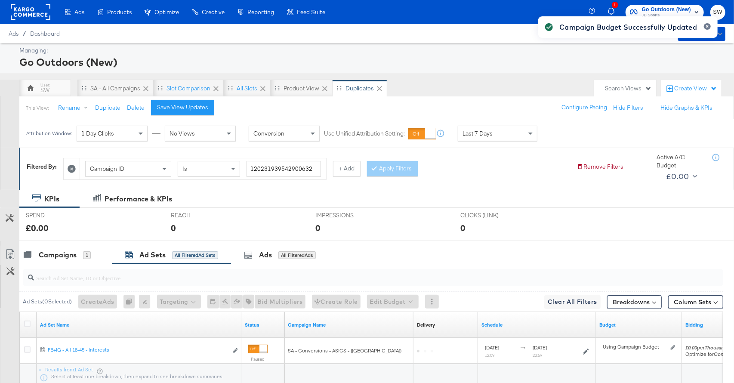
scroll to position [29, 0]
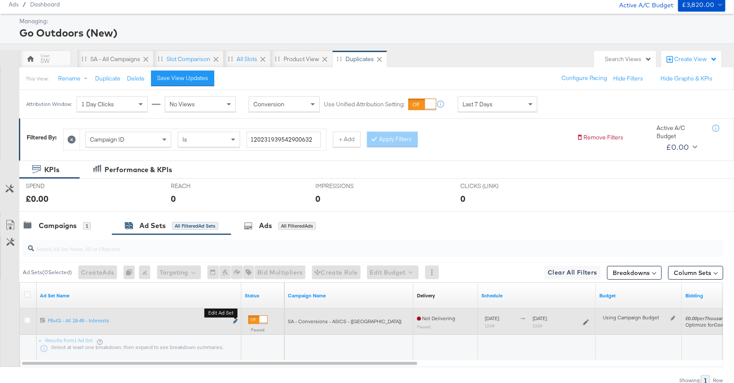
click at [237, 321] on icon "link" at bounding box center [235, 321] width 4 height 5
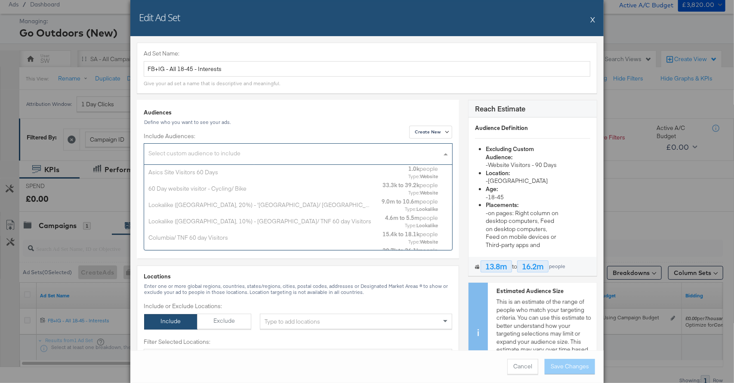
click at [221, 154] on div "Select custom audience to include" at bounding box center [298, 155] width 308 height 19
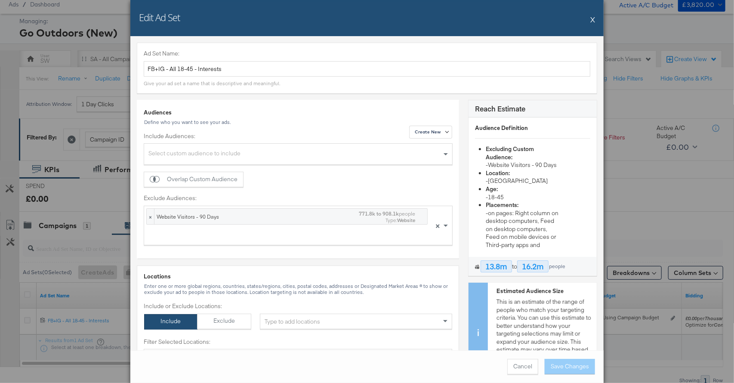
click at [271, 125] on div "Create New Audiences Define who you want to see your ads. Include Audiences: Se…" at bounding box center [298, 179] width 322 height 159
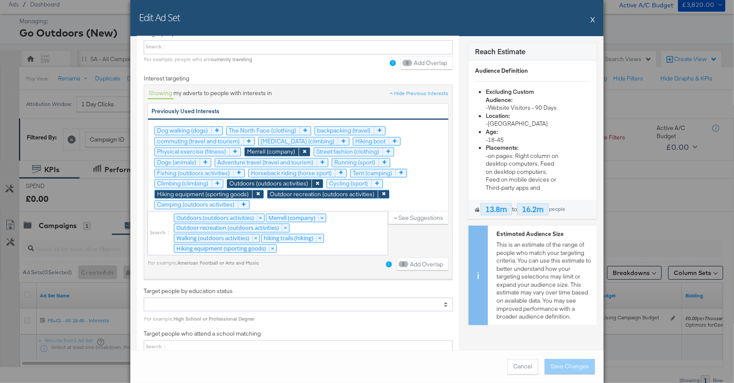
scroll to position [1162, 0]
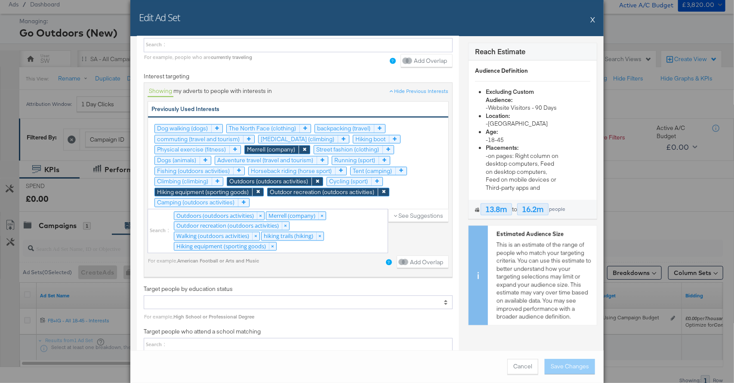
click at [264, 188] on div "Hiking equipment (sporting goods)" at bounding box center [208, 192] width 109 height 9
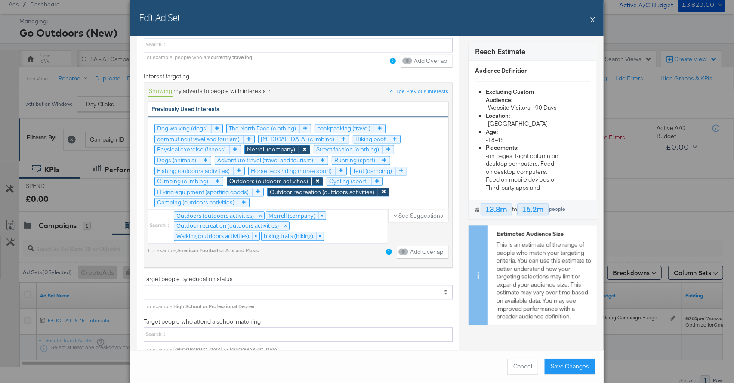
drag, startPoint x: 386, startPoint y: 185, endPoint x: 374, endPoint y: 185, distance: 12.1
click at [386, 188] on icon at bounding box center [383, 192] width 11 height 8
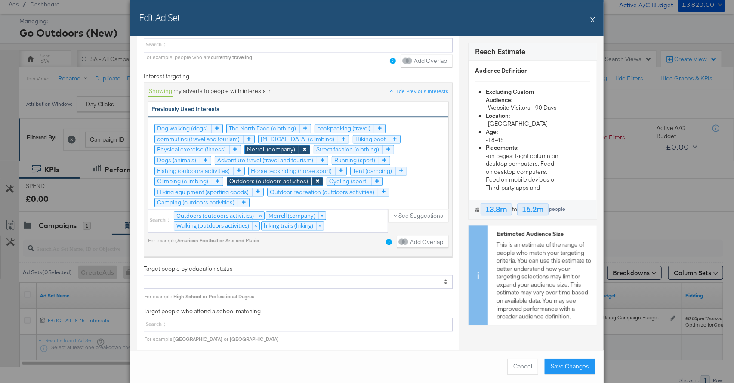
click at [321, 177] on icon at bounding box center [317, 181] width 11 height 8
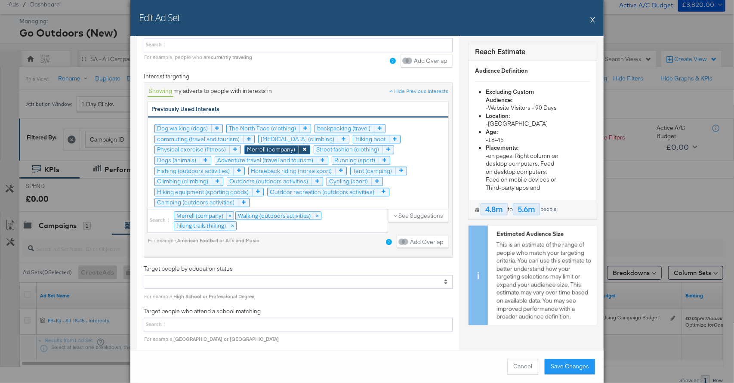
click at [303, 145] on icon at bounding box center [304, 149] width 11 height 8
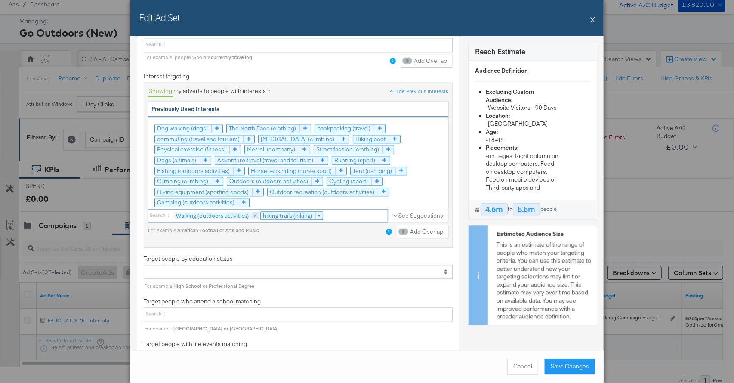
click at [256, 212] on link "×" at bounding box center [255, 216] width 7 height 8
click at [235, 211] on link "×" at bounding box center [232, 215] width 7 height 8
type input "road runn"
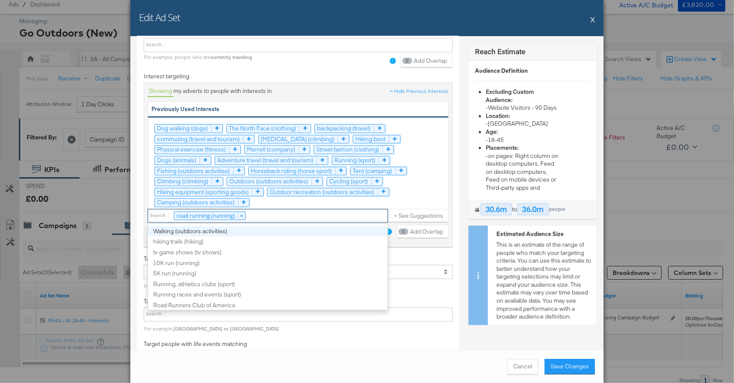
scroll to position [2, 0]
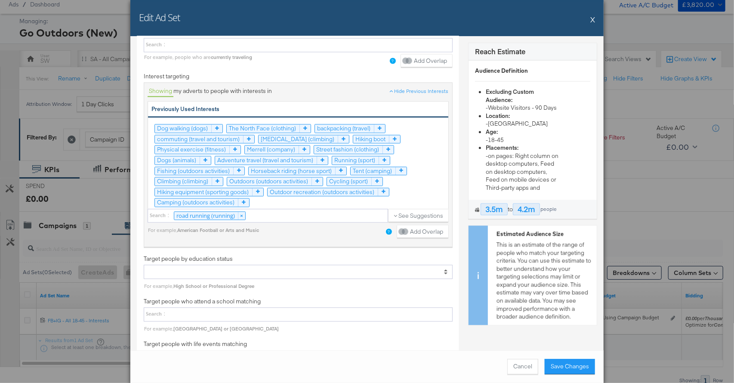
click at [391, 155] on div "Dog walking (dogs) The North Face (clothing) backpacking (travel) commuting (tr…" at bounding box center [297, 166] width 287 height 85
click at [386, 156] on icon at bounding box center [384, 160] width 11 height 8
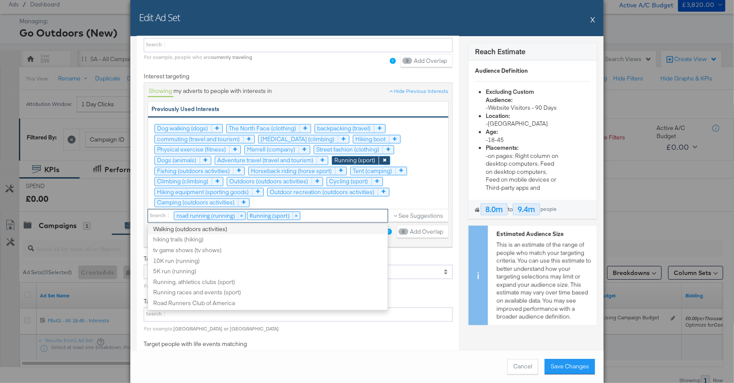
click at [309, 214] on div "road running (running) × Running (sport) ×" at bounding box center [268, 216] width 241 height 14
click at [0, 0] on select "road running (running) × Running (sport) × Walking (outdoors activities) hiking…" at bounding box center [0, 0] width 0 height 0
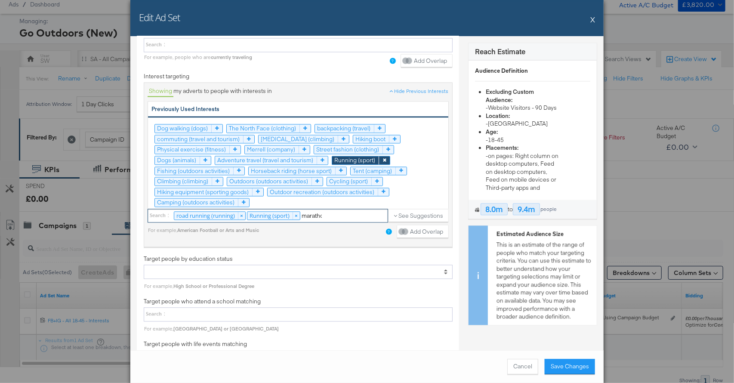
type input "marathon"
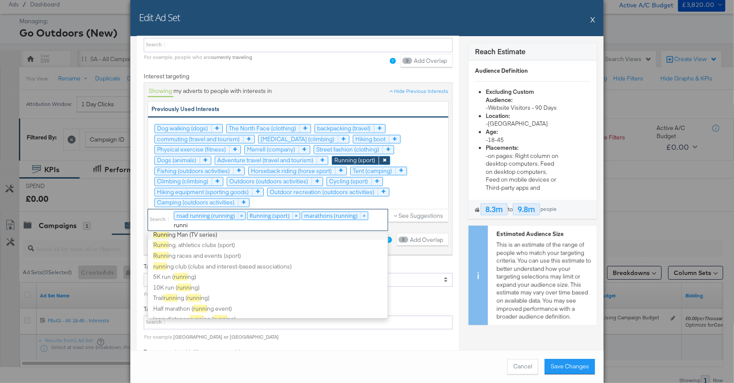
scroll to position [2, 0]
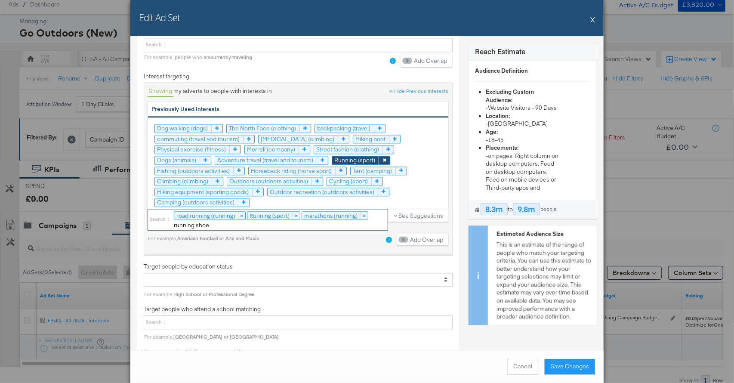
type input "running shoes"
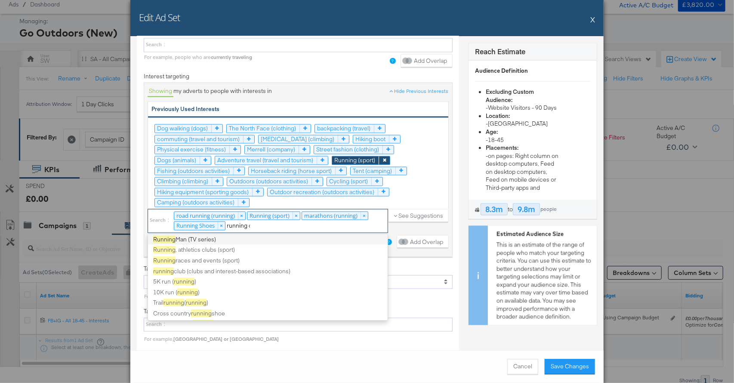
scroll to position [0, 0]
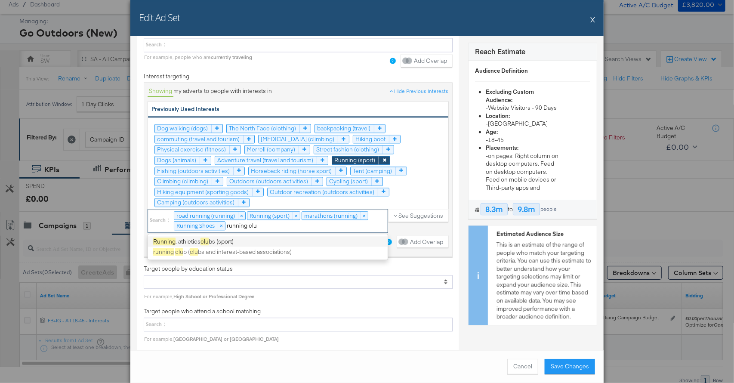
type input "running club"
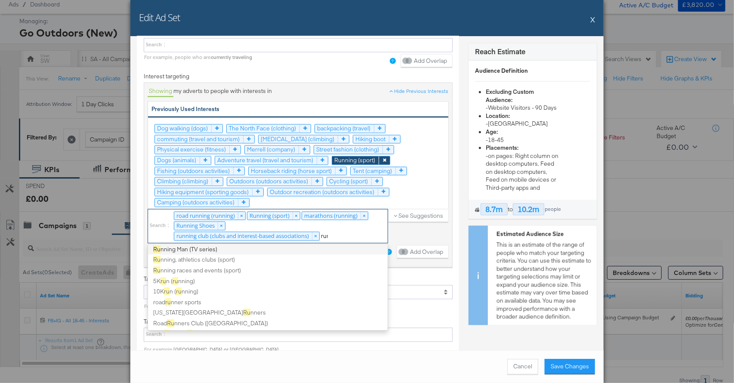
scroll to position [2, 0]
type input "running"
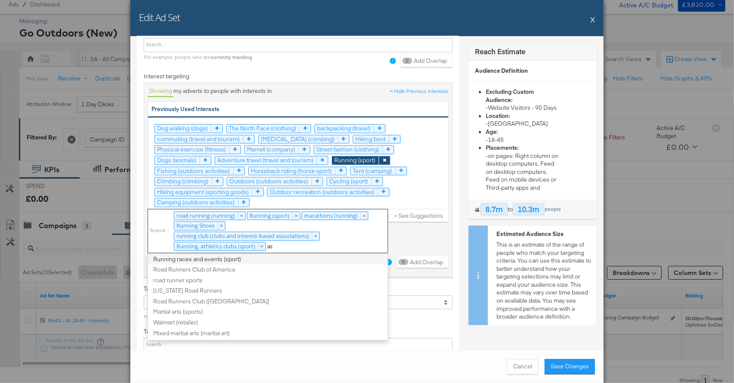
scroll to position [0, 0]
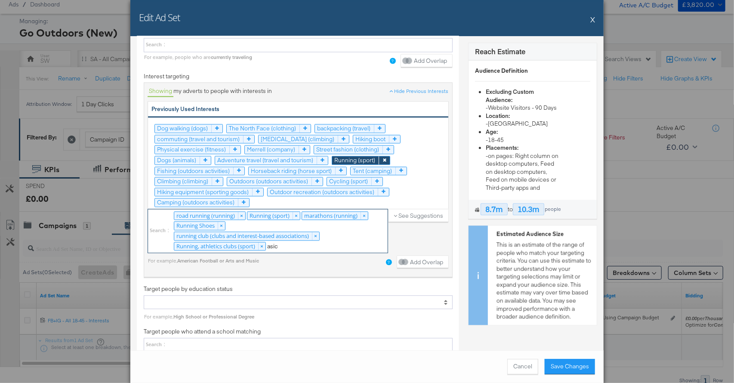
type input "asics"
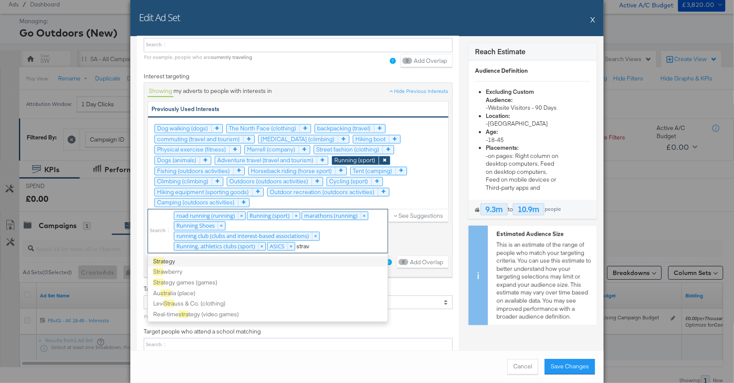
type input "strava"
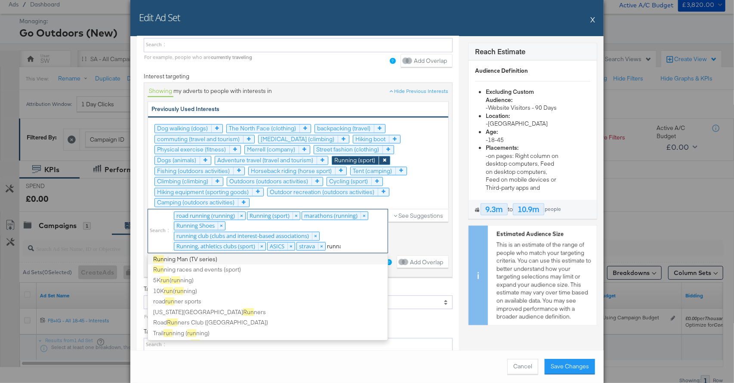
scroll to position [2, 0]
type input "ru"
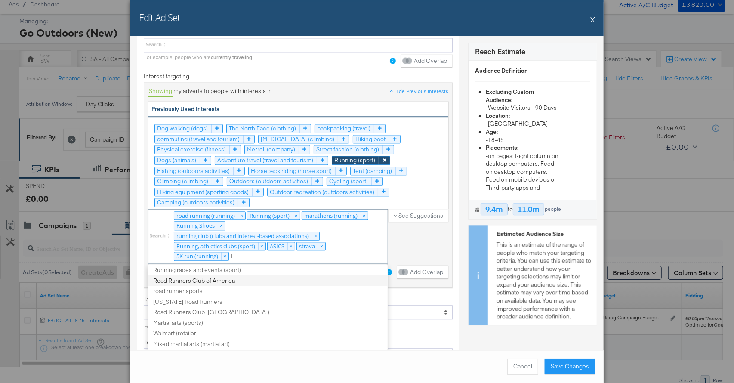
scroll to position [0, 0]
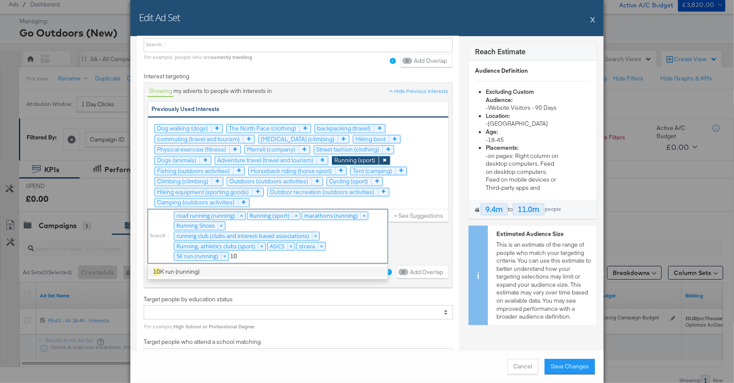
type input "10k"
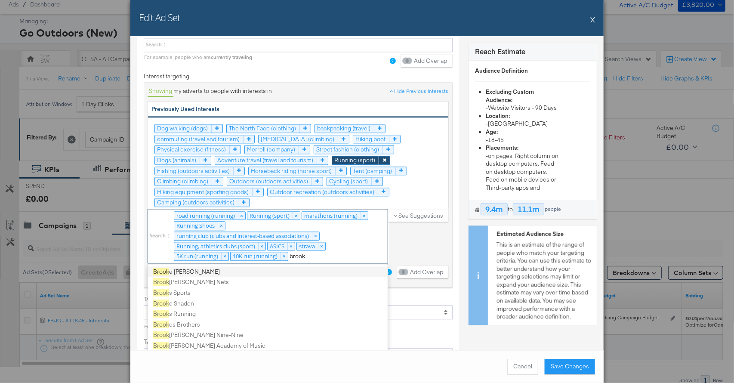
type input "brooks"
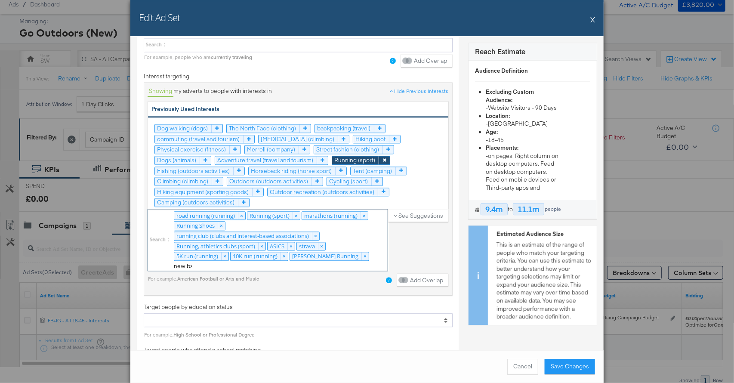
type input "new bal"
type input "nike"
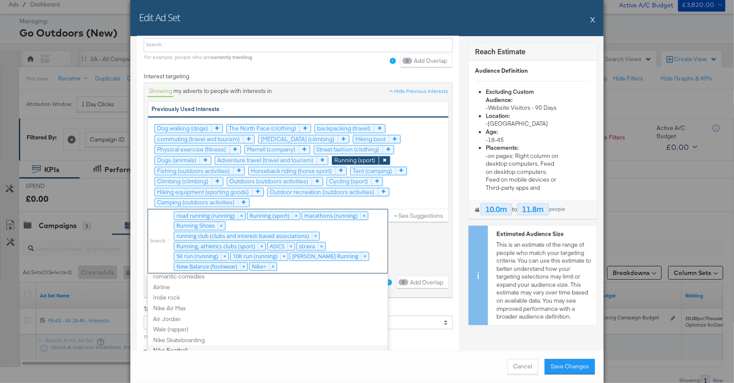
scroll to position [1178, 0]
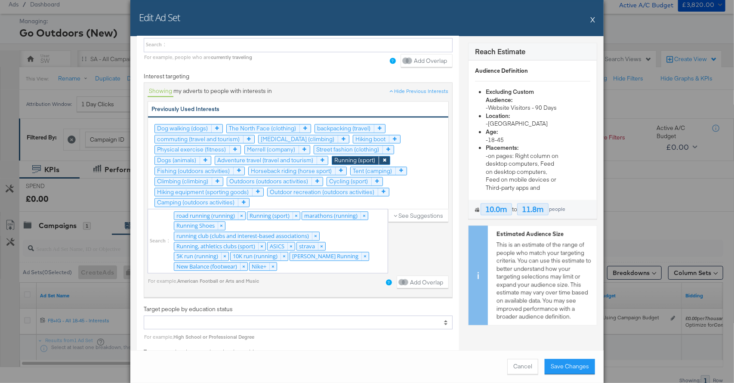
click at [317, 177] on icon at bounding box center [317, 181] width 11 height 8
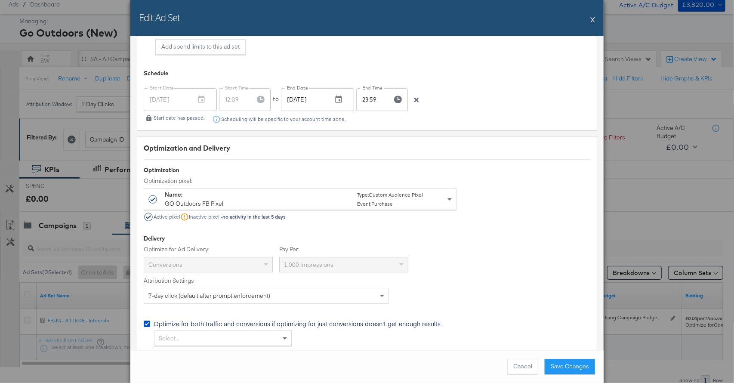
scroll to position [1827, 0]
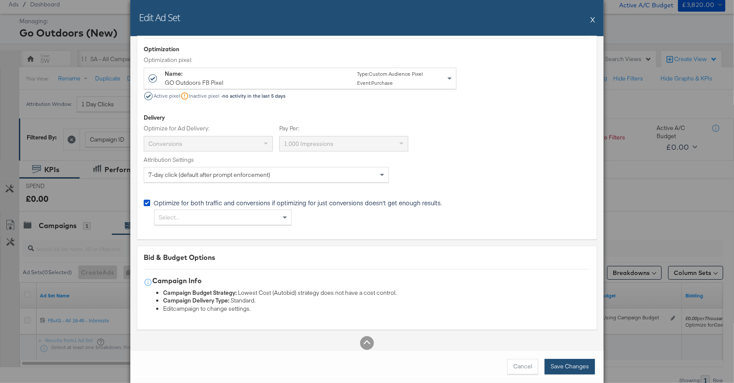
click at [580, 364] on button "Save Changes" at bounding box center [570, 366] width 50 height 15
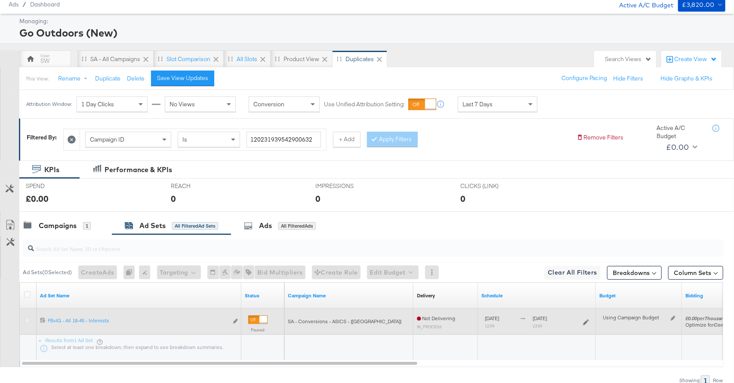
click at [27, 321] on icon at bounding box center [27, 320] width 6 height 6
click at [0, 0] on input "checkbox" at bounding box center [0, 0] width 0 height 0
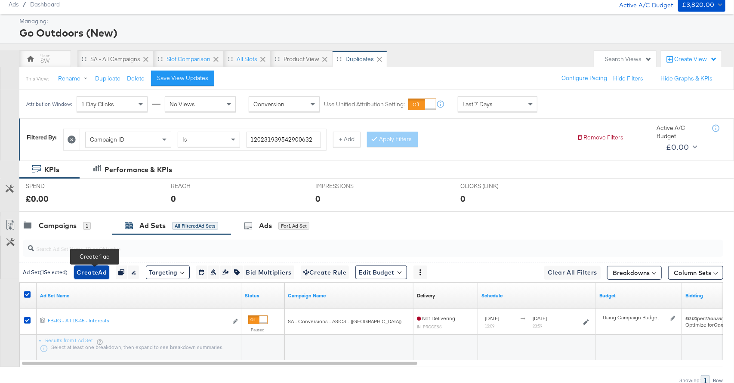
click at [99, 275] on span "Create Ad" at bounding box center [92, 272] width 30 height 11
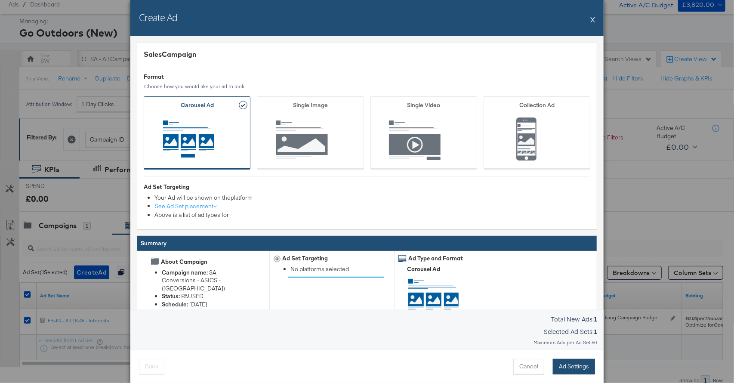
click at [572, 370] on button "Ad Settings" at bounding box center [574, 366] width 42 height 15
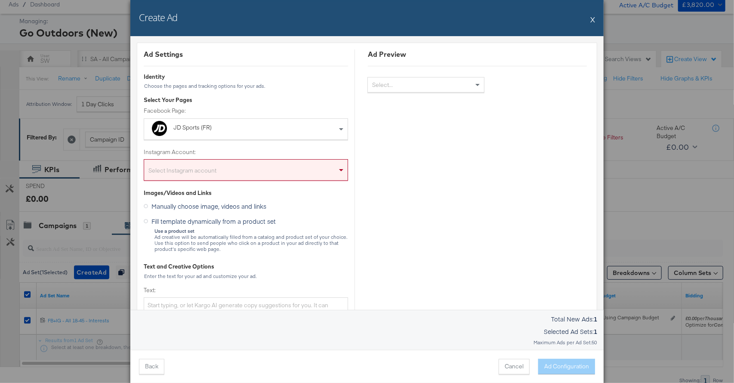
click at [196, 127] on div "JD Sports (FR)" at bounding box center [226, 128] width 106 height 9
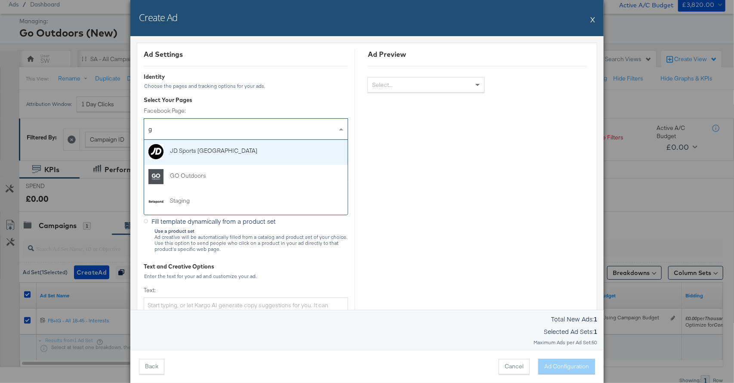
type input "go"
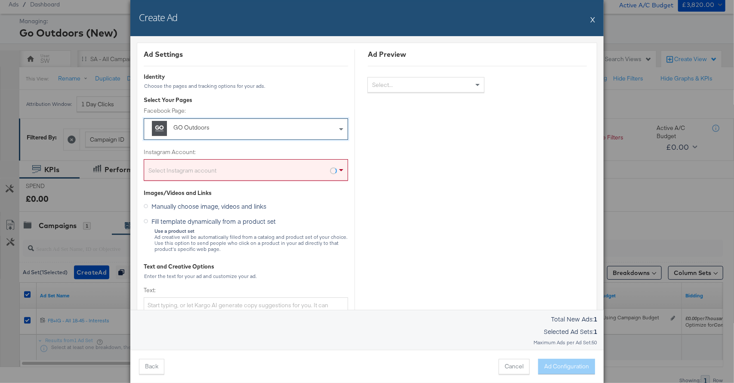
click at [194, 167] on div "Select Instagram account" at bounding box center [246, 171] width 204 height 17
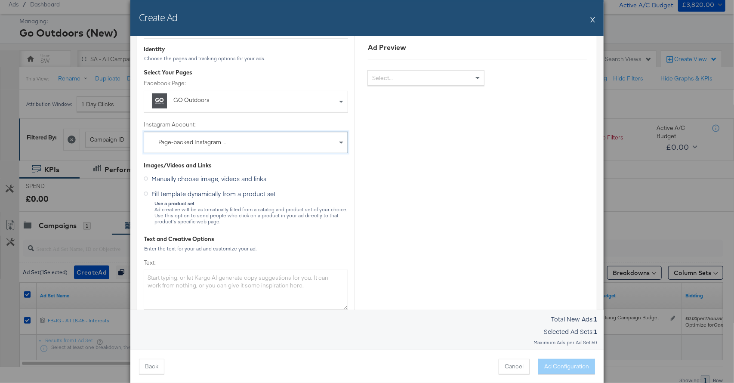
scroll to position [35, 0]
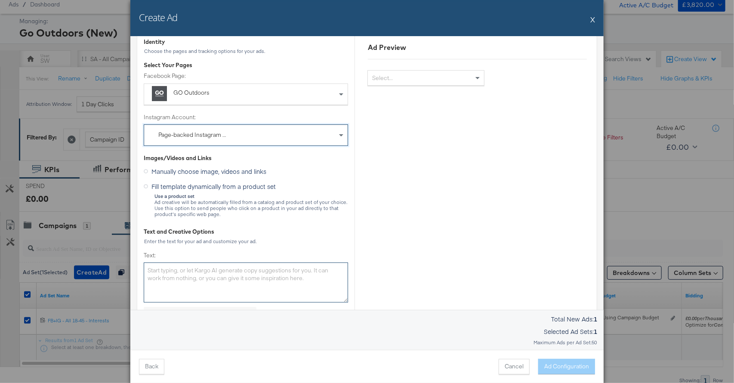
click at [216, 284] on textarea "Text:" at bounding box center [246, 283] width 204 height 40
paste textarea "Comfortable running has never been so accessible with the new GT-2000 14."
type textarea "Comfortable running has never been so accessible with the new GT-2000 14."
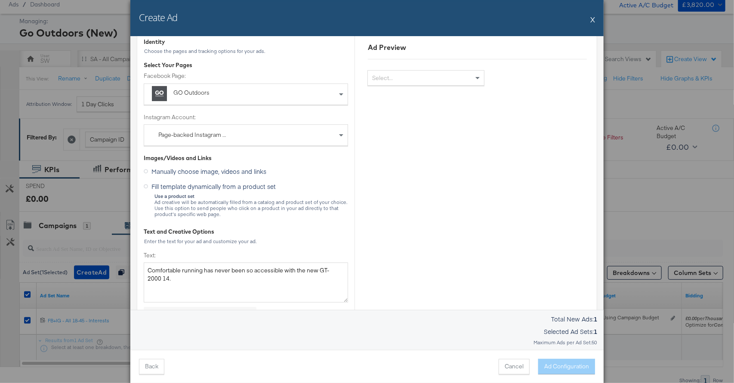
click at [267, 184] on span "Fill template dynamically from a product set" at bounding box center [213, 186] width 124 height 9
click at [0, 0] on input "Fill template dynamically from a product set" at bounding box center [0, 0] width 0 height 0
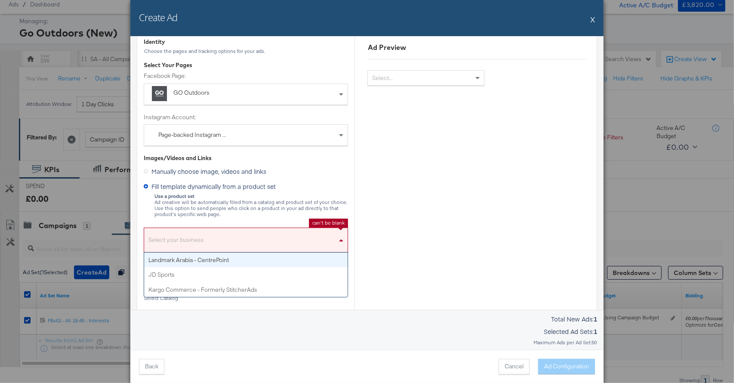
click at [257, 240] on div "Select your business" at bounding box center [246, 242] width 204 height 20
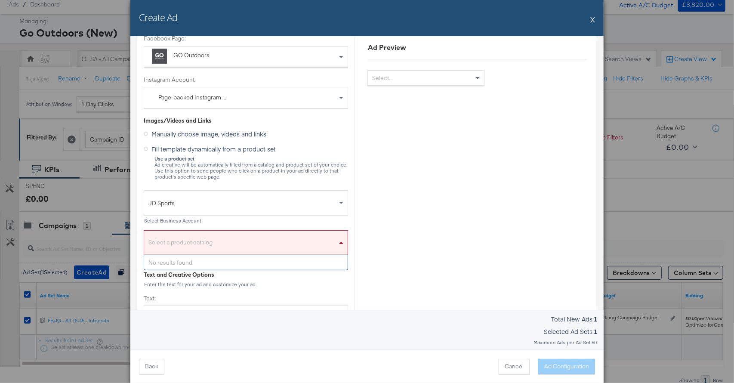
click at [247, 247] on div "Select a product catalog" at bounding box center [246, 245] width 204 height 20
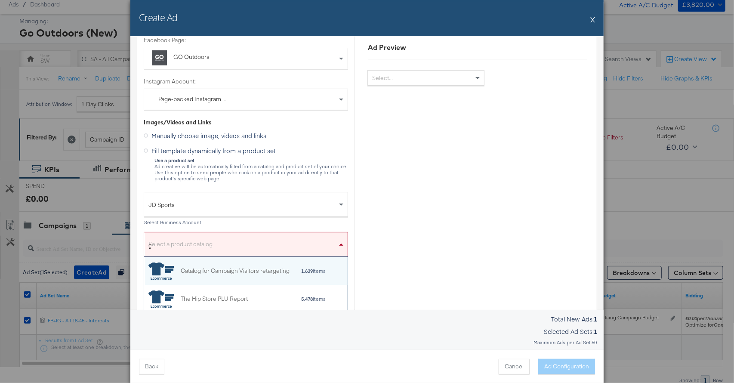
scroll to position [0, 0]
type input "go"
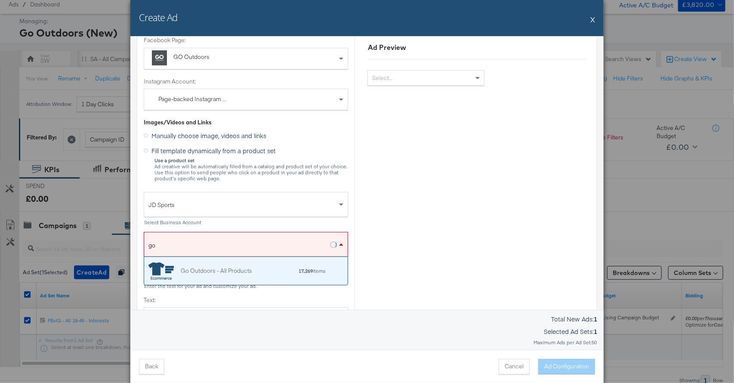
click at [252, 270] on div "17,269 items" at bounding box center [289, 271] width 74 height 6
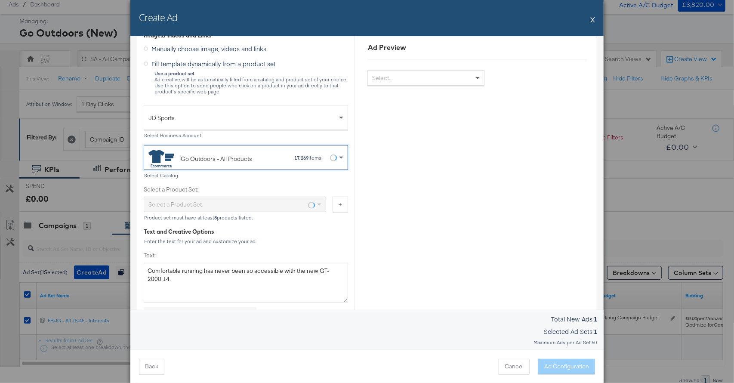
scroll to position [161, 0]
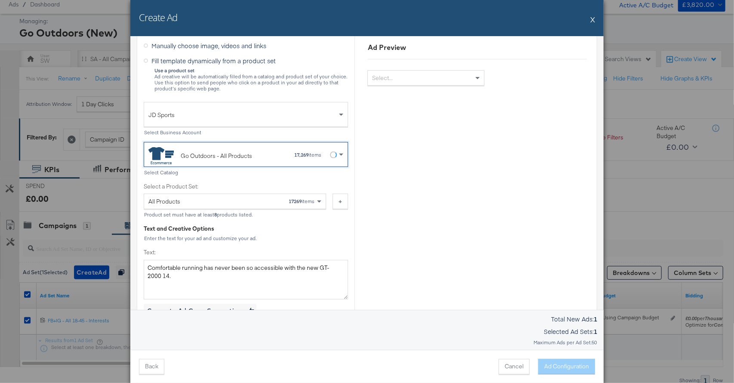
click at [242, 199] on div "All Products 17269 items" at bounding box center [231, 201] width 167 height 15
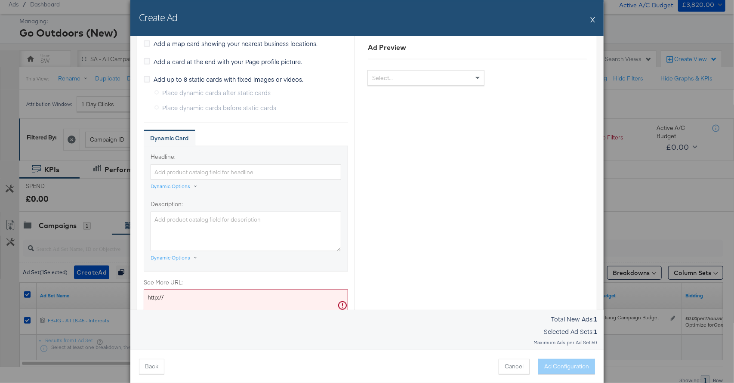
scroll to position [484, 0]
click at [172, 186] on div "Dynamic Options" at bounding box center [171, 185] width 40 height 7
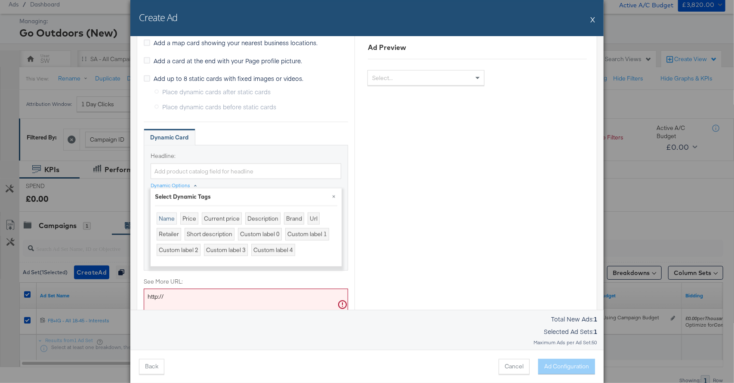
click at [167, 217] on div "Name" at bounding box center [167, 219] width 20 height 12
type input "{{product.name}}"
click at [332, 195] on button "×" at bounding box center [333, 195] width 15 height 15
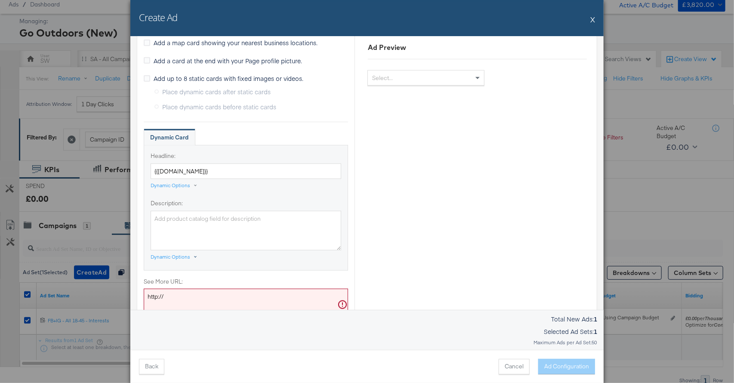
click at [170, 258] on div "Dynamic Options" at bounding box center [171, 256] width 40 height 7
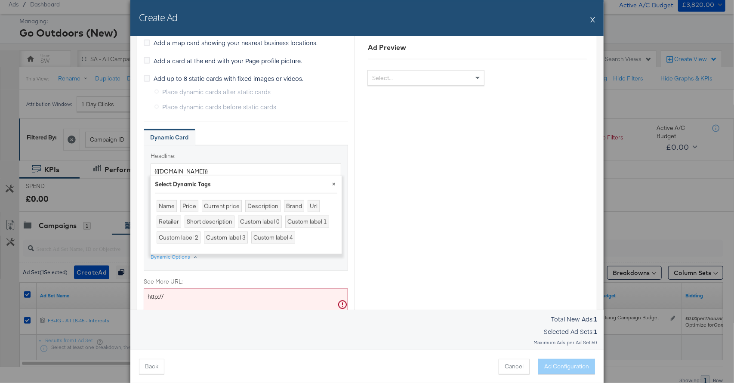
click at [331, 182] on button "×" at bounding box center [333, 183] width 15 height 15
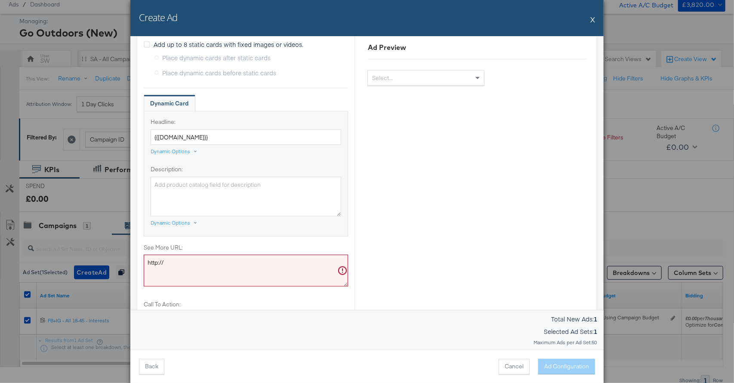
scroll to position [518, 0]
drag, startPoint x: 207, startPoint y: 263, endPoint x: 116, endPoint y: 256, distance: 91.1
click at [116, 256] on div "Create Ad X Ad Settings Identity Choose the pages and tracking options for your…" at bounding box center [367, 191] width 734 height 383
paste textarea "s://www.gooutdoors.co.uk/s:asics+gt-2000+14"
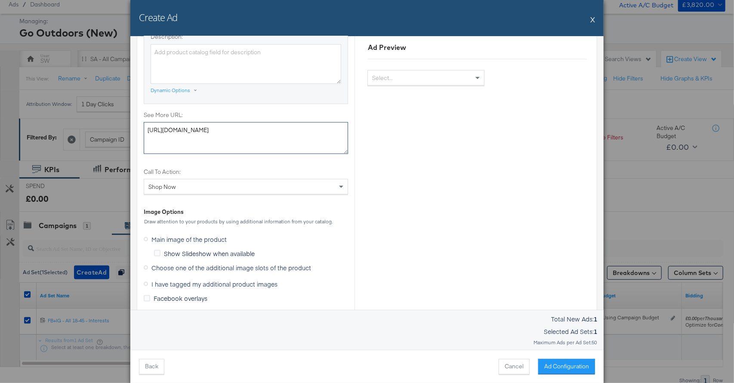
scroll to position [662, 0]
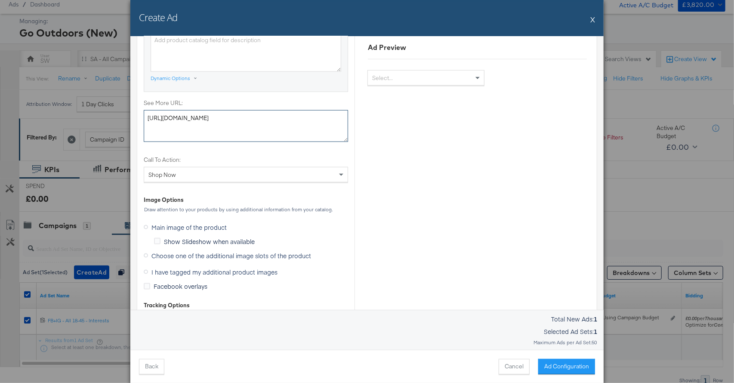
type textarea "https://www.gooutdoors.co.uk/s:asics+gt-2000+14/"
click at [148, 256] on label "Choose one of the additional image slots of the product" at bounding box center [229, 255] width 171 height 13
click at [0, 0] on input "Choose one of the additional image slots of the product" at bounding box center [0, 0] width 0 height 0
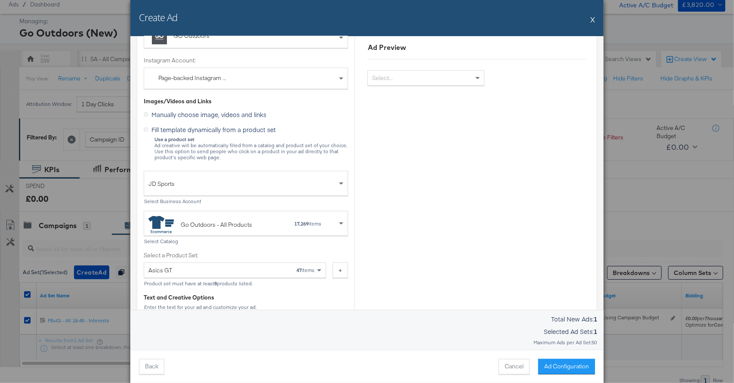
scroll to position [0, 0]
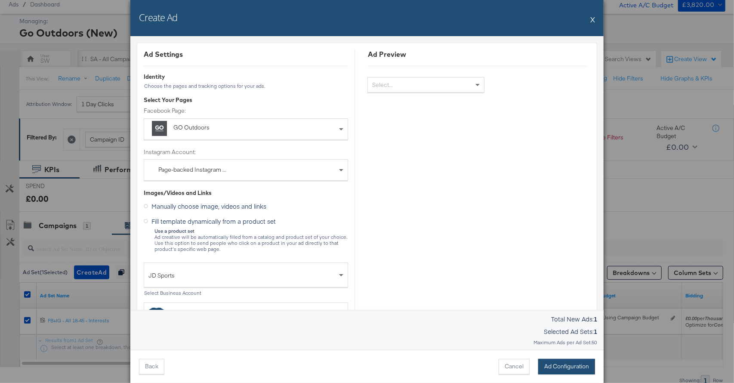
click at [566, 362] on button "Ad Configuration" at bounding box center [566, 366] width 57 height 15
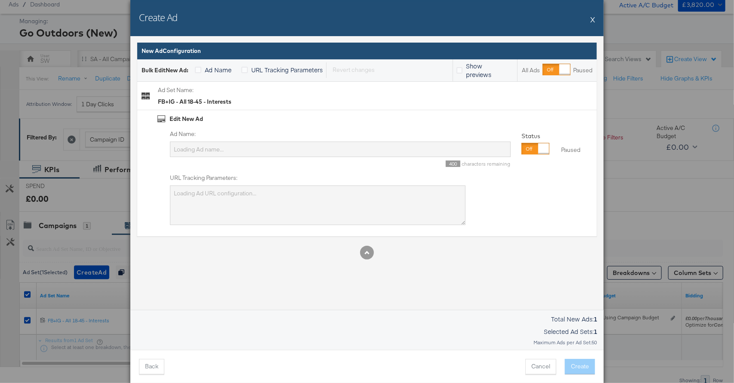
type input "SA - Conversions - ASICS - ([GEOGRAPHIC_DATA])"
type textarea "utm_campaign=SA - Conversions - ASICS - (SF)&utm_content=FB%2BIG - All 18-45 - …"
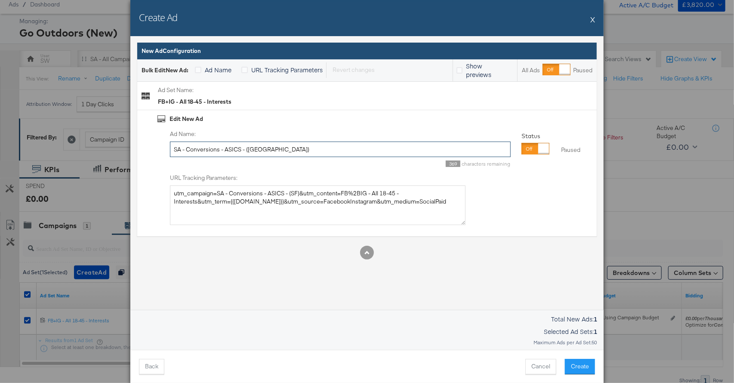
click at [266, 151] on input "SA - Conversions - ASICS - ([GEOGRAPHIC_DATA])" at bounding box center [340, 150] width 341 height 16
type input "Dynamic Carousel"
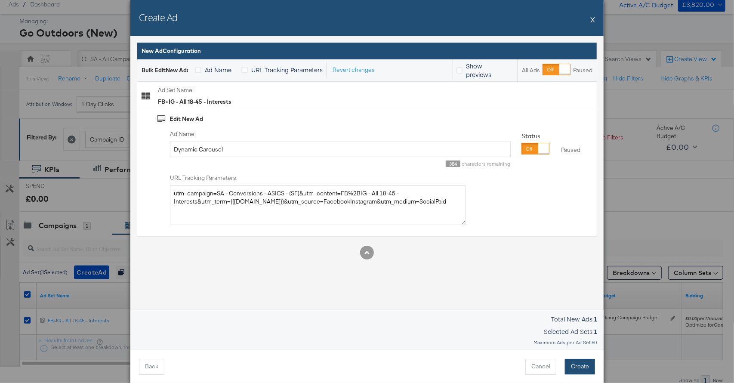
click at [579, 362] on button "Create" at bounding box center [580, 366] width 30 height 15
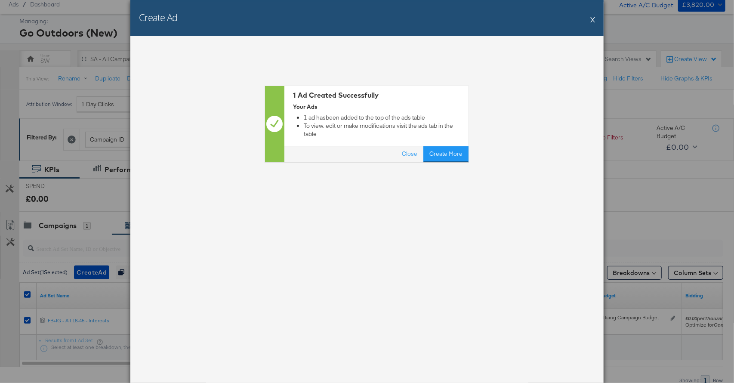
click at [594, 19] on button "X" at bounding box center [592, 19] width 5 height 17
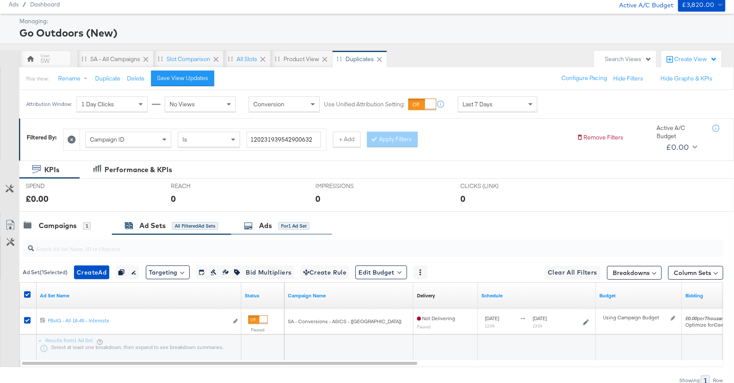
click at [291, 222] on span "for 1 Ad Set" at bounding box center [293, 226] width 31 height 8
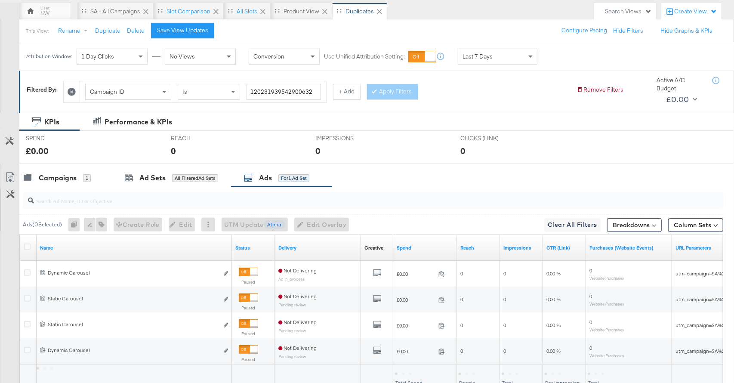
scroll to position [102, 0]
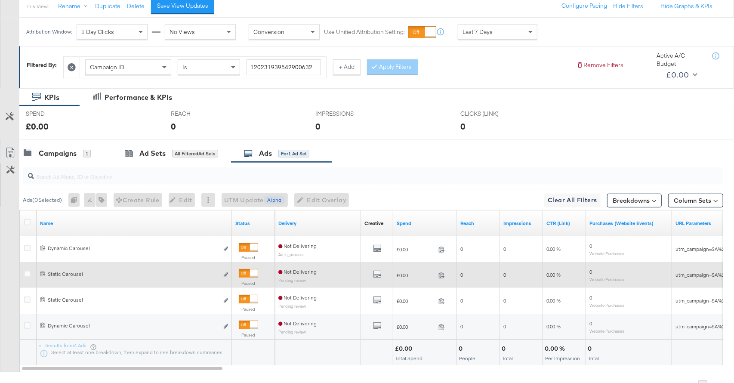
click at [29, 275] on icon at bounding box center [27, 274] width 6 height 6
click at [0, 0] on input "checkbox" at bounding box center [0, 0] width 0 height 0
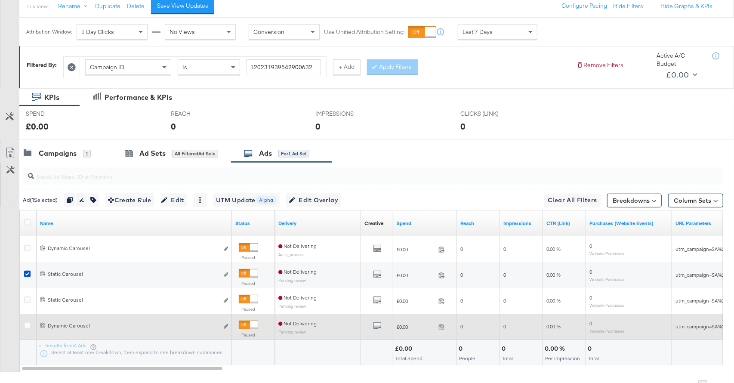
drag, startPoint x: 28, startPoint y: 299, endPoint x: 29, endPoint y: 315, distance: 16.4
click at [28, 299] on icon at bounding box center [27, 300] width 6 height 6
click at [0, 0] on input "checkbox" at bounding box center [0, 0] width 0 height 0
click at [28, 326] on icon at bounding box center [27, 325] width 6 height 6
click at [0, 0] on input "checkbox" at bounding box center [0, 0] width 0 height 0
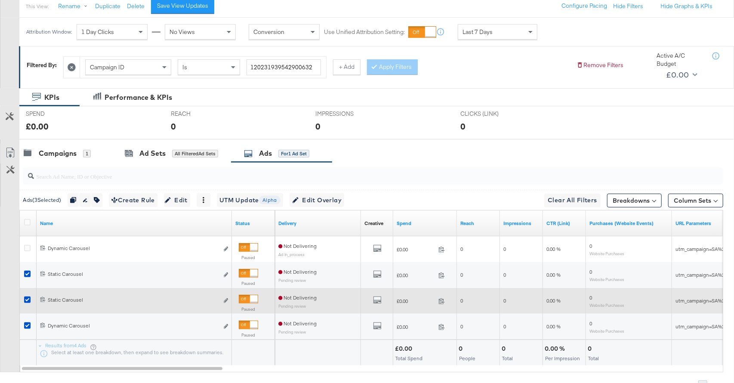
scroll to position [102, 0]
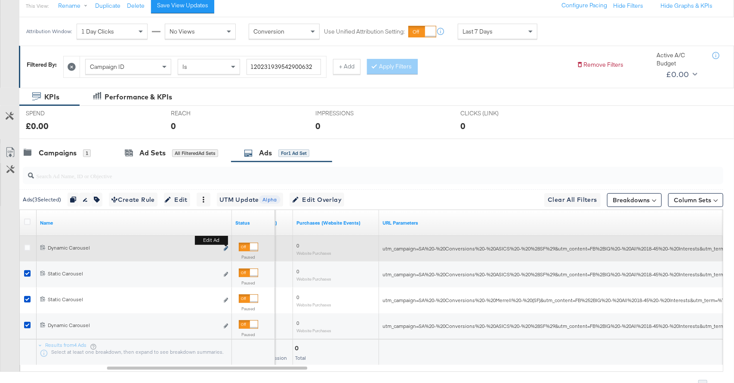
click at [225, 247] on icon "link" at bounding box center [226, 248] width 4 height 5
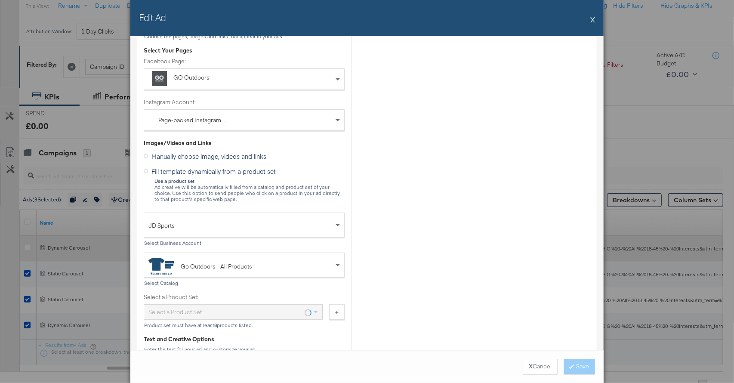
scroll to position [143, 0]
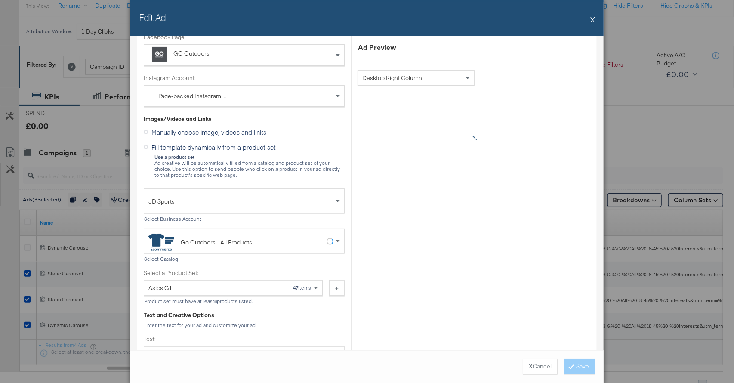
click at [594, 19] on button "X" at bounding box center [592, 19] width 5 height 17
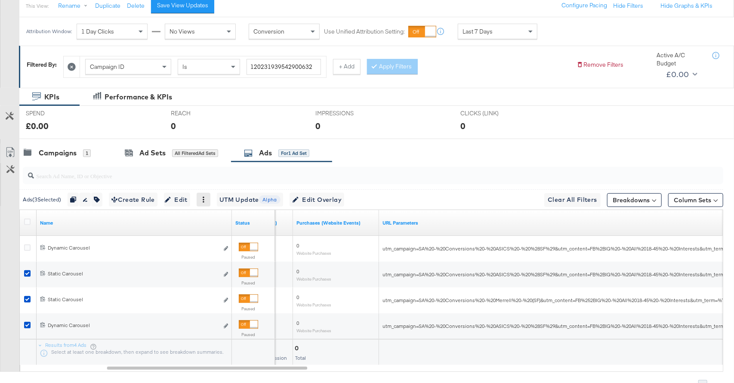
click at [207, 201] on icon at bounding box center [204, 200] width 6 height 6
click at [236, 242] on div "Delete" at bounding box center [233, 242] width 47 height 14
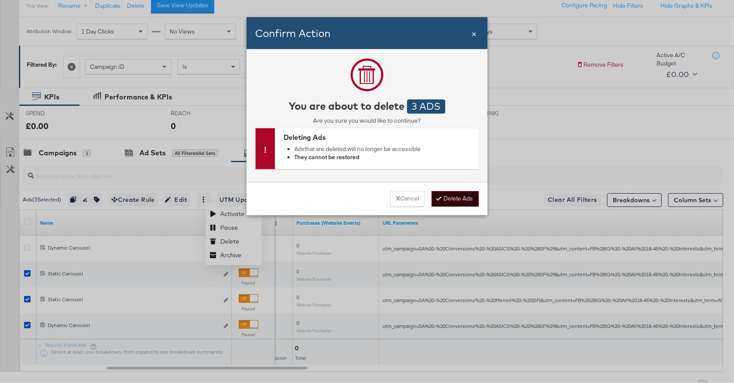
click at [463, 198] on button "Delete Ads" at bounding box center [455, 198] width 47 height 15
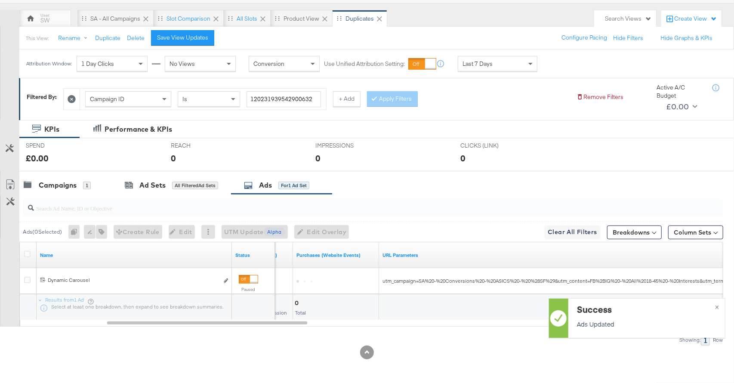
scroll to position [69, 0]
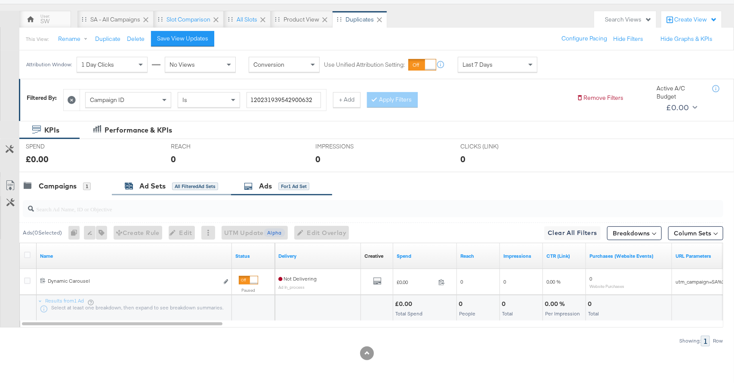
click at [159, 188] on div "Ad Sets" at bounding box center [152, 186] width 26 height 10
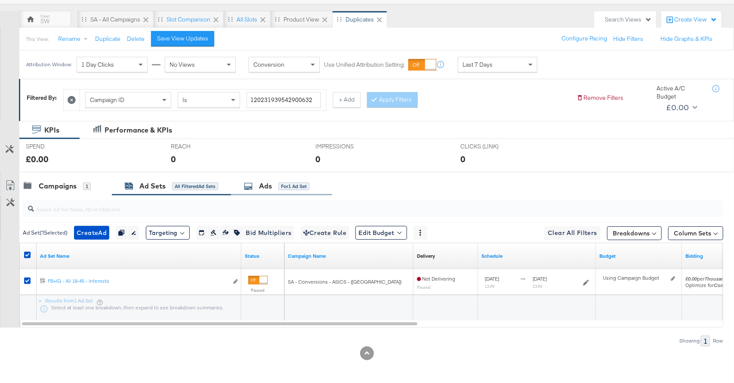
click at [266, 186] on div "Ads" at bounding box center [265, 186] width 13 height 10
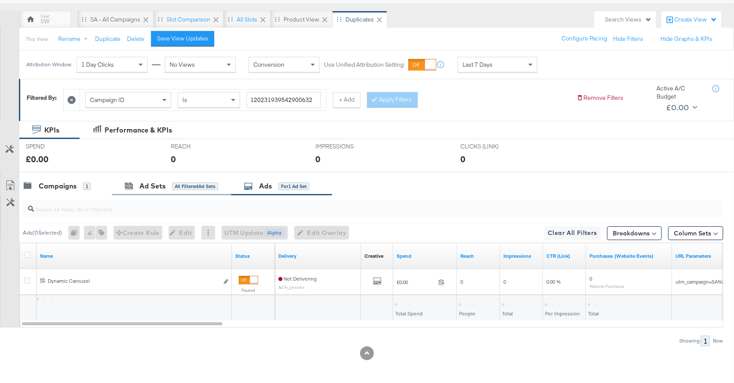
click at [148, 191] on div "Ad Sets All Filtered Ad Sets" at bounding box center [171, 186] width 119 height 19
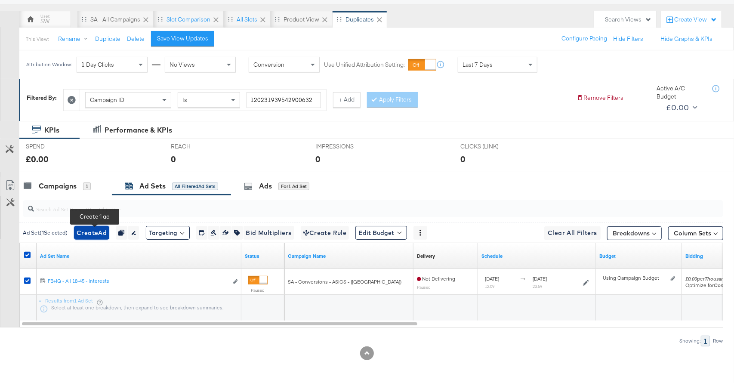
click at [99, 230] on span "Create Ad" at bounding box center [92, 233] width 30 height 11
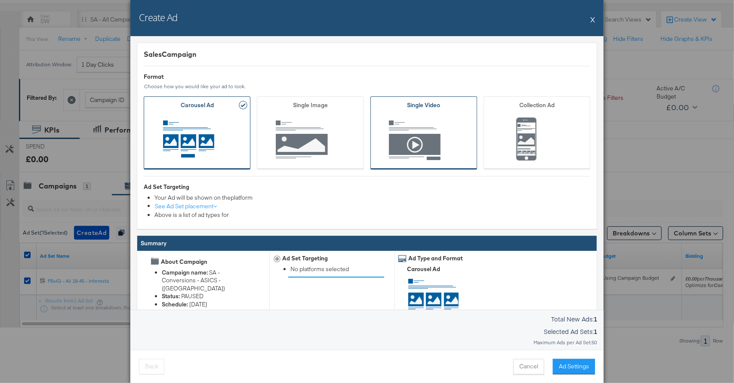
click at [426, 138] on span "Ad Format" at bounding box center [424, 140] width 80 height 47
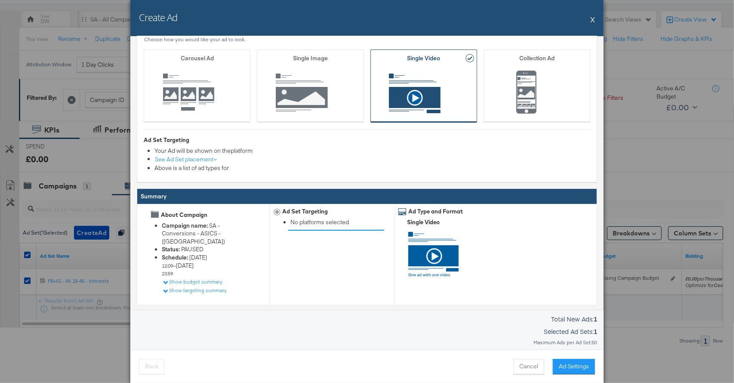
scroll to position [62, 0]
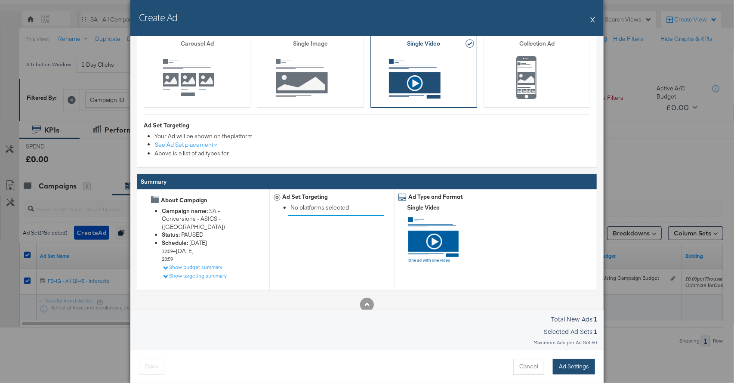
click at [581, 362] on button "Ad Settings" at bounding box center [574, 366] width 42 height 15
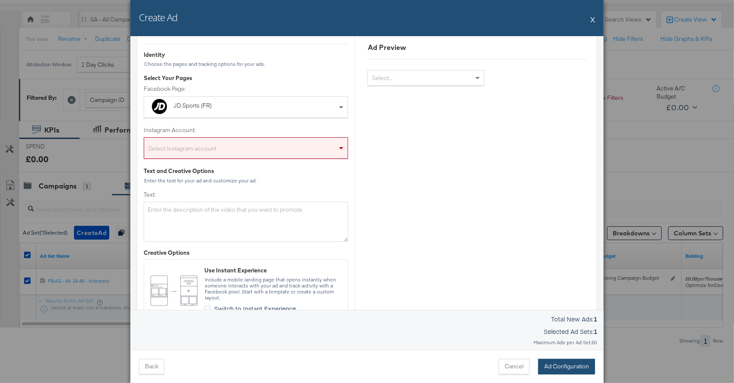
scroll to position [0, 0]
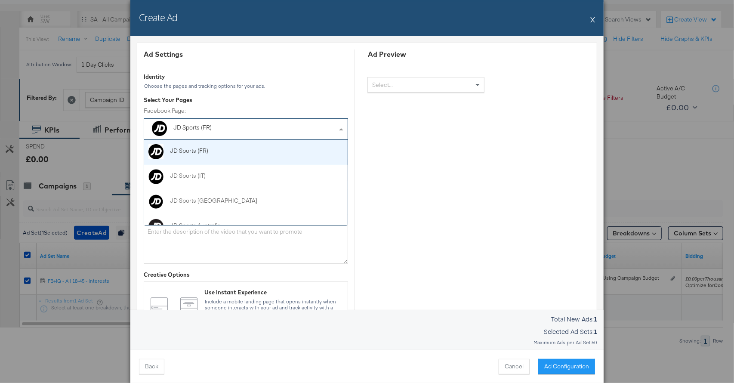
click at [235, 131] on div "JD Sports (FR)" at bounding box center [226, 128] width 106 height 9
type input "go"
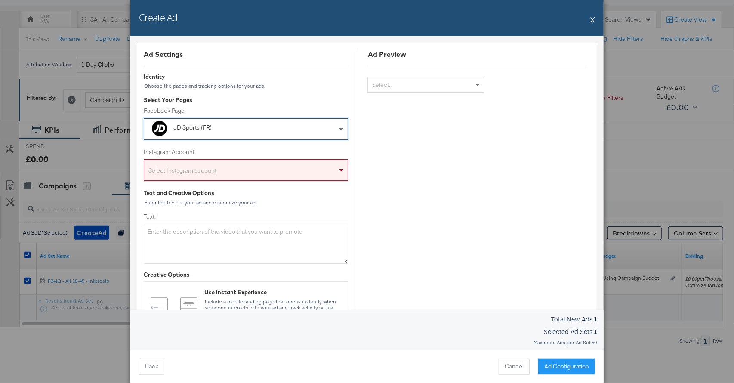
drag, startPoint x: 233, startPoint y: 146, endPoint x: 240, endPoint y: 173, distance: 28.0
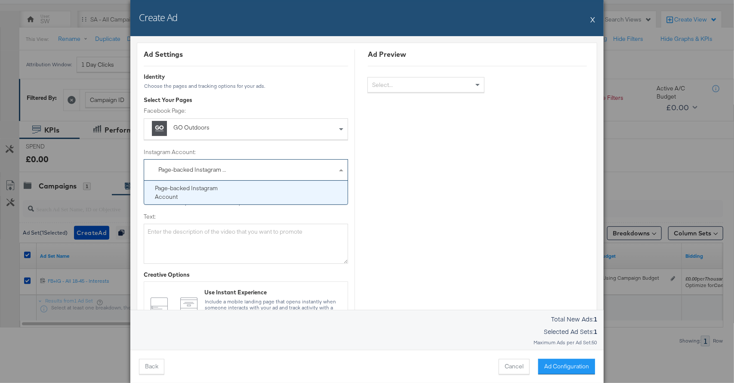
click at [240, 178] on div "Page-backed Instagram Account" at bounding box center [198, 170] width 93 height 21
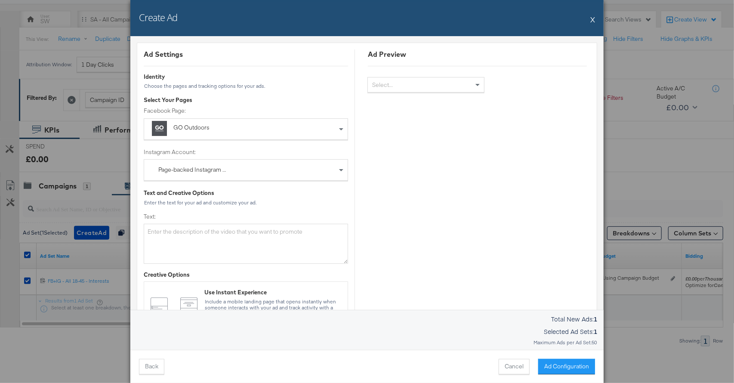
click at [247, 219] on label "Text:" at bounding box center [246, 217] width 204 height 8
click at [247, 224] on textarea "Text:" at bounding box center [246, 244] width 204 height 40
click at [279, 234] on textarea "Text:" at bounding box center [246, 244] width 204 height 40
paste textarea "Comfortable running has never been so accessible with the new GT-2000 14."
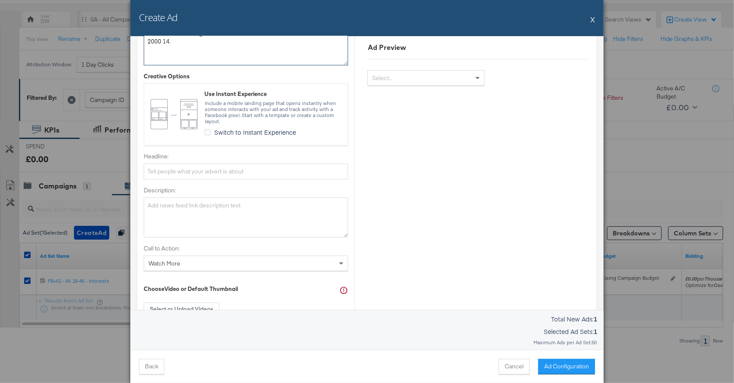
scroll to position [199, 0]
type textarea "Comfortable running has never been so accessible with the new GT-2000 14."
click at [185, 171] on input "Headline:" at bounding box center [246, 171] width 204 height 16
paste input "GT-2000 14 OUT NOW"
type input "GT-2000 14 OUT NOW"
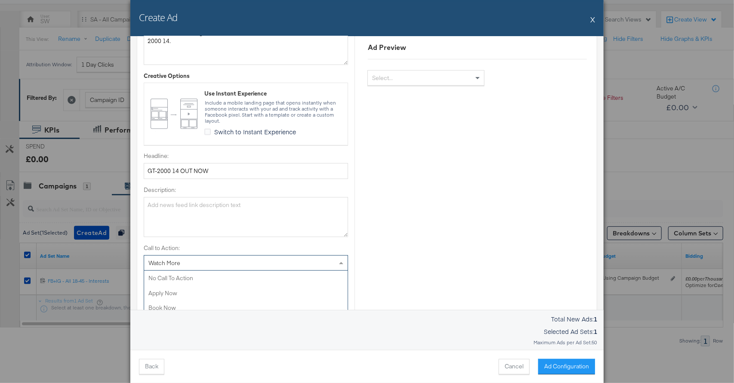
click at [236, 263] on div "Watch More" at bounding box center [246, 263] width 204 height 15
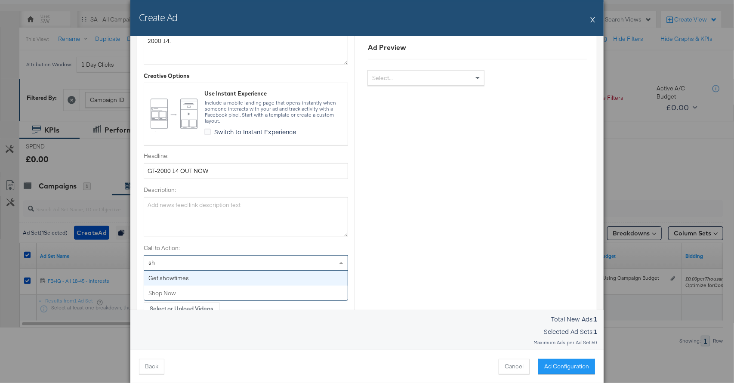
scroll to position [0, 0]
type input "sho"
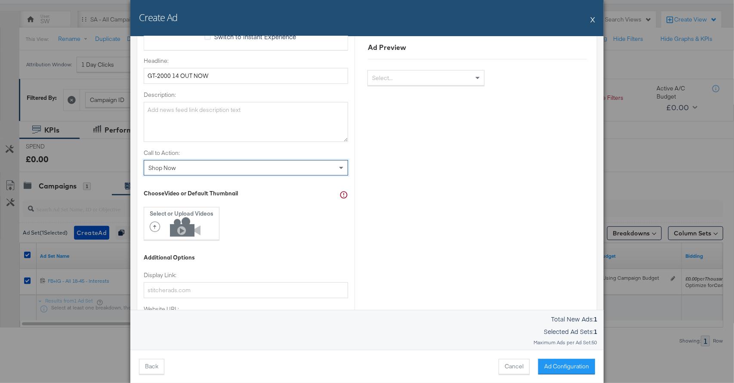
scroll to position [345, 0]
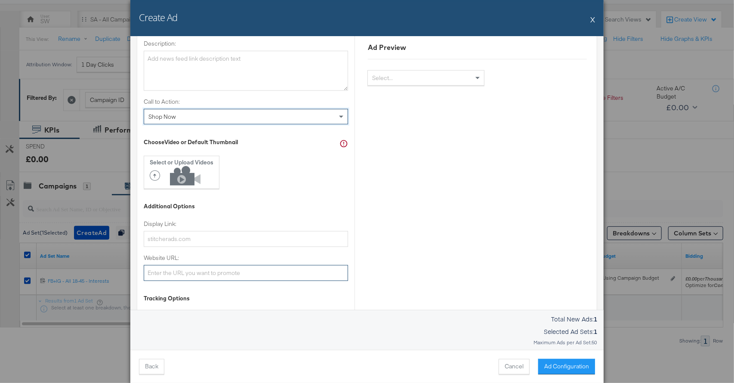
click at [205, 274] on input "Website URL:" at bounding box center [246, 273] width 204 height 16
paste input "https://www.gooutdoors.co.uk/s:asics+gt-2000+14/"
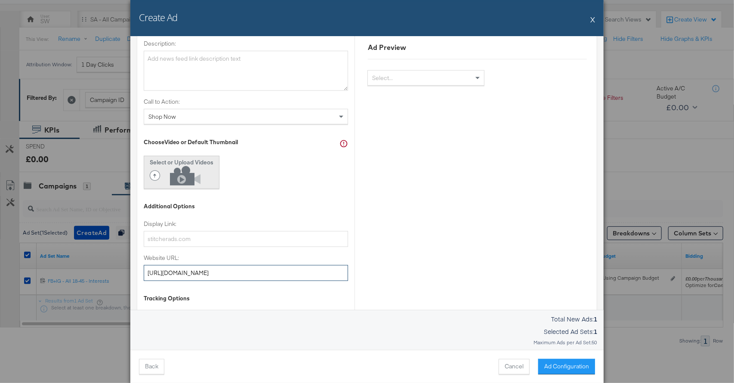
type input "https://www.gooutdoors.co.uk/s:asics+gt-2000+14/"
click at [174, 173] on icon at bounding box center [177, 175] width 55 height 19
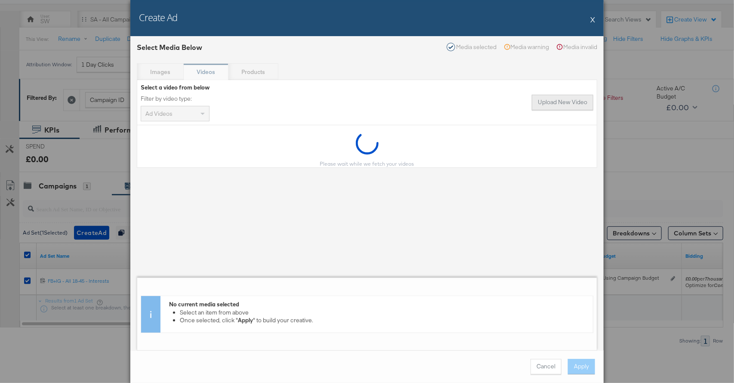
click at [563, 104] on button "Upload New Video" at bounding box center [563, 102] width 62 height 15
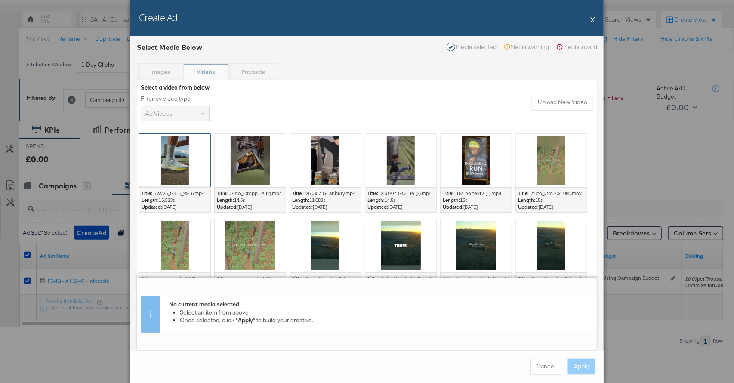
click at [189, 149] on div at bounding box center [174, 160] width 71 height 53
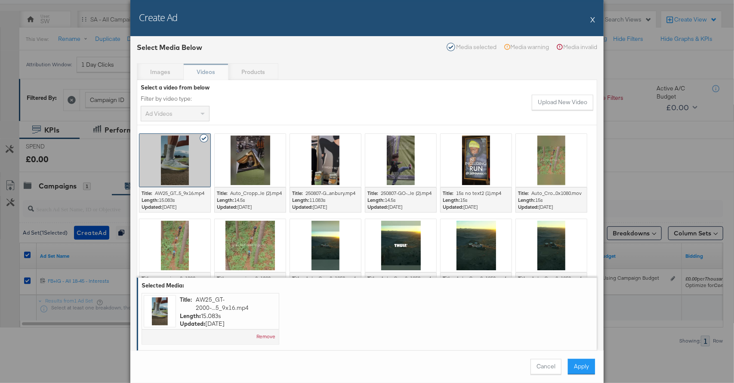
click at [572, 365] on button "Apply" at bounding box center [581, 366] width 27 height 15
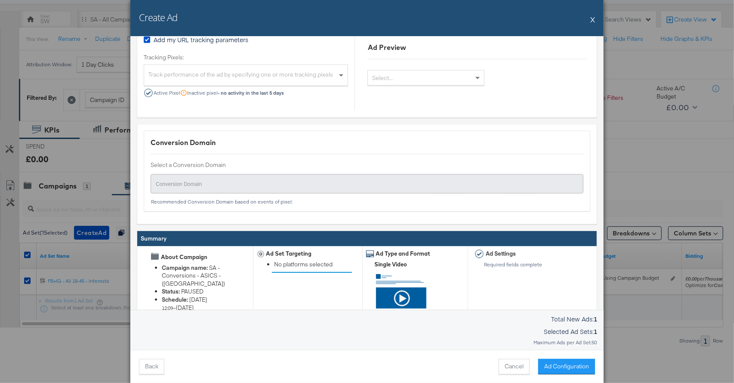
scroll to position [757, 0]
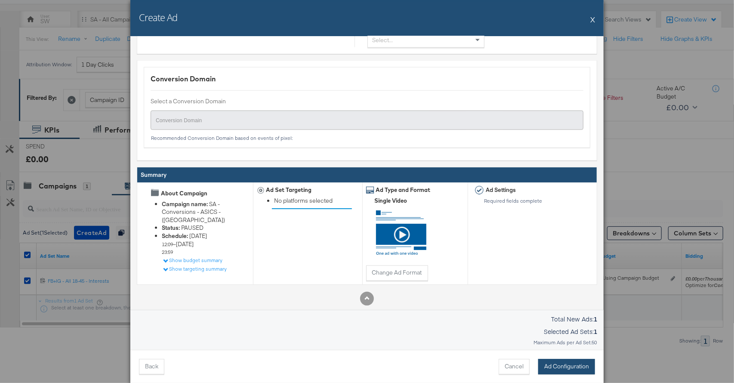
click at [566, 369] on button "Ad Configuration" at bounding box center [566, 366] width 57 height 15
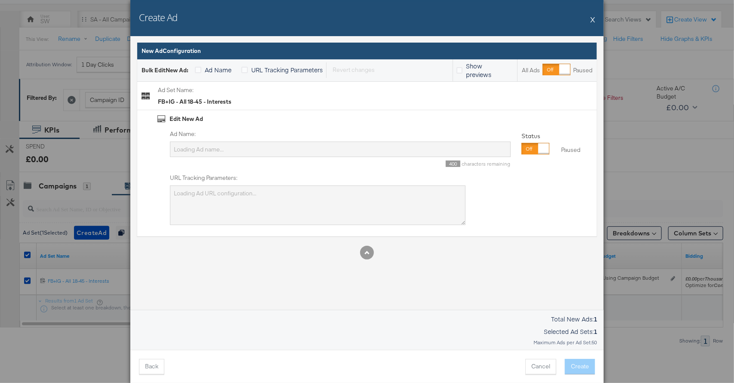
scroll to position [0, 0]
type input "SA - Conversions - ASICS - ([GEOGRAPHIC_DATA])"
type textarea "utm_campaign=SA - Conversions - ASICS - (SF)&utm_content=FB%2BIG - All 18-45 - …"
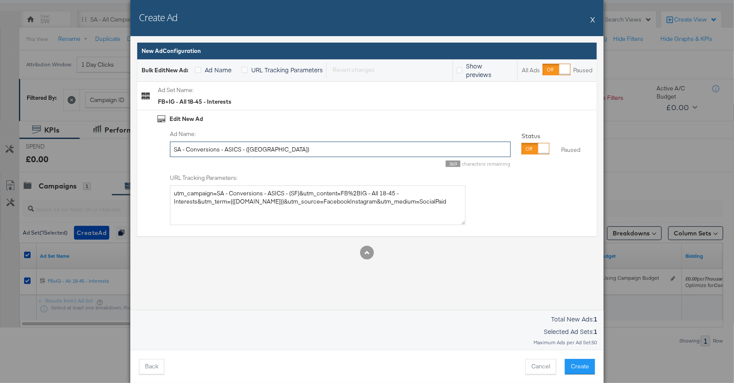
click at [239, 152] on input "SA - Conversions - ASICS - ([GEOGRAPHIC_DATA])" at bounding box center [340, 150] width 341 height 16
type input "Video"
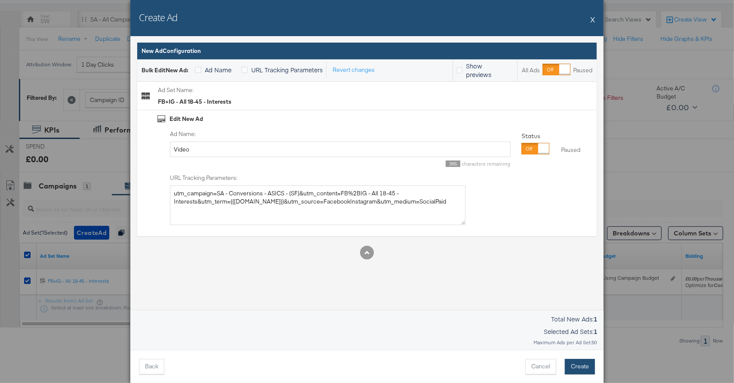
click at [589, 361] on button "Create" at bounding box center [580, 366] width 30 height 15
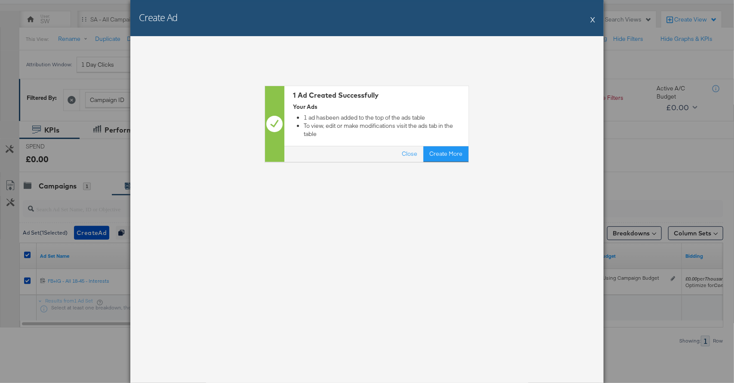
click at [591, 21] on button "X" at bounding box center [592, 19] width 5 height 17
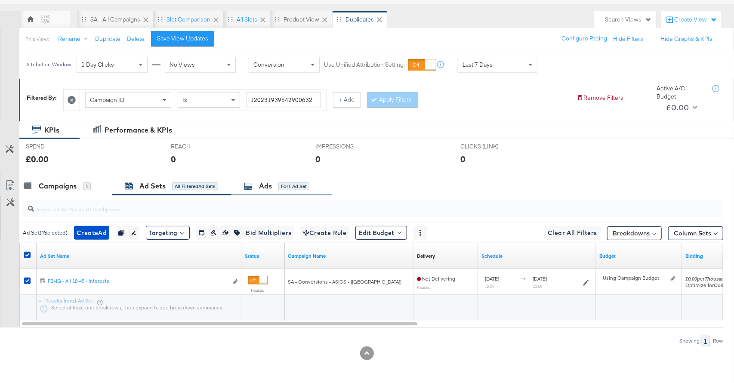
click at [280, 185] on div "for 1 Ad Set" at bounding box center [293, 186] width 31 height 8
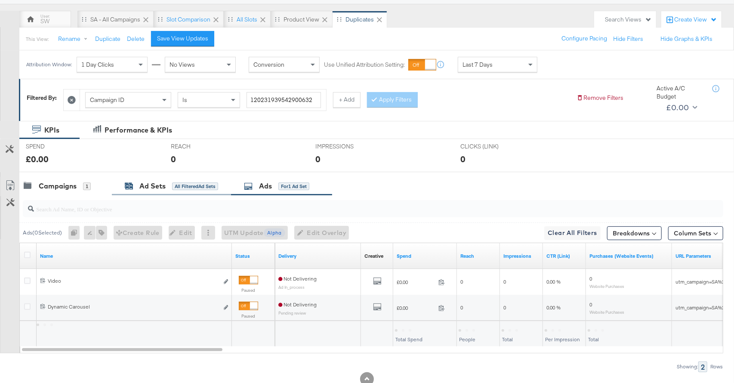
click at [210, 186] on div "All Filtered Ad Sets" at bounding box center [195, 186] width 46 height 8
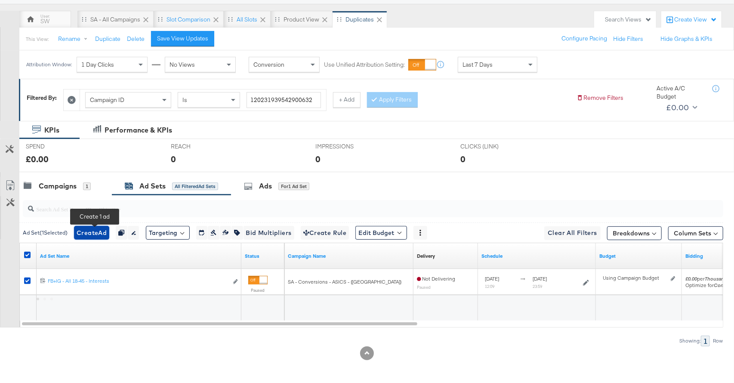
click at [97, 229] on span "Create Ad" at bounding box center [92, 233] width 30 height 11
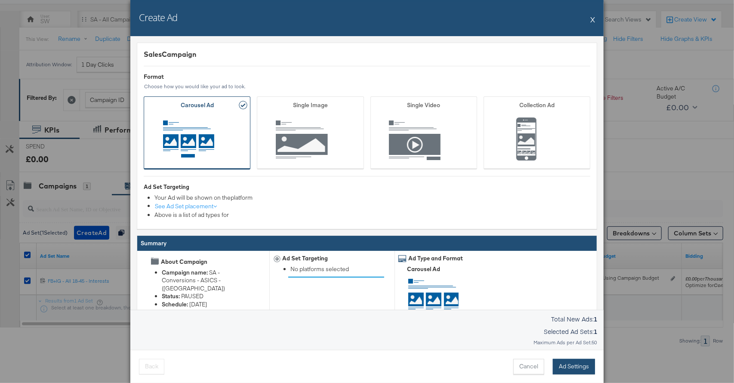
click at [577, 367] on button "Ad Settings" at bounding box center [574, 366] width 42 height 15
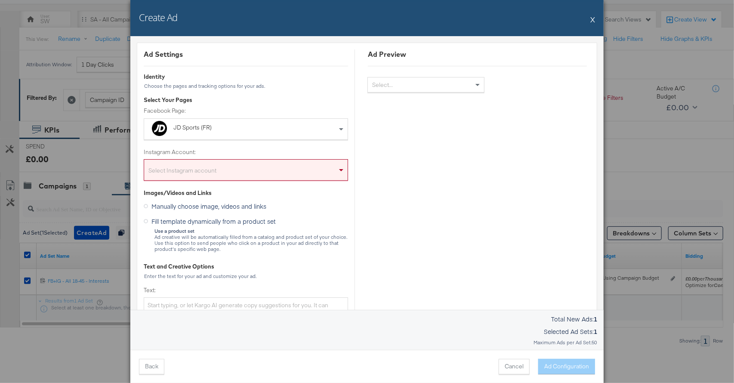
click at [208, 128] on div "JD Sports (FR)" at bounding box center [226, 128] width 106 height 9
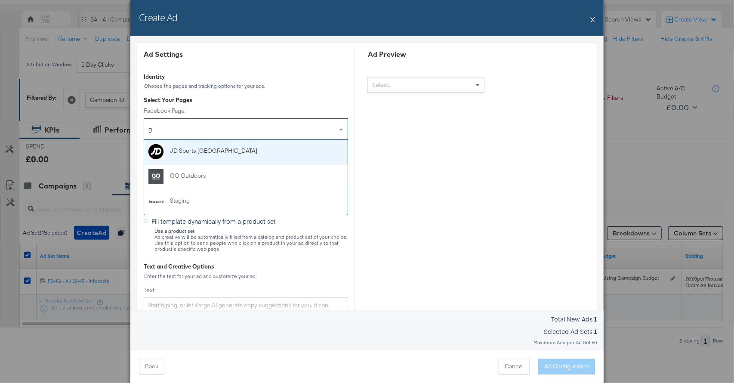
type input "go"
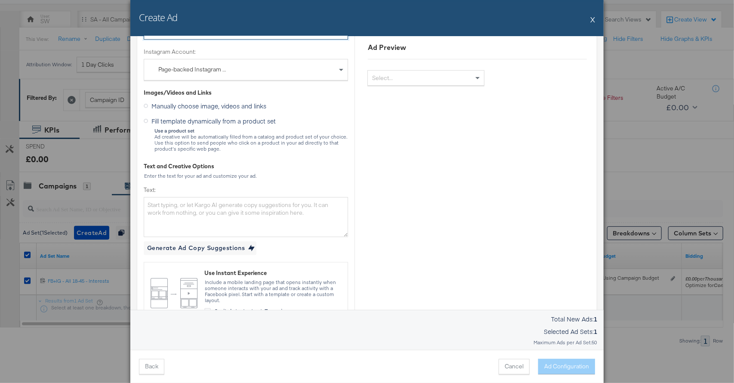
scroll to position [107, 0]
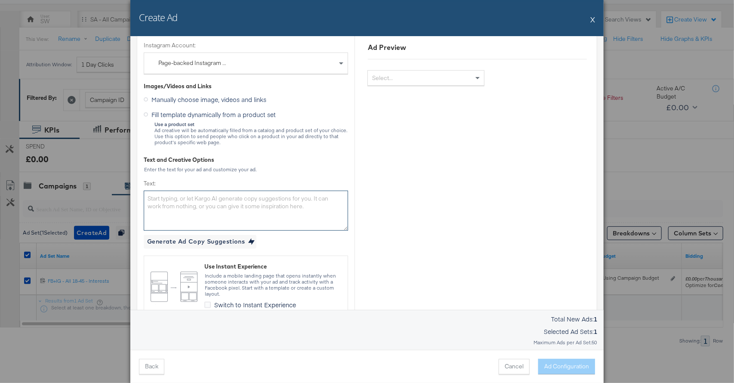
click at [205, 214] on textarea "Text:" at bounding box center [246, 211] width 204 height 40
click at [292, 204] on textarea "Text:" at bounding box center [246, 211] width 204 height 40
paste textarea "Comfortable running has never been so accessible with the new GT-2000 14."
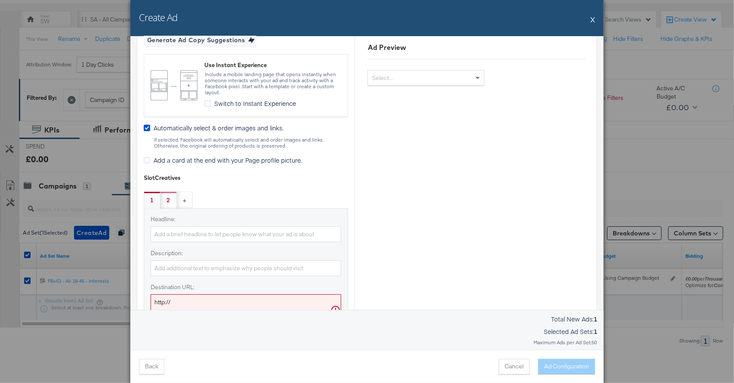
scroll to position [349, 0]
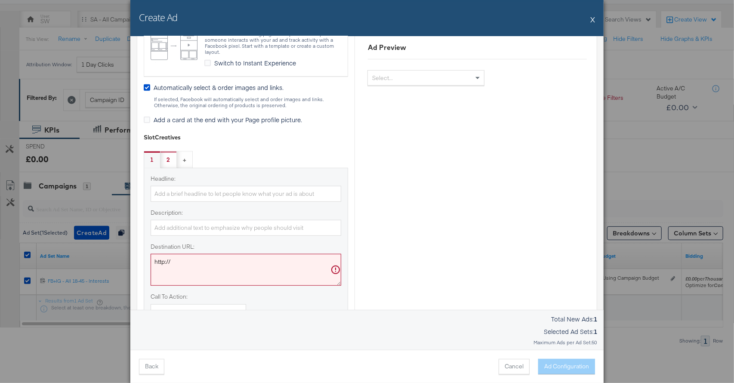
type textarea "Comfortable running has never been so accessible with the new GT-2000 14."
click at [262, 195] on input "Headline:" at bounding box center [246, 194] width 191 height 16
paste input "GT-2000 14 OUT NOW"
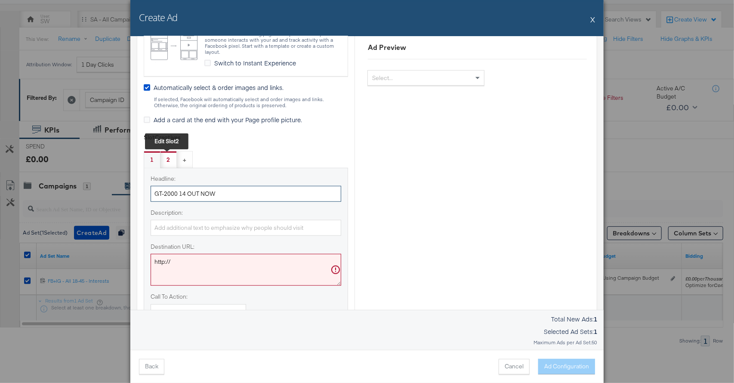
type input "GT-2000 14 OUT NOW"
click at [172, 160] on div "2 Edit slot 2" at bounding box center [169, 159] width 16 height 17
click at [194, 190] on input "Headline:" at bounding box center [246, 194] width 191 height 16
paste input "GT-2000 14 OUT NOW"
type input "GT-2000 14 OUT NOW"
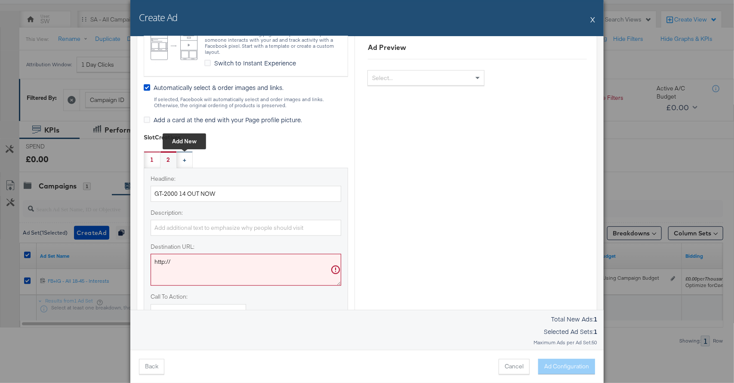
click at [183, 161] on div "+ Add New" at bounding box center [184, 160] width 3 height 8
click at [185, 161] on div "3 Edit slot 3" at bounding box center [185, 159] width 16 height 17
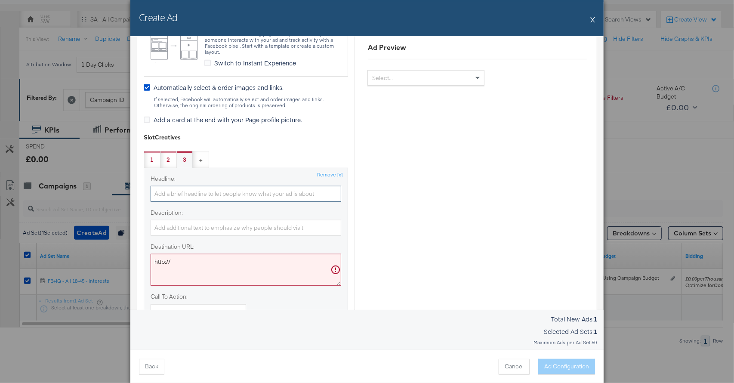
click at [188, 195] on input "Headline:" at bounding box center [246, 194] width 191 height 16
paste input "GT-2000 14 OUT NOW"
type input "GT-2000 14 OUT NOW"
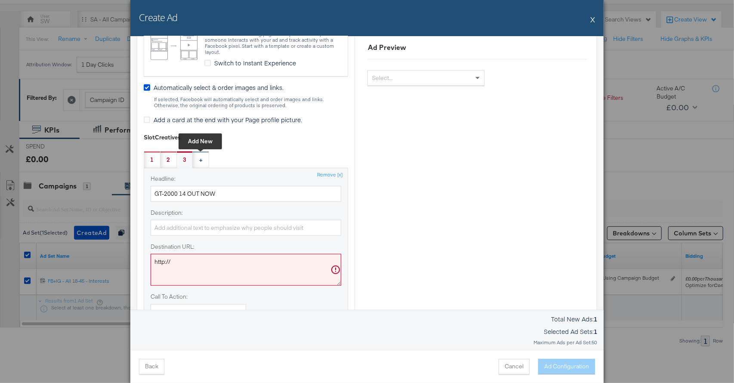
click at [199, 158] on div "+ Add New" at bounding box center [200, 160] width 3 height 8
click at [199, 158] on div "4 Edit slot 4" at bounding box center [200, 160] width 3 height 8
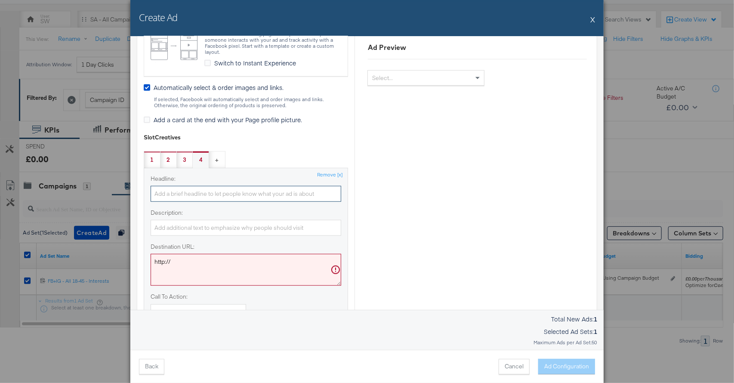
click at [198, 186] on input "Headline:" at bounding box center [246, 194] width 191 height 16
paste input "GT-2000 14 OUT NOW"
type input "GT-2000 14 OUT NOW"
click at [209, 260] on textarea "http://" at bounding box center [246, 270] width 191 height 32
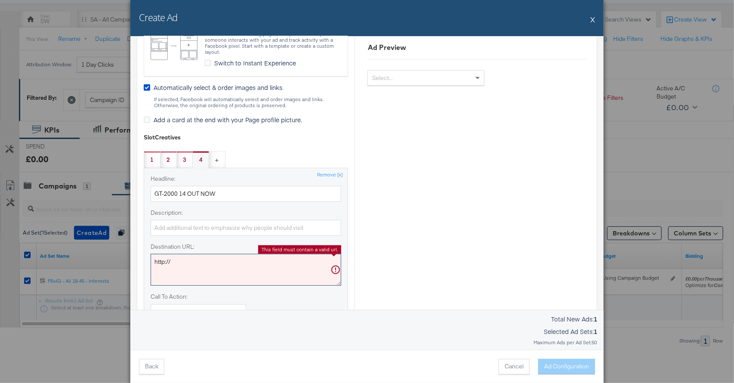
click at [209, 260] on textarea "http://" at bounding box center [246, 270] width 191 height 32
paste textarea "s://www.gooutdoors.co.uk/s:asics+gt-2000+14"
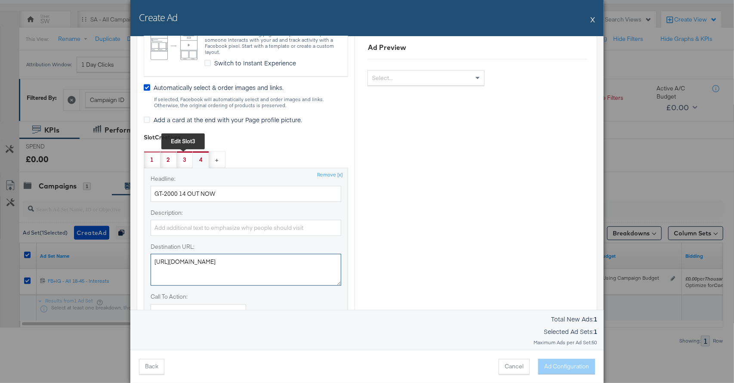
type textarea "https://www.gooutdoors.co.uk/s:asics+gt-2000+14/"
click at [185, 163] on div "3 Edit slot 3" at bounding box center [185, 159] width 16 height 17
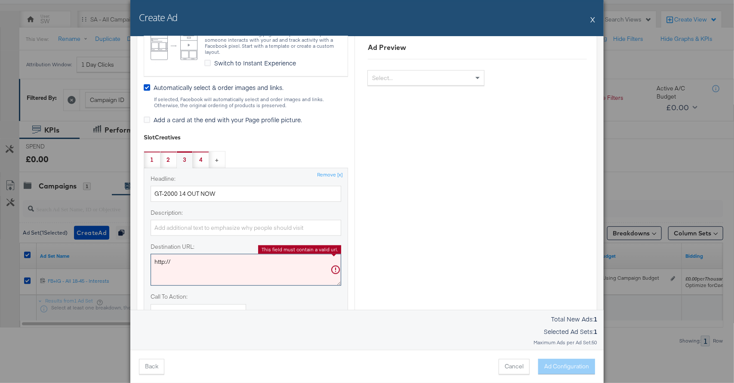
click at [179, 261] on textarea "http://" at bounding box center [246, 270] width 191 height 32
paste textarea "s://www.gooutdoors.co.uk/s:asics+gt-2000+14"
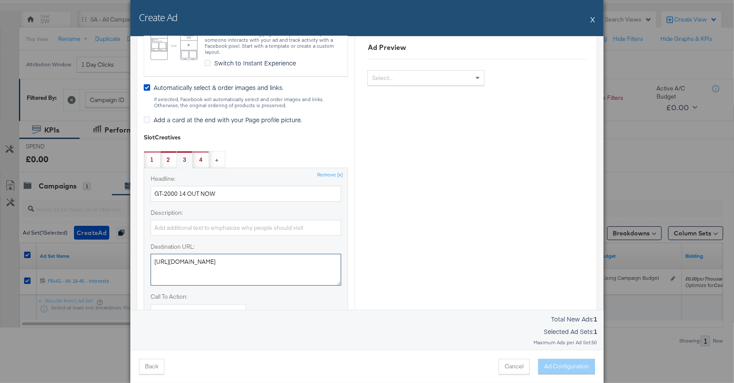
type textarea "https://www.gooutdoors.co.uk/s:asics+gt-2000+14/"
click at [167, 162] on div "2 Edit slot 2" at bounding box center [168, 160] width 3 height 8
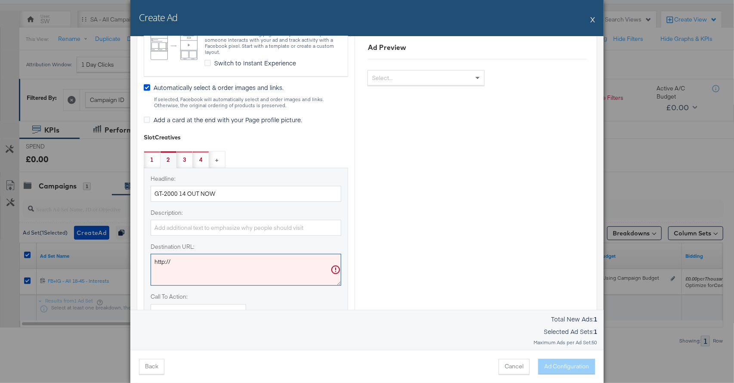
click at [181, 269] on textarea "http://" at bounding box center [246, 270] width 191 height 32
paste textarea "s://www.gooutdoors.co.uk/s:asics+gt-2000+14"
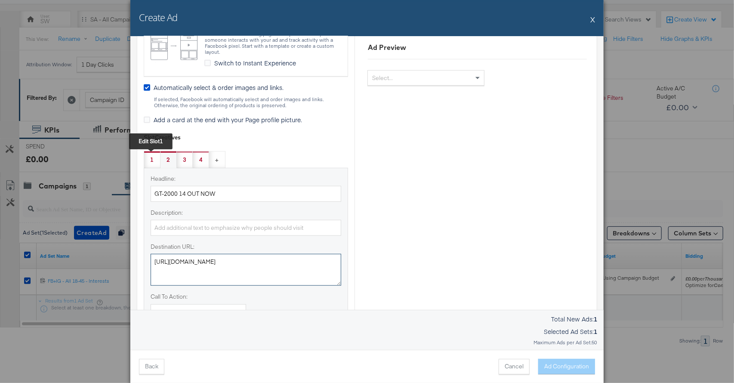
type textarea "https://www.gooutdoors.co.uk/s:asics+gt-2000+14/"
click at [154, 161] on div "1 Edit slot 1" at bounding box center [152, 159] width 17 height 17
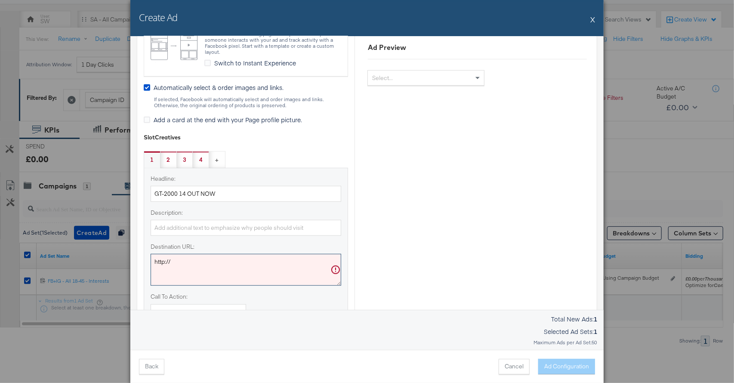
click at [188, 269] on textarea "http://" at bounding box center [246, 270] width 191 height 32
paste textarea "s://www.gooutdoors.co.uk/s:asics+gt-2000+14"
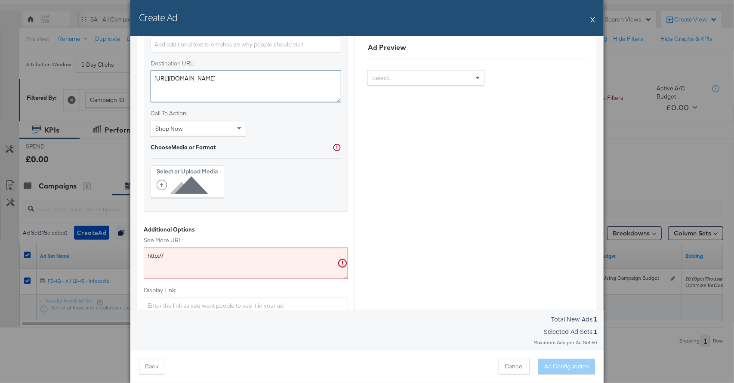
scroll to position [538, 0]
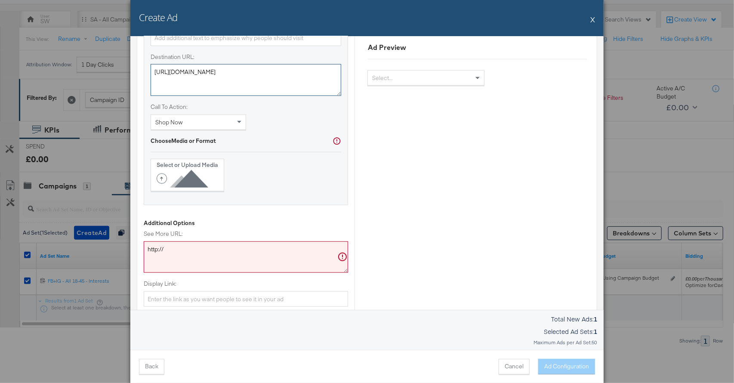
type textarea "https://www.gooutdoors.co.uk/s:asics+gt-2000+14/"
click at [185, 255] on textarea "http://" at bounding box center [246, 257] width 204 height 32
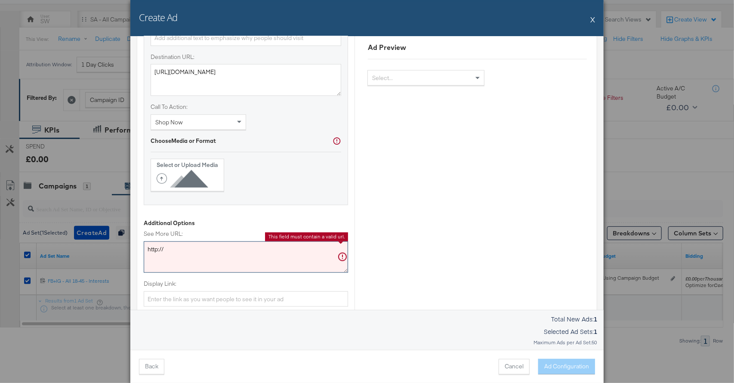
click at [185, 255] on textarea "http://" at bounding box center [246, 257] width 204 height 32
paste textarea "s://www.gooutdoors.co.uk/s:asics+gt-2000+14"
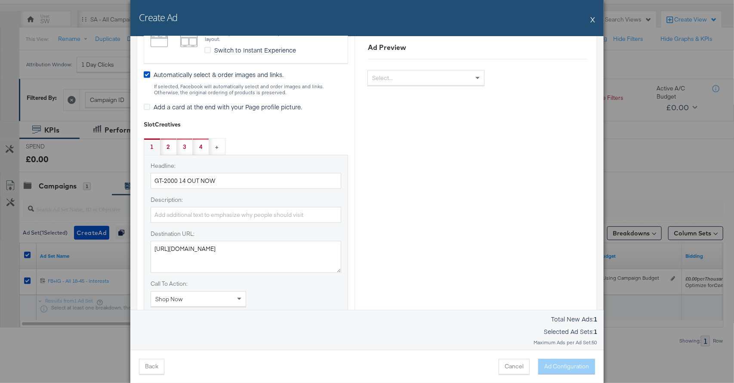
scroll to position [439, 0]
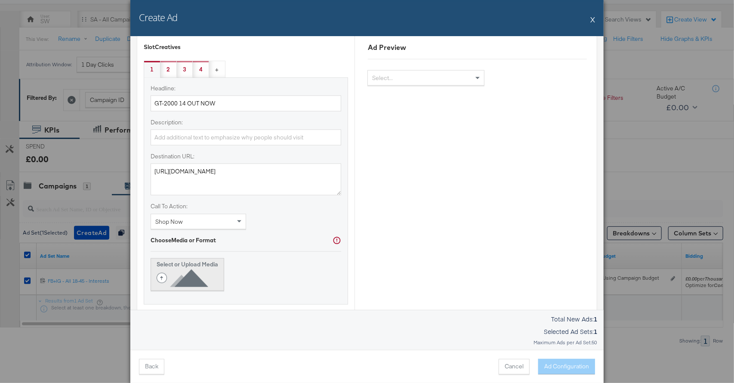
type textarea "https://www.gooutdoors.co.uk/s:asics+gt-2000+14/"
click at [186, 269] on icon at bounding box center [184, 278] width 55 height 19
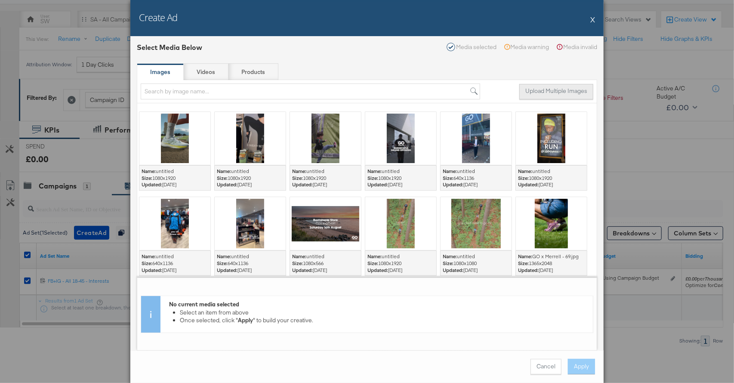
click at [573, 91] on button "Upload Multiple Images" at bounding box center [556, 91] width 74 height 15
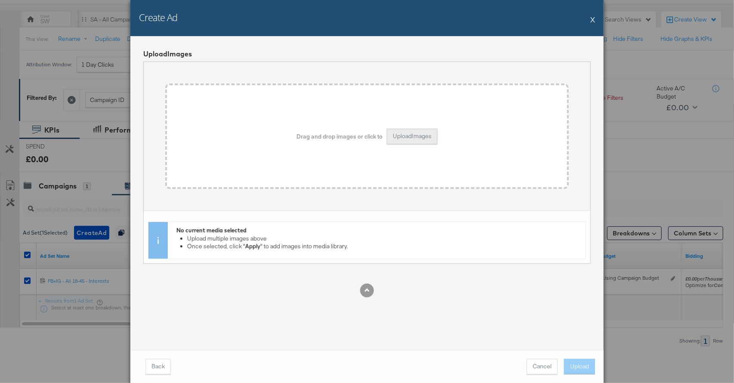
click at [412, 139] on button "Upload Images" at bounding box center [412, 136] width 51 height 15
click at [402, 135] on button "Upload Images" at bounding box center [412, 136] width 51 height 15
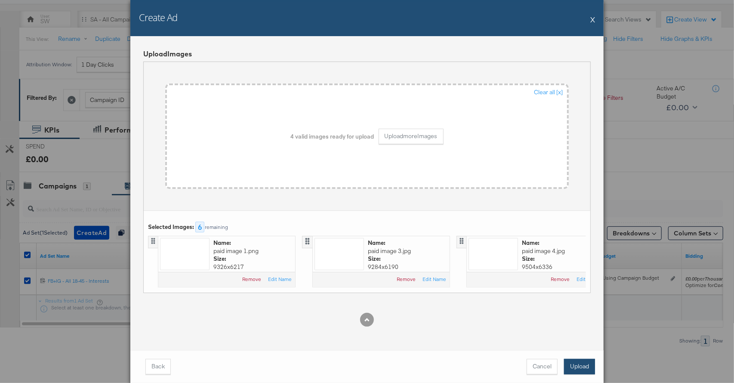
click at [587, 367] on button "Upload" at bounding box center [579, 366] width 31 height 15
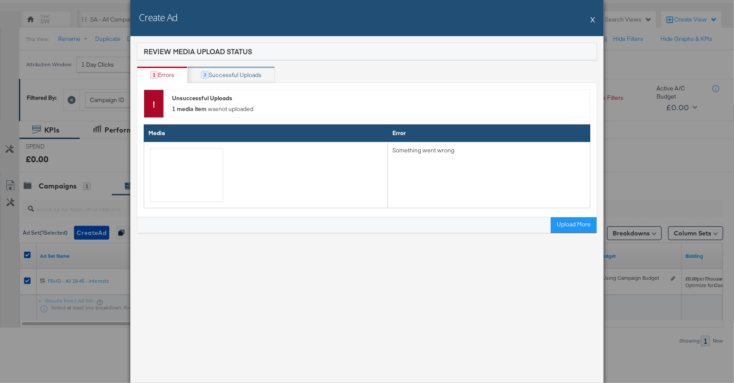
click at [210, 77] on div "Successful Uploads" at bounding box center [235, 75] width 53 height 8
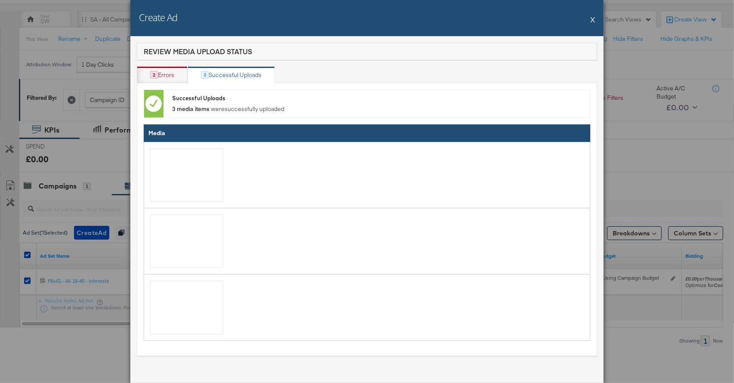
click at [168, 75] on div "Errors" at bounding box center [166, 75] width 16 height 8
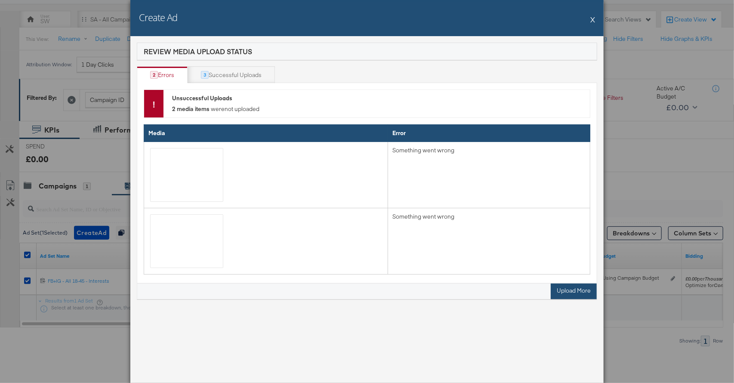
click at [587, 294] on button "Upload More" at bounding box center [574, 291] width 46 height 15
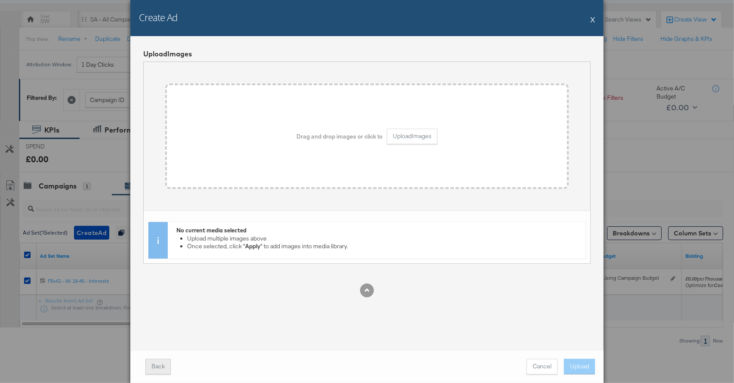
click at [166, 366] on button "Back" at bounding box center [157, 366] width 25 height 15
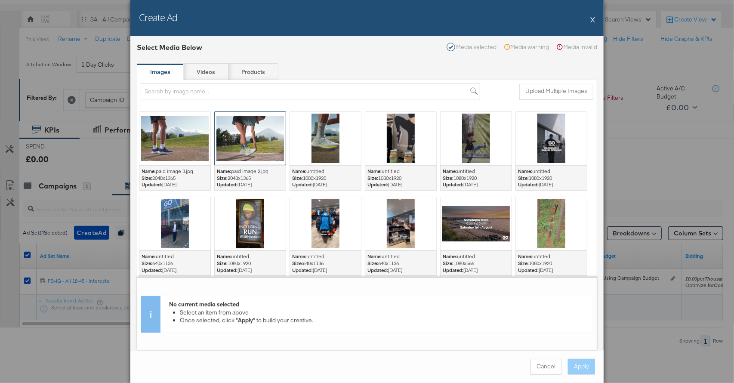
click at [265, 154] on div at bounding box center [250, 138] width 71 height 53
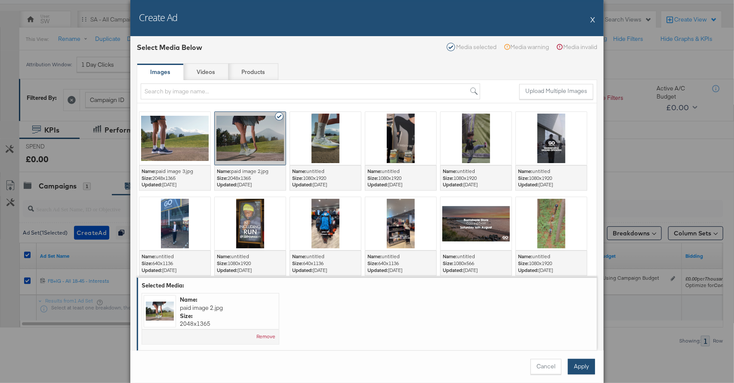
click at [588, 366] on button "Apply" at bounding box center [581, 366] width 27 height 15
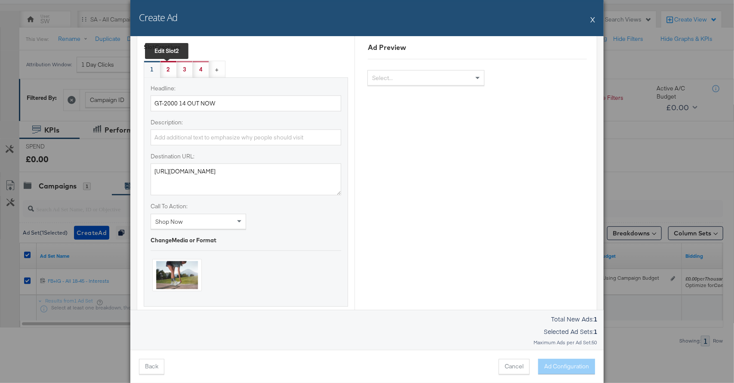
click at [174, 73] on div "2 Edit slot 2" at bounding box center [169, 69] width 16 height 17
click at [195, 265] on strong "Select or Upload Media" at bounding box center [188, 264] width 62 height 8
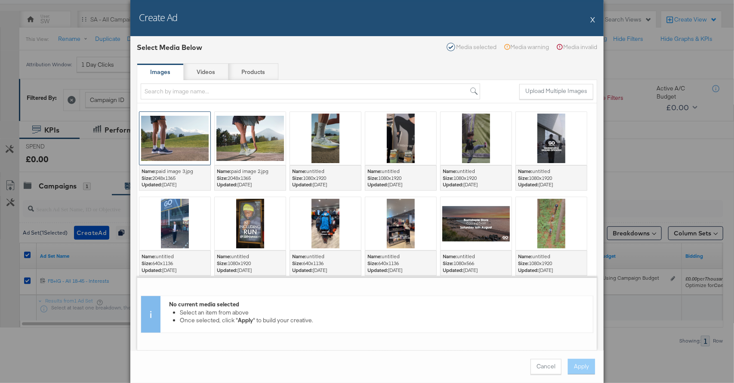
click at [176, 151] on div at bounding box center [174, 138] width 71 height 53
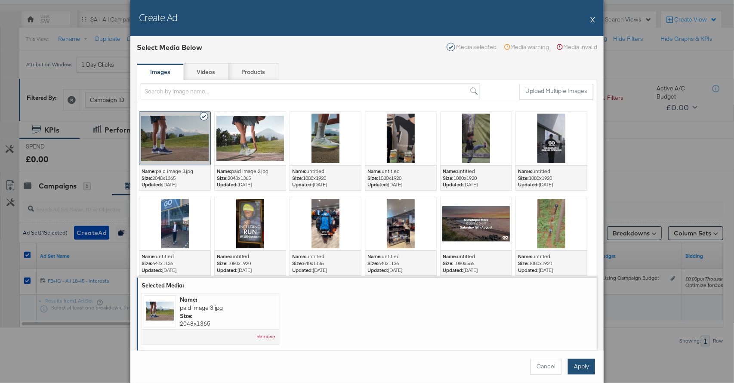
click at [580, 368] on button "Apply" at bounding box center [581, 366] width 27 height 15
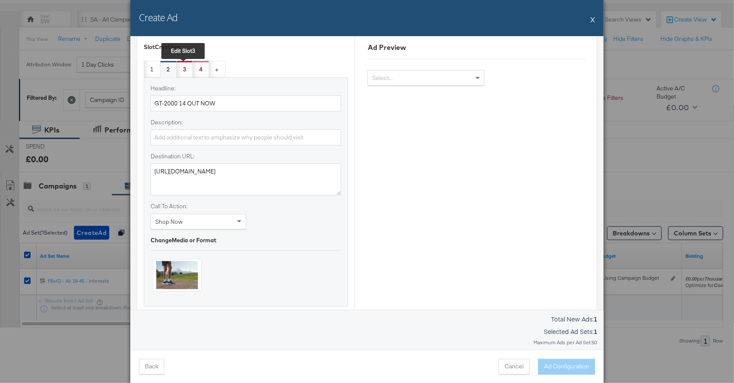
click at [184, 65] on div "3 Edit slot 3" at bounding box center [184, 69] width 3 height 8
click at [187, 261] on strong "Select or Upload Media" at bounding box center [188, 264] width 62 height 8
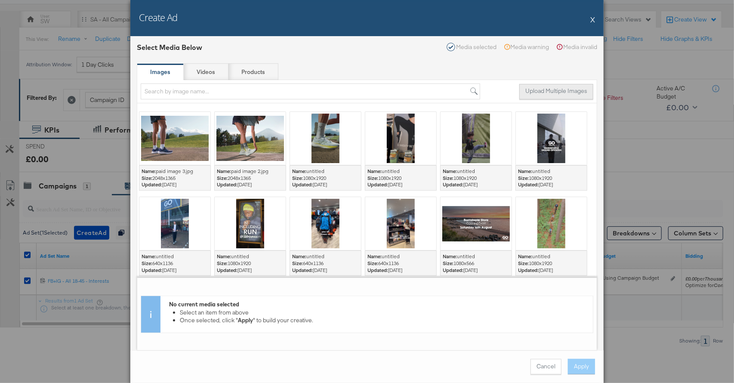
click at [537, 92] on button "Upload Multiple Images" at bounding box center [556, 91] width 74 height 15
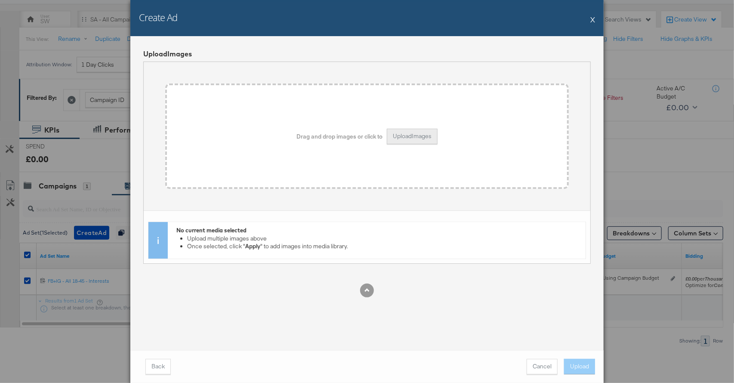
click at [423, 139] on button "Upload Images" at bounding box center [412, 136] width 51 height 15
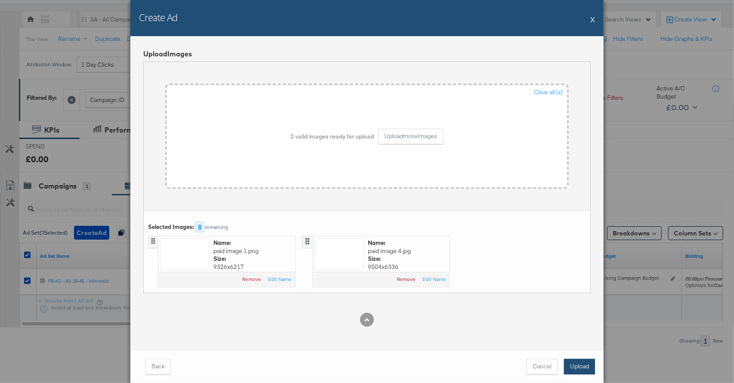
click at [580, 366] on button "Upload" at bounding box center [579, 366] width 31 height 15
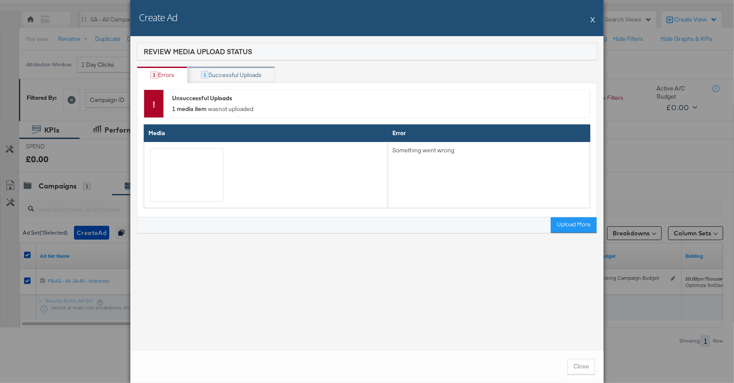
click at [241, 77] on div "Successful Uploads" at bounding box center [235, 75] width 53 height 8
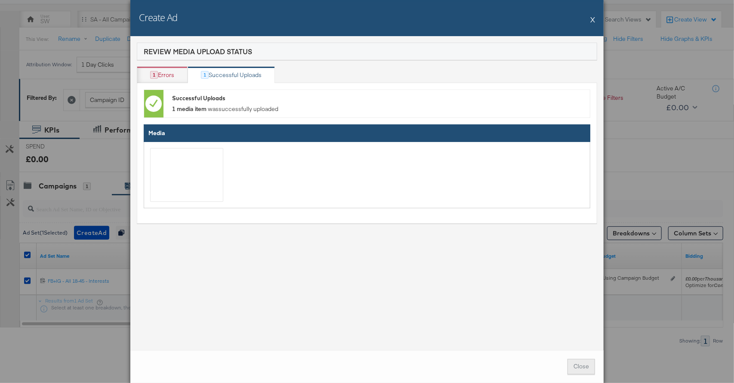
click at [586, 368] on button "Close" at bounding box center [582, 366] width 28 height 15
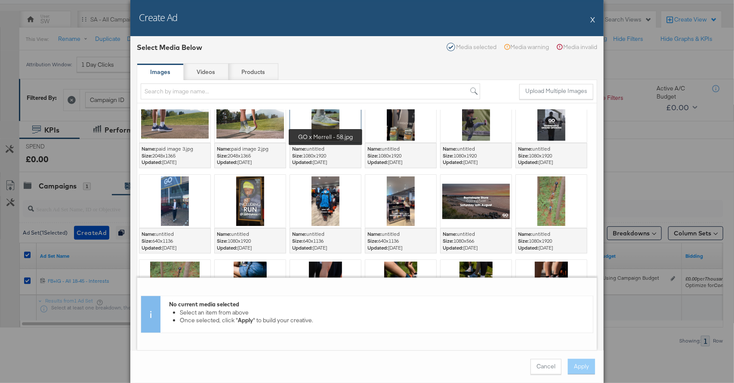
scroll to position [0, 0]
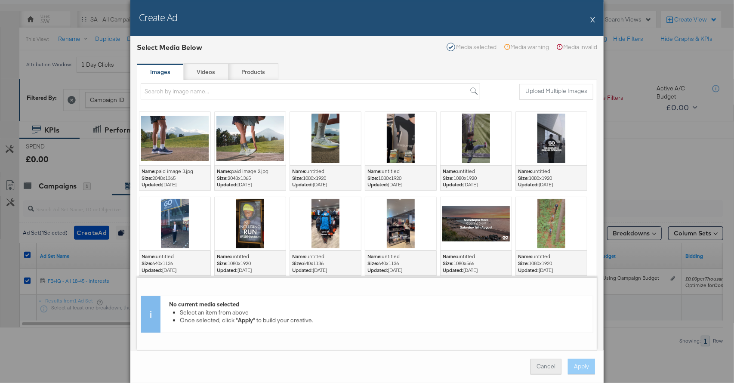
click at [547, 361] on button "Cancel" at bounding box center [546, 366] width 31 height 15
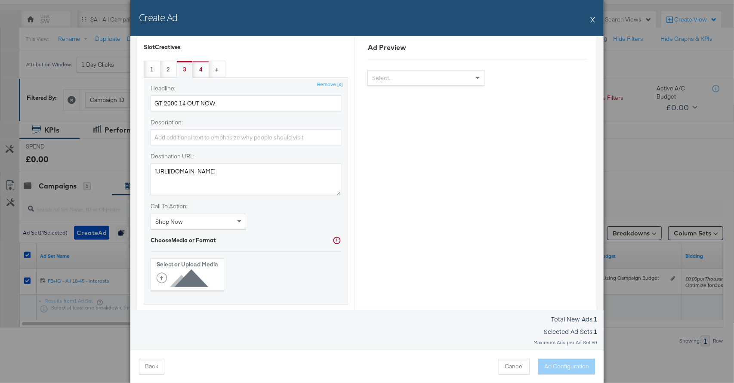
scroll to position [499, 0]
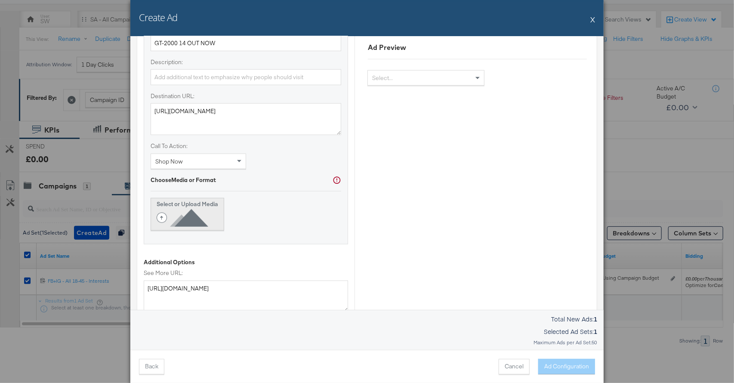
click at [204, 216] on icon at bounding box center [184, 217] width 55 height 19
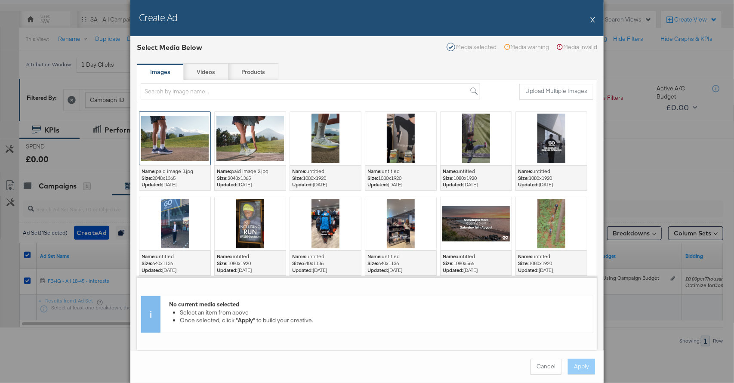
click at [179, 154] on div at bounding box center [174, 138] width 71 height 53
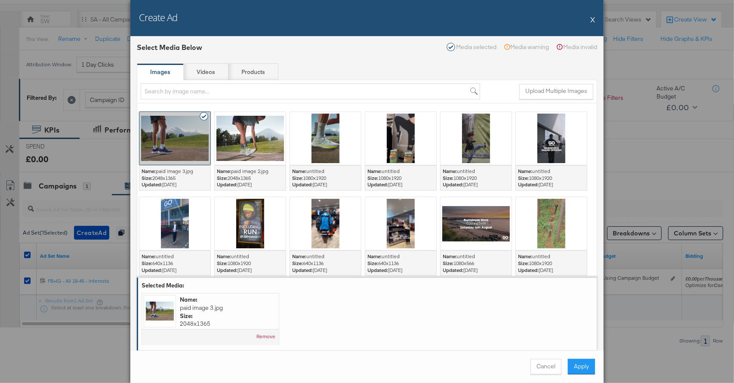
drag, startPoint x: 578, startPoint y: 366, endPoint x: 551, endPoint y: 353, distance: 30.0
click at [578, 366] on button "Apply" at bounding box center [581, 366] width 27 height 15
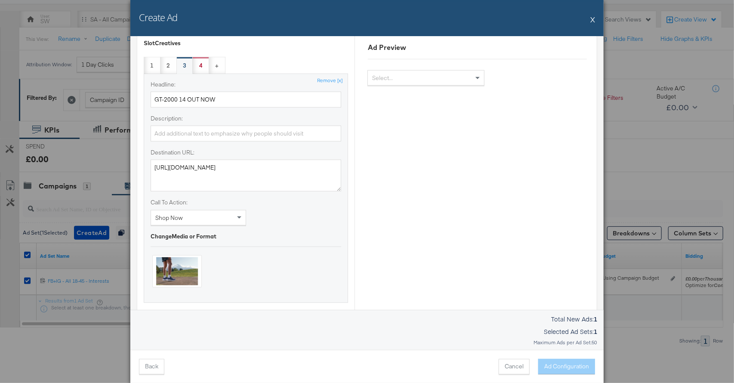
scroll to position [388, 0]
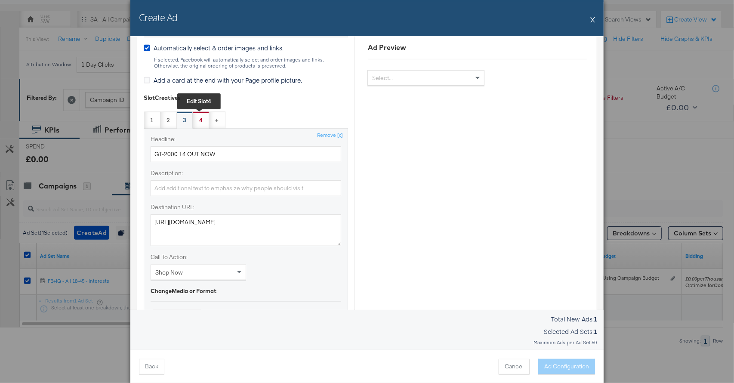
click at [205, 119] on div "4 Edit slot 4" at bounding box center [201, 119] width 16 height 17
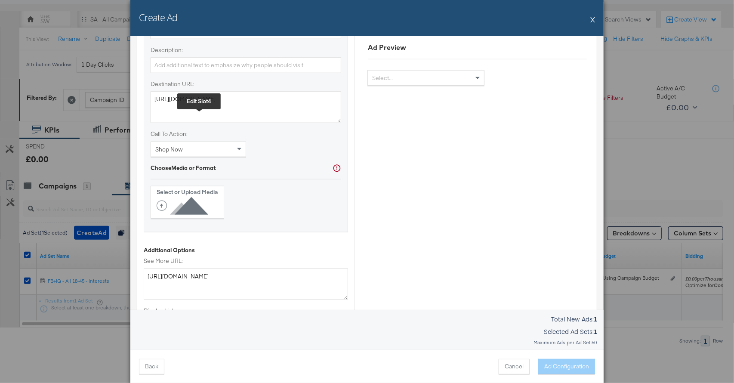
scroll to position [548, 0]
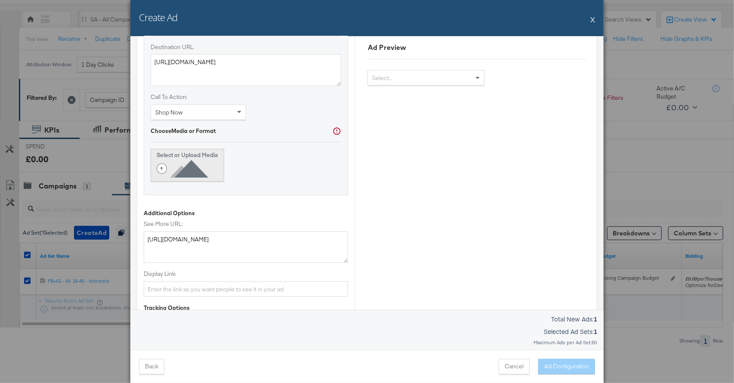
click at [189, 151] on strong "Select or Upload Media" at bounding box center [188, 155] width 62 height 8
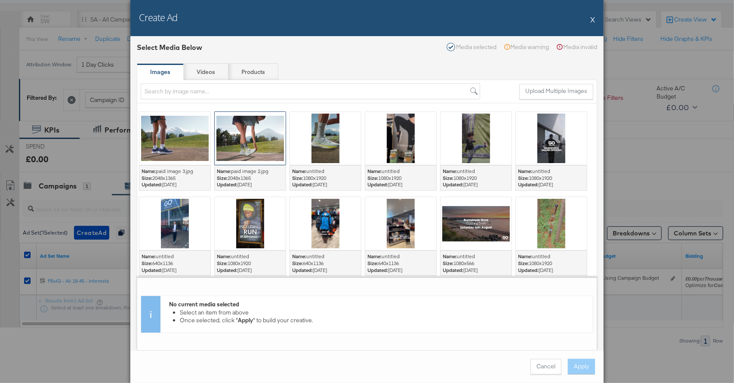
click at [230, 130] on div at bounding box center [250, 138] width 71 height 53
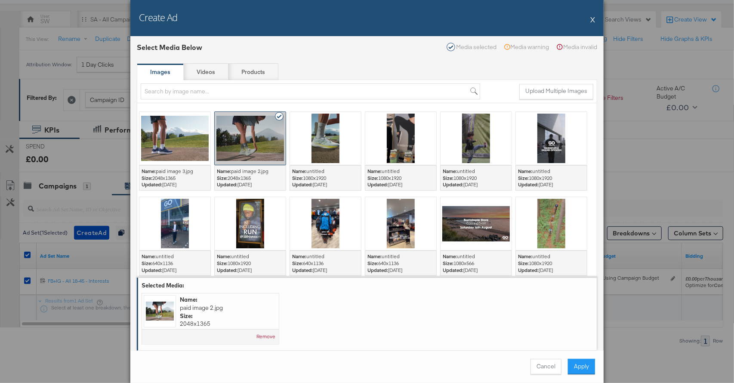
scroll to position [37, 0]
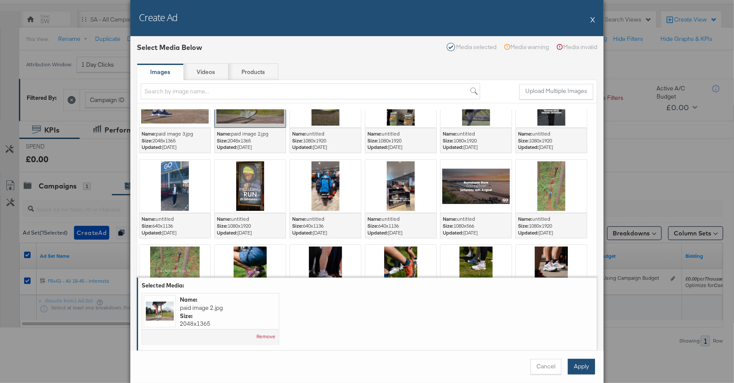
click at [582, 369] on button "Apply" at bounding box center [581, 366] width 27 height 15
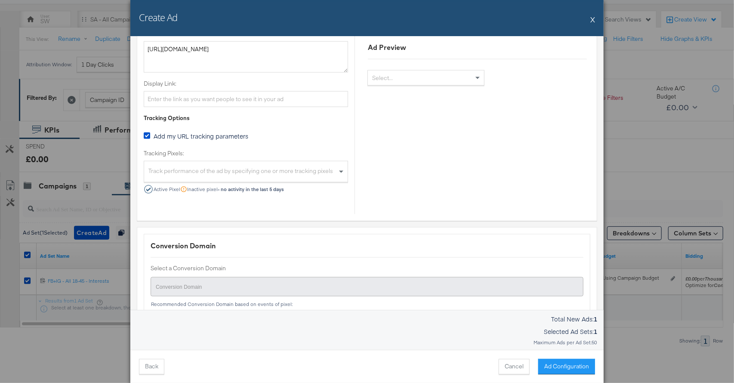
scroll to position [907, 0]
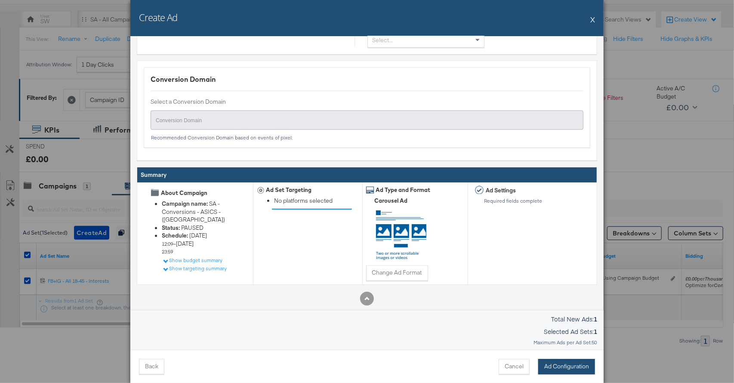
click at [550, 362] on button "Ad Configuration" at bounding box center [566, 366] width 57 height 15
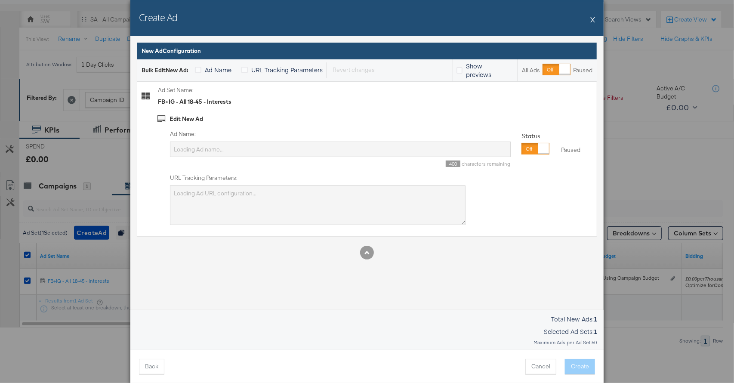
scroll to position [0, 0]
type input "SA - Conversions - ASICS - ([GEOGRAPHIC_DATA])"
type textarea "utm_campaign=SA - Conversions - ASICS - (SF)&utm_content=FB%2BIG - All 18-45 - …"
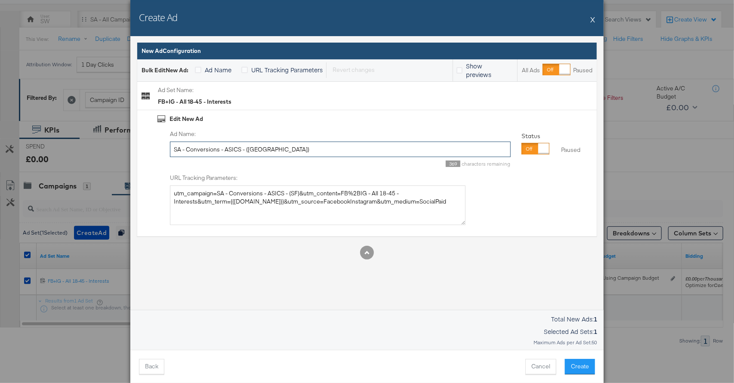
click at [229, 145] on input "SA - Conversions - ASICS - ([GEOGRAPHIC_DATA])" at bounding box center [340, 150] width 341 height 16
type input "Static Carousel"
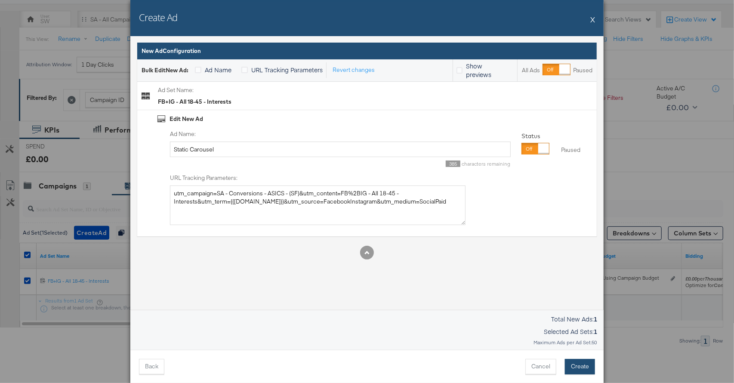
click at [587, 368] on button "Create" at bounding box center [580, 366] width 30 height 15
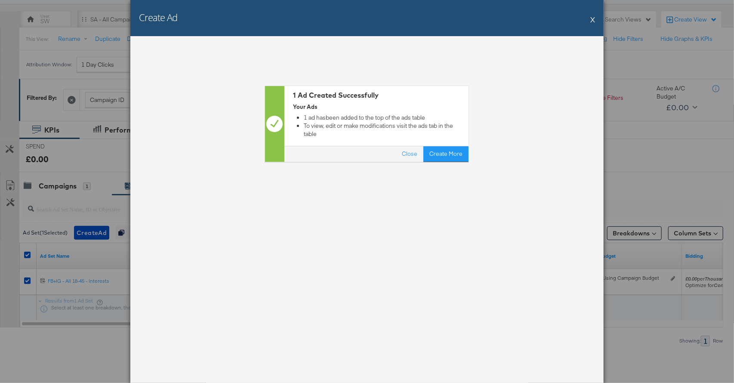
click at [593, 19] on button "X" at bounding box center [592, 19] width 5 height 17
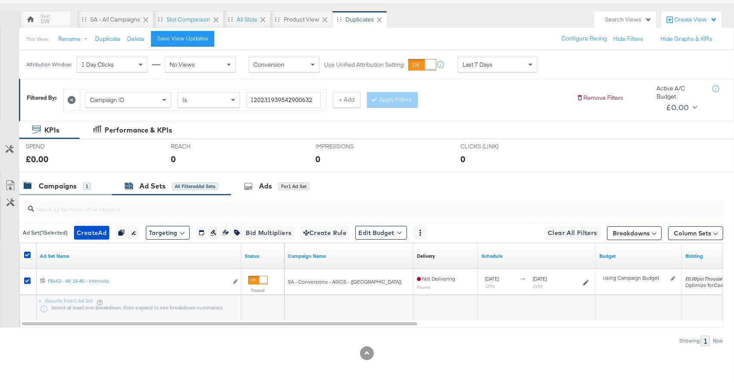
click at [79, 188] on div "Campaigns 1" at bounding box center [57, 186] width 67 height 10
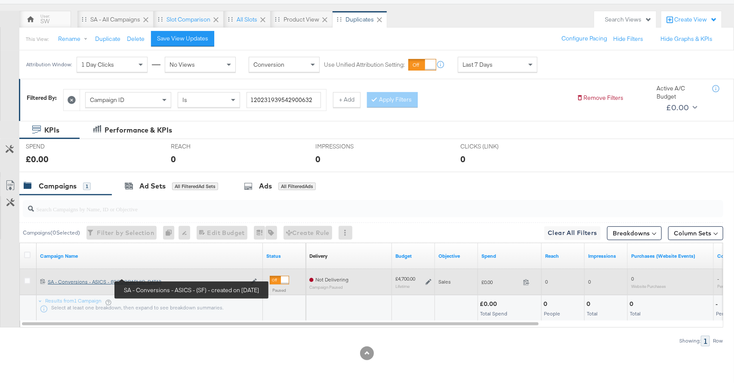
click at [114, 280] on div "SA - Conversions - ASICS - (SF) SA - Conversions - ASICS - (SF)" at bounding box center [147, 281] width 198 height 7
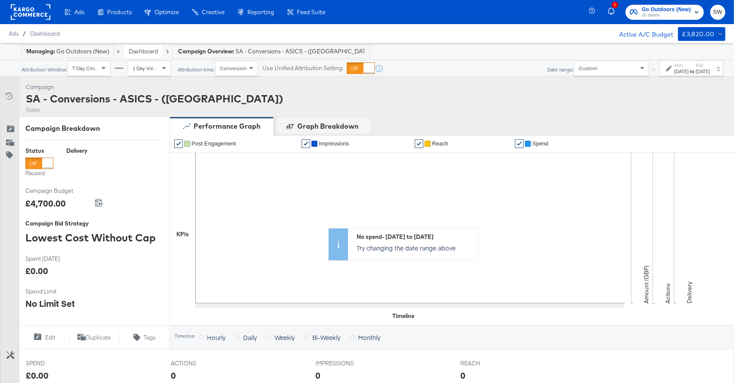
scroll to position [274, 0]
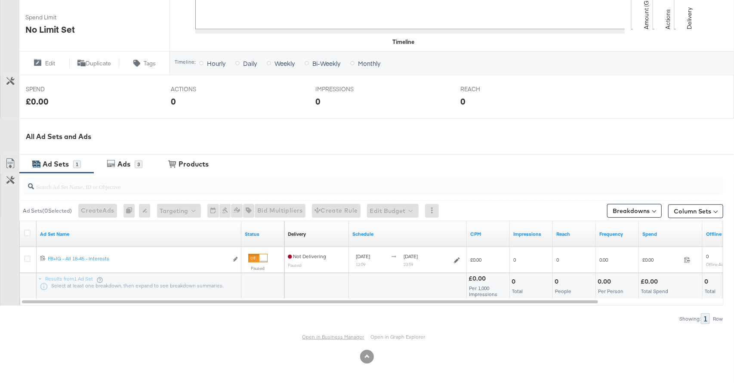
click at [335, 336] on link "Open in Business Manager" at bounding box center [334, 337] width 62 height 6
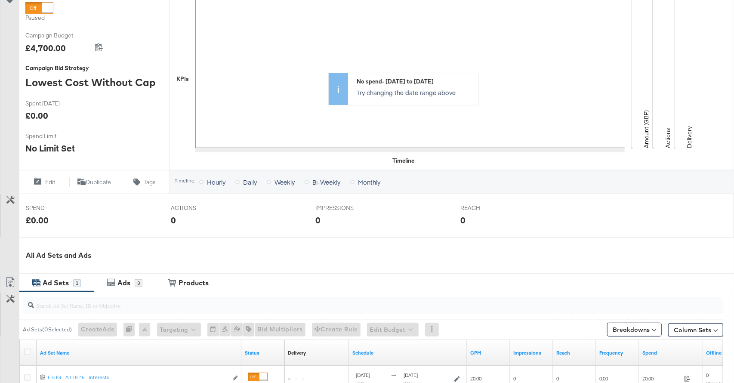
scroll to position [274, 0]
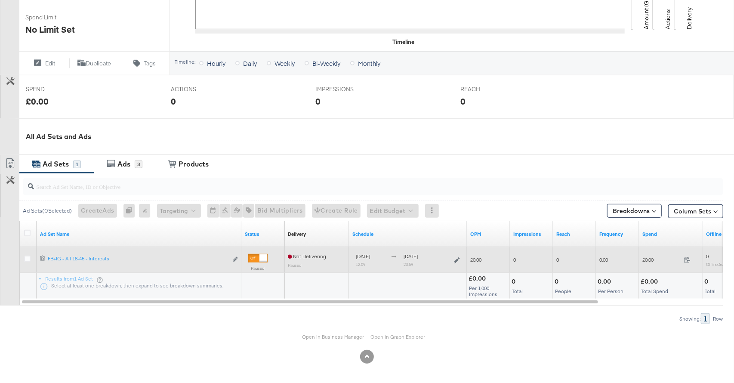
drag, startPoint x: 260, startPoint y: 260, endPoint x: 255, endPoint y: 259, distance: 5.7
click at [260, 260] on div at bounding box center [264, 258] width 8 height 8
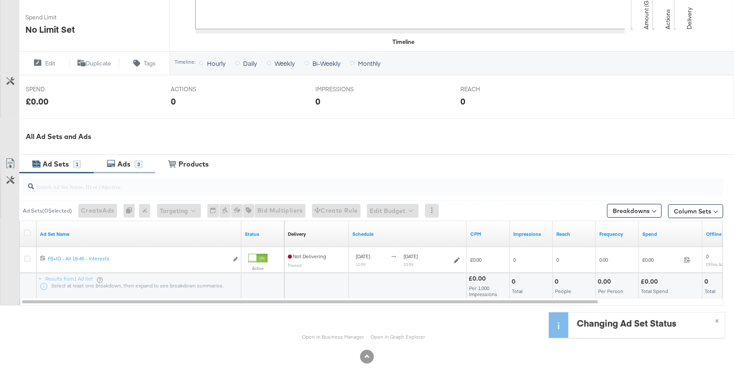
click at [135, 169] on div "Ads 3" at bounding box center [125, 164] width 62 height 19
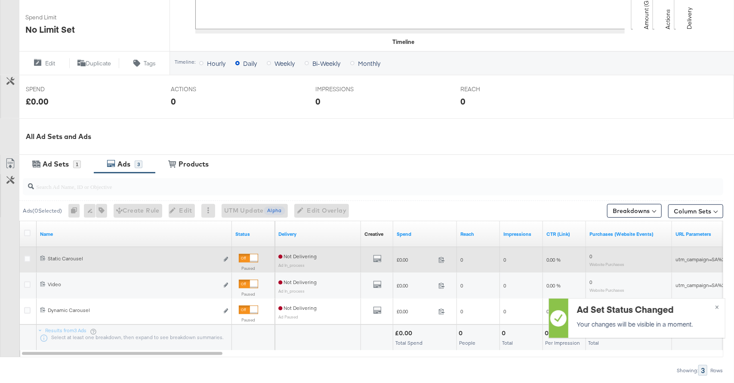
click at [246, 260] on div at bounding box center [248, 258] width 19 height 9
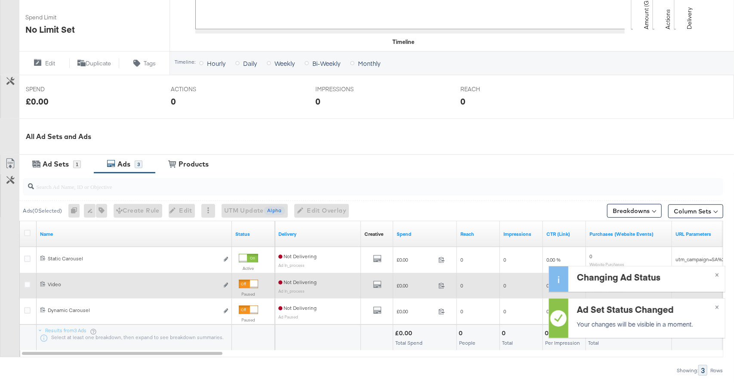
drag, startPoint x: 251, startPoint y: 281, endPoint x: 251, endPoint y: 289, distance: 7.8
click at [251, 282] on div at bounding box center [254, 284] width 8 height 8
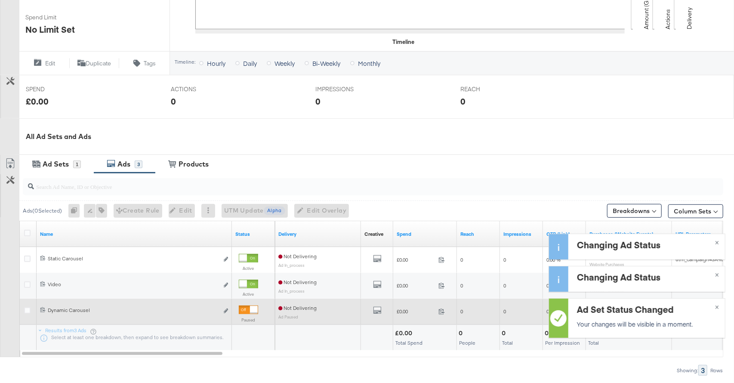
click at [247, 309] on div at bounding box center [248, 310] width 19 height 9
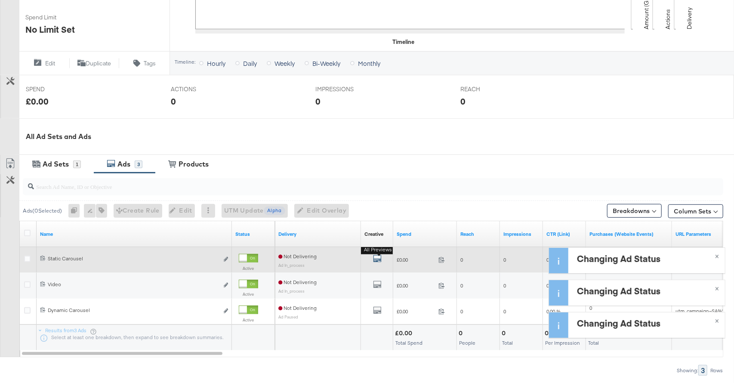
click at [375, 258] on icon "default" at bounding box center [377, 258] width 9 height 9
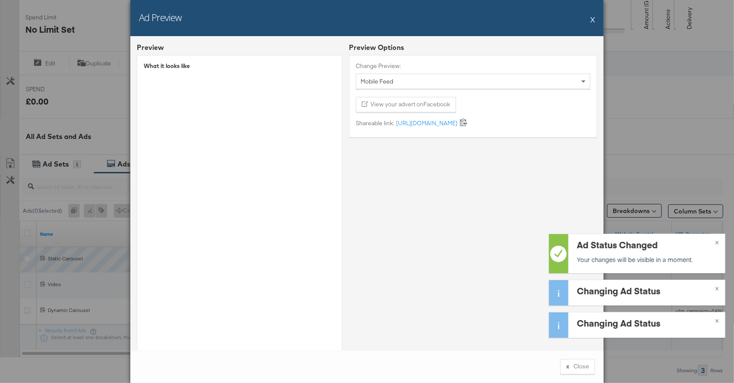
click at [468, 122] on icon at bounding box center [464, 122] width 8 height 8
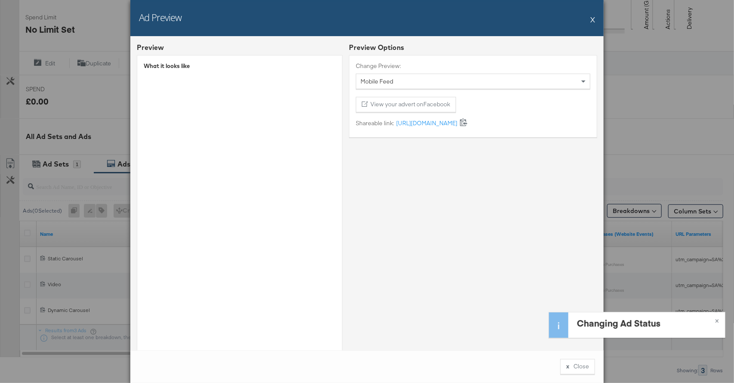
click at [592, 18] on button "X" at bounding box center [592, 19] width 5 height 17
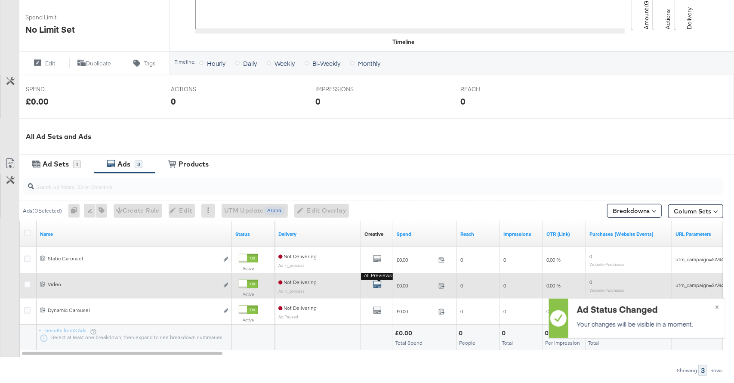
click at [380, 284] on icon "default" at bounding box center [377, 284] width 9 height 9
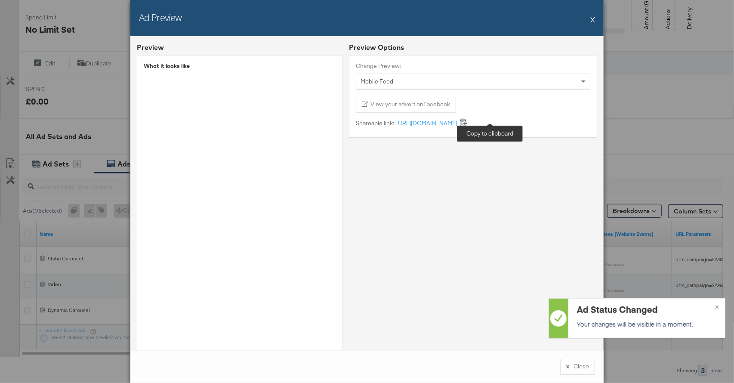
click at [468, 124] on icon at bounding box center [464, 122] width 8 height 8
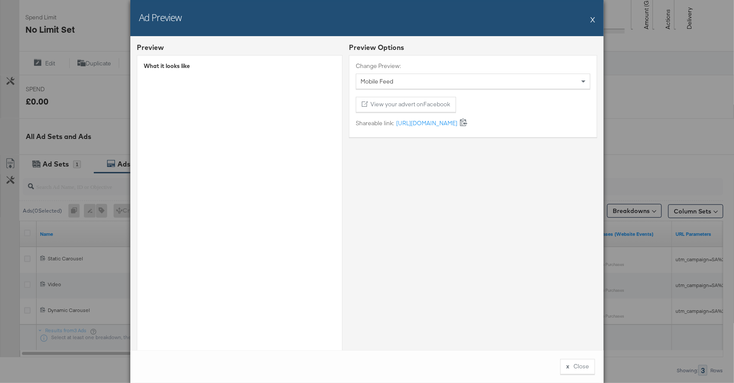
click at [593, 18] on button "X" at bounding box center [592, 19] width 5 height 17
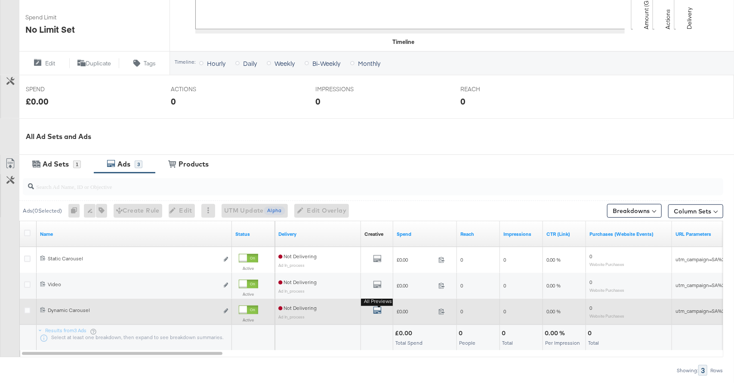
click at [373, 308] on icon "default" at bounding box center [377, 310] width 9 height 9
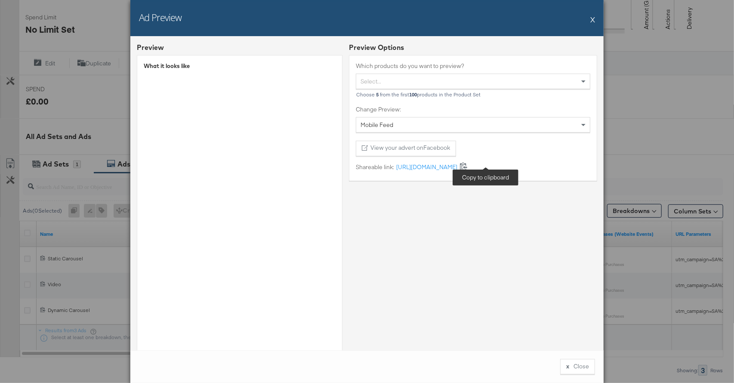
click at [468, 165] on icon at bounding box center [464, 166] width 8 height 8
click at [592, 20] on button "X" at bounding box center [592, 19] width 5 height 17
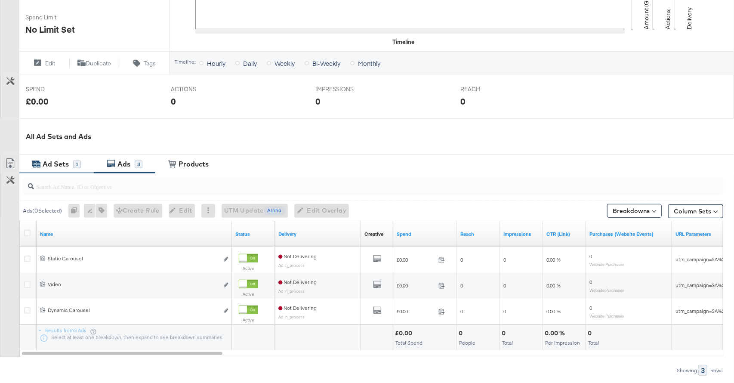
drag, startPoint x: 69, startPoint y: 161, endPoint x: 90, endPoint y: 156, distance: 22.2
click at [69, 161] on div "Ad Sets" at bounding box center [56, 164] width 33 height 10
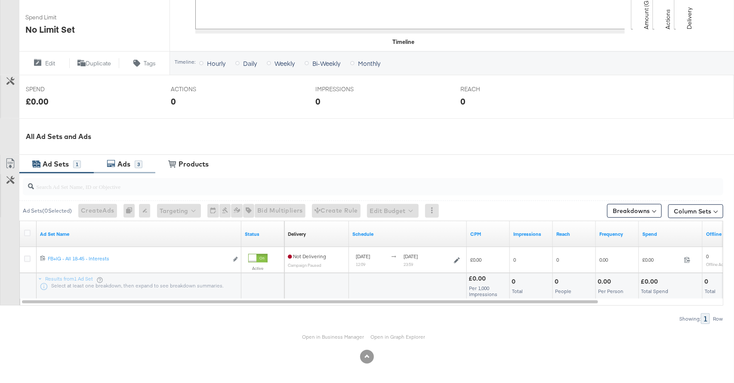
click at [116, 172] on div "Ads 3" at bounding box center [125, 164] width 62 height 19
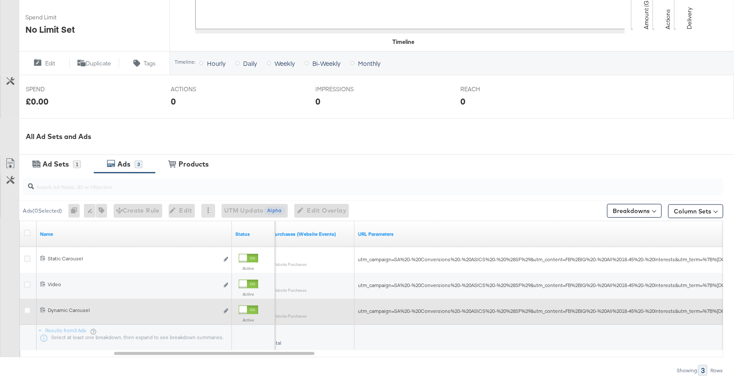
scroll to position [282, 0]
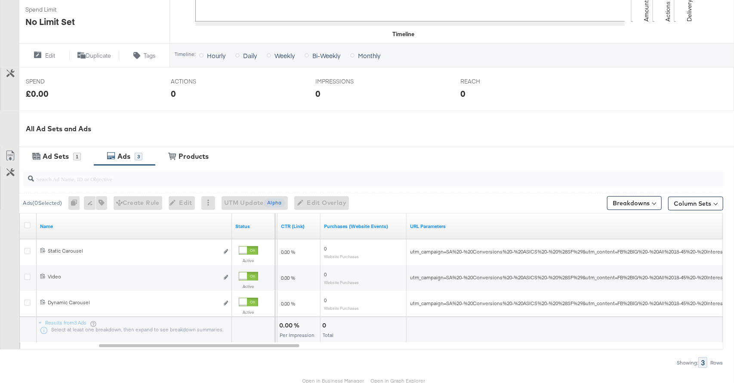
click at [65, 150] on div "Ad Sets 1" at bounding box center [56, 156] width 74 height 19
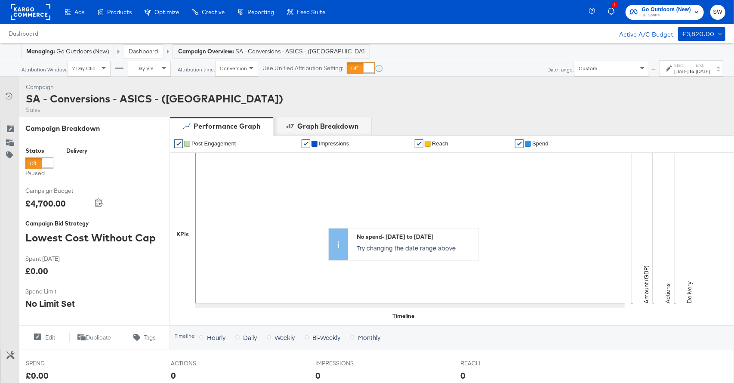
scroll to position [274, 0]
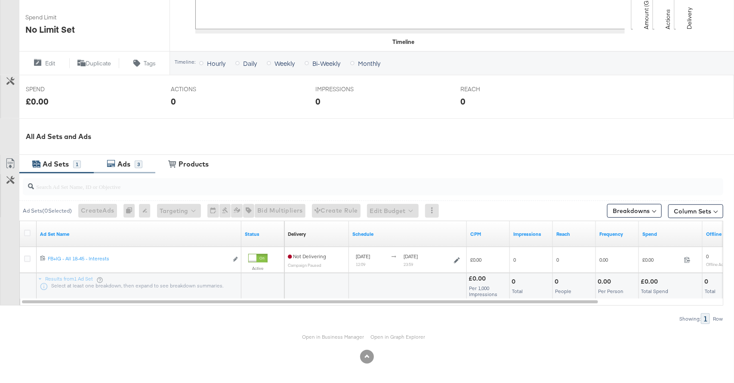
drag, startPoint x: 130, startPoint y: 161, endPoint x: 141, endPoint y: 161, distance: 11.2
click at [130, 161] on div "Ads" at bounding box center [123, 164] width 13 height 10
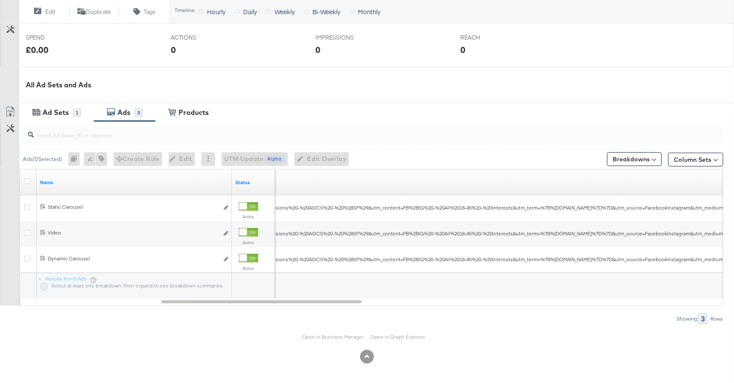
scroll to position [0, 0]
